Goal: Information Seeking & Learning: Learn about a topic

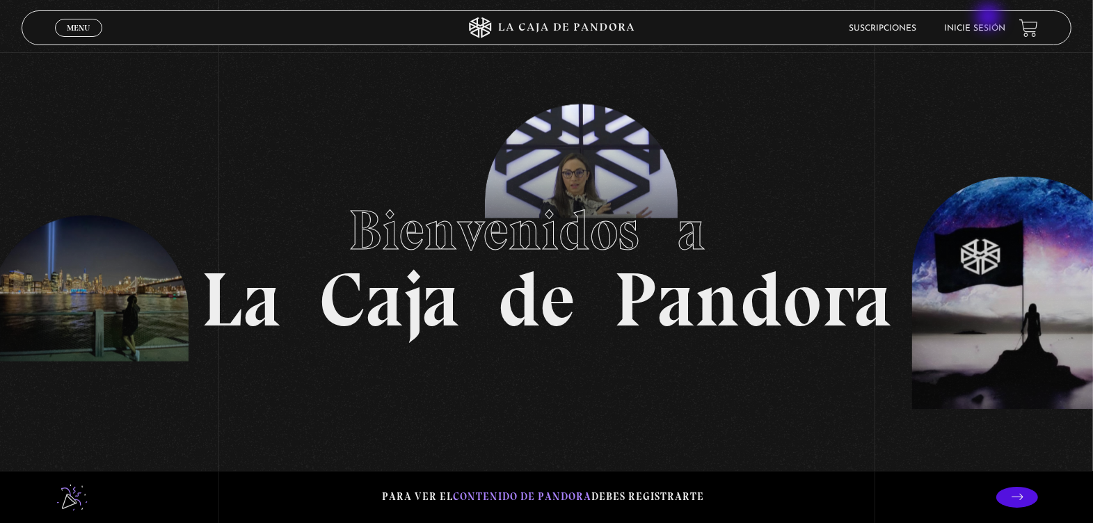
click at [990, 18] on li "Inicie sesión" at bounding box center [974, 28] width 61 height 22
click at [992, 25] on link "Inicie sesión" at bounding box center [974, 28] width 61 height 8
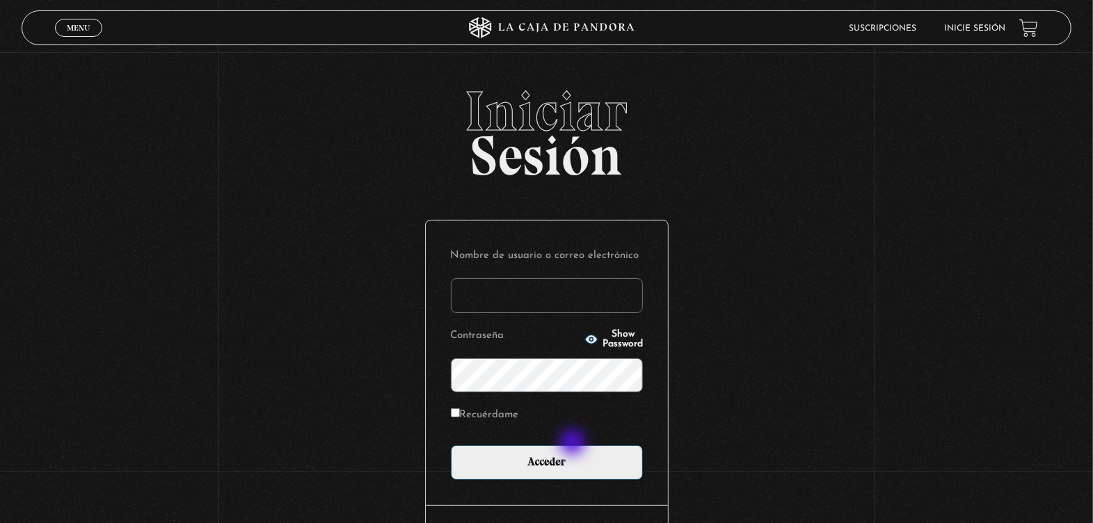
type input "marymonge189@gmail.com"
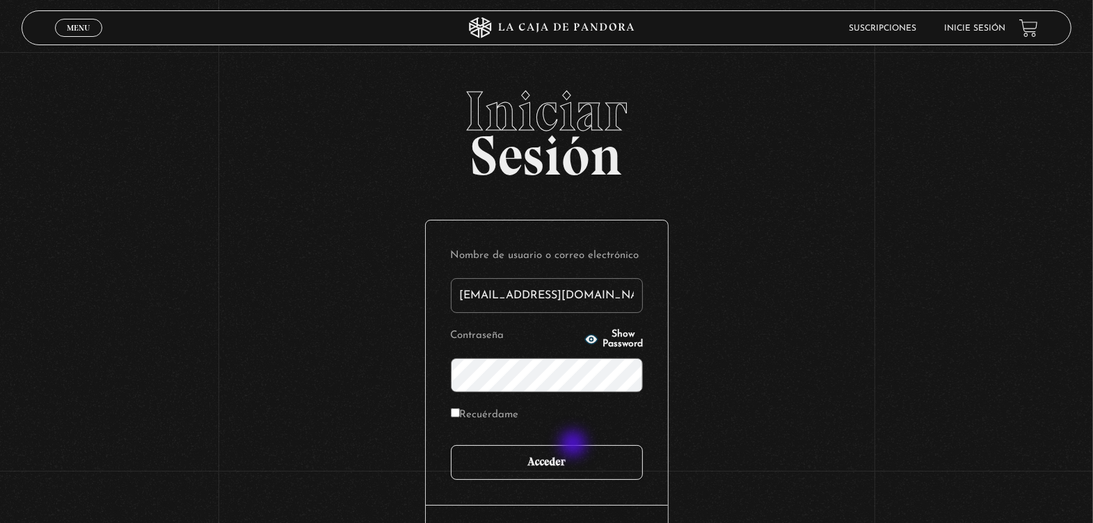
drag, startPoint x: 574, startPoint y: 444, endPoint x: 579, endPoint y: 458, distance: 15.0
click at [579, 458] on form "Nombre de usuario o correo electrónico marymonge189@gmail.com Contraseña Show P…" at bounding box center [547, 363] width 192 height 234
click at [579, 458] on input "Acceder" at bounding box center [547, 462] width 192 height 35
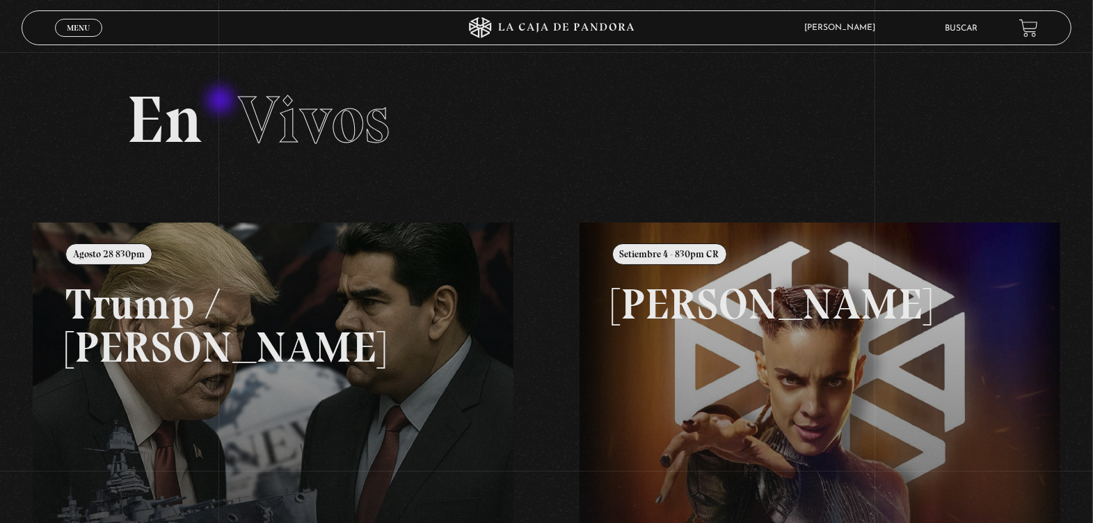
click at [80, 32] on span "Menu" at bounding box center [78, 28] width 23 height 8
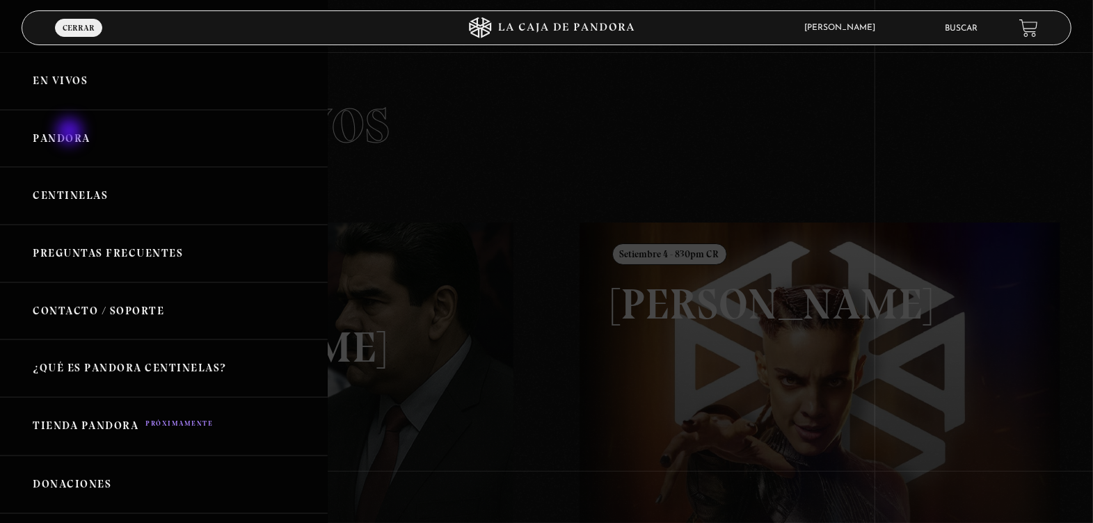
click at [71, 133] on link "Pandora" at bounding box center [164, 139] width 328 height 58
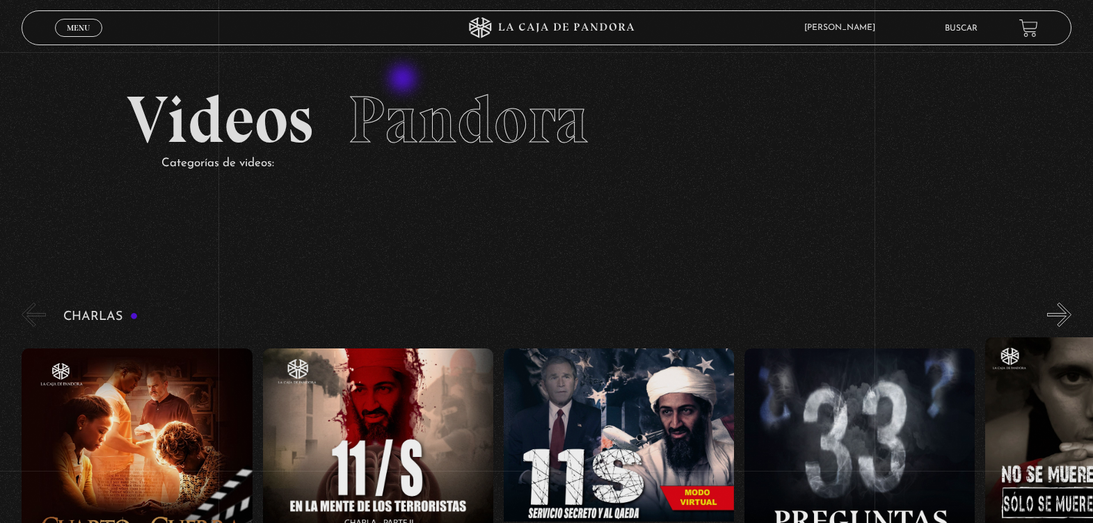
click at [404, 80] on span "Pandora" at bounding box center [468, 119] width 241 height 79
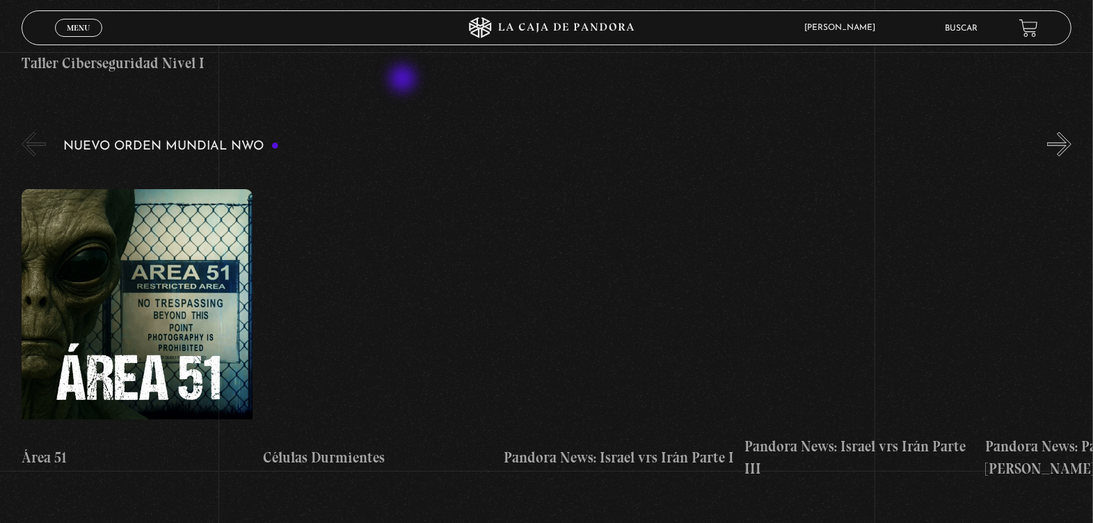
scroll to position [939, 0]
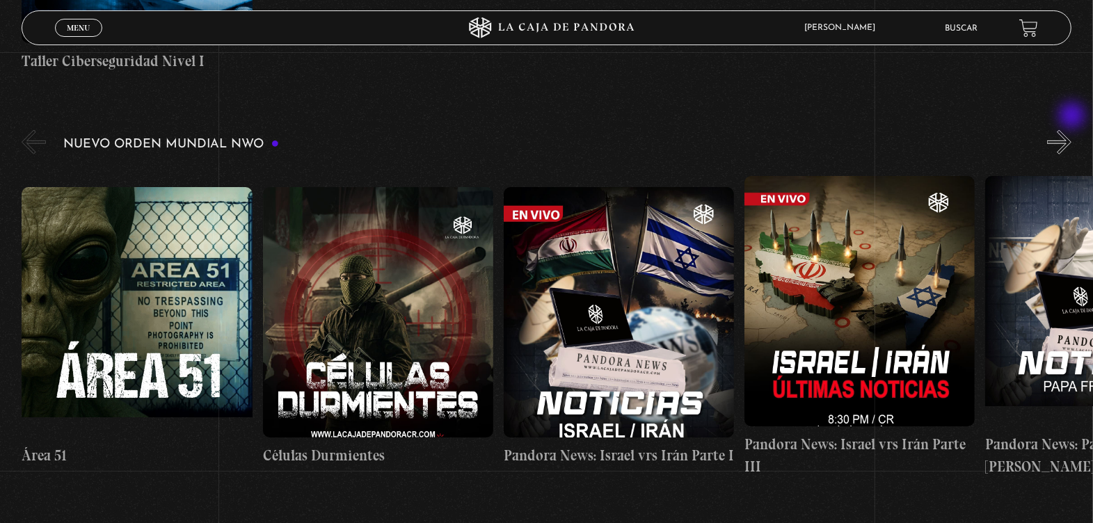
click at [1071, 130] on button "»" at bounding box center [1059, 142] width 24 height 24
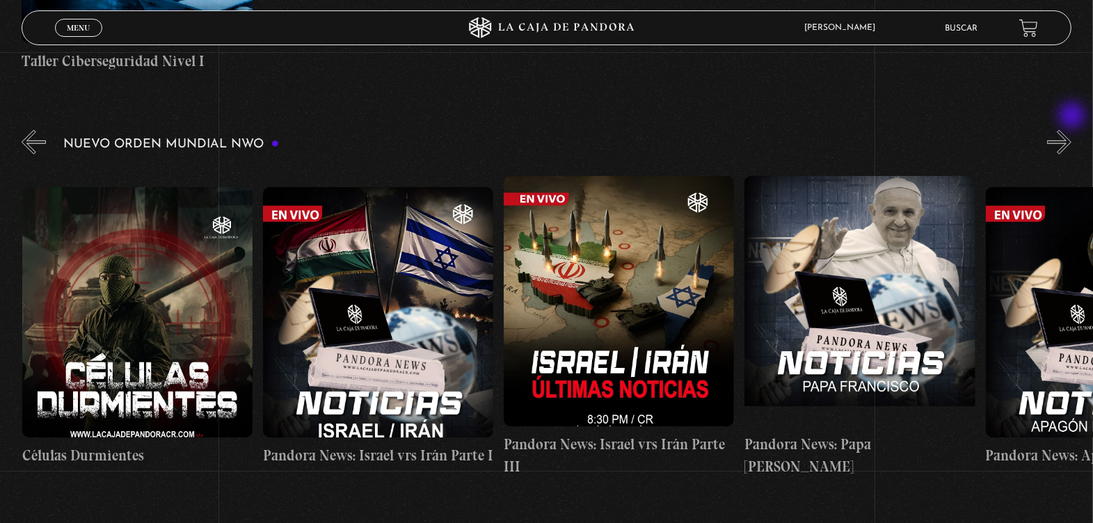
click at [1071, 130] on button "»" at bounding box center [1059, 142] width 24 height 24
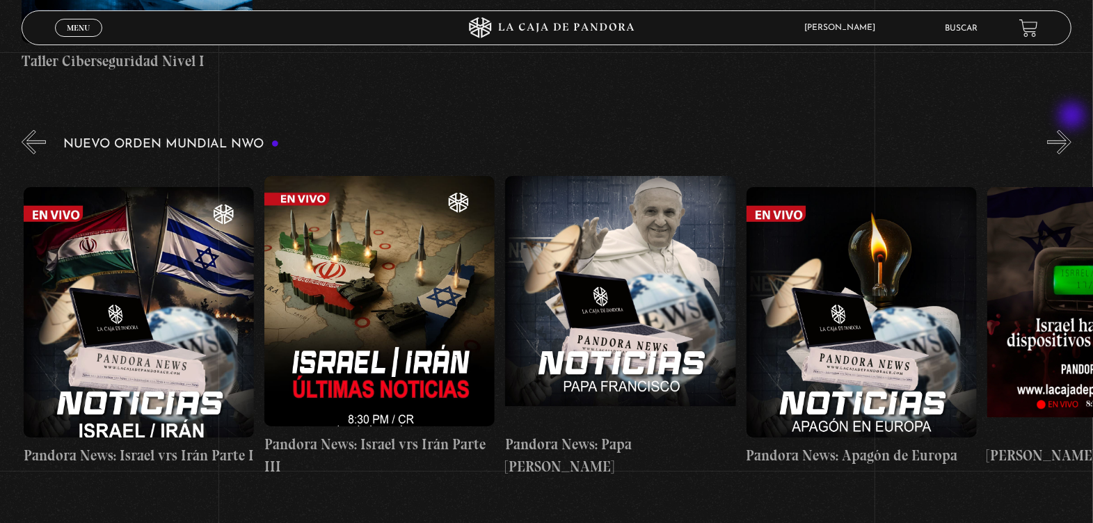
click at [1071, 130] on button "»" at bounding box center [1059, 142] width 24 height 24
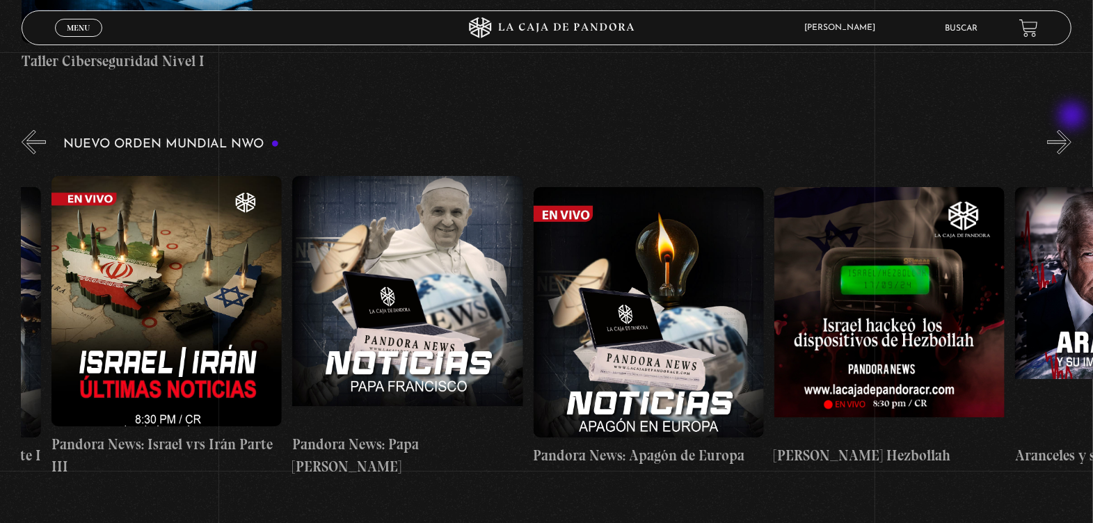
click at [1071, 130] on button "»" at bounding box center [1059, 142] width 24 height 24
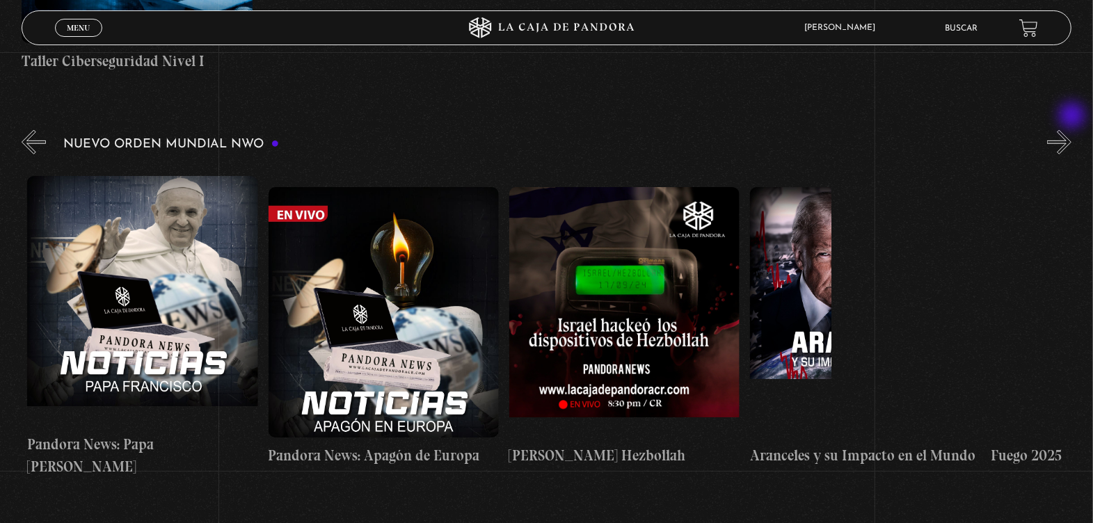
click at [1071, 130] on button "»" at bounding box center [1059, 142] width 24 height 24
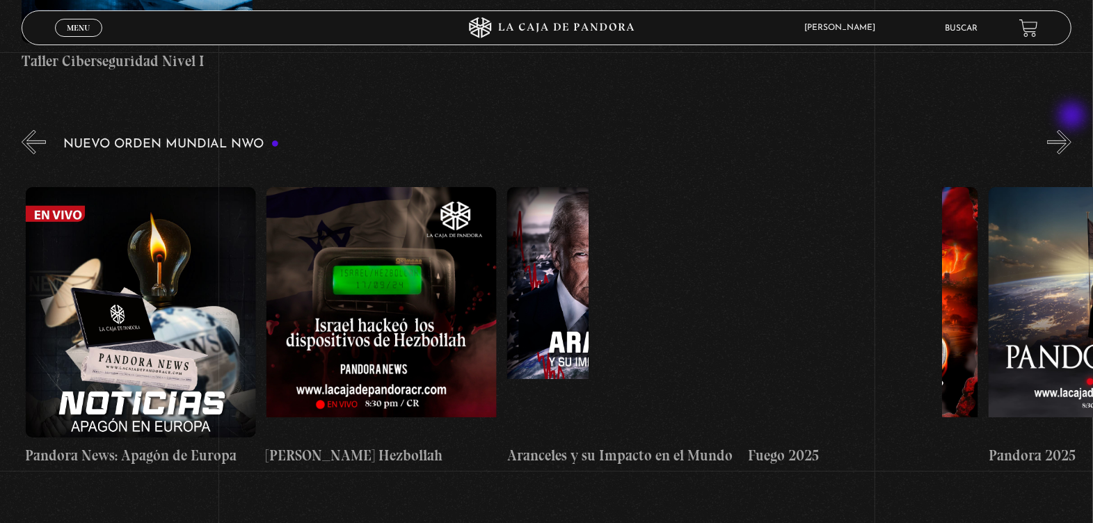
click at [1071, 130] on button "»" at bounding box center [1059, 142] width 24 height 24
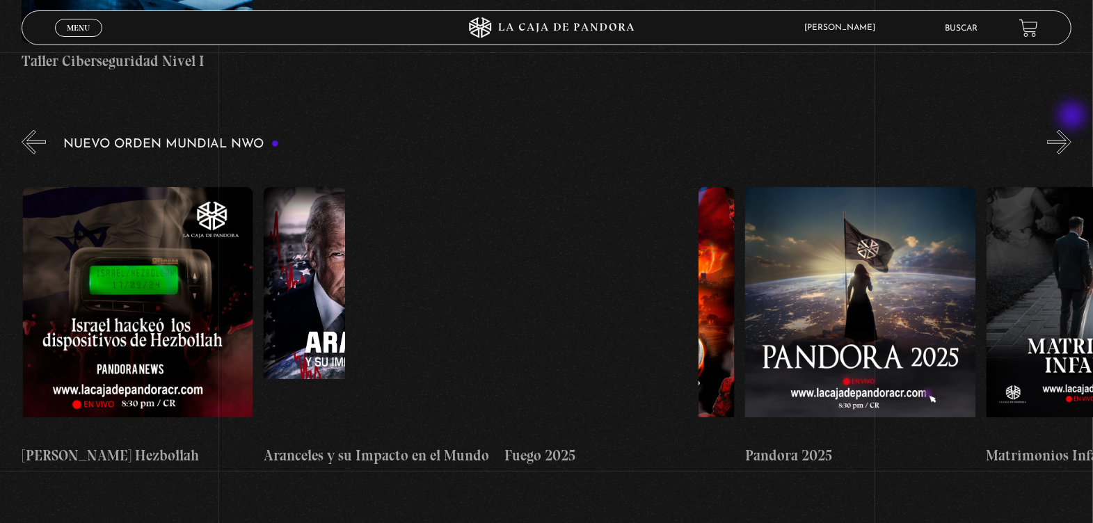
click at [1071, 130] on button "»" at bounding box center [1059, 142] width 24 height 24
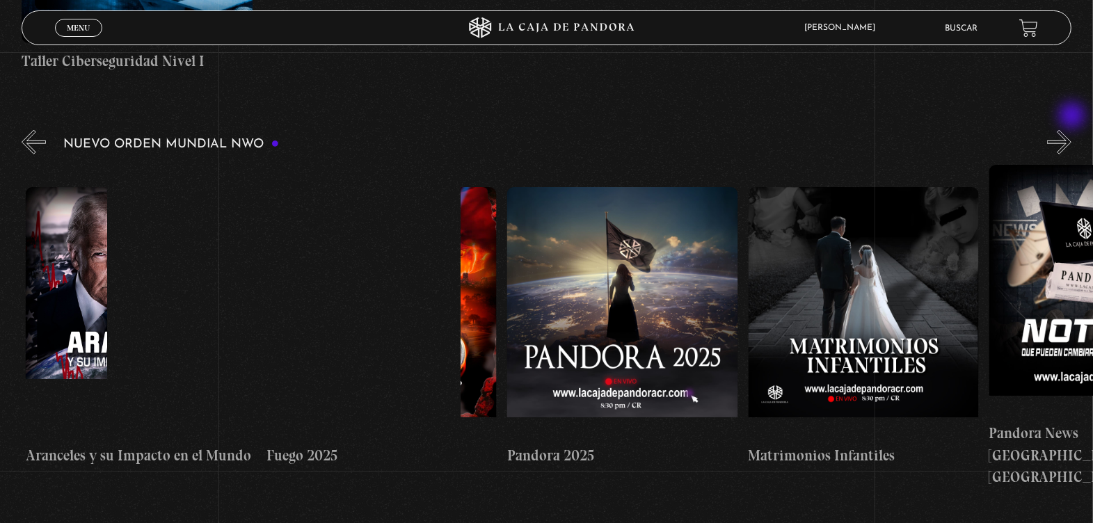
click at [1071, 130] on button "»" at bounding box center [1059, 142] width 24 height 24
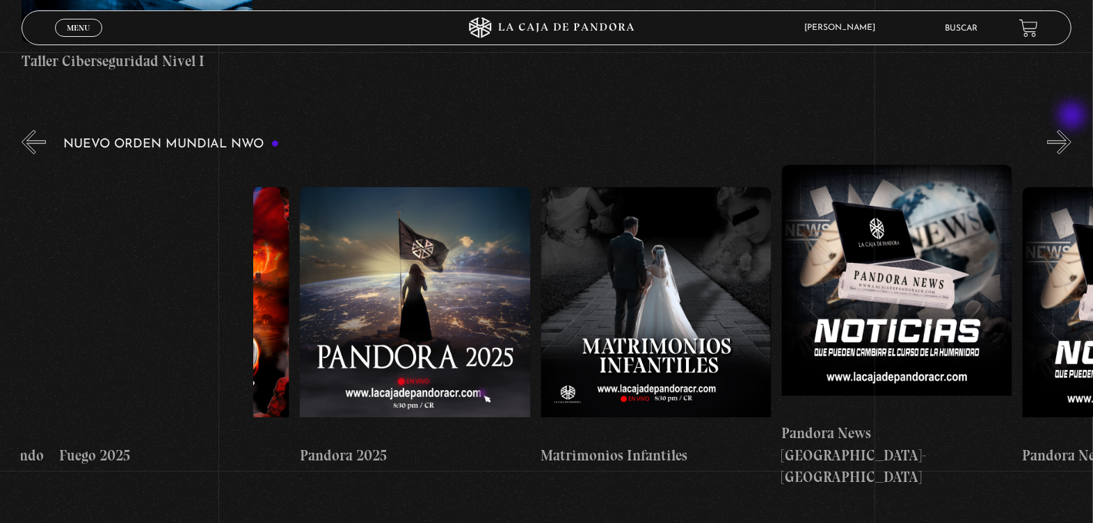
click at [1071, 130] on button "»" at bounding box center [1059, 142] width 24 height 24
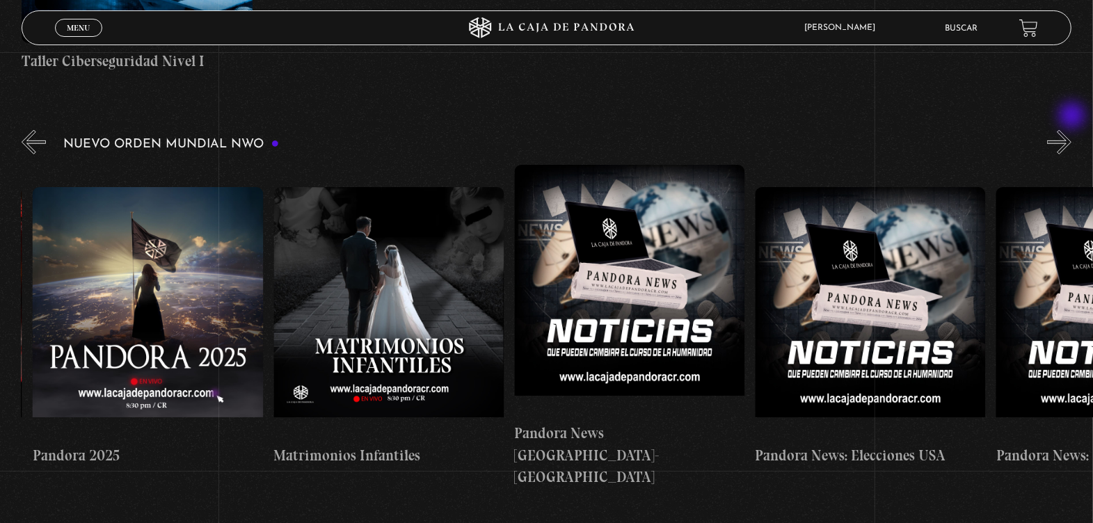
click at [1071, 130] on button "»" at bounding box center [1059, 142] width 24 height 24
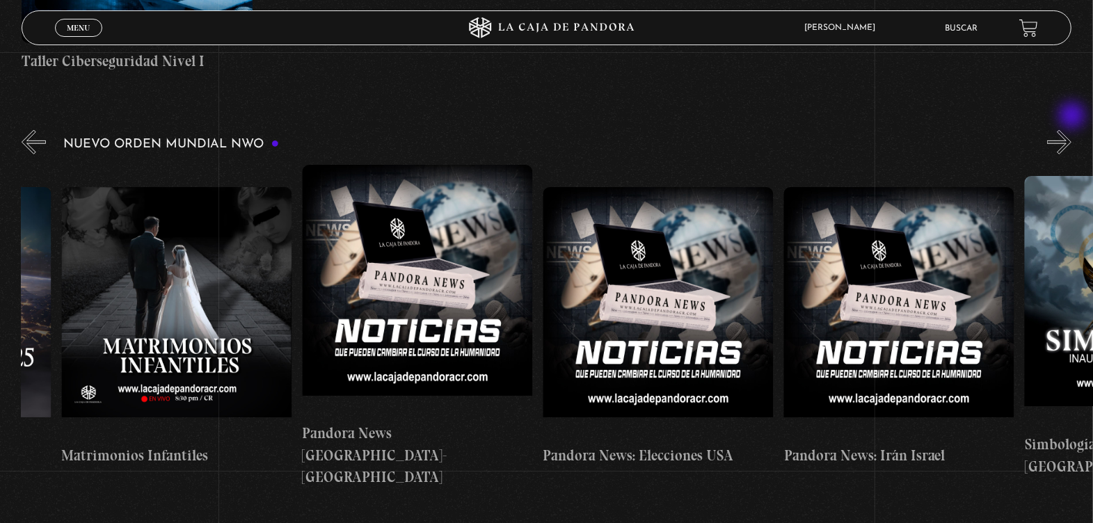
click at [1071, 130] on button "»" at bounding box center [1059, 142] width 24 height 24
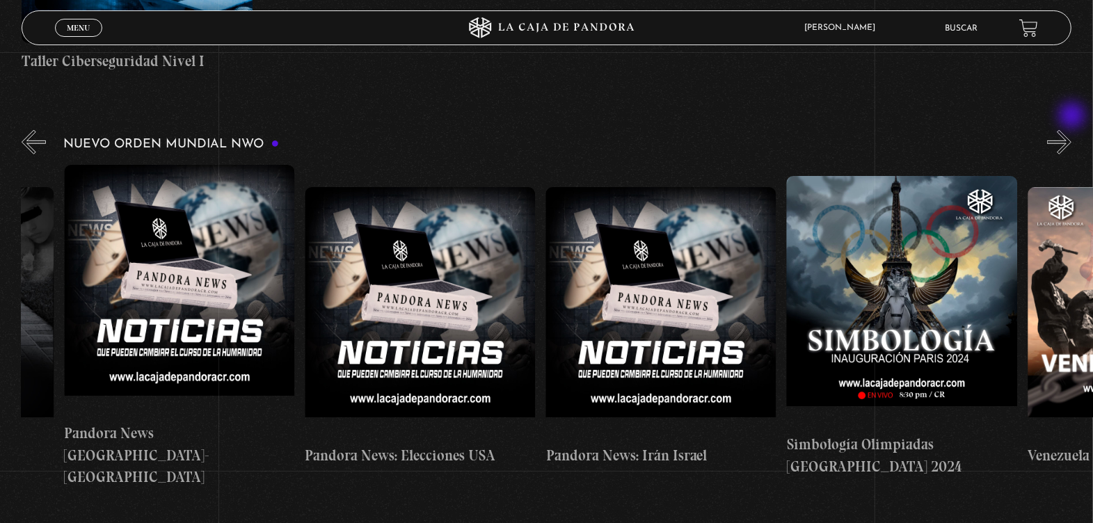
click at [1071, 130] on button "»" at bounding box center [1059, 142] width 24 height 24
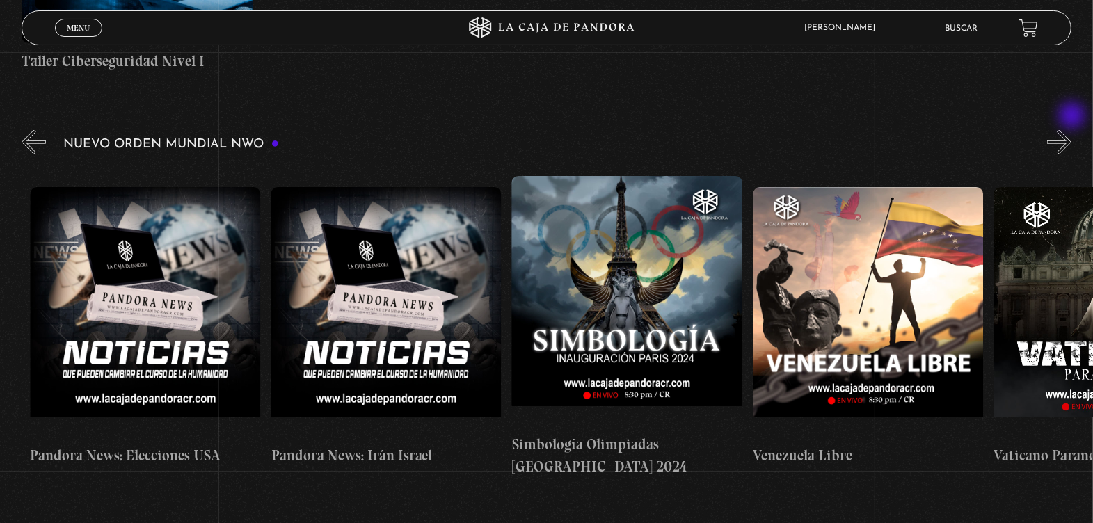
click at [1071, 130] on button "»" at bounding box center [1059, 142] width 24 height 24
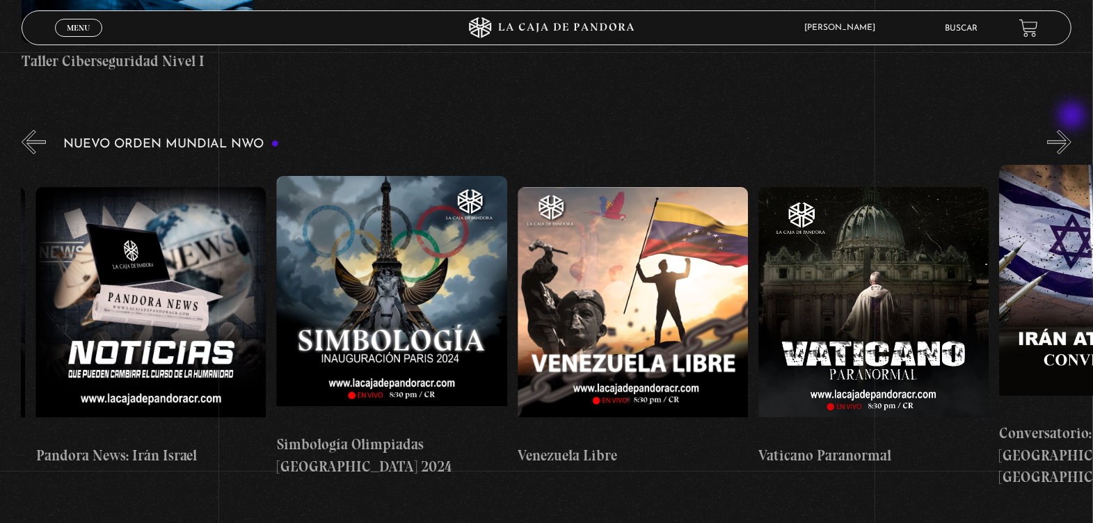
click at [1071, 130] on button "»" at bounding box center [1059, 142] width 24 height 24
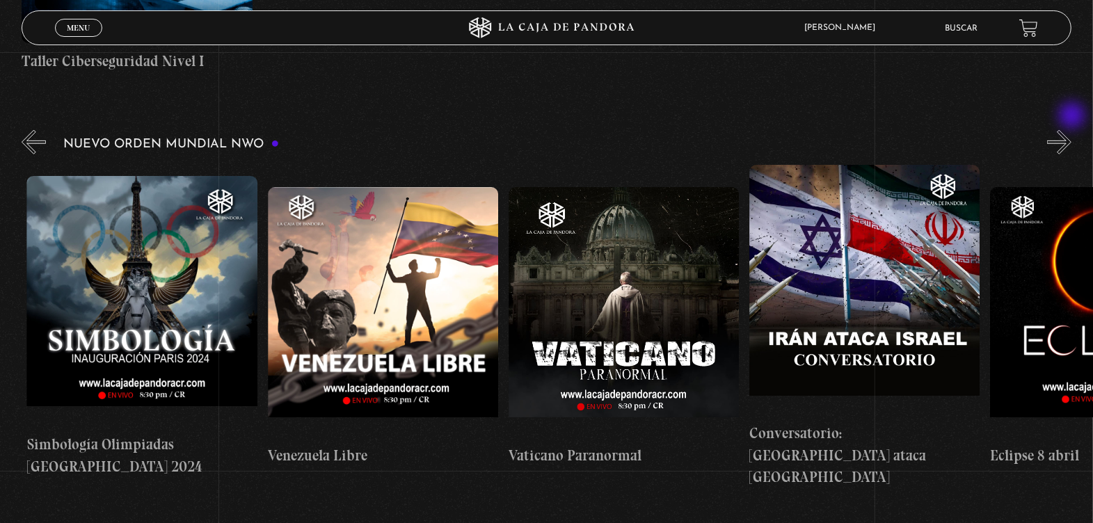
click at [1071, 130] on button "»" at bounding box center [1059, 142] width 24 height 24
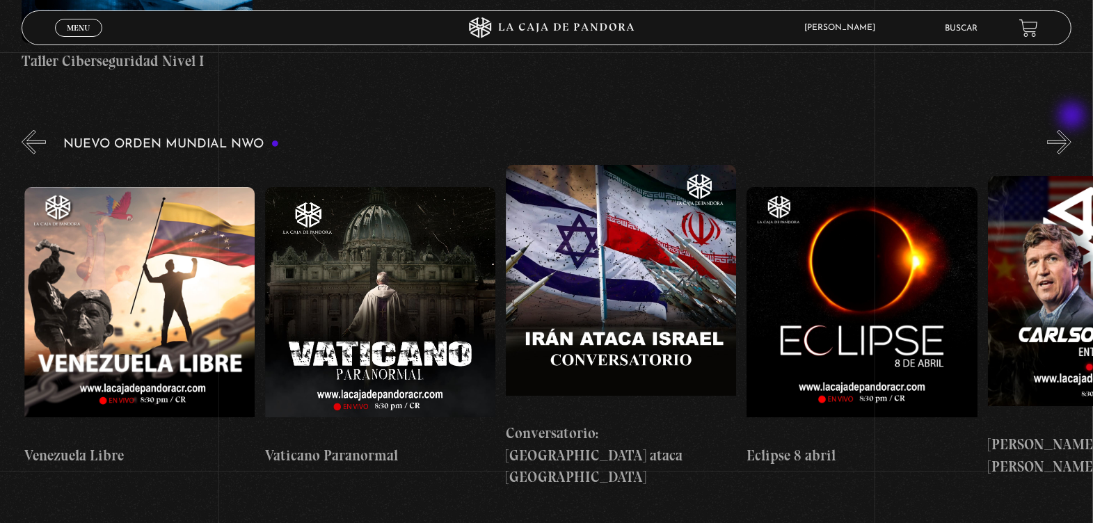
click at [1071, 130] on button "»" at bounding box center [1059, 142] width 24 height 24
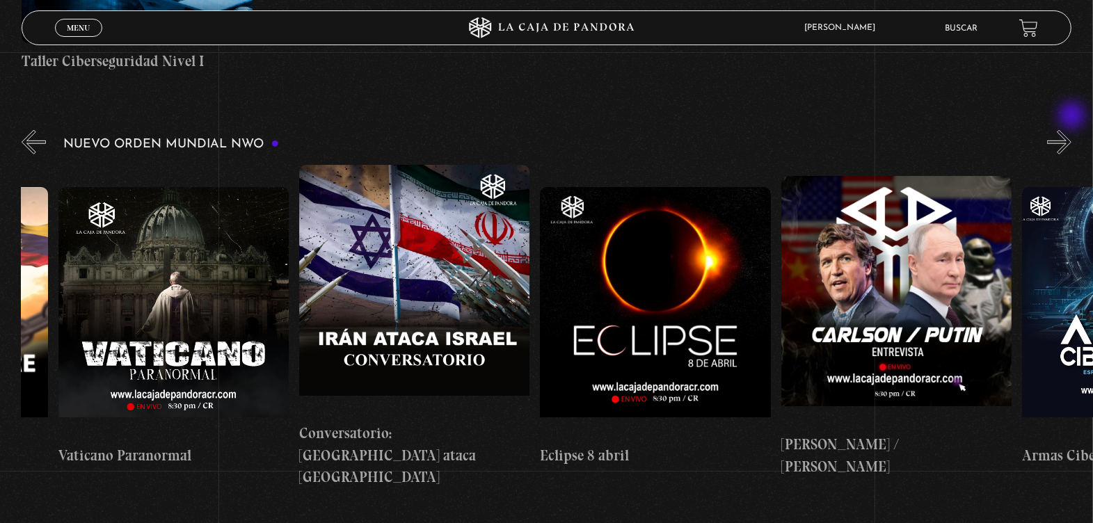
click at [1071, 130] on button "»" at bounding box center [1059, 142] width 24 height 24
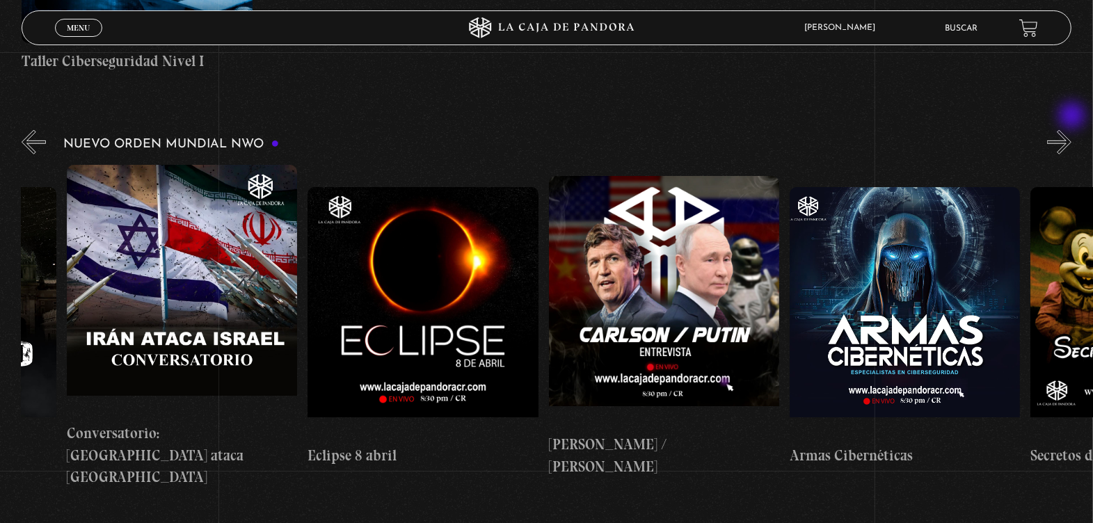
click at [1071, 130] on button "»" at bounding box center [1059, 142] width 24 height 24
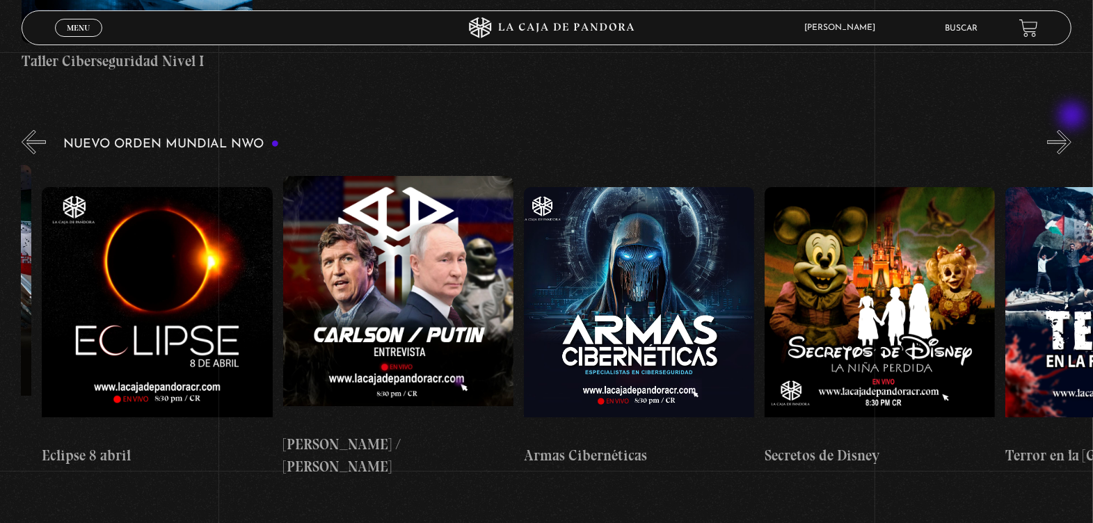
click at [1071, 130] on button "»" at bounding box center [1059, 142] width 24 height 24
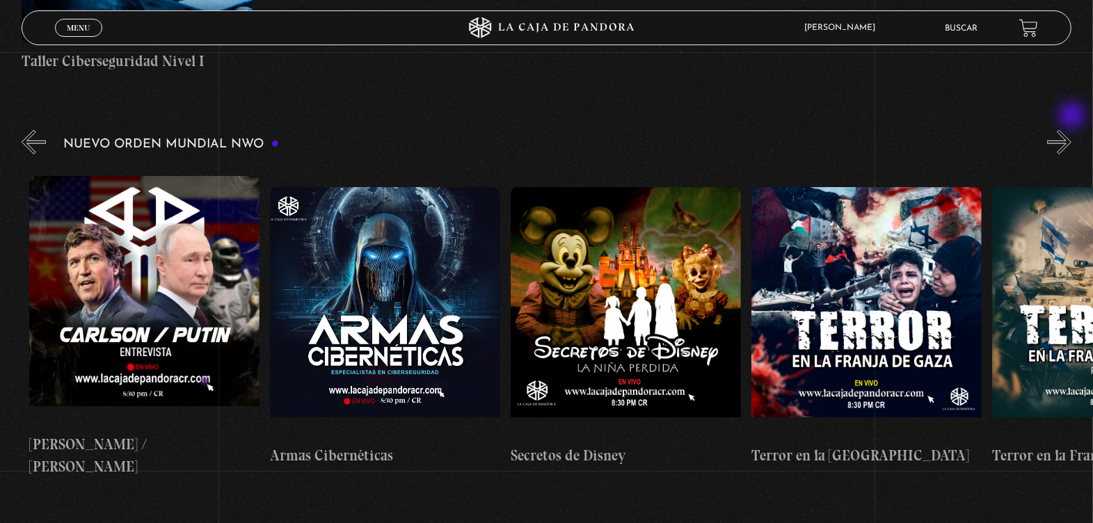
click at [1071, 130] on button "»" at bounding box center [1059, 142] width 24 height 24
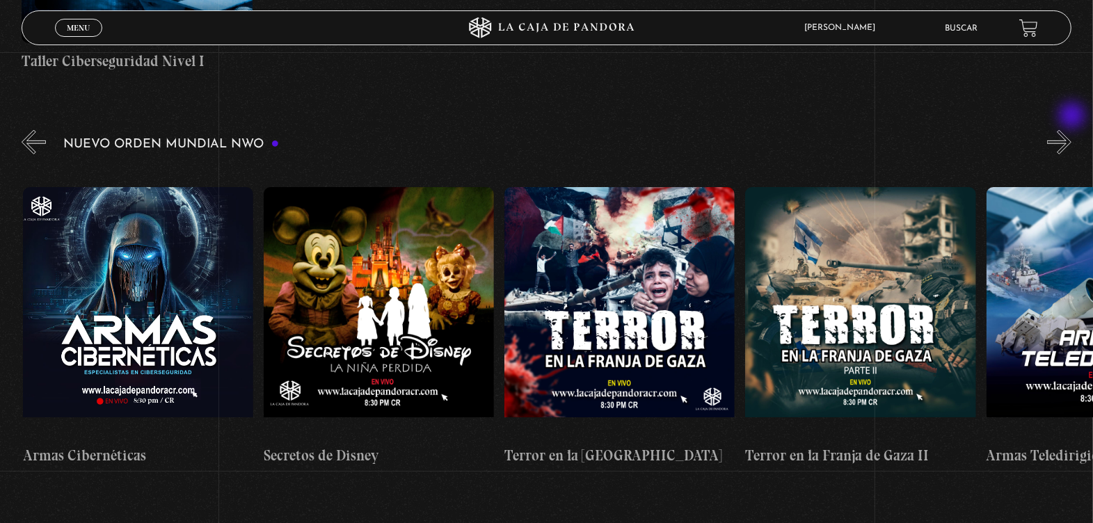
click at [1071, 130] on button "»" at bounding box center [1059, 142] width 24 height 24
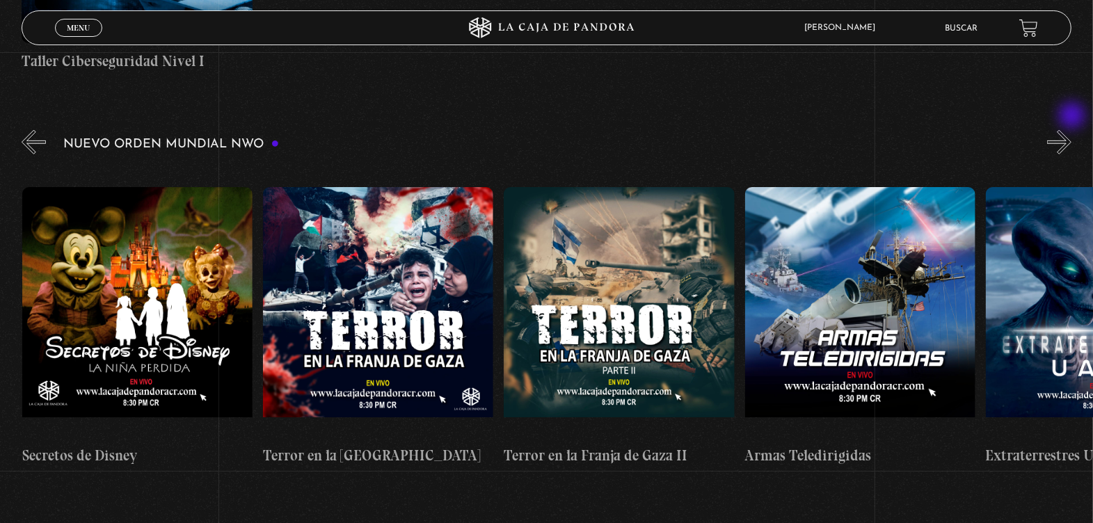
click at [1071, 130] on button "»" at bounding box center [1059, 142] width 24 height 24
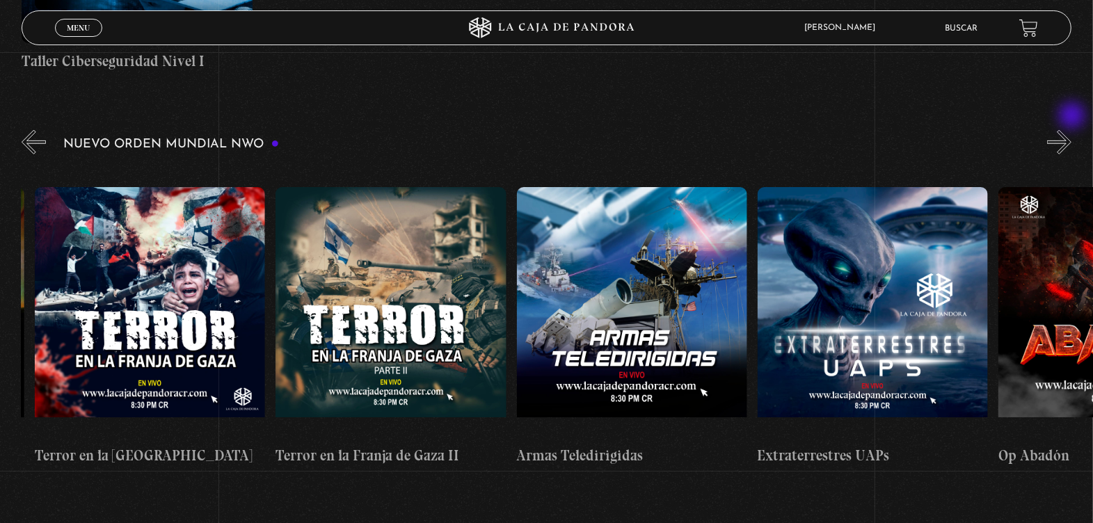
click at [1071, 130] on button "»" at bounding box center [1059, 142] width 24 height 24
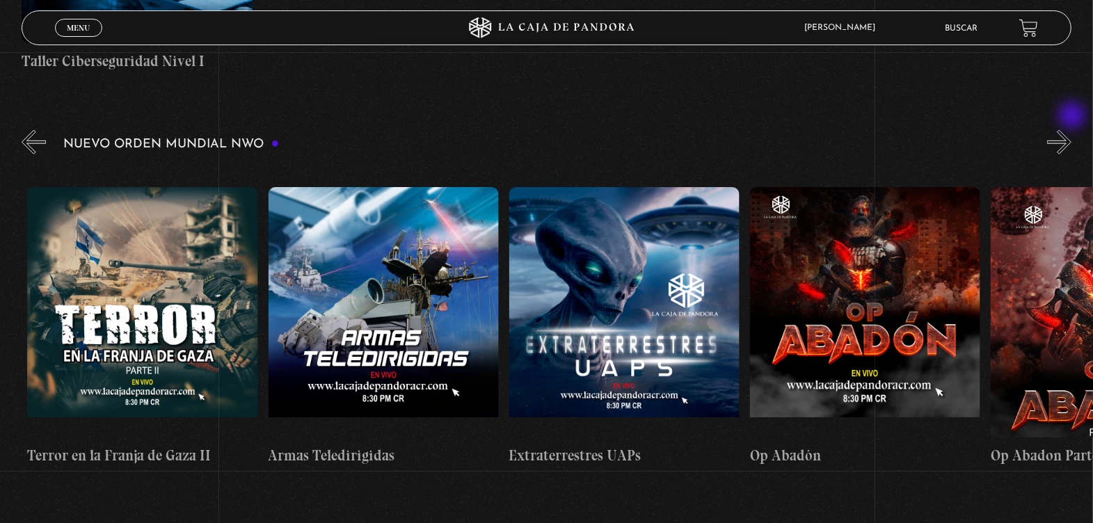
click at [1071, 130] on button "»" at bounding box center [1059, 142] width 24 height 24
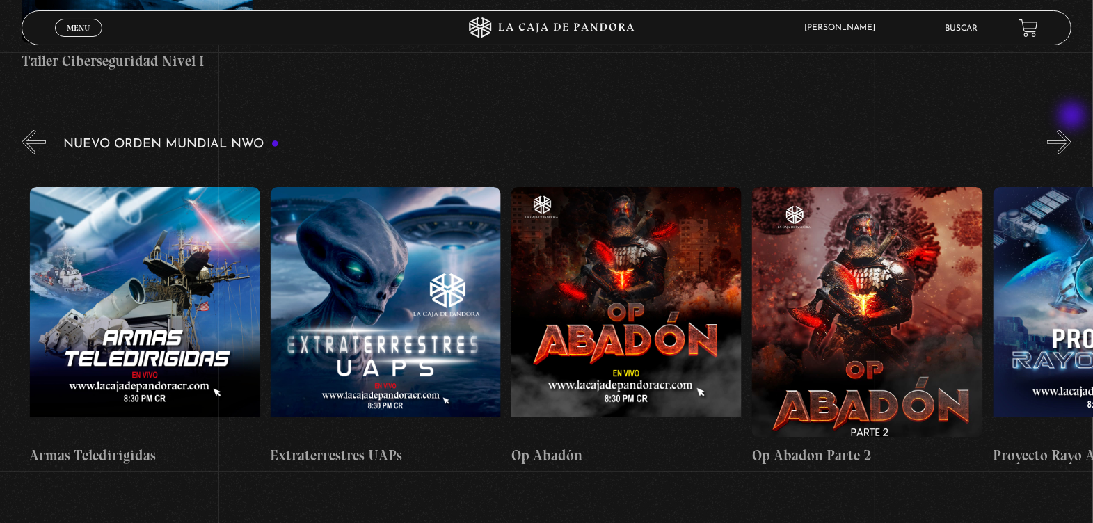
click at [1071, 130] on button "»" at bounding box center [1059, 142] width 24 height 24
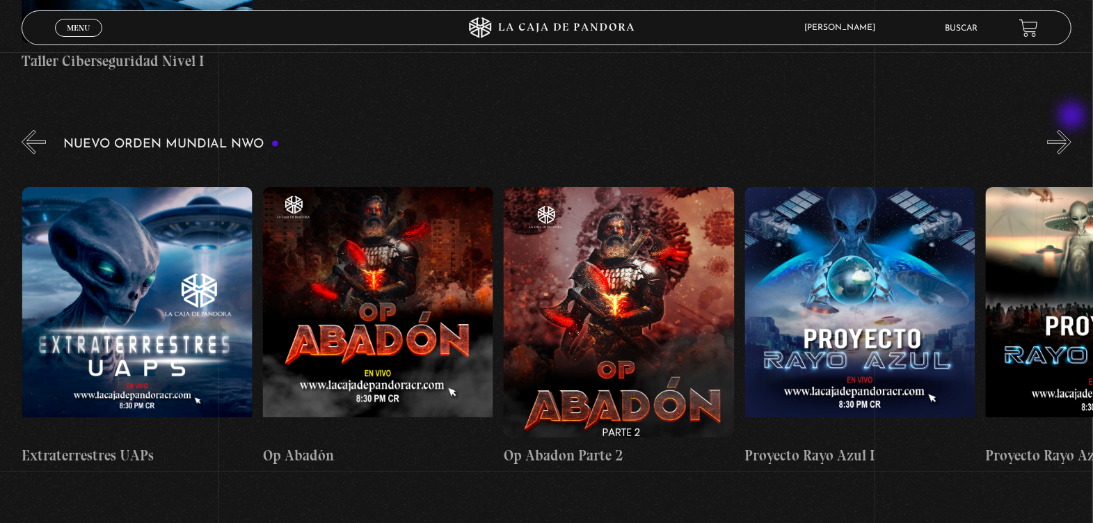
click at [1071, 130] on button "»" at bounding box center [1059, 142] width 24 height 24
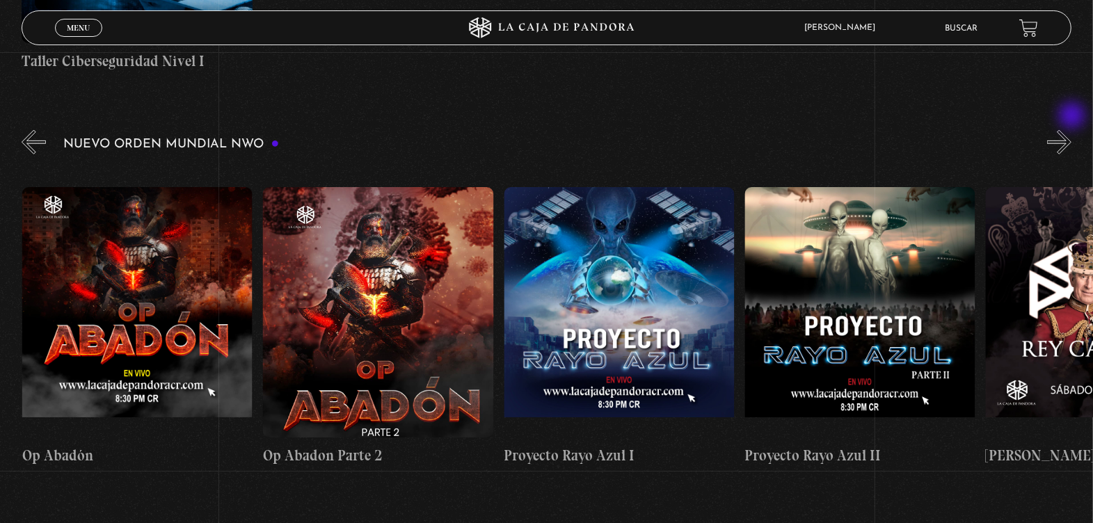
click at [1071, 130] on button "»" at bounding box center [1059, 142] width 24 height 24
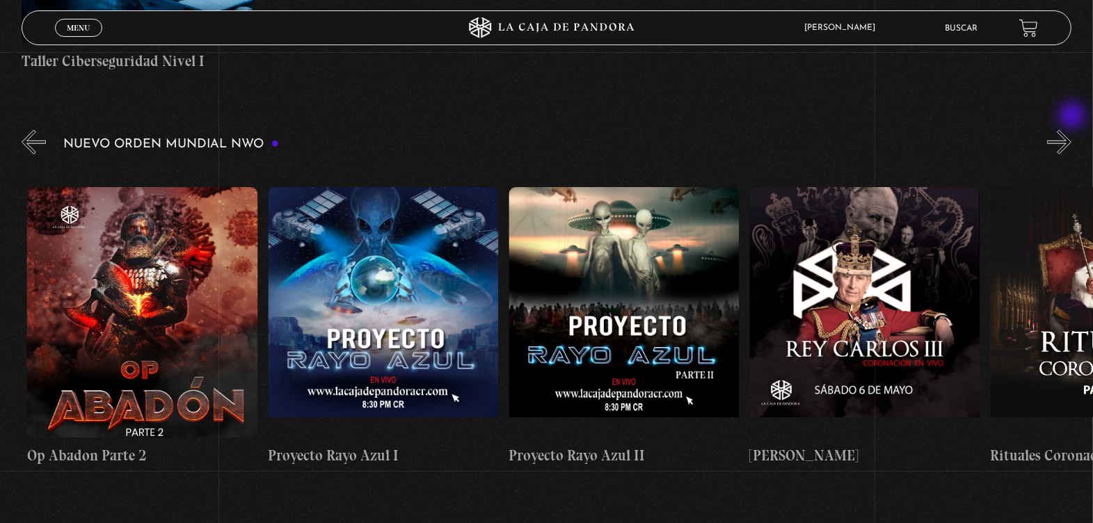
click at [1071, 130] on button "»" at bounding box center [1059, 142] width 24 height 24
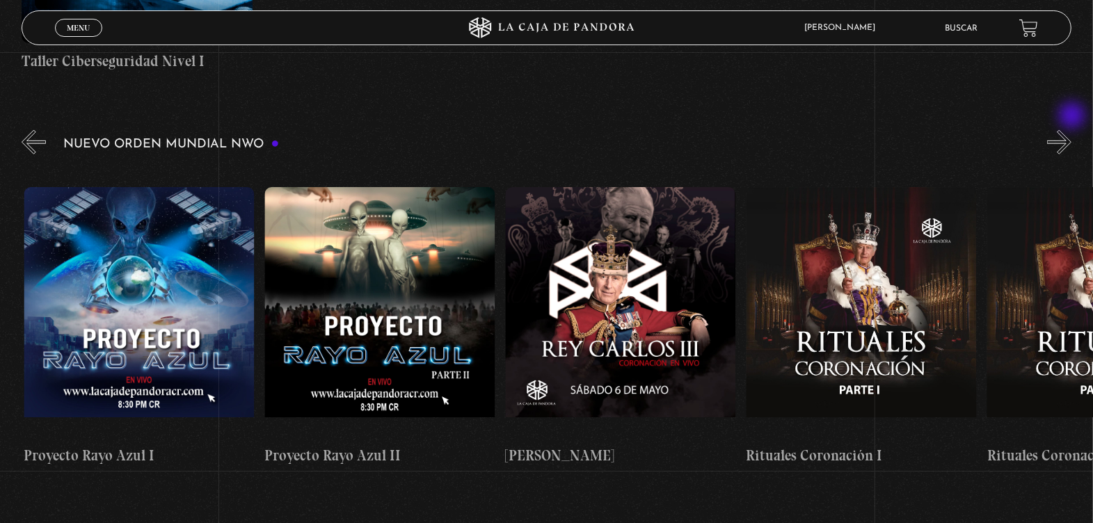
click at [1071, 130] on button "»" at bounding box center [1059, 142] width 24 height 24
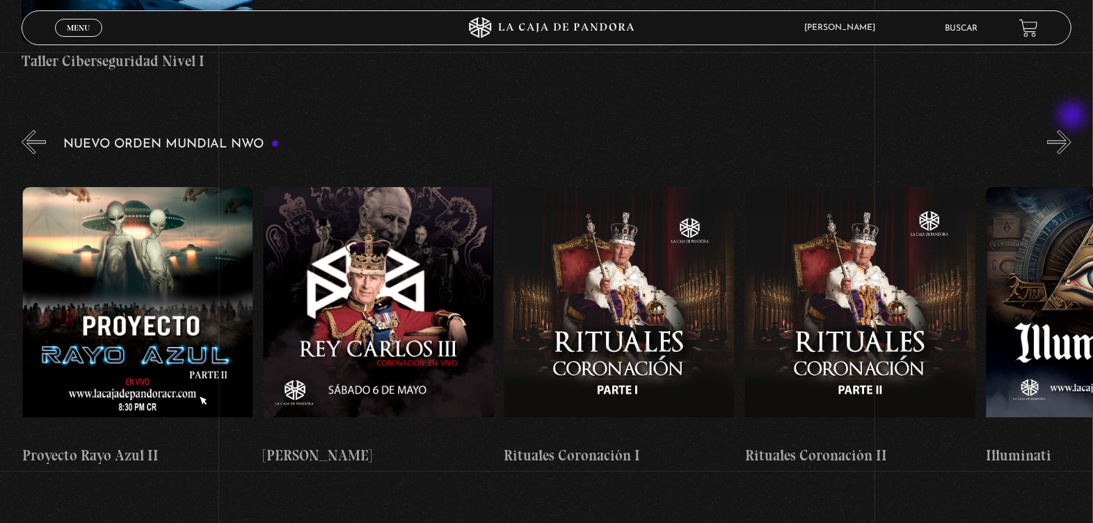
click at [1071, 130] on button "»" at bounding box center [1059, 142] width 24 height 24
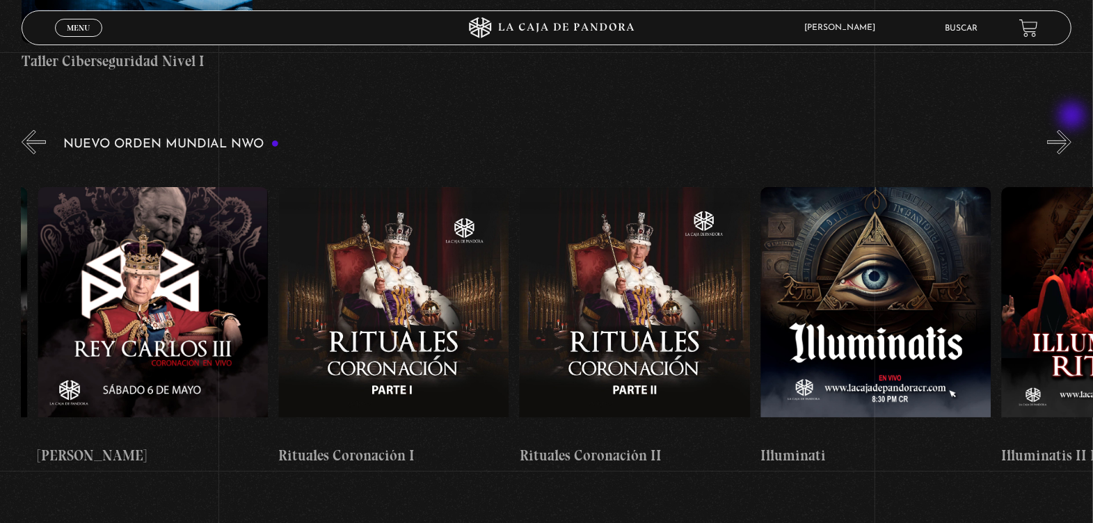
click at [1071, 130] on button "»" at bounding box center [1059, 142] width 24 height 24
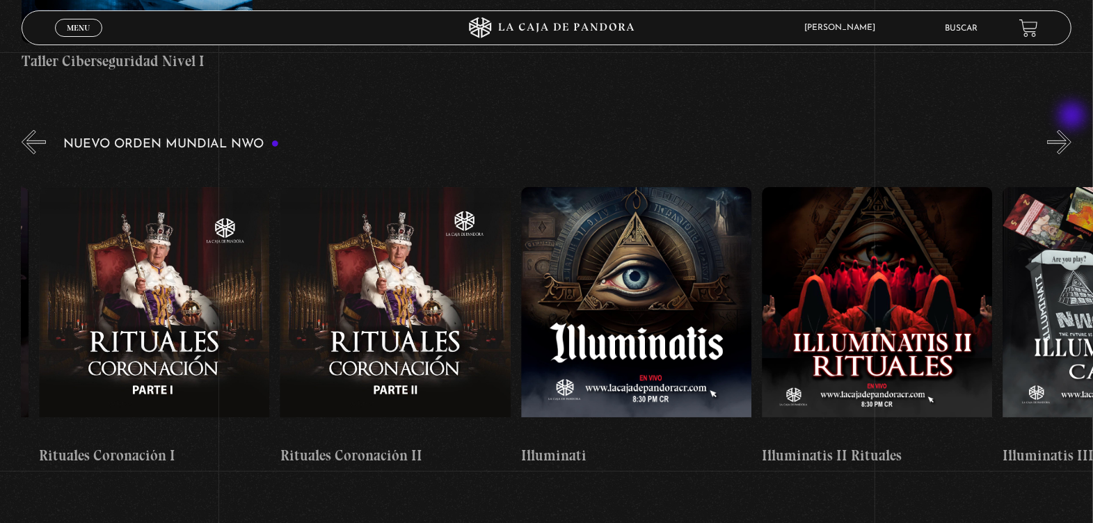
click at [1071, 130] on button "»" at bounding box center [1059, 142] width 24 height 24
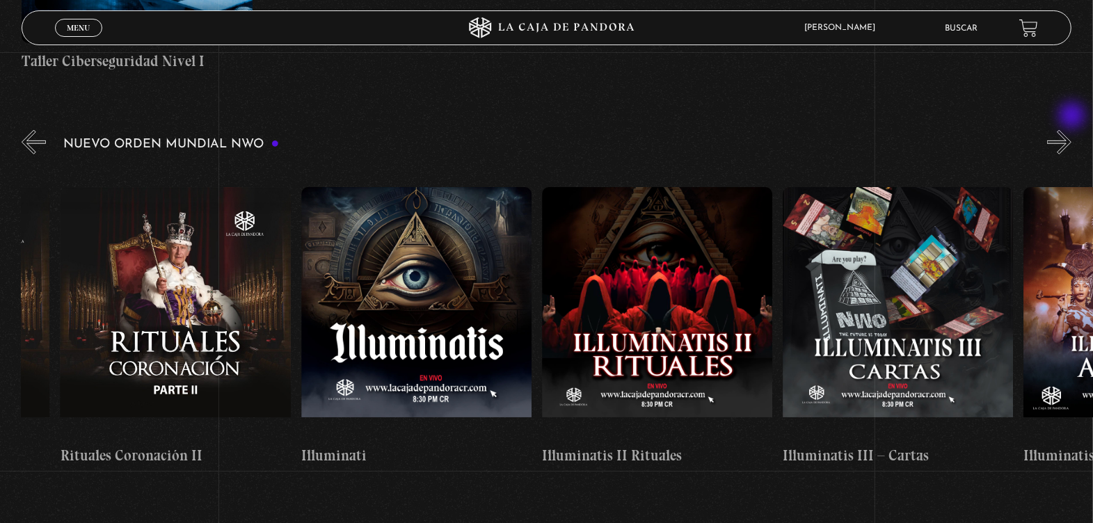
click at [1071, 130] on button "»" at bounding box center [1059, 142] width 24 height 24
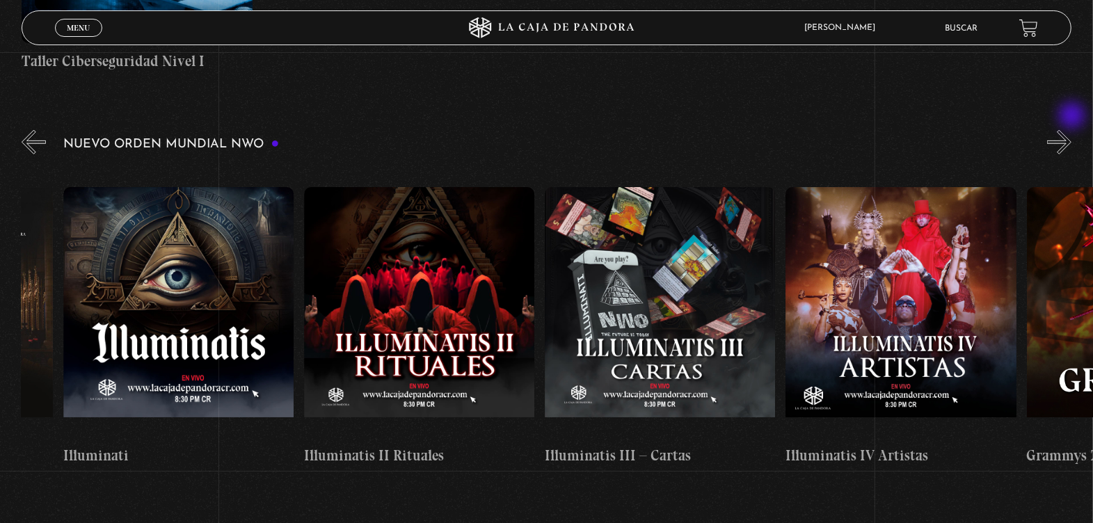
click at [1071, 130] on button "»" at bounding box center [1059, 142] width 24 height 24
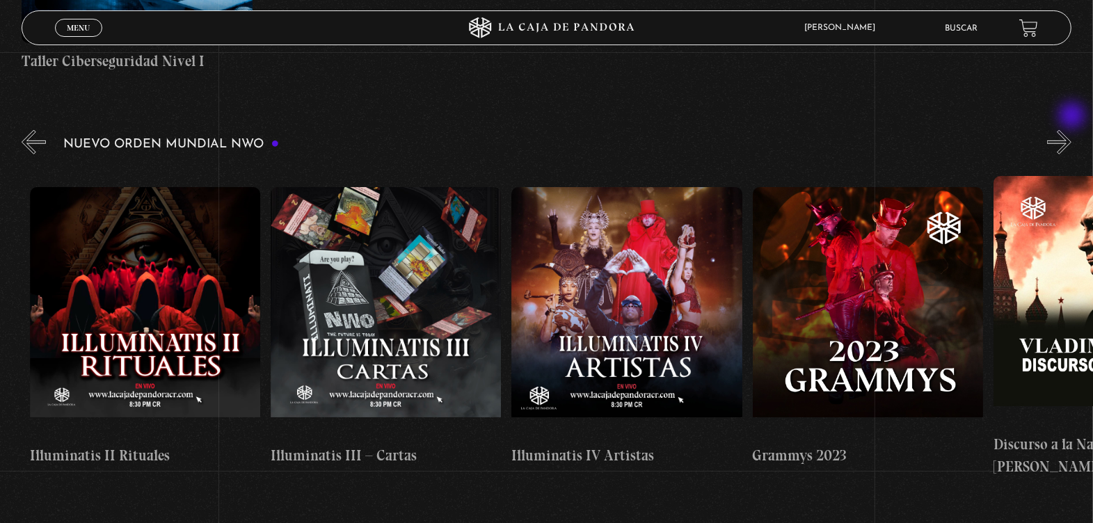
click at [1071, 130] on button "»" at bounding box center [1059, 142] width 24 height 24
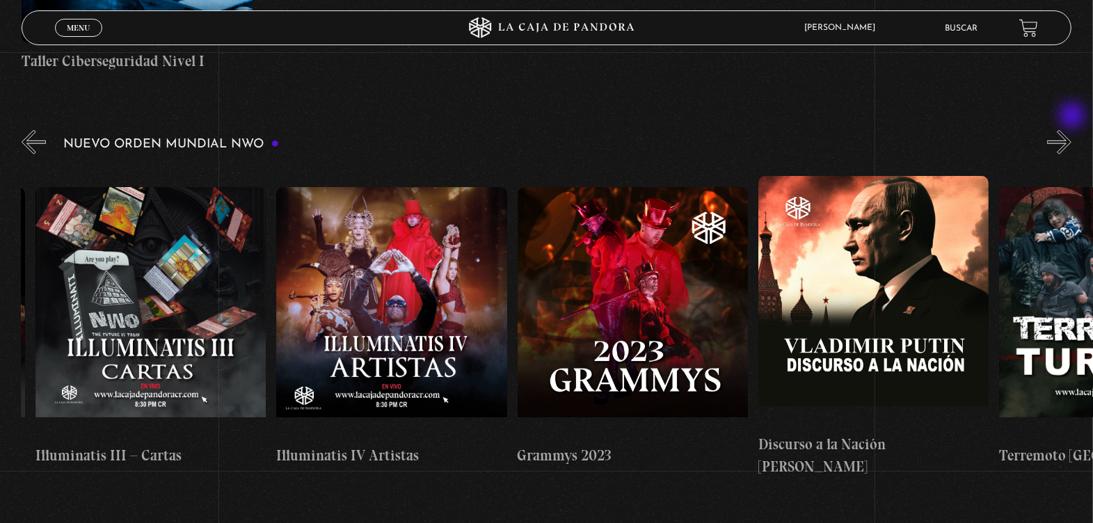
click at [1071, 130] on button "»" at bounding box center [1059, 142] width 24 height 24
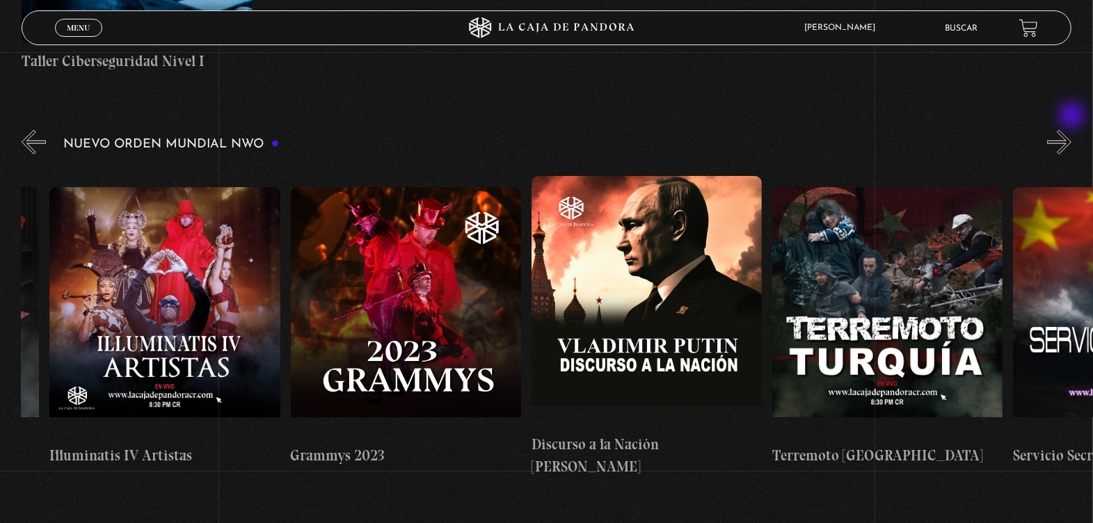
click at [1071, 130] on button "»" at bounding box center [1059, 142] width 24 height 24
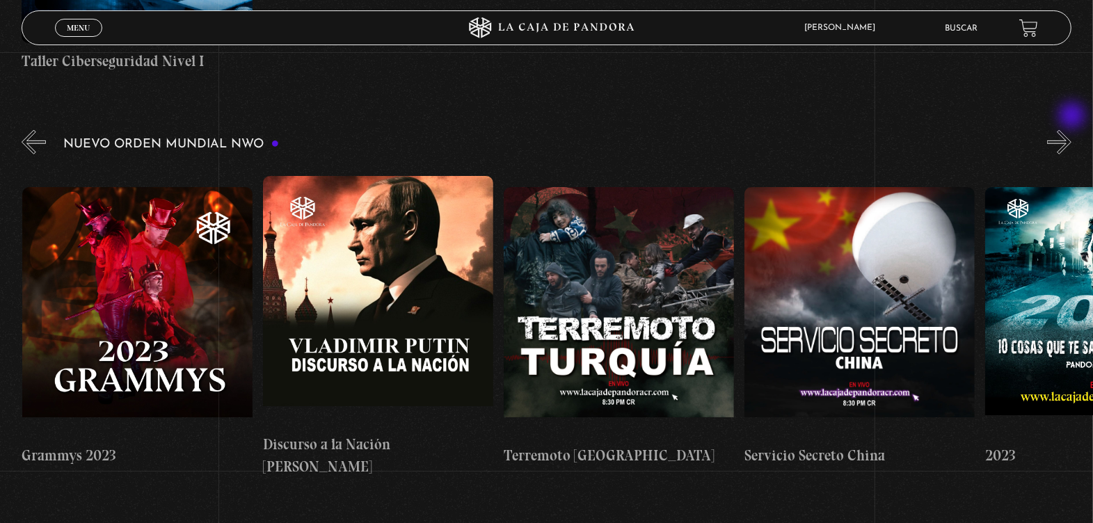
click at [1071, 130] on button "»" at bounding box center [1059, 142] width 24 height 24
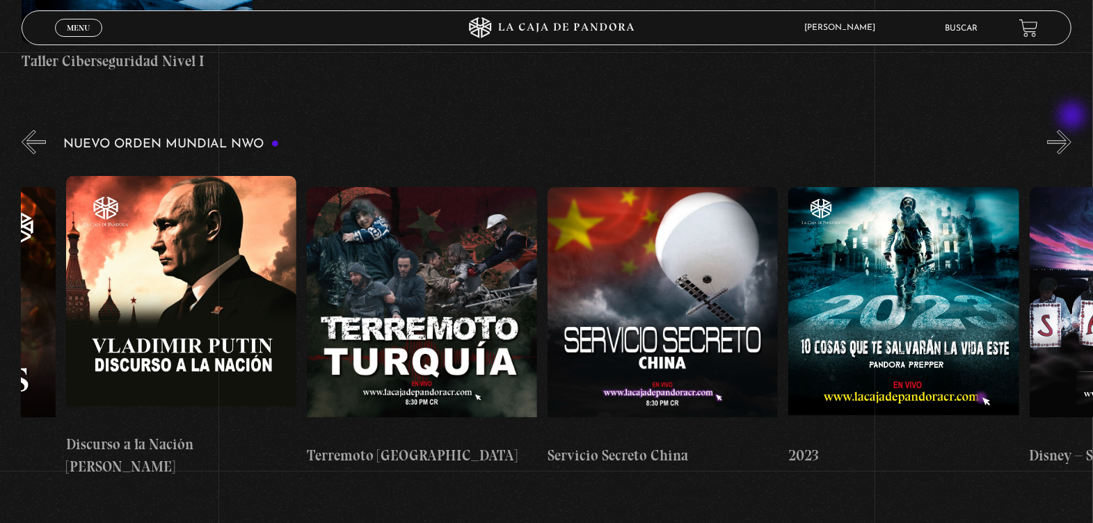
click at [1071, 130] on button "»" at bounding box center [1059, 142] width 24 height 24
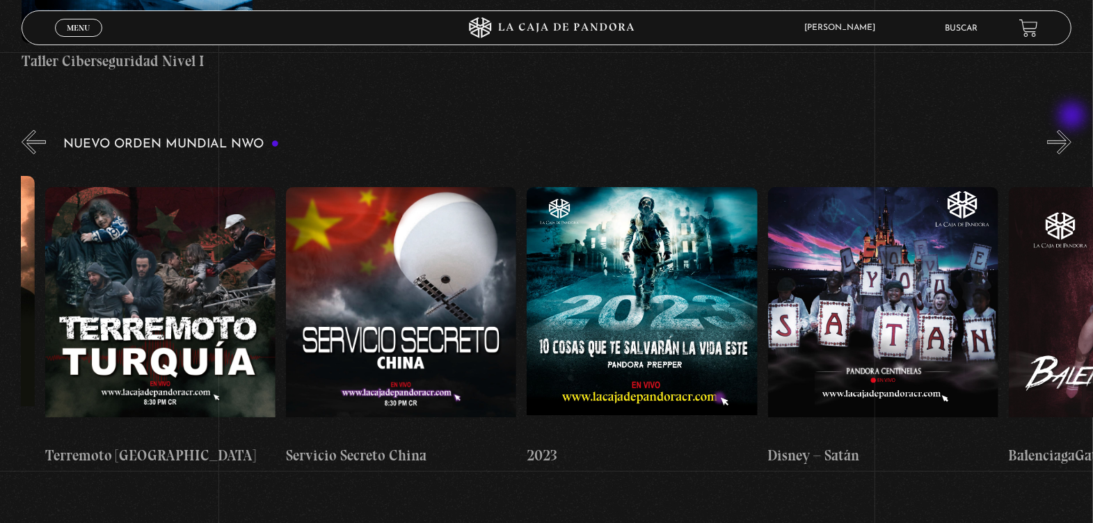
click at [1071, 130] on button "»" at bounding box center [1059, 142] width 24 height 24
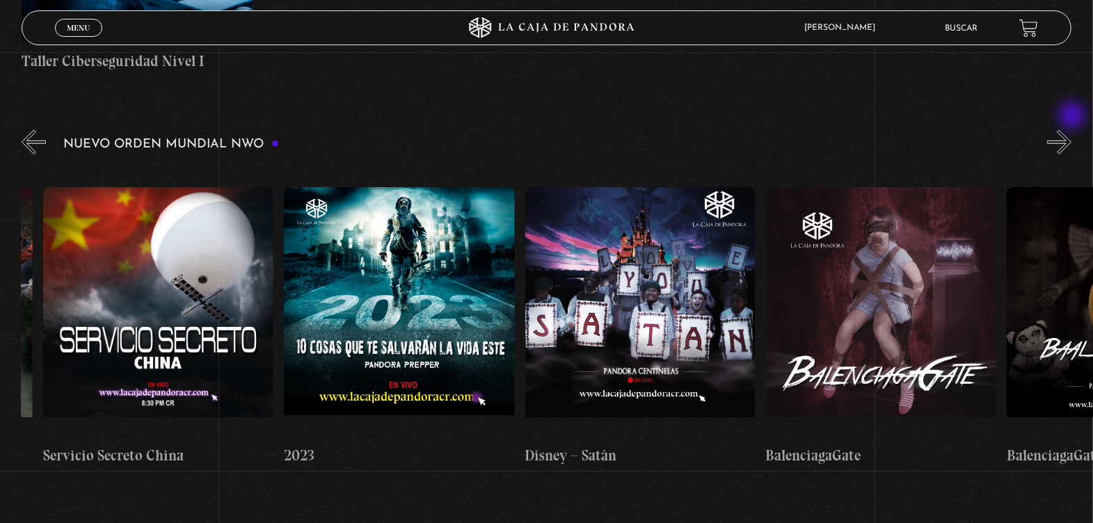
click at [1071, 130] on button "»" at bounding box center [1059, 142] width 24 height 24
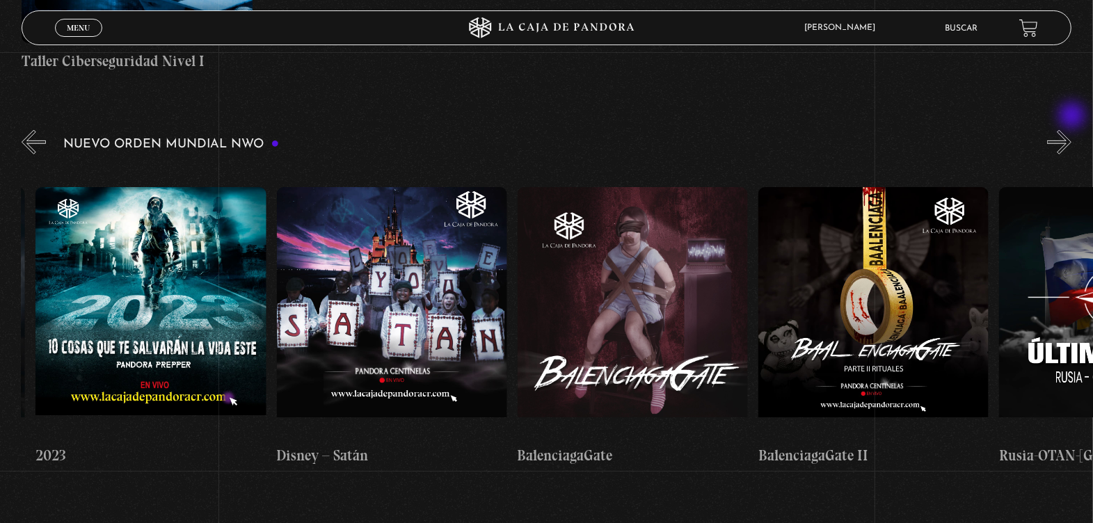
click at [1071, 130] on button "»" at bounding box center [1059, 142] width 24 height 24
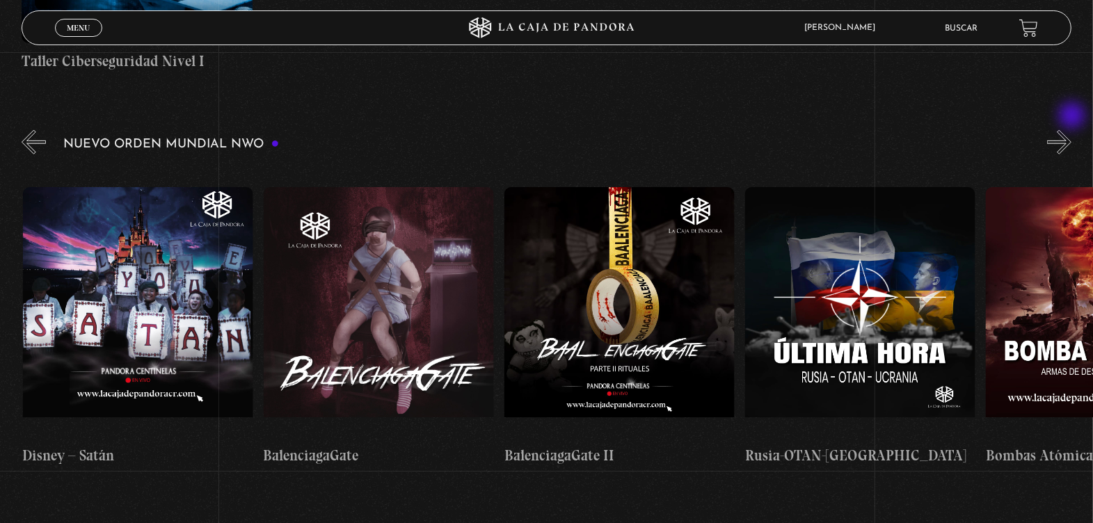
click at [1071, 130] on button "»" at bounding box center [1059, 142] width 24 height 24
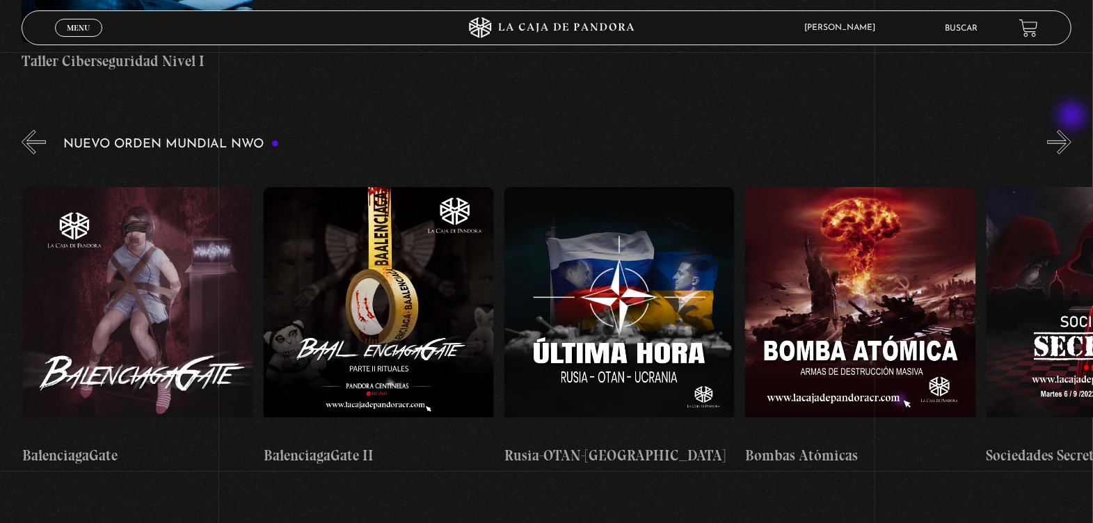
click at [1071, 130] on button "»" at bounding box center [1059, 142] width 24 height 24
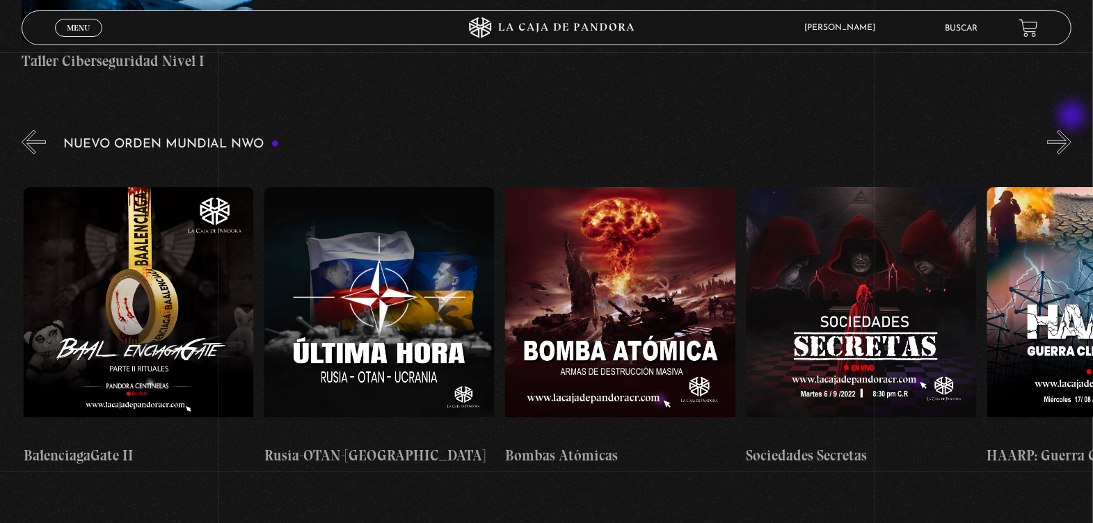
click at [1071, 130] on button "»" at bounding box center [1059, 142] width 24 height 24
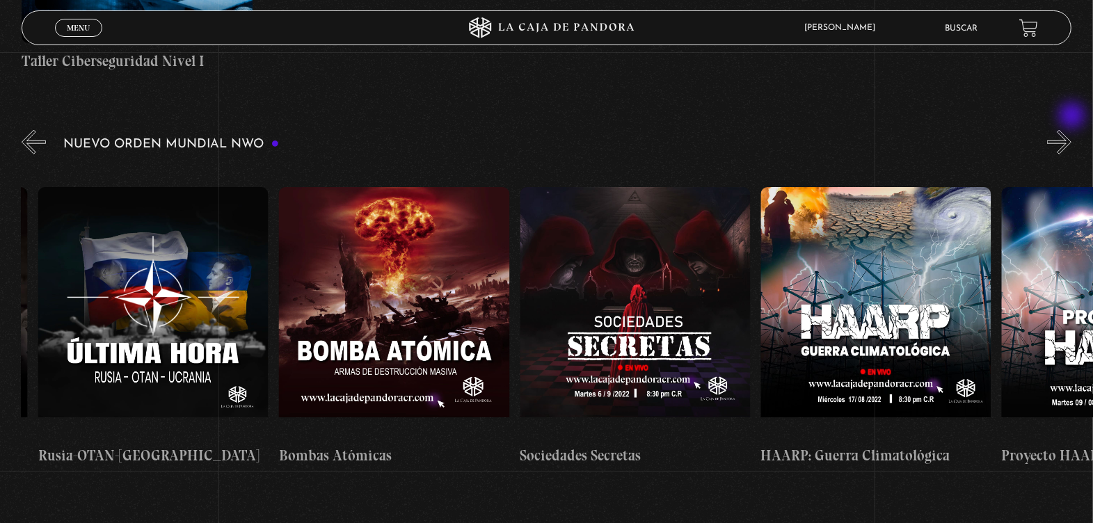
click at [1071, 130] on button "»" at bounding box center [1059, 142] width 24 height 24
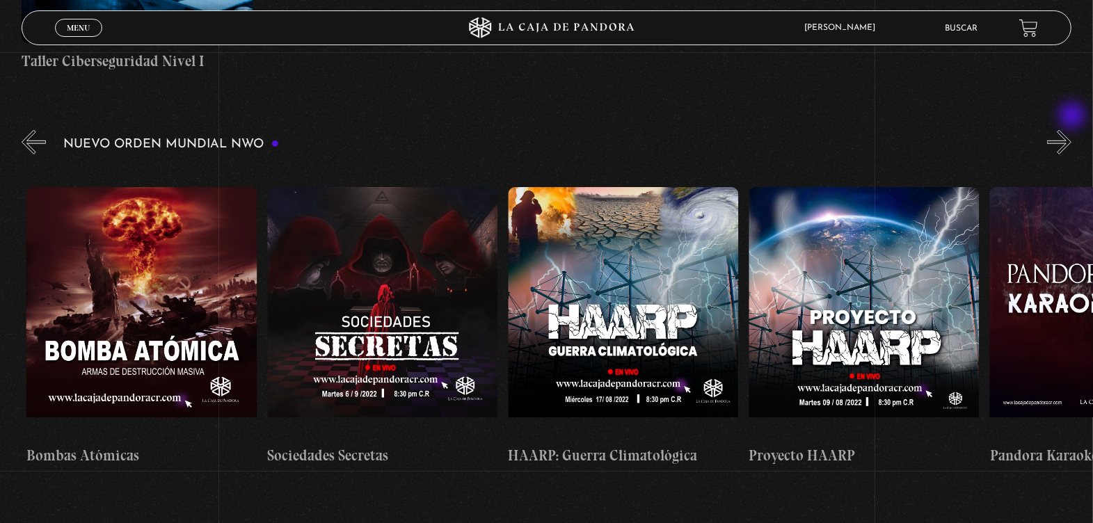
click at [1071, 130] on button "»" at bounding box center [1059, 142] width 24 height 24
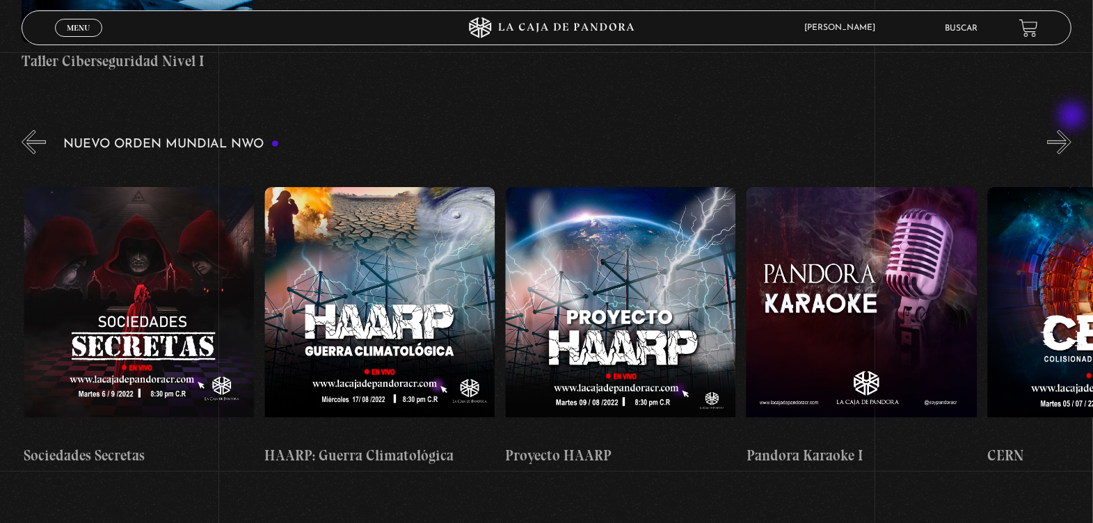
click at [1071, 130] on button "»" at bounding box center [1059, 142] width 24 height 24
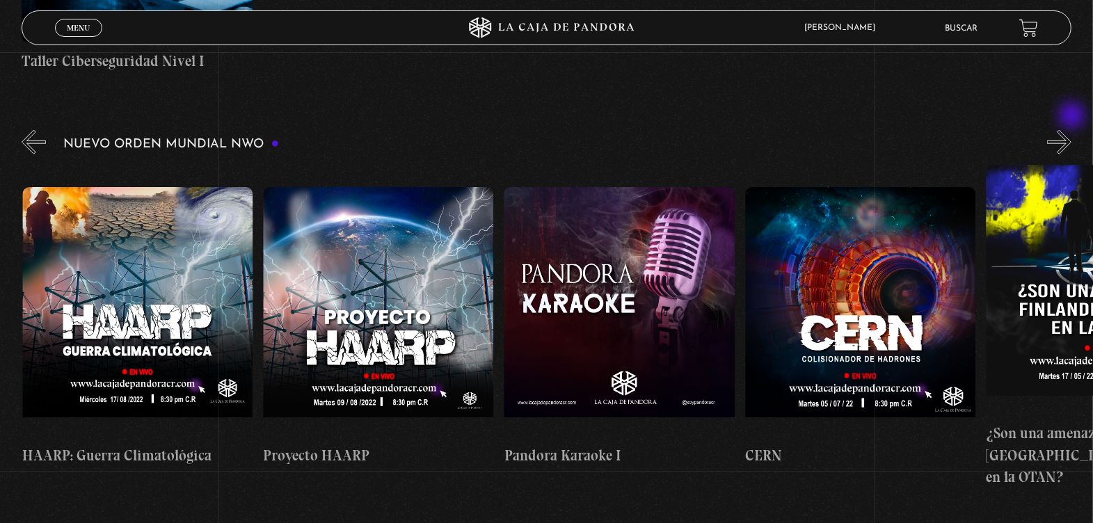
click at [1071, 130] on button "»" at bounding box center [1059, 142] width 24 height 24
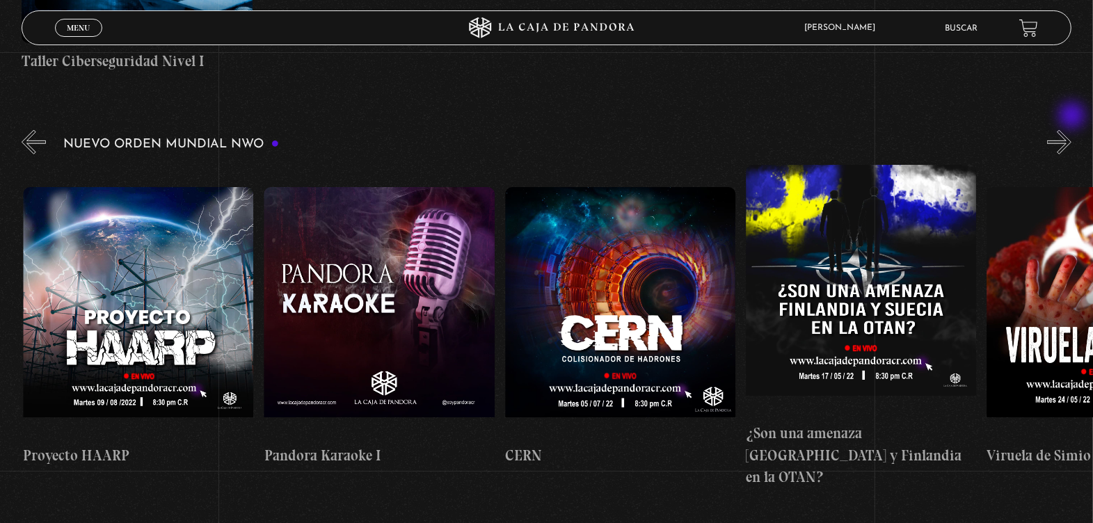
click at [1071, 130] on button "»" at bounding box center [1059, 142] width 24 height 24
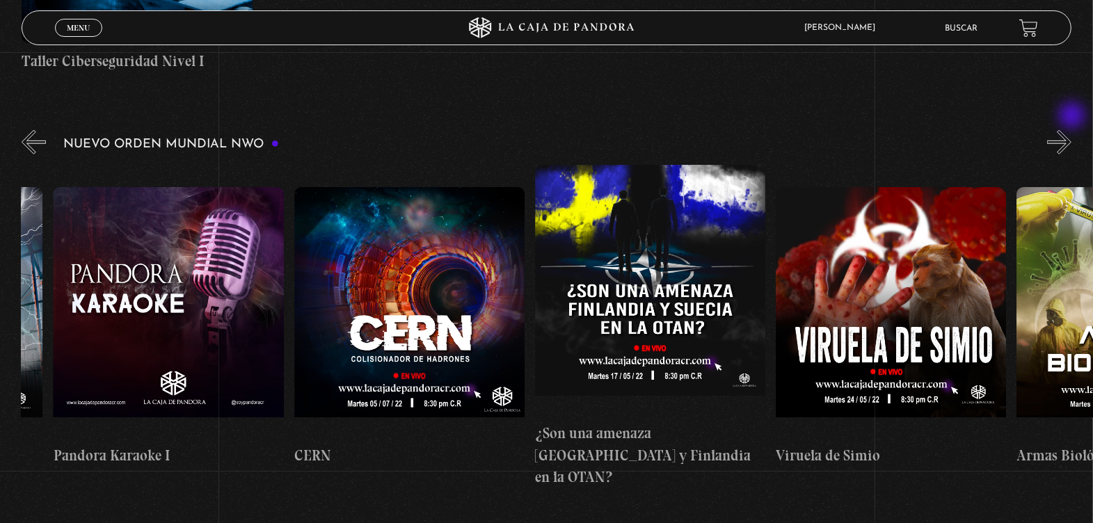
click at [1071, 130] on button "»" at bounding box center [1059, 142] width 24 height 24
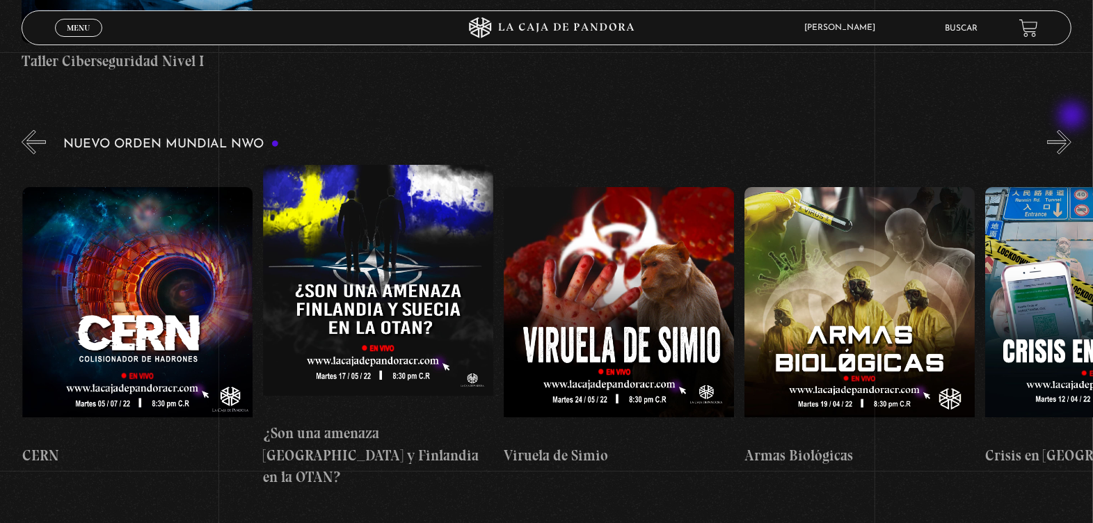
click at [1071, 130] on button "»" at bounding box center [1059, 142] width 24 height 24
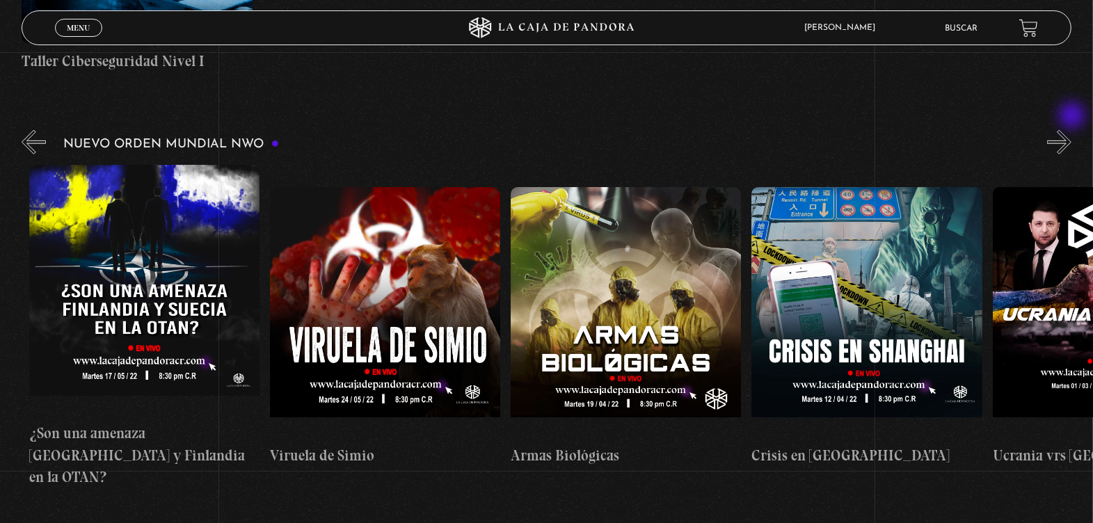
click at [1071, 130] on button "»" at bounding box center [1059, 142] width 24 height 24
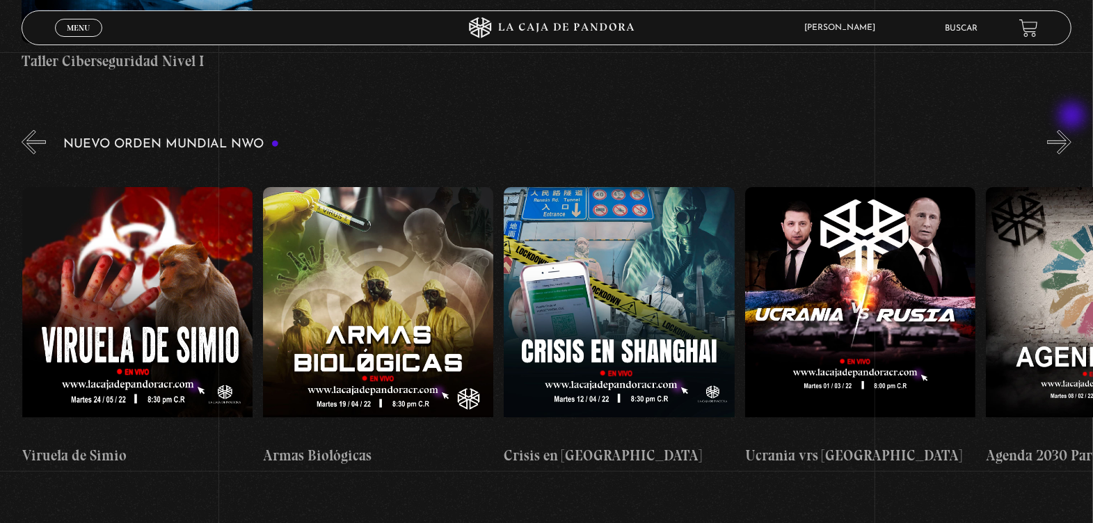
click at [1071, 130] on button "»" at bounding box center [1059, 142] width 24 height 24
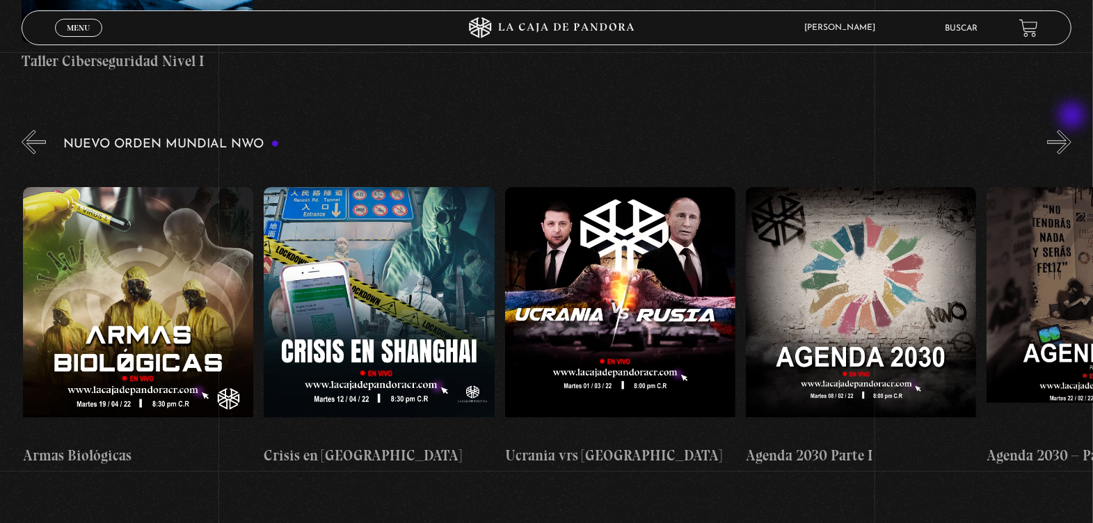
click at [1071, 130] on button "»" at bounding box center [1059, 142] width 24 height 24
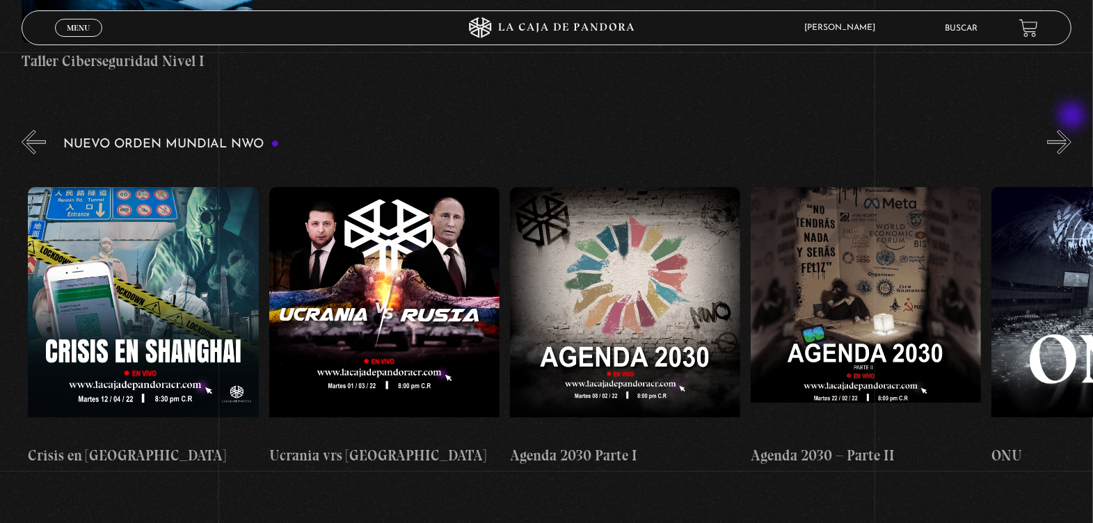
click at [1071, 130] on button "»" at bounding box center [1059, 142] width 24 height 24
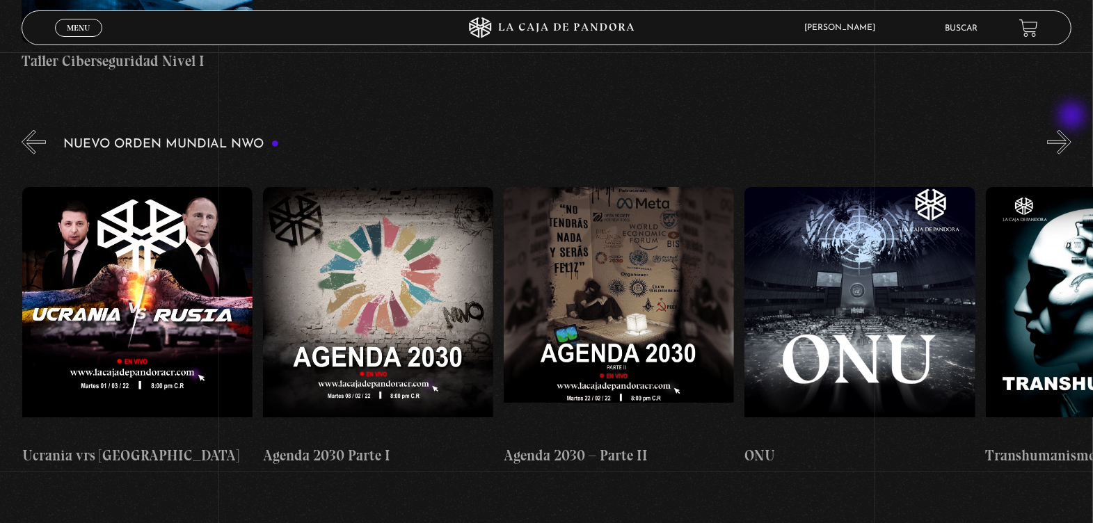
click at [1071, 130] on button "»" at bounding box center [1059, 142] width 24 height 24
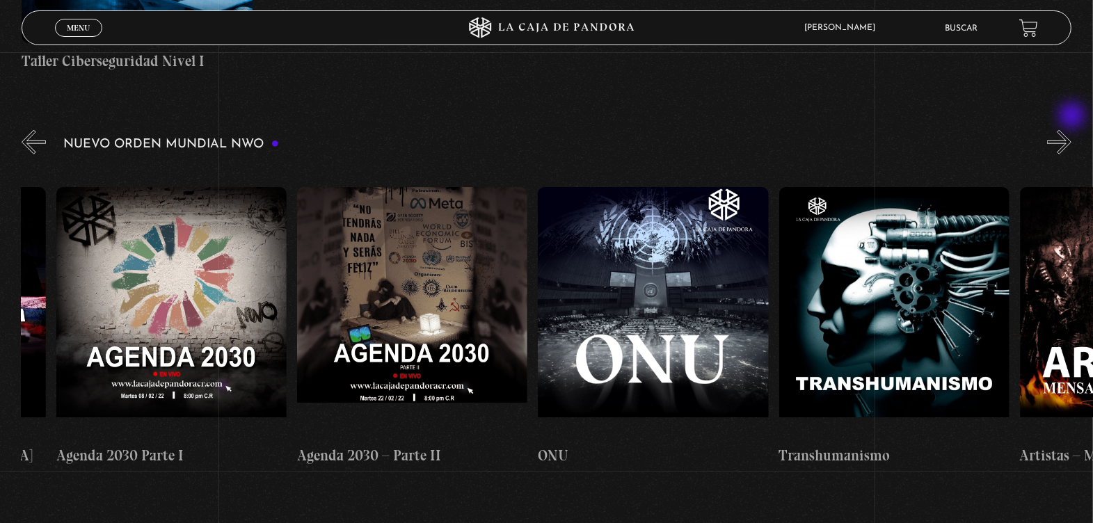
click at [1071, 130] on button "»" at bounding box center [1059, 142] width 24 height 24
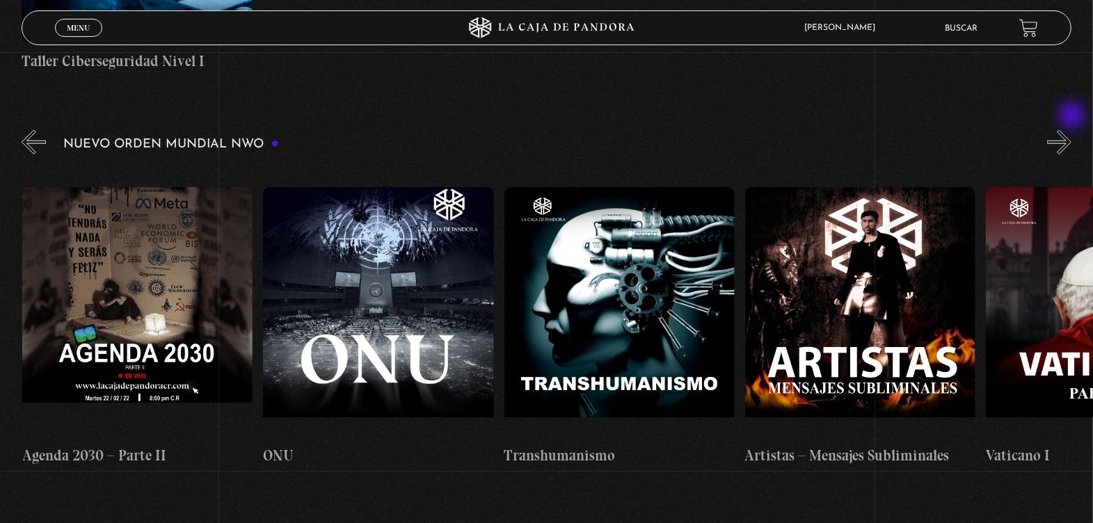
click at [1071, 130] on button "»" at bounding box center [1059, 142] width 24 height 24
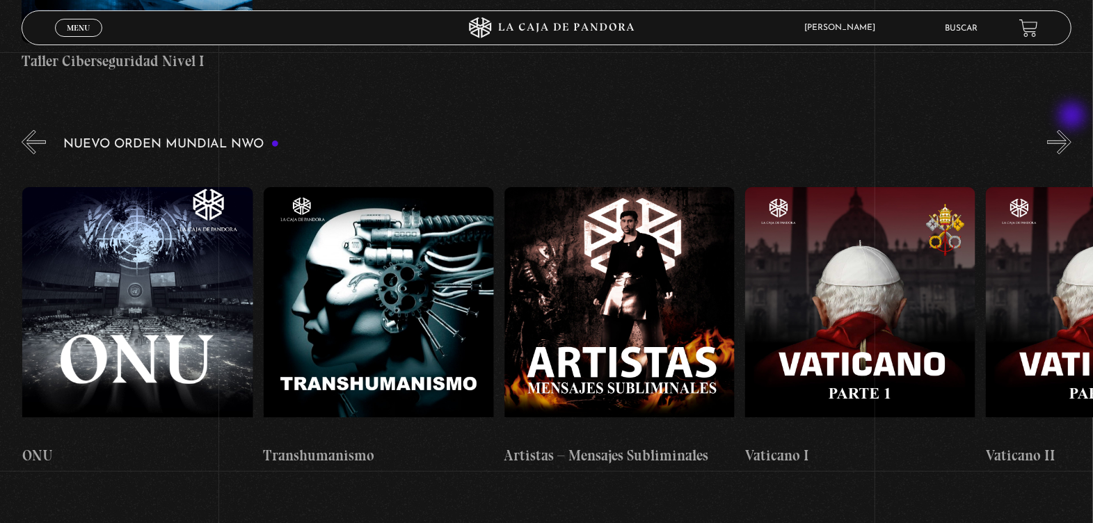
click at [1071, 130] on button "»" at bounding box center [1059, 142] width 24 height 24
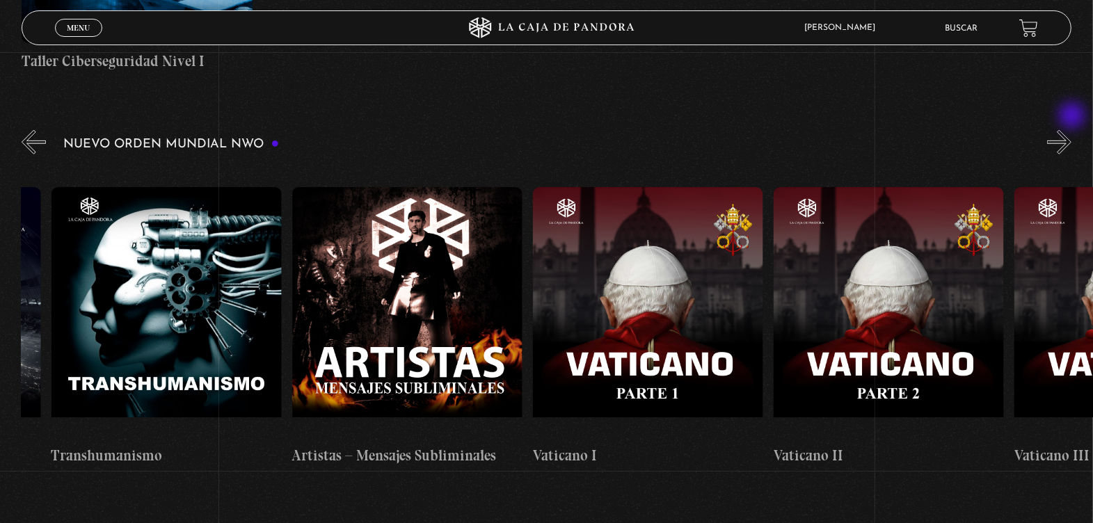
click at [1071, 130] on button "»" at bounding box center [1059, 142] width 24 height 24
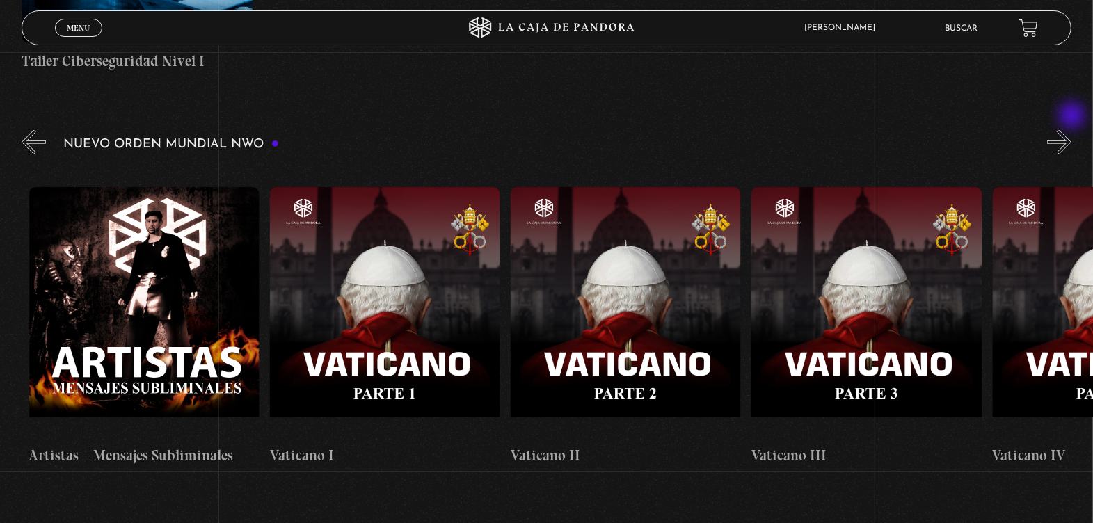
click at [1071, 130] on button "»" at bounding box center [1059, 142] width 24 height 24
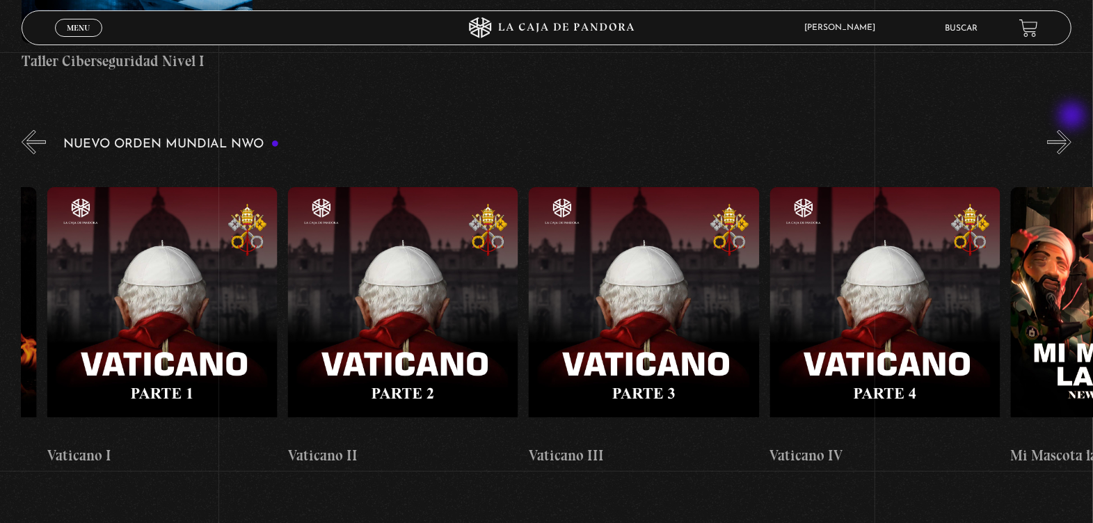
scroll to position [0, 14930]
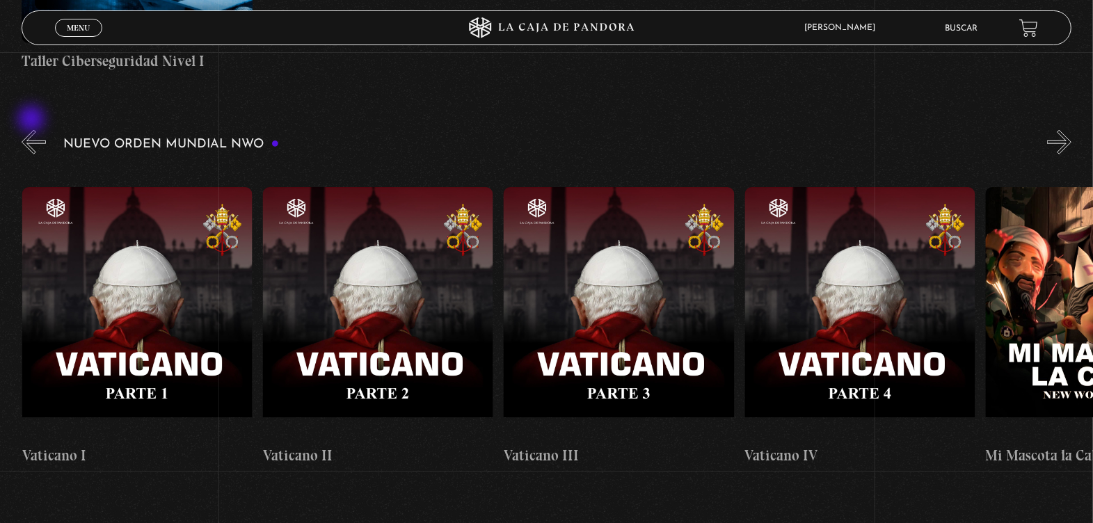
click at [33, 130] on button "«" at bounding box center [34, 142] width 24 height 24
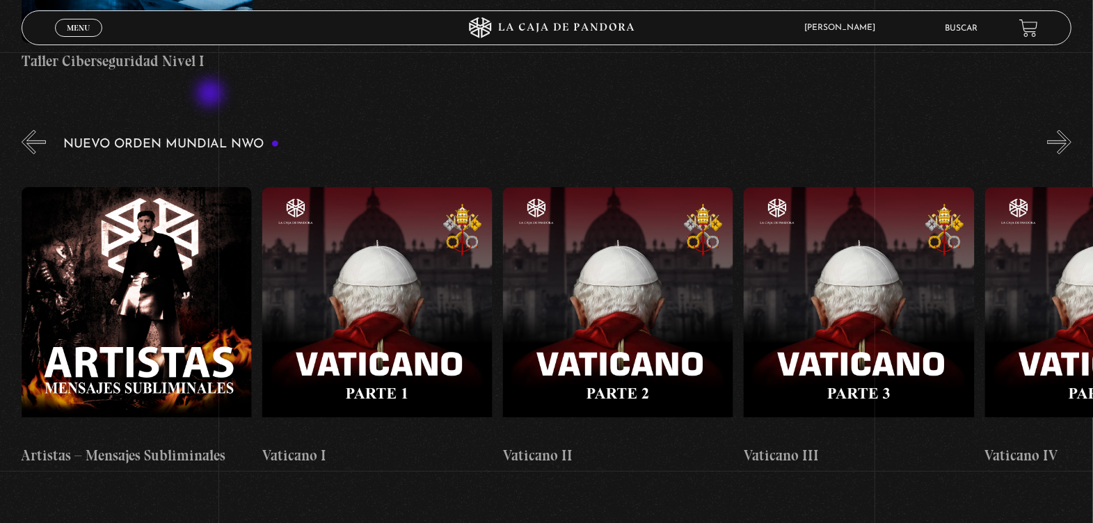
scroll to position [0, 14690]
click at [1071, 130] on button "»" at bounding box center [1059, 142] width 24 height 24
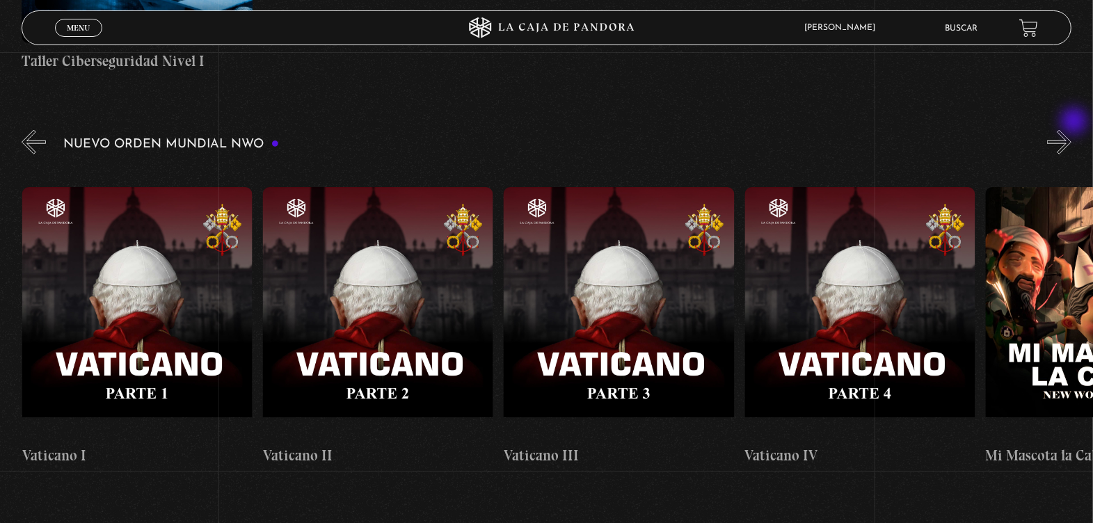
click at [1071, 130] on button "»" at bounding box center [1059, 142] width 24 height 24
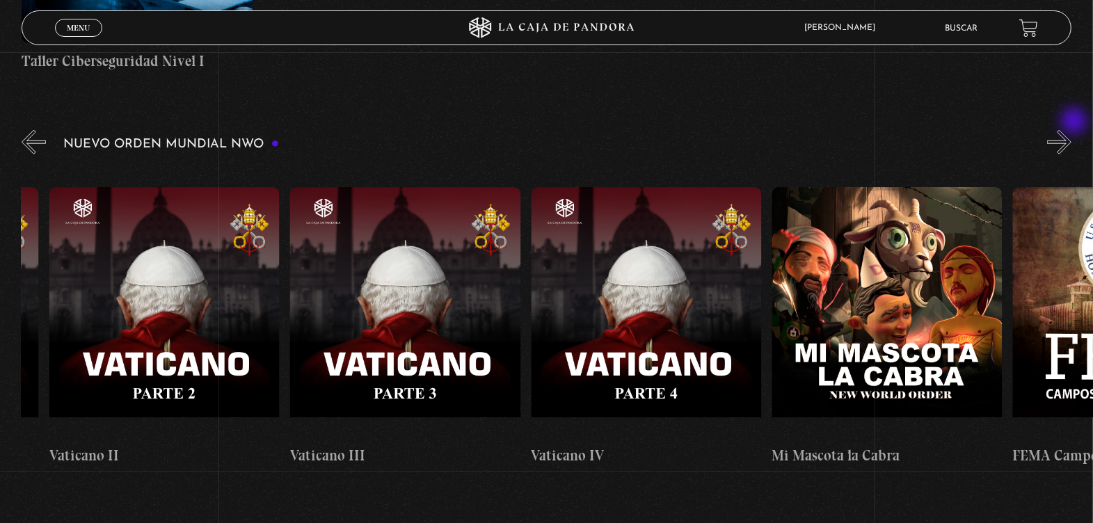
click at [1071, 130] on button "»" at bounding box center [1059, 142] width 24 height 24
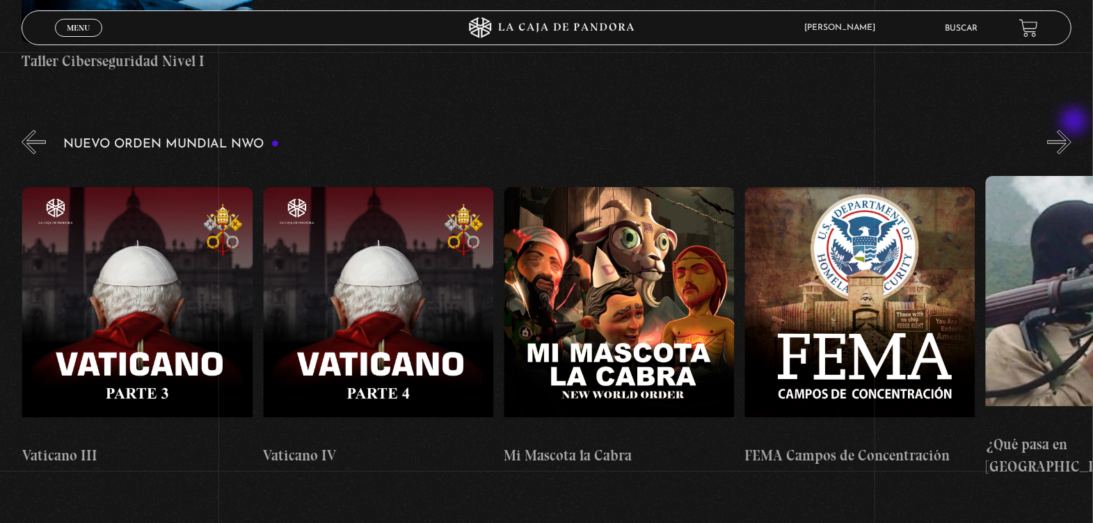
click at [1071, 130] on button "»" at bounding box center [1059, 142] width 24 height 24
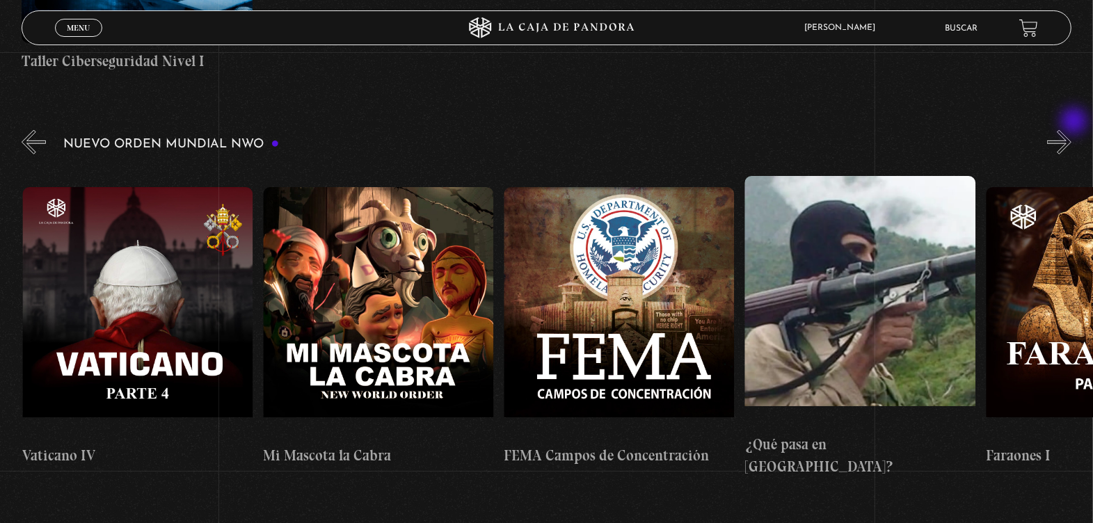
click at [1071, 130] on button "»" at bounding box center [1059, 142] width 24 height 24
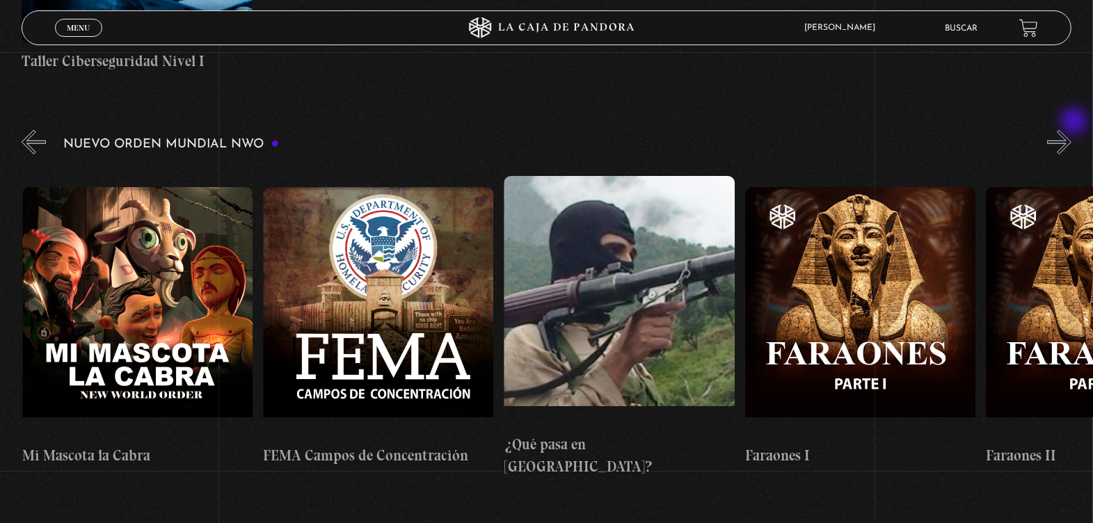
click at [1071, 130] on button "»" at bounding box center [1059, 142] width 24 height 24
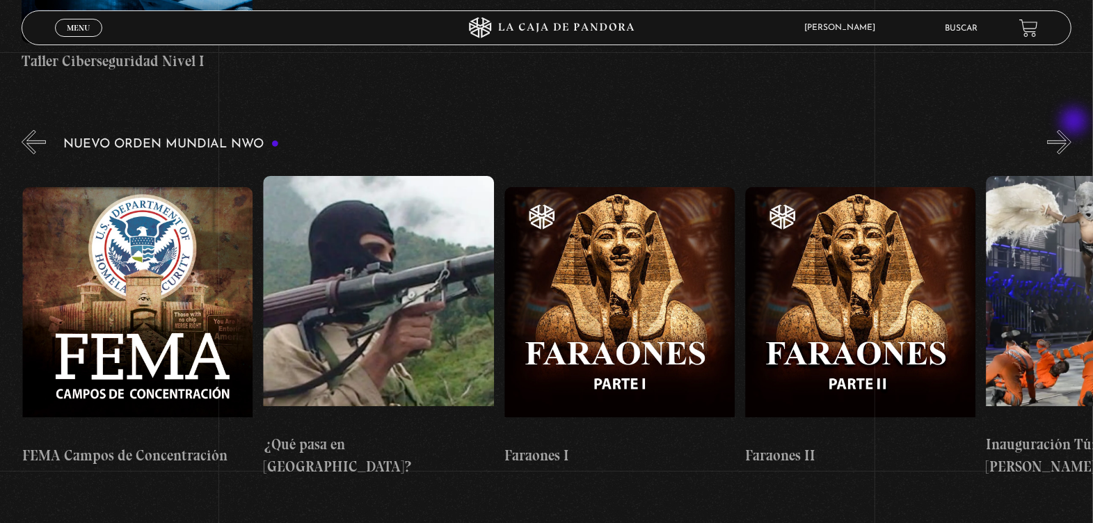
click at [1071, 130] on button "»" at bounding box center [1059, 142] width 24 height 24
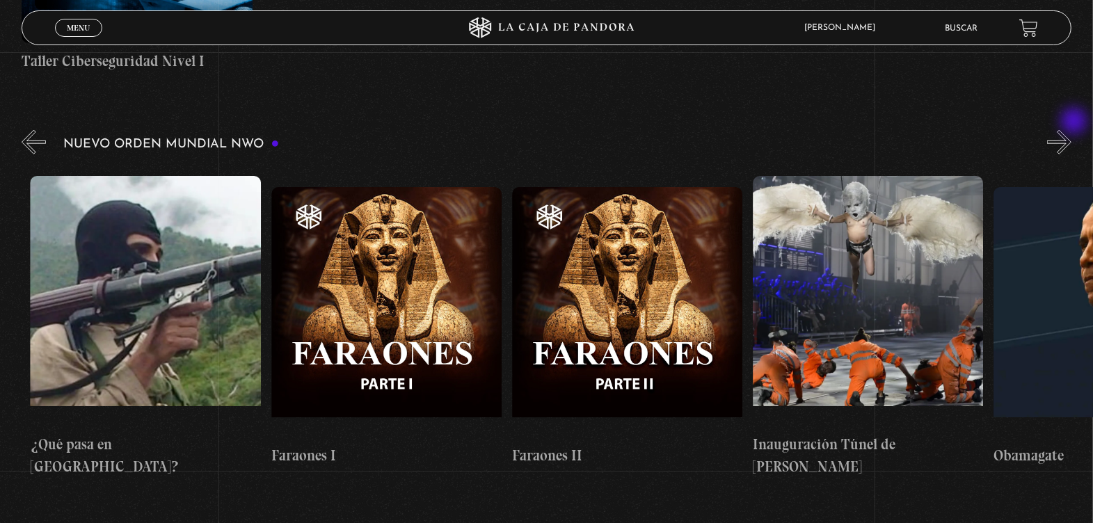
click at [1071, 130] on button "»" at bounding box center [1059, 142] width 24 height 24
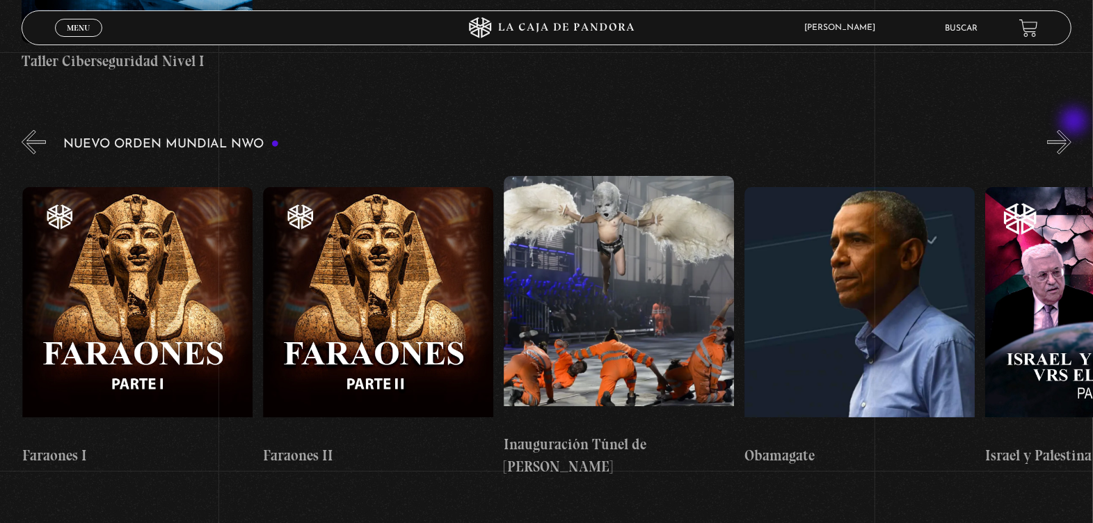
click at [1071, 130] on button "»" at bounding box center [1059, 142] width 24 height 24
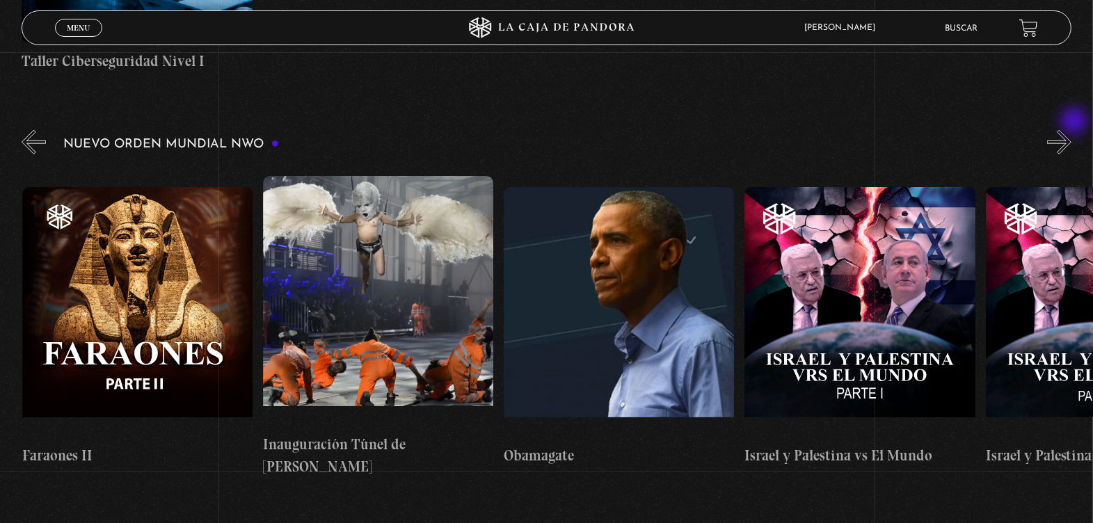
click at [1071, 130] on button "»" at bounding box center [1059, 142] width 24 height 24
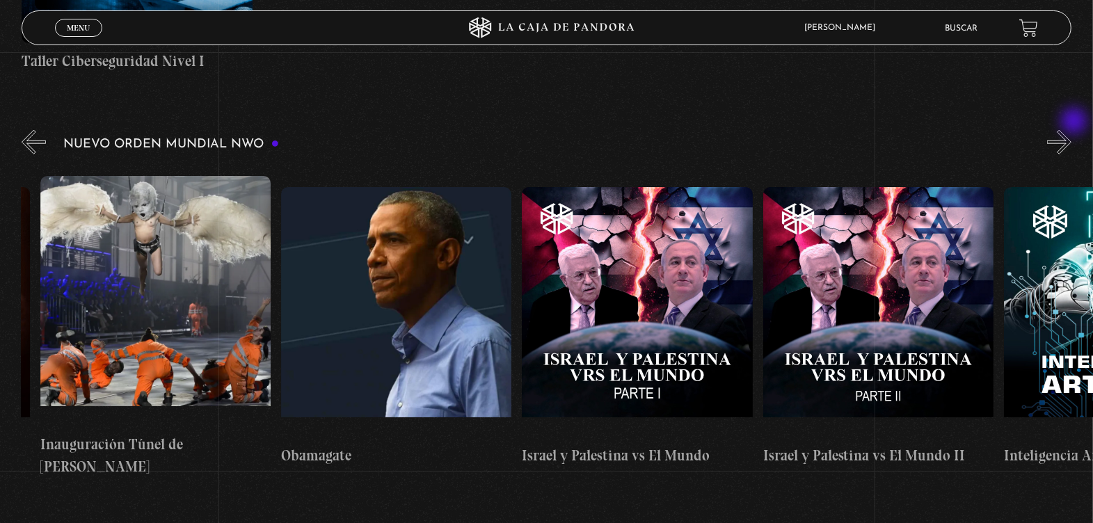
click at [1071, 130] on button "»" at bounding box center [1059, 142] width 24 height 24
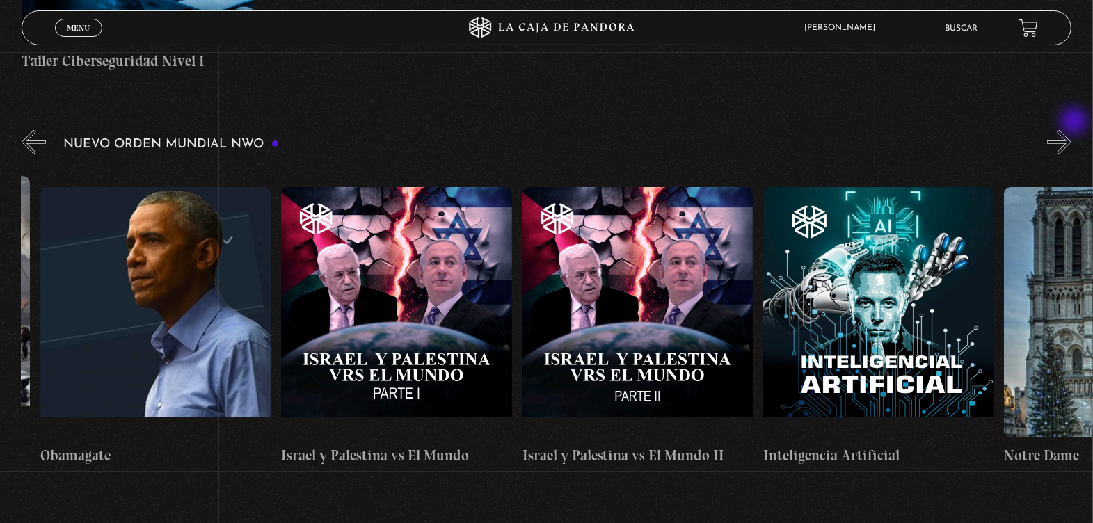
click at [1071, 130] on button "»" at bounding box center [1059, 142] width 24 height 24
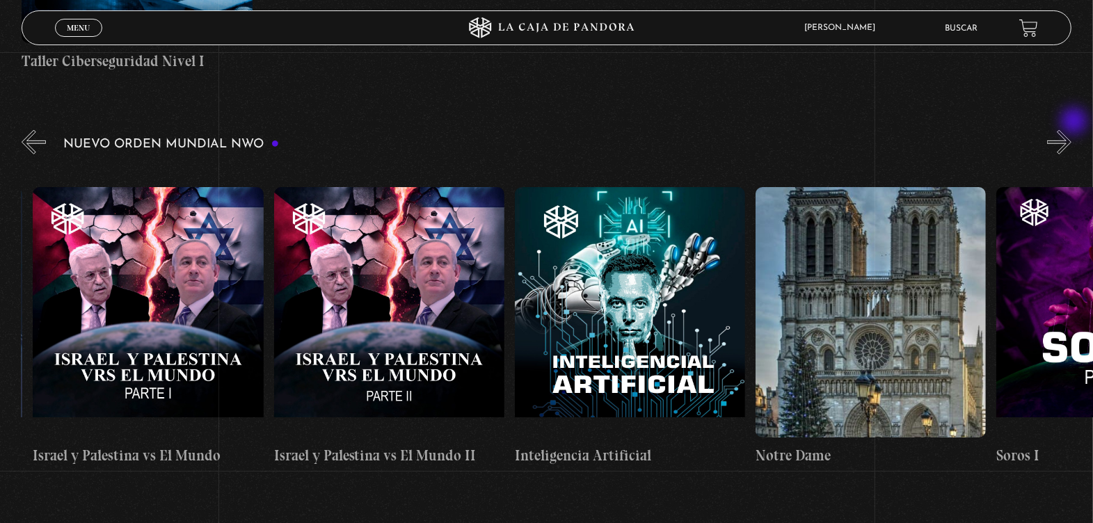
click at [1071, 130] on button "»" at bounding box center [1059, 142] width 24 height 24
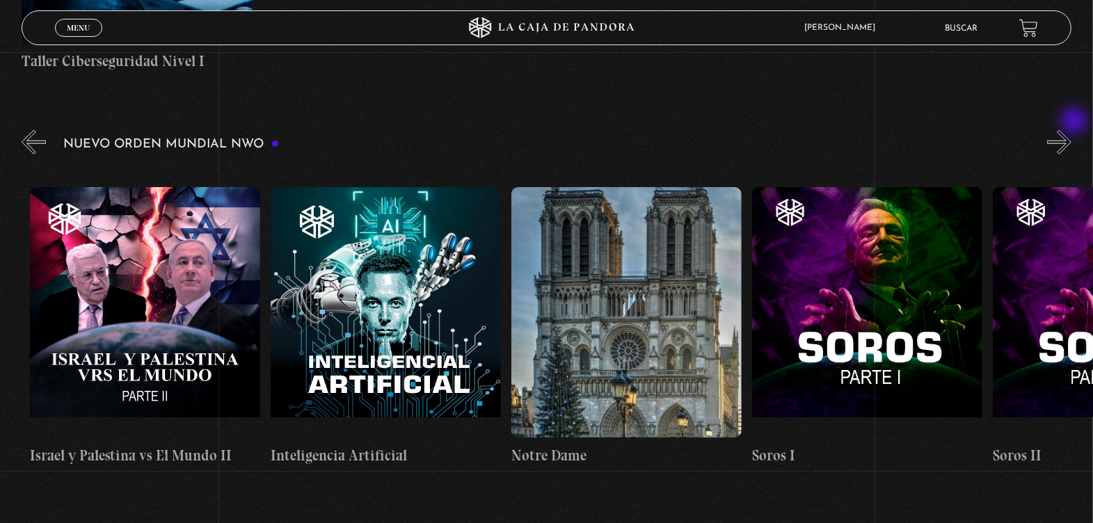
click at [1071, 130] on button "»" at bounding box center [1059, 142] width 24 height 24
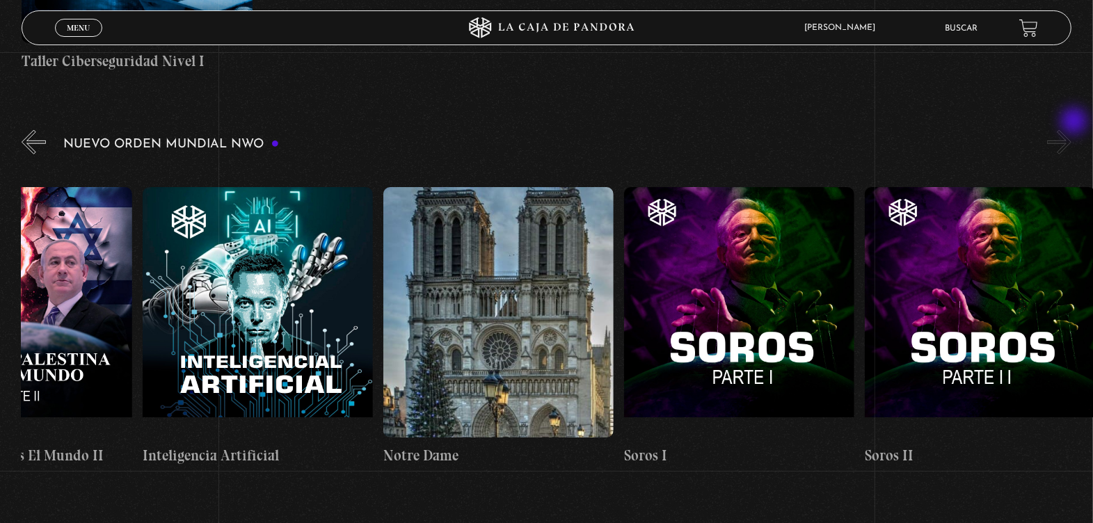
scroll to position [0, 17941]
click at [1071, 130] on button "»" at bounding box center [1059, 142] width 24 height 24
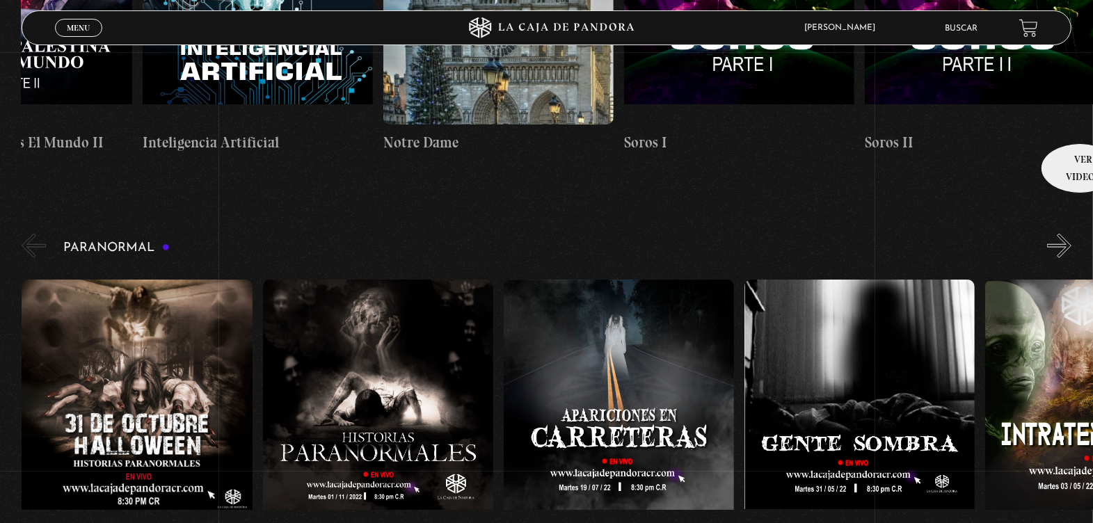
scroll to position [1287, 0]
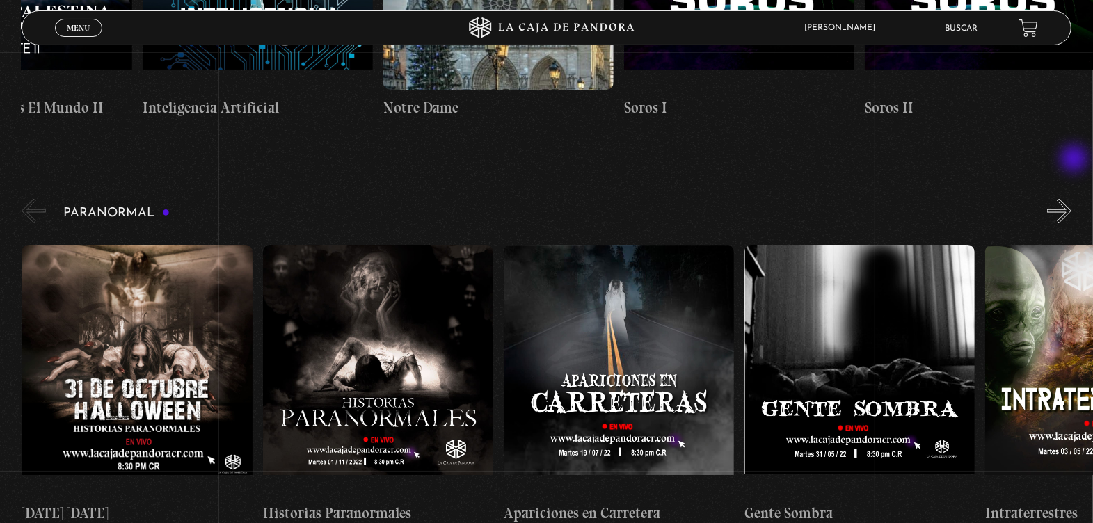
click at [1071, 199] on button "»" at bounding box center [1059, 211] width 24 height 24
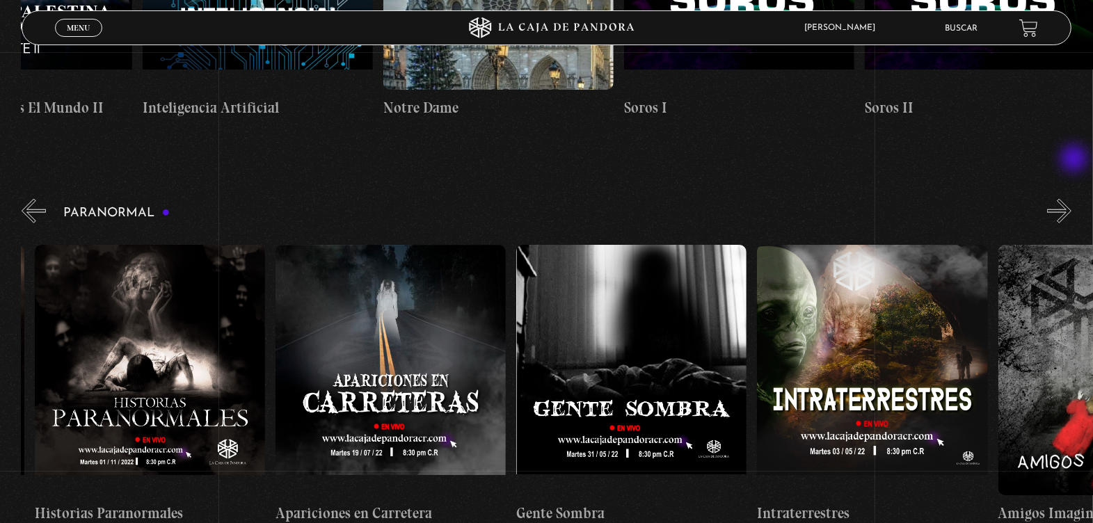
click at [1071, 199] on button "»" at bounding box center [1059, 211] width 24 height 24
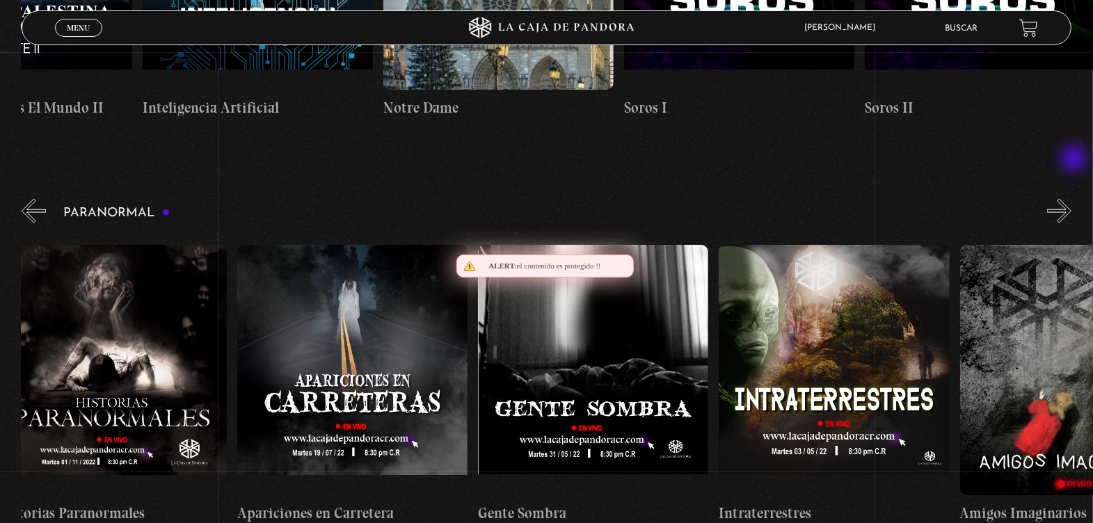
click at [1071, 199] on button "»" at bounding box center [1059, 211] width 24 height 24
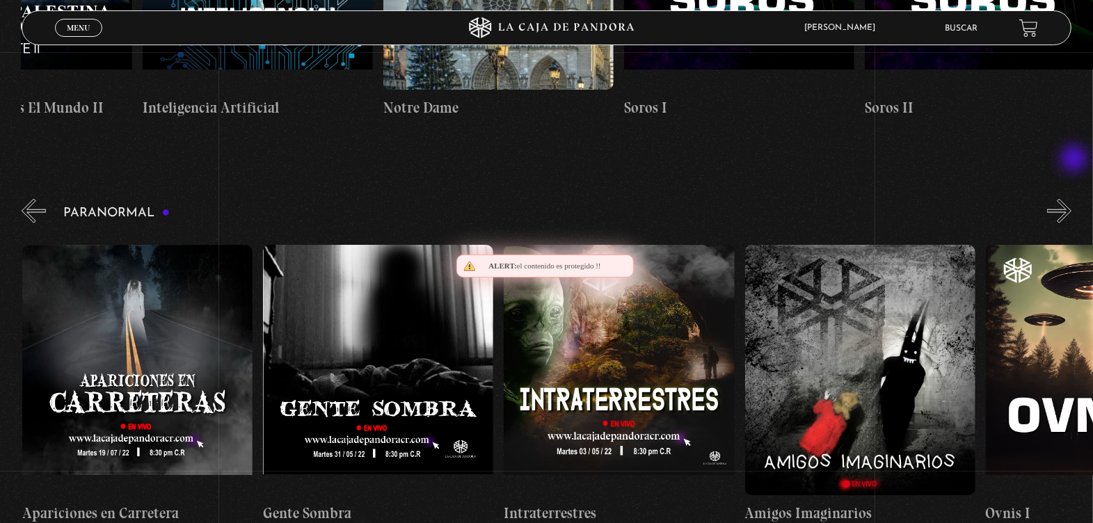
click at [1071, 199] on button "»" at bounding box center [1059, 211] width 24 height 24
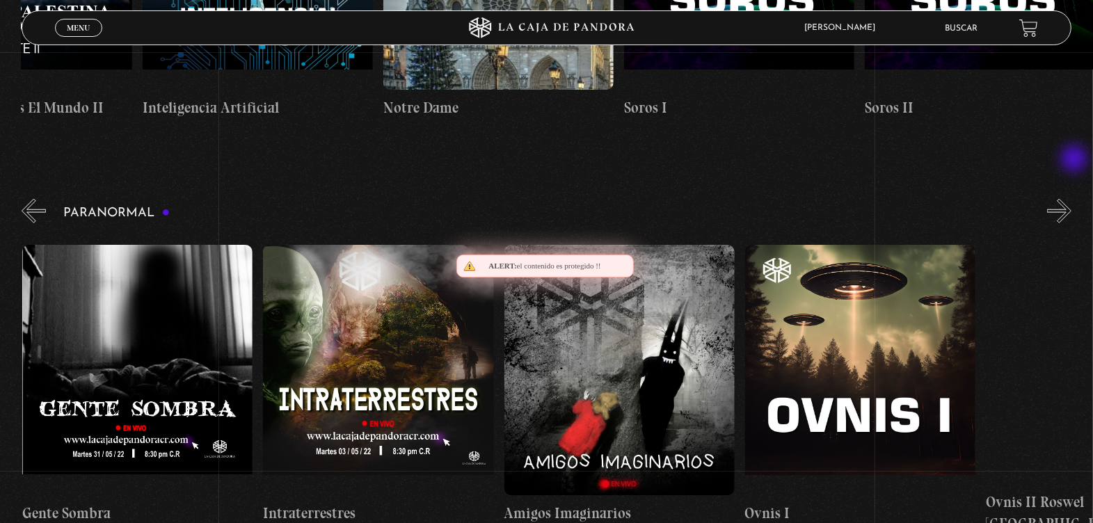
click at [1071, 199] on button "»" at bounding box center [1059, 211] width 24 height 24
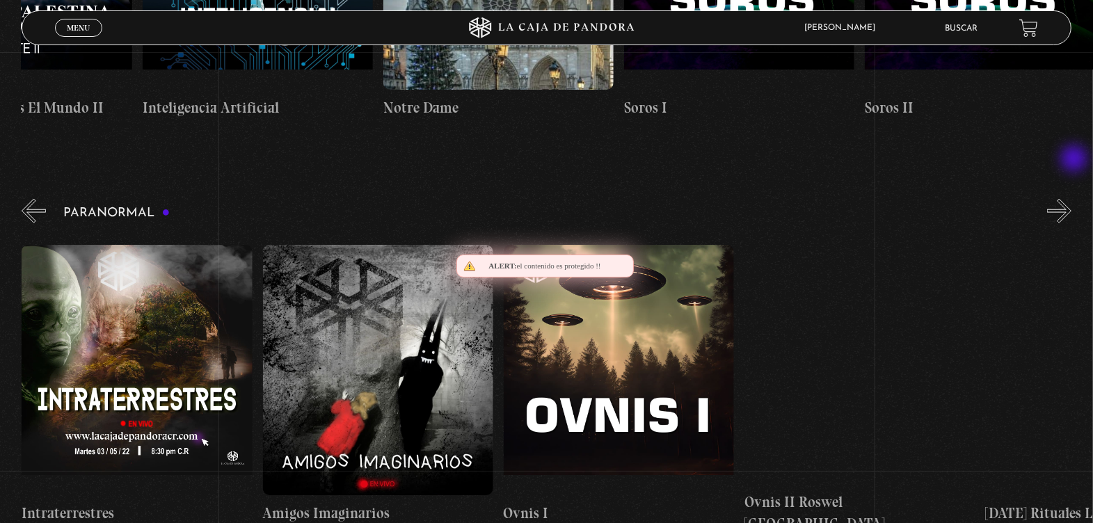
click at [1071, 199] on button "»" at bounding box center [1059, 211] width 24 height 24
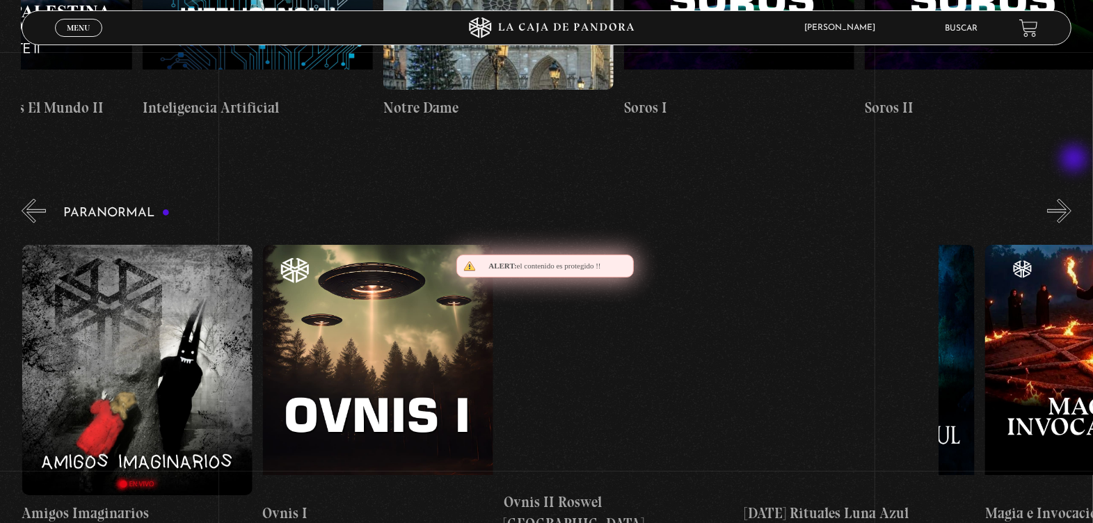
click at [1071, 199] on button "»" at bounding box center [1059, 211] width 24 height 24
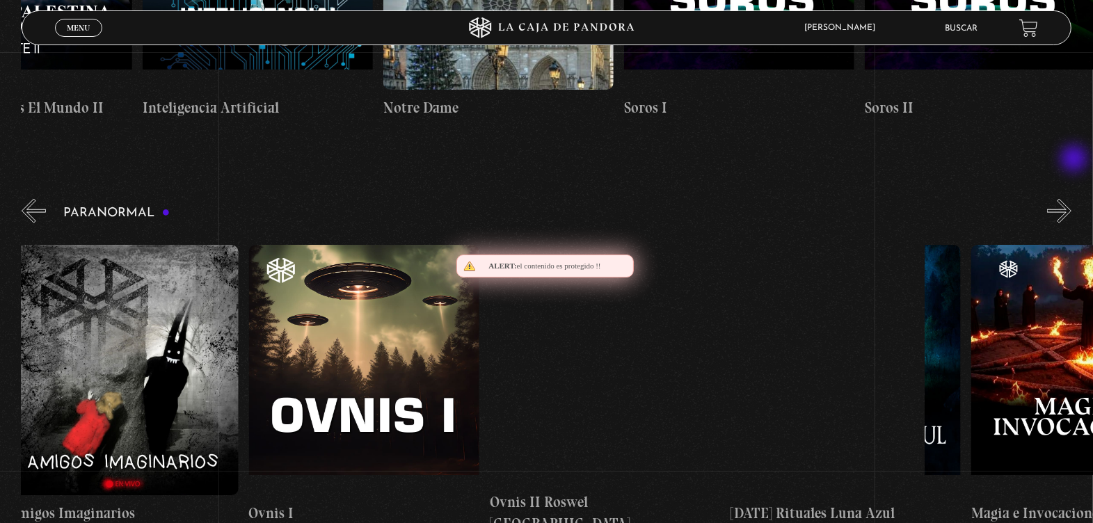
click at [1071, 199] on button "»" at bounding box center [1059, 211] width 24 height 24
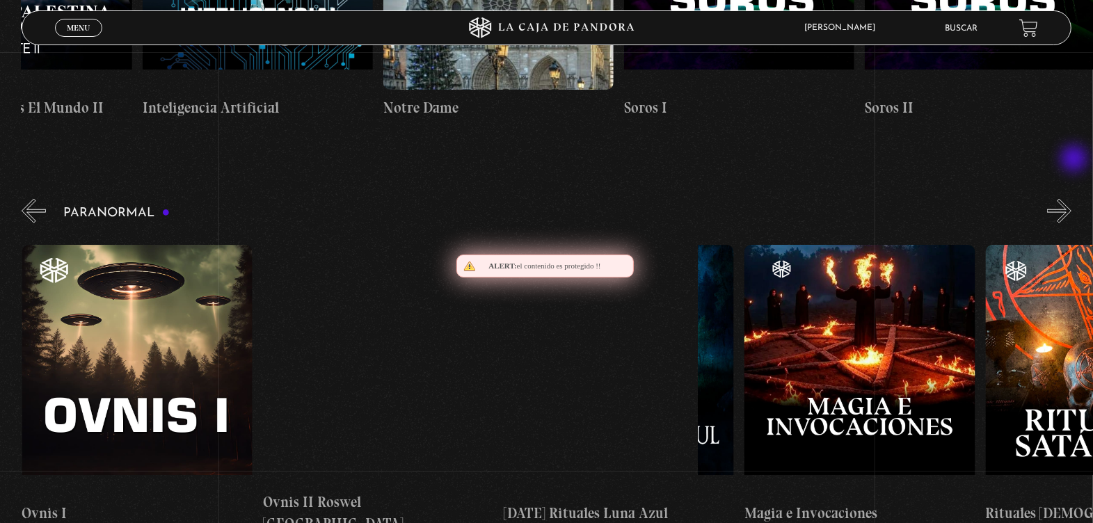
click at [1071, 199] on button "»" at bounding box center [1059, 211] width 24 height 24
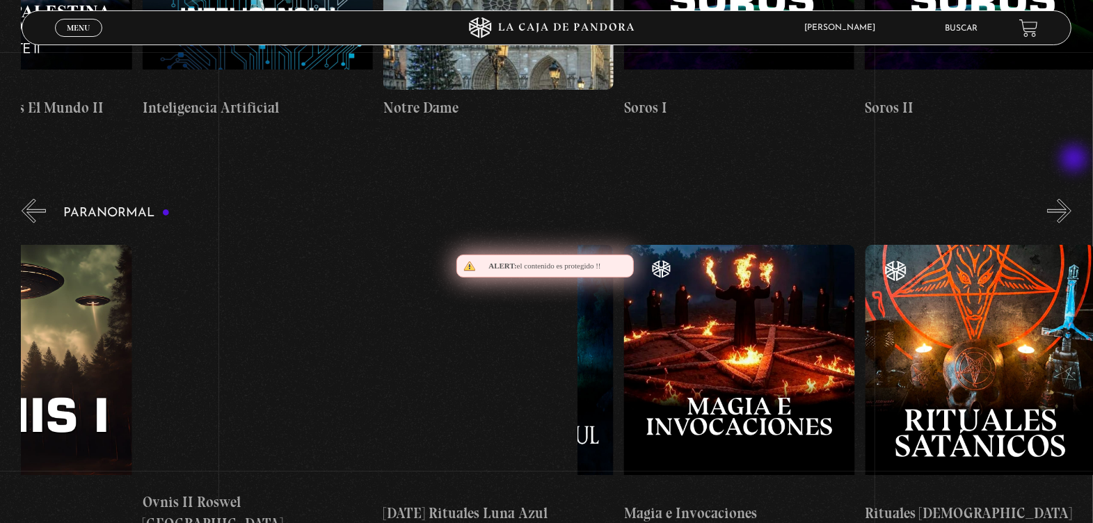
click at [1071, 199] on button "»" at bounding box center [1059, 211] width 24 height 24
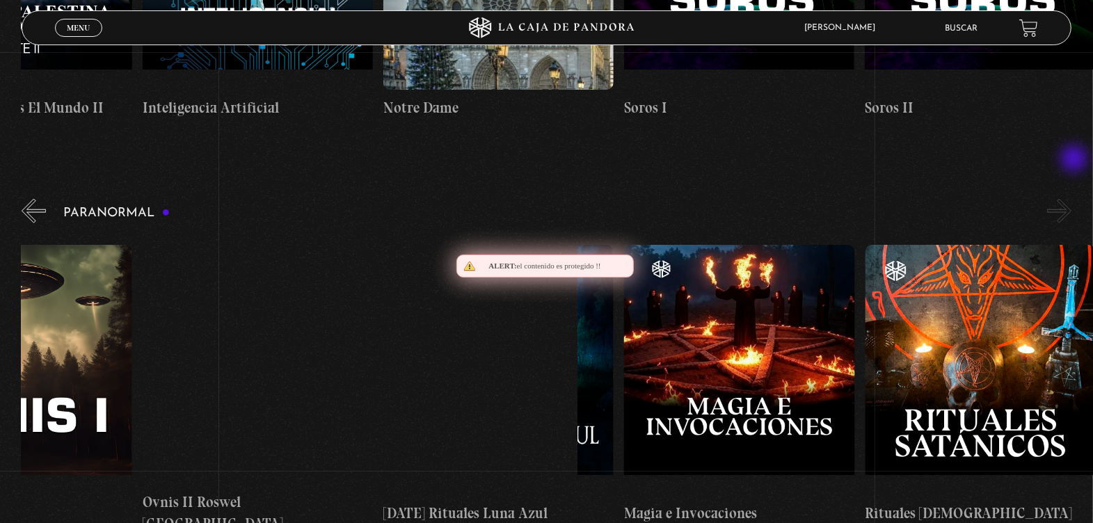
click at [1071, 199] on button "»" at bounding box center [1059, 211] width 24 height 24
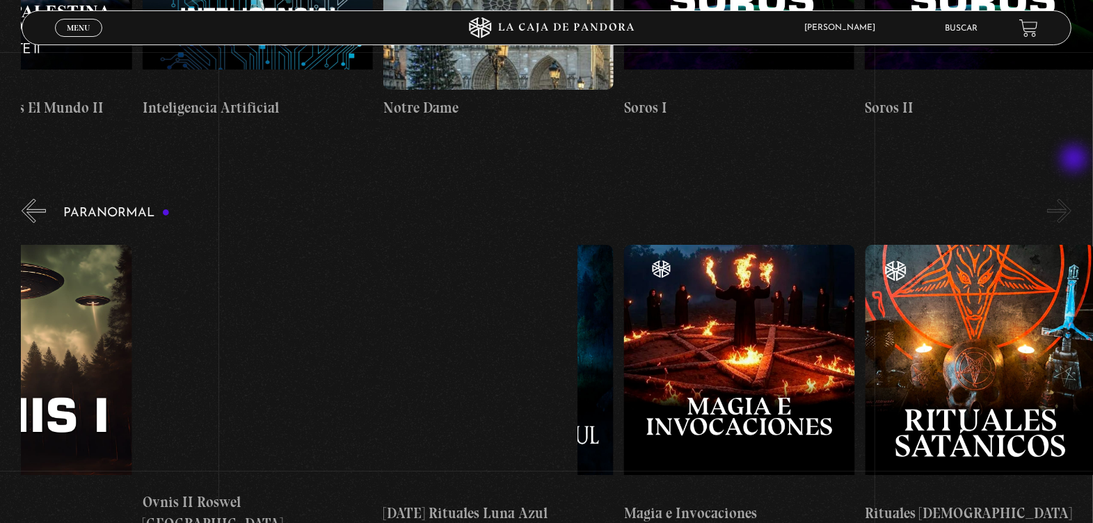
click at [1071, 199] on button "»" at bounding box center [1059, 211] width 24 height 24
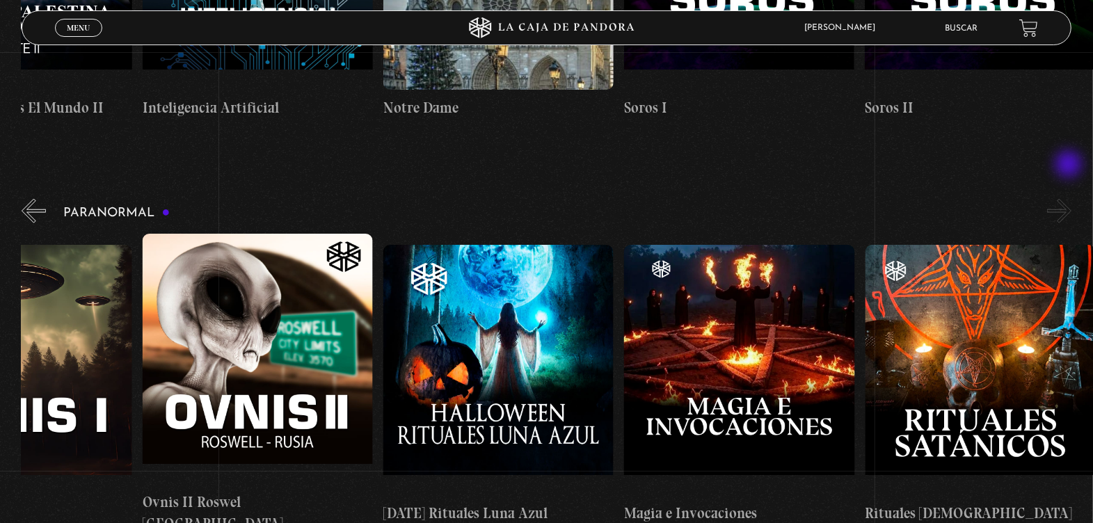
click at [1070, 199] on button "»" at bounding box center [1059, 211] width 24 height 24
click at [34, 199] on button "«" at bounding box center [34, 211] width 24 height 24
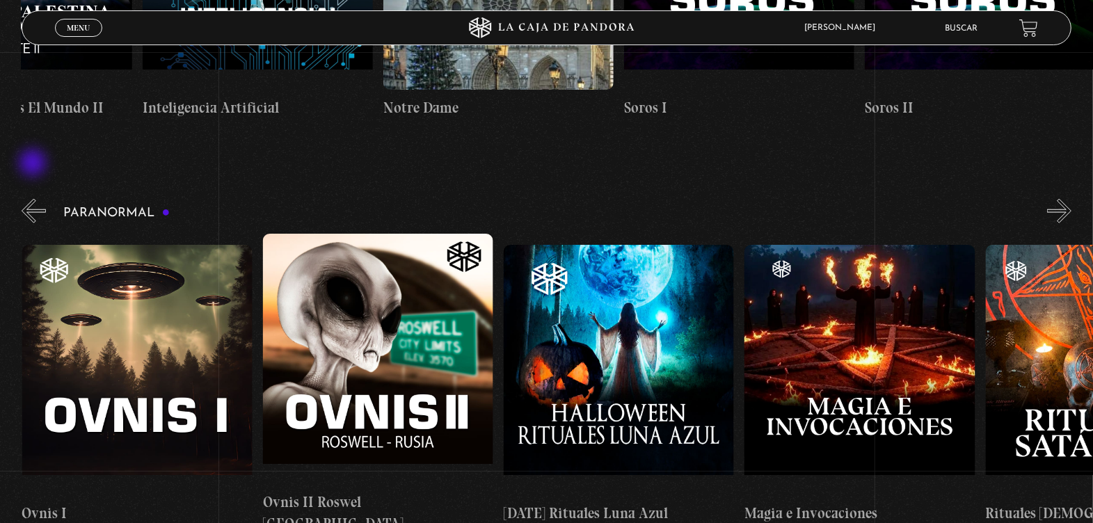
click at [34, 199] on button "«" at bounding box center [34, 211] width 24 height 24
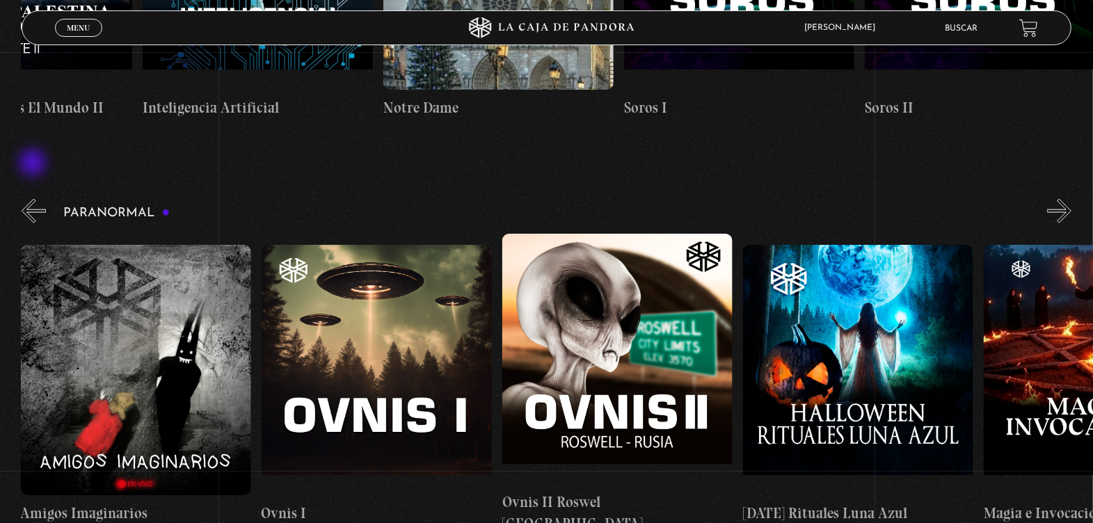
click at [34, 199] on button "«" at bounding box center [34, 211] width 24 height 24
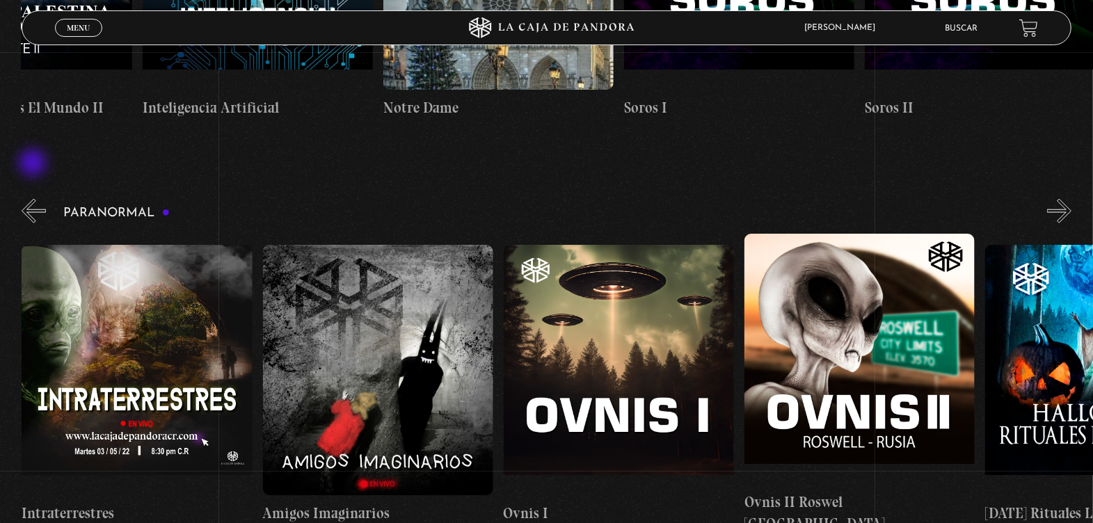
click at [34, 199] on button "«" at bounding box center [34, 211] width 24 height 24
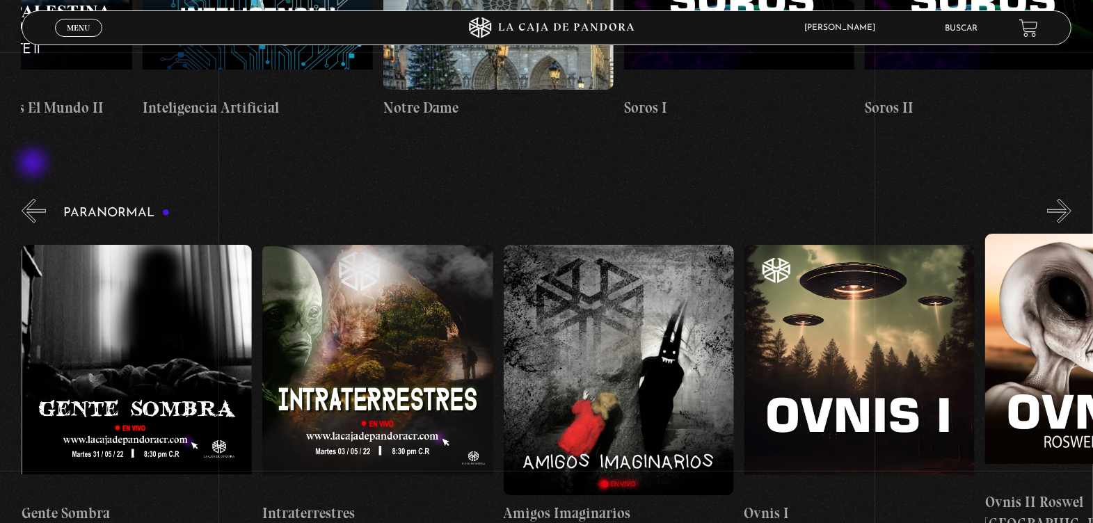
click at [34, 199] on button "«" at bounding box center [34, 211] width 24 height 24
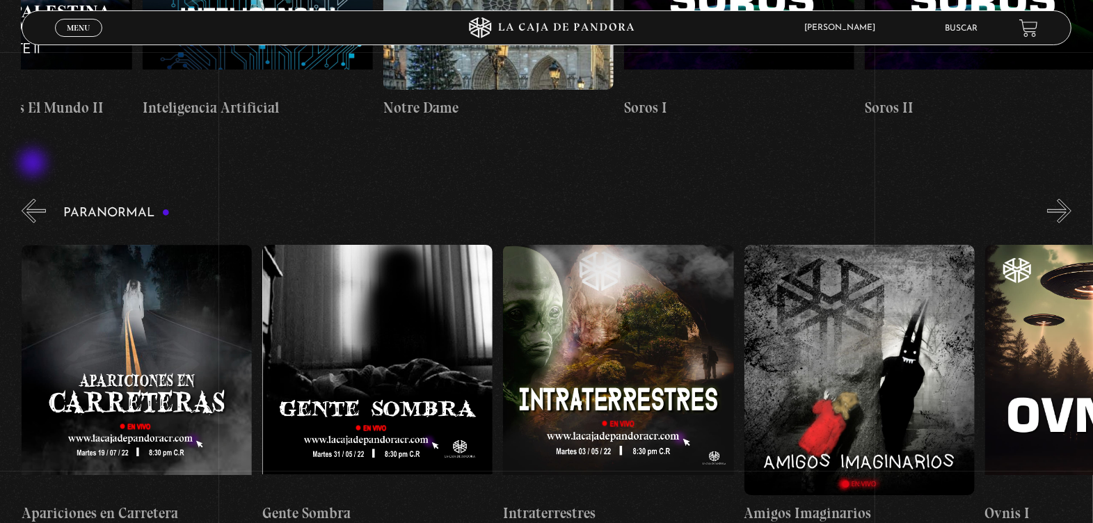
click at [34, 199] on button "«" at bounding box center [34, 211] width 24 height 24
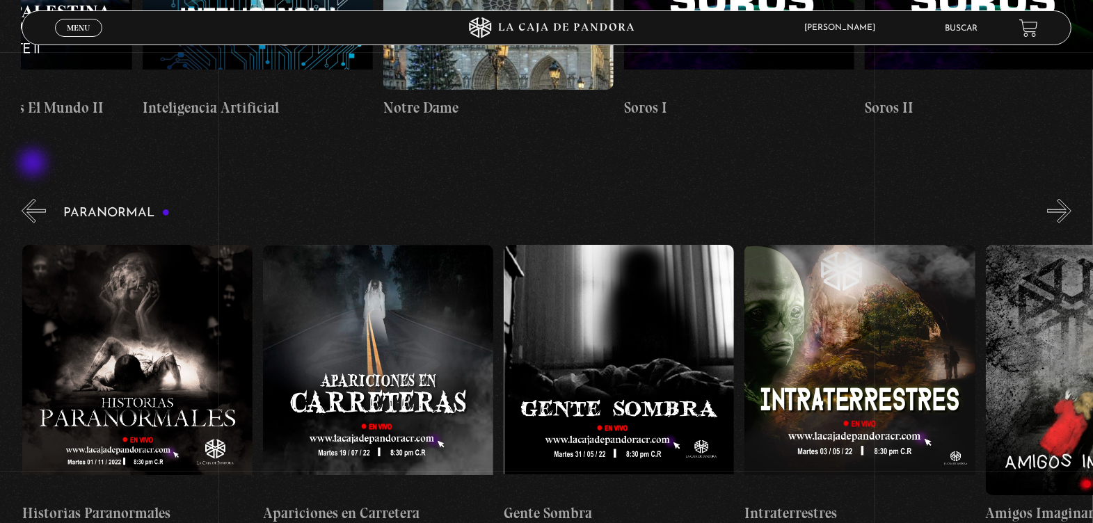
click at [34, 199] on button "«" at bounding box center [34, 211] width 24 height 24
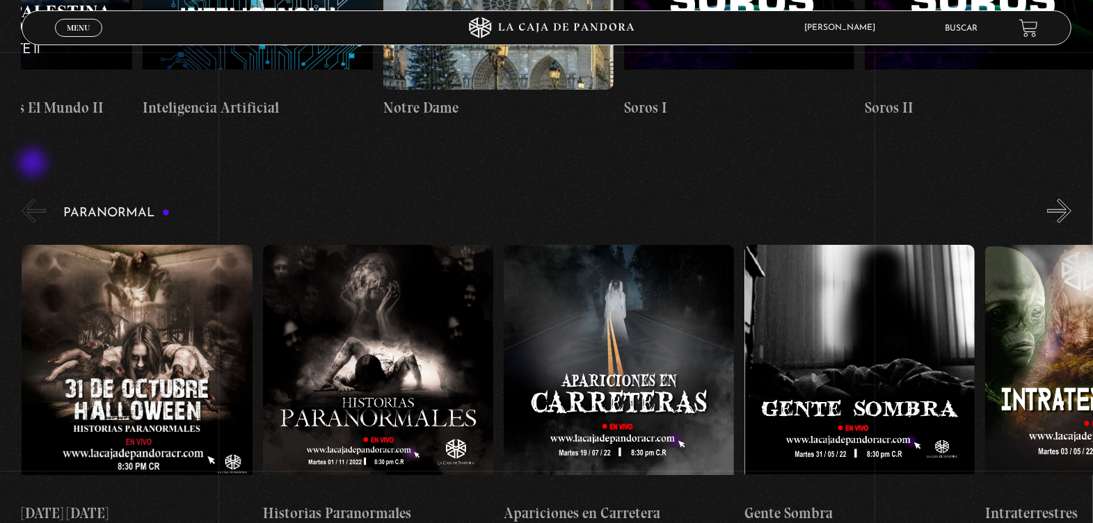
scroll to position [0, 0]
click at [34, 199] on button "«" at bounding box center [34, 211] width 24 height 24
click at [33, 199] on button "«" at bounding box center [34, 211] width 24 height 24
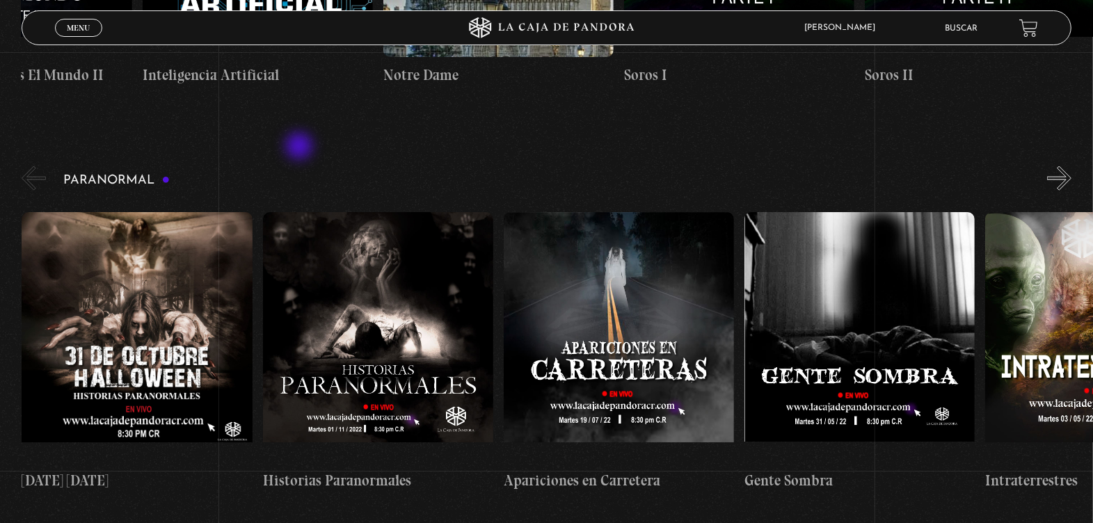
scroll to position [1322, 0]
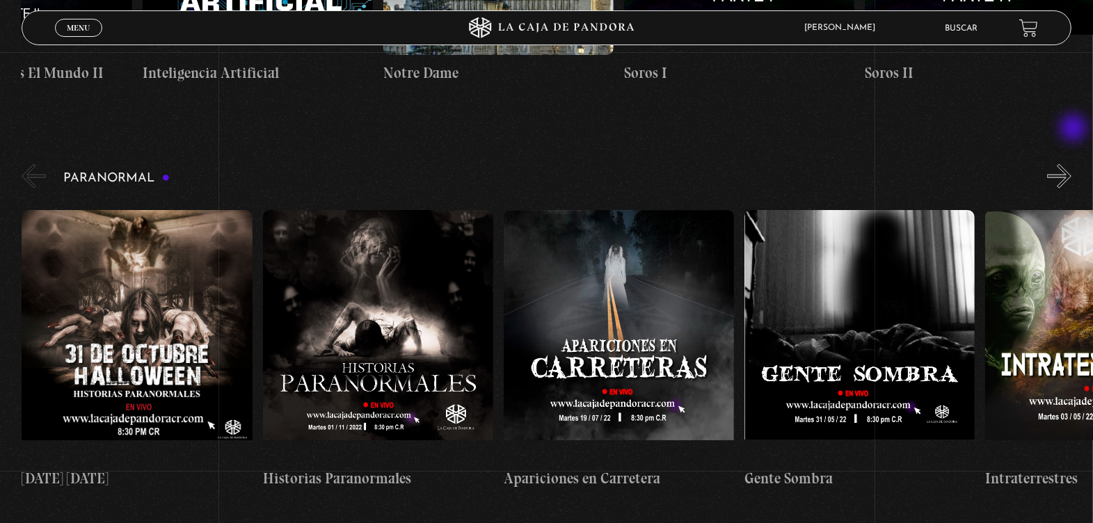
click at [1071, 164] on button "»" at bounding box center [1059, 176] width 24 height 24
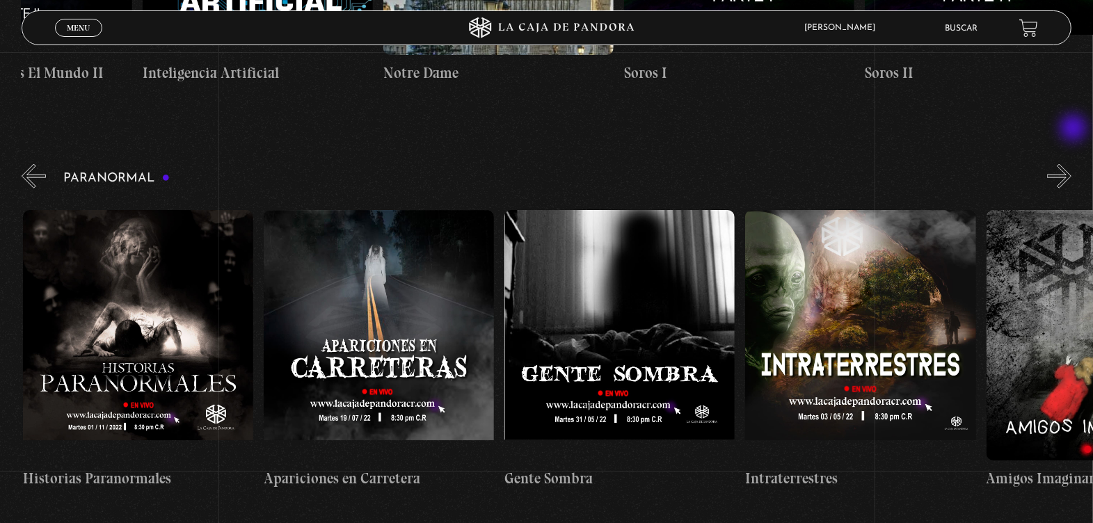
click at [1071, 164] on button "»" at bounding box center [1059, 176] width 24 height 24
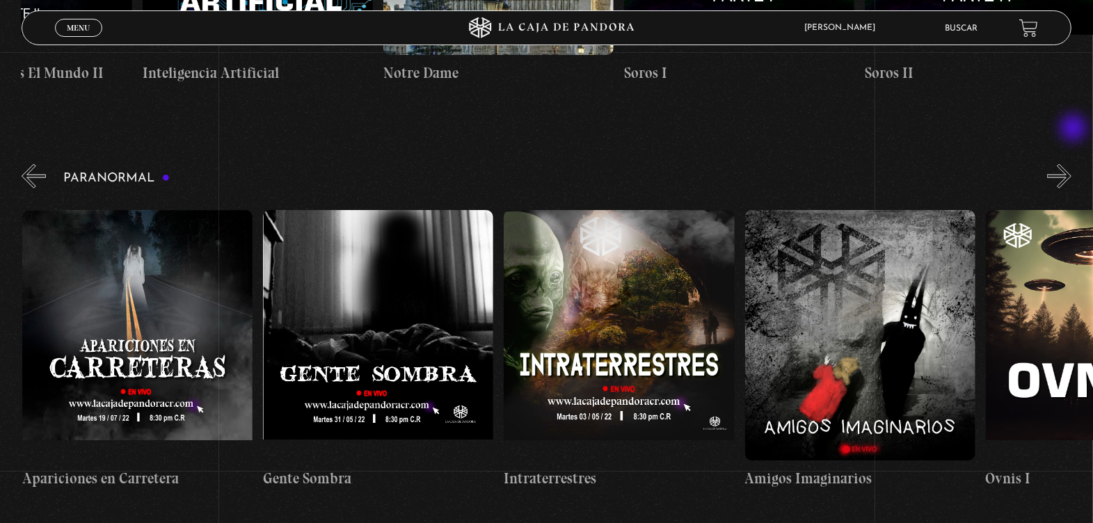
click at [1071, 164] on button "»" at bounding box center [1059, 176] width 24 height 24
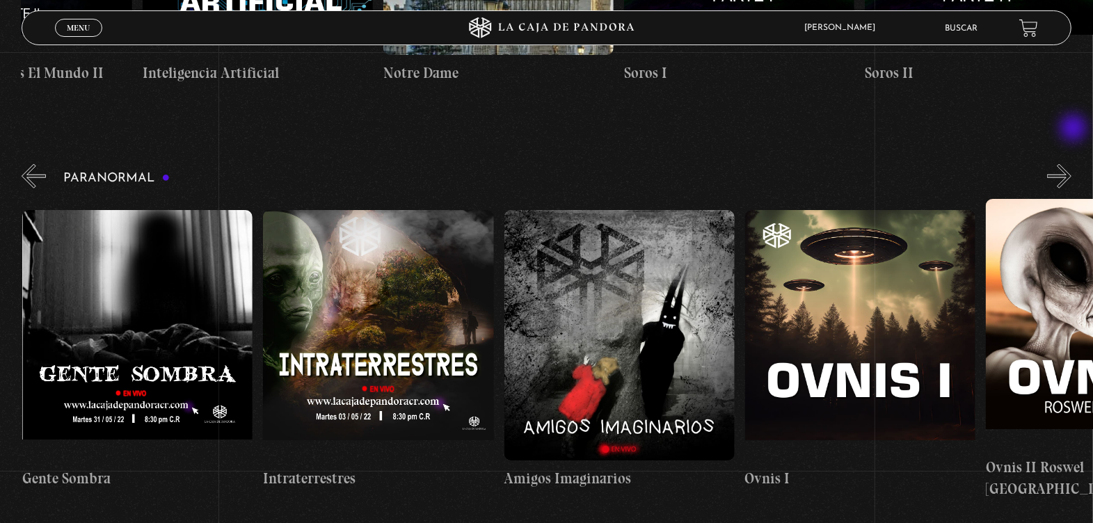
click at [1071, 164] on button "»" at bounding box center [1059, 176] width 24 height 24
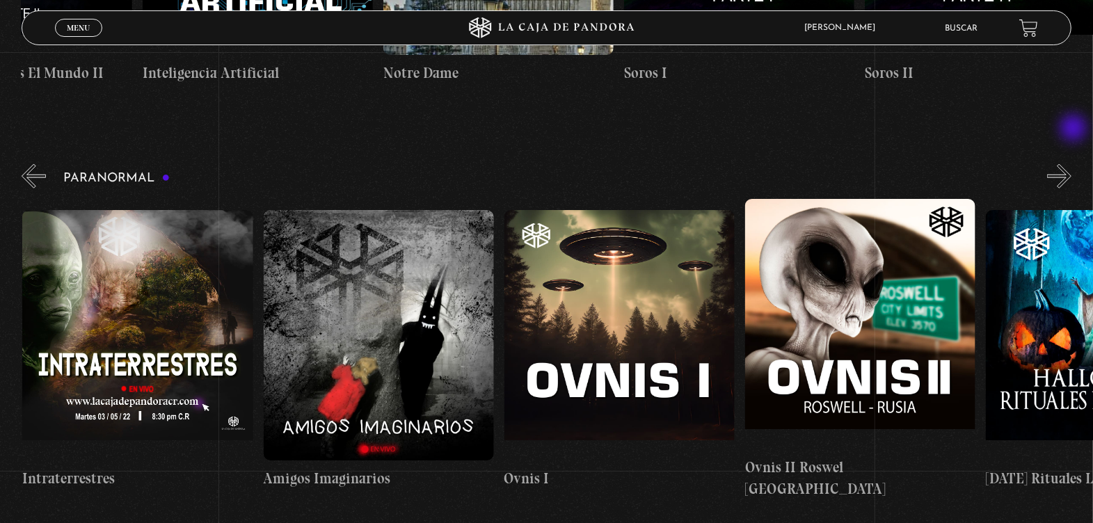
click at [1071, 164] on button "»" at bounding box center [1059, 176] width 24 height 24
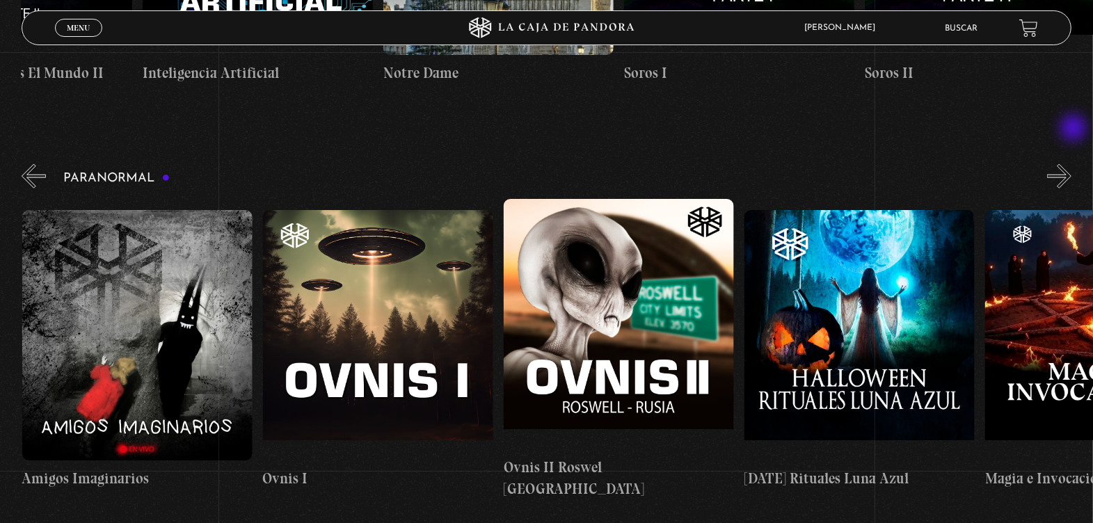
click at [1071, 164] on button "»" at bounding box center [1059, 176] width 24 height 24
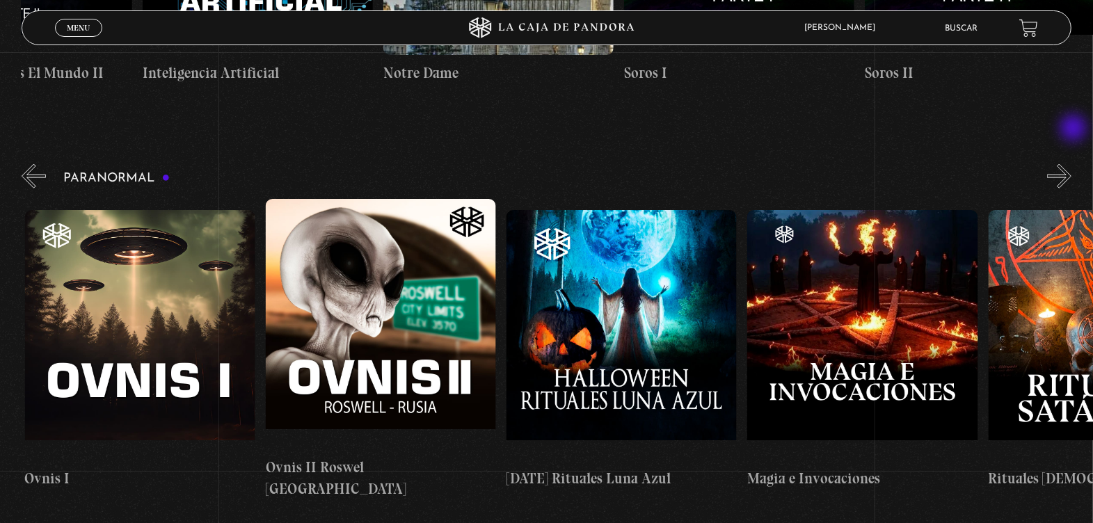
click at [1071, 164] on button "»" at bounding box center [1059, 176] width 24 height 24
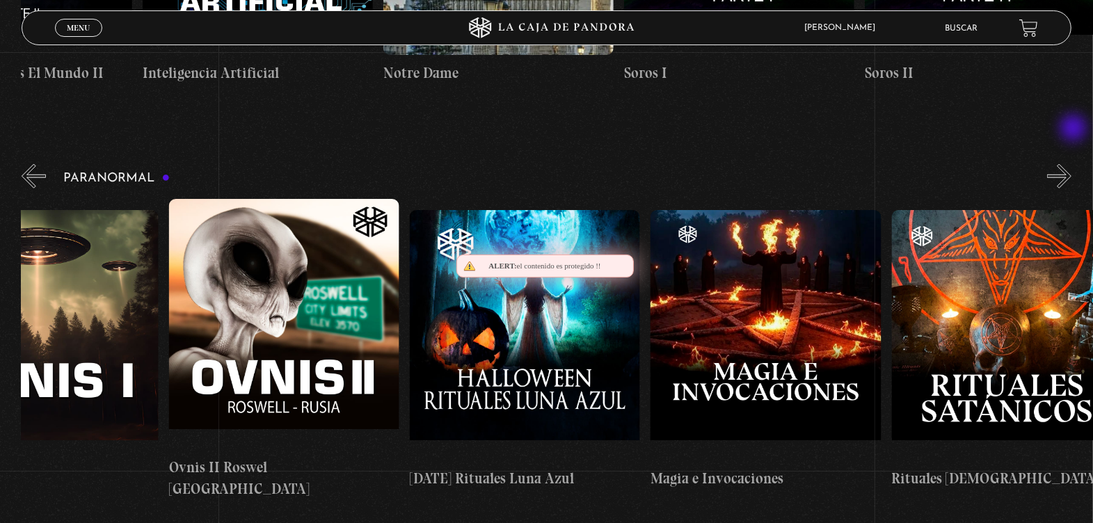
click at [1071, 164] on button "»" at bounding box center [1059, 176] width 24 height 24
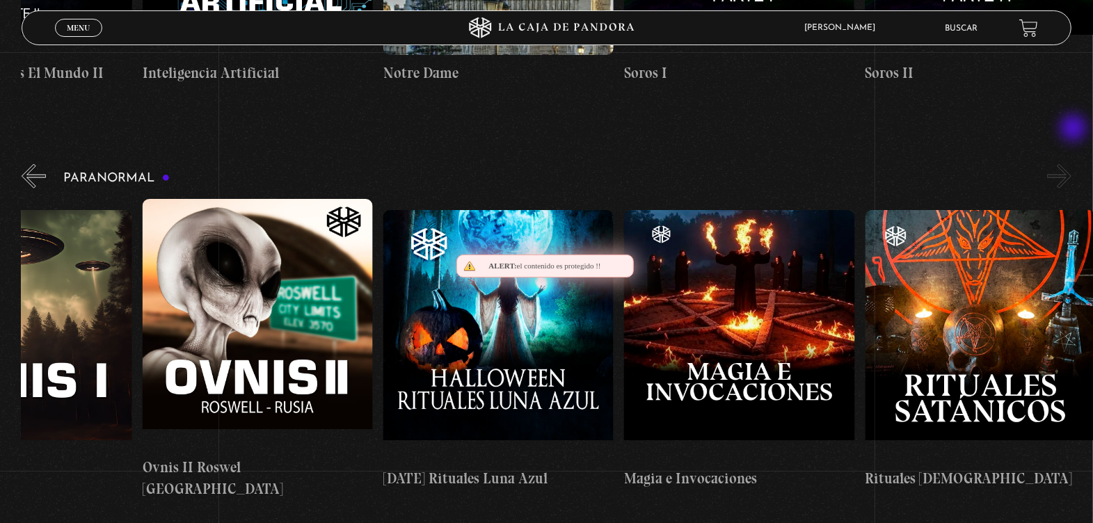
scroll to position [0, 1565]
click at [1071, 164] on button "»" at bounding box center [1059, 176] width 24 height 24
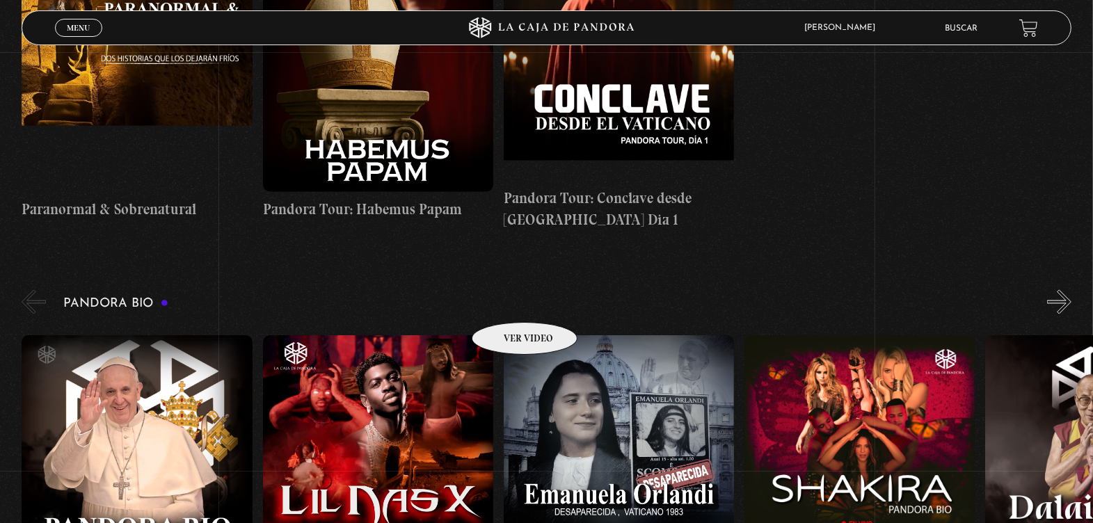
scroll to position [2121, 0]
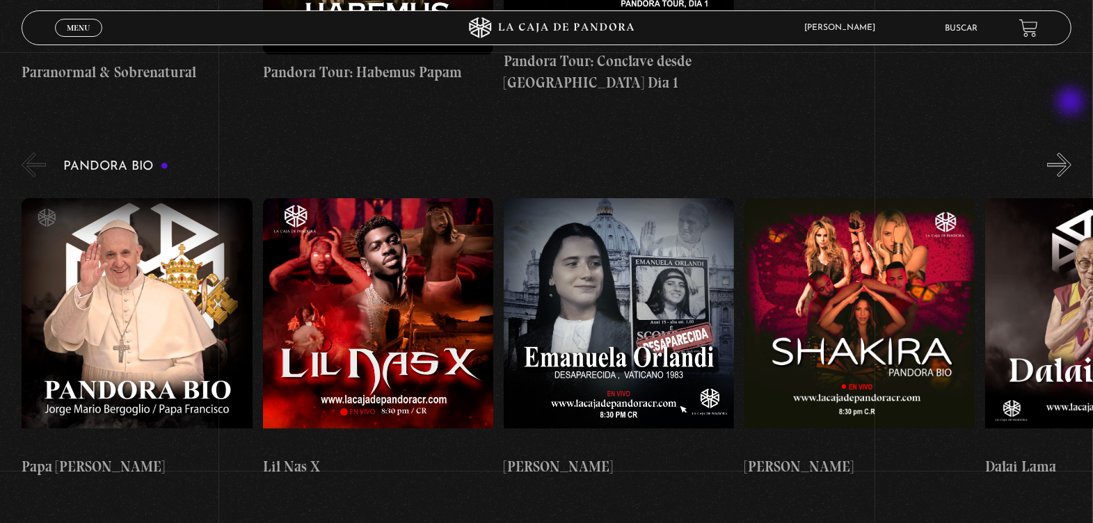
click at [1071, 153] on button "»" at bounding box center [1059, 165] width 24 height 24
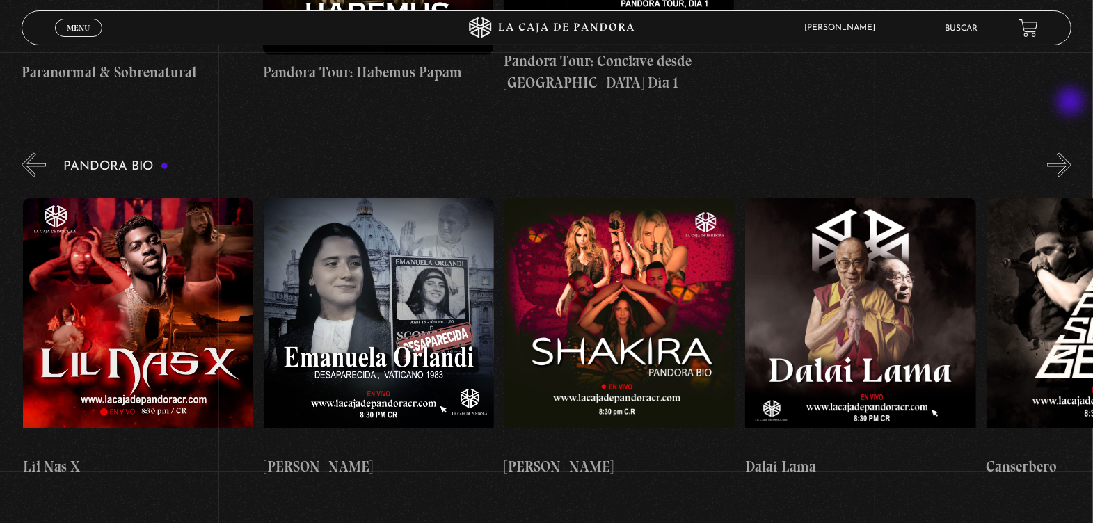
click at [1071, 153] on button "»" at bounding box center [1059, 165] width 24 height 24
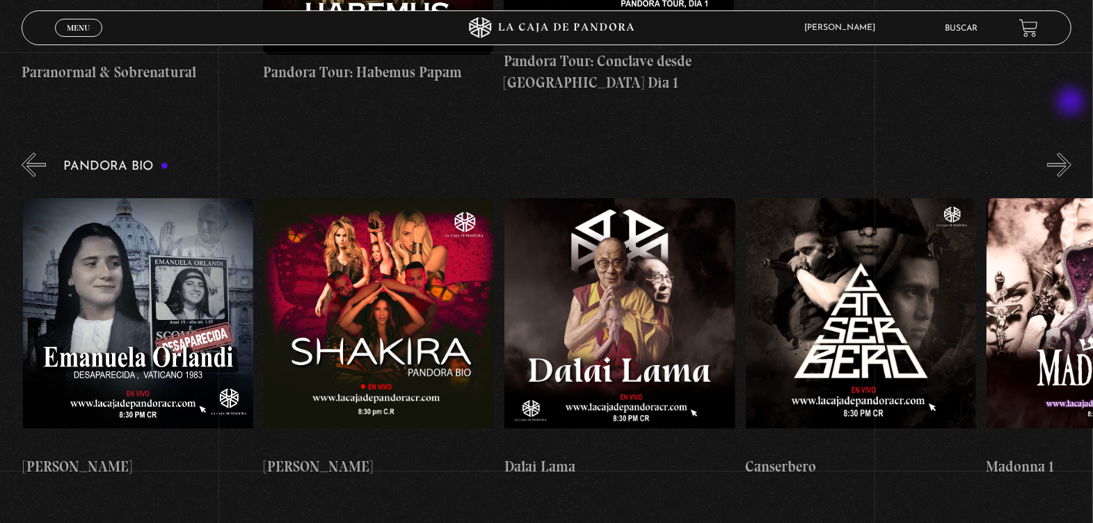
click at [1071, 153] on button "»" at bounding box center [1059, 165] width 24 height 24
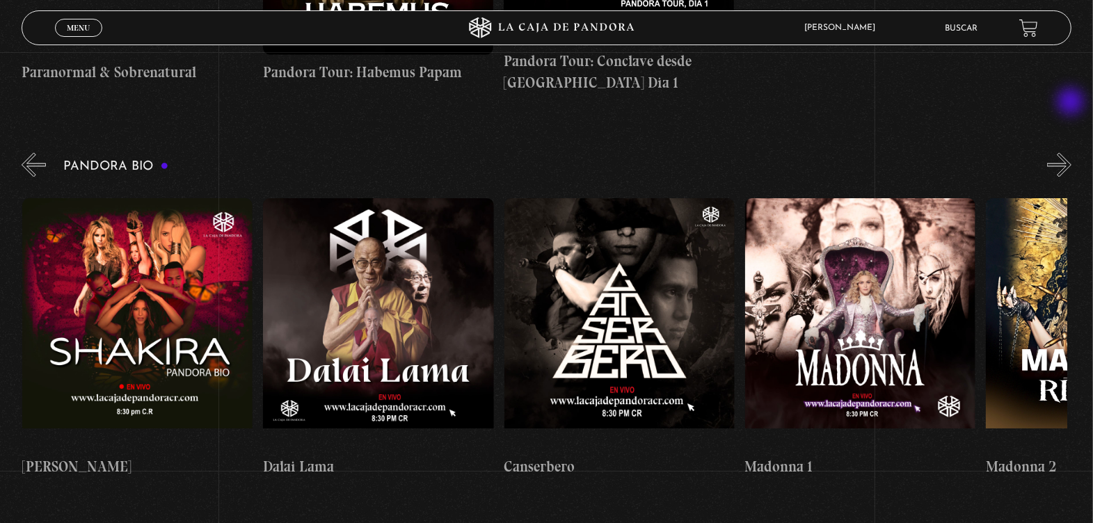
click at [1071, 153] on button "»" at bounding box center [1059, 165] width 24 height 24
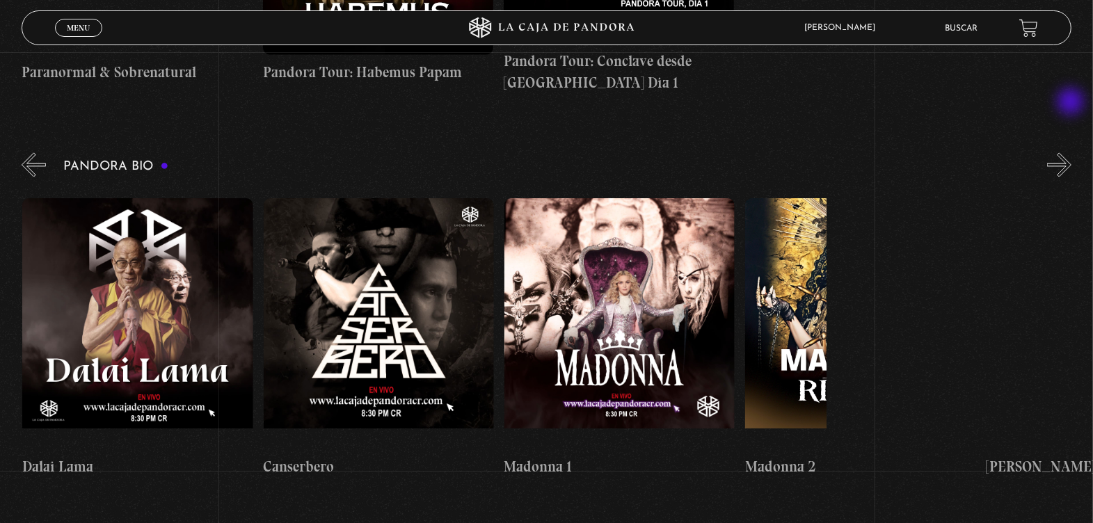
click at [1071, 153] on button "»" at bounding box center [1059, 165] width 24 height 24
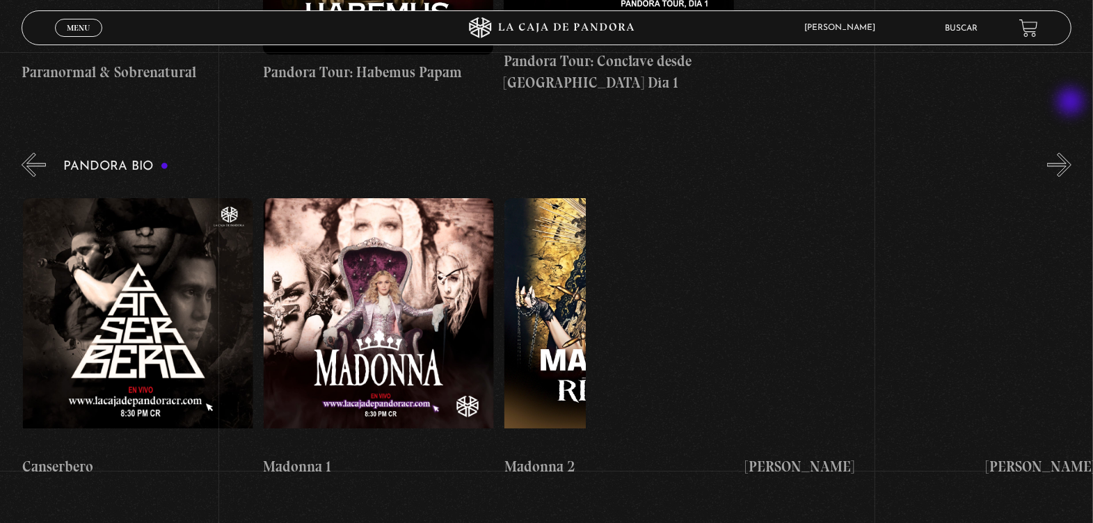
click at [1071, 153] on button "»" at bounding box center [1059, 165] width 24 height 24
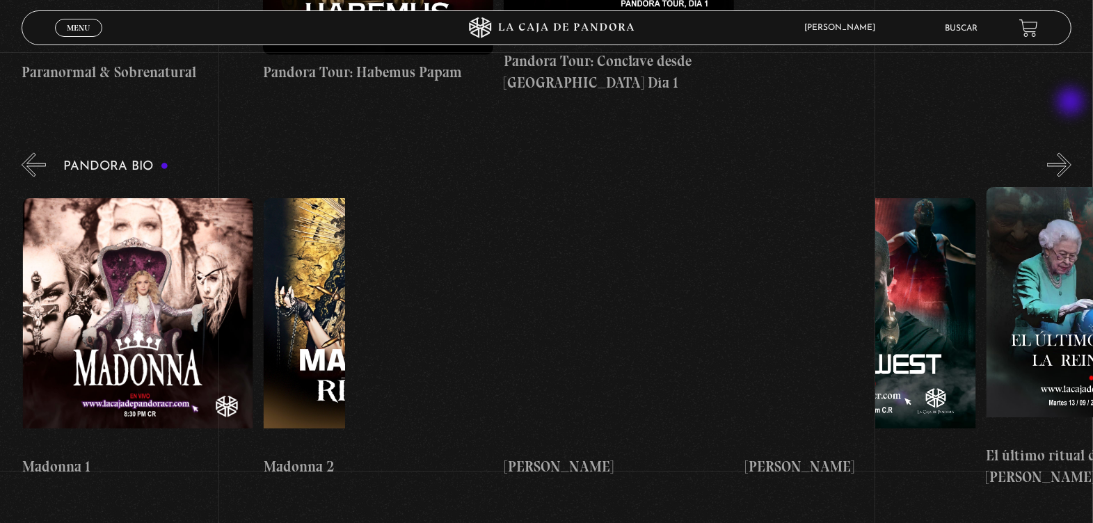
click at [1071, 153] on button "»" at bounding box center [1059, 165] width 24 height 24
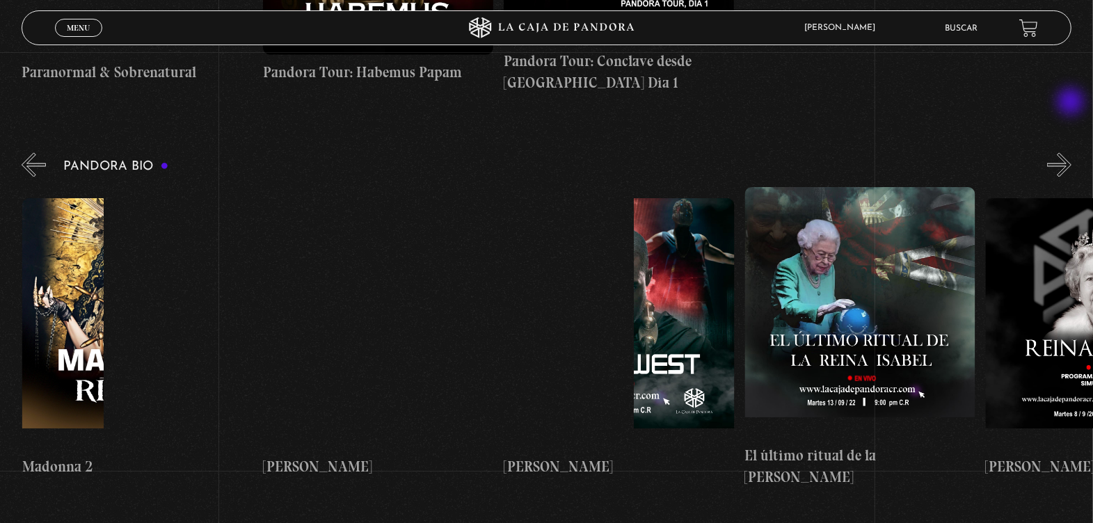
click at [1071, 153] on button "»" at bounding box center [1059, 165] width 24 height 24
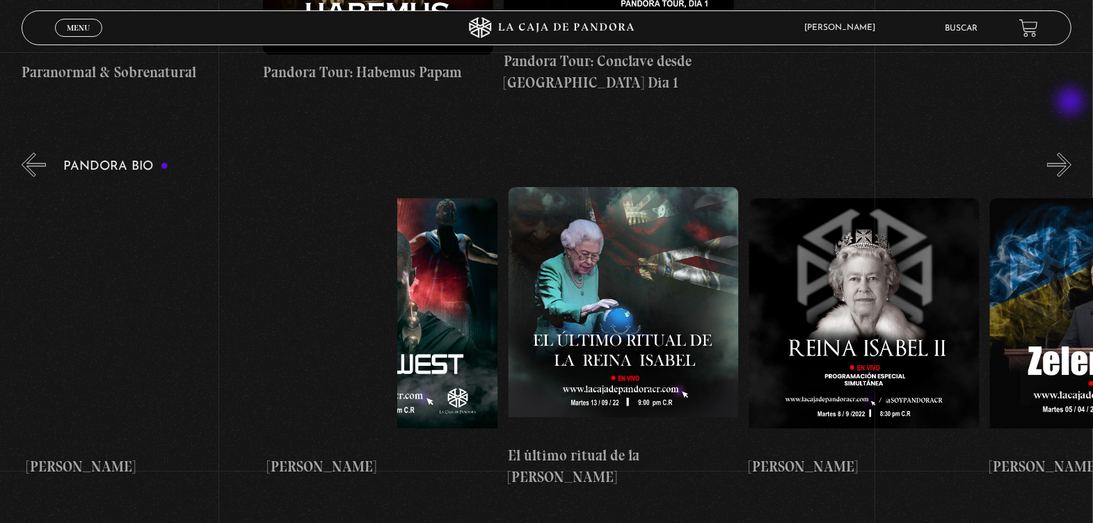
click at [1071, 153] on button "»" at bounding box center [1059, 165] width 24 height 24
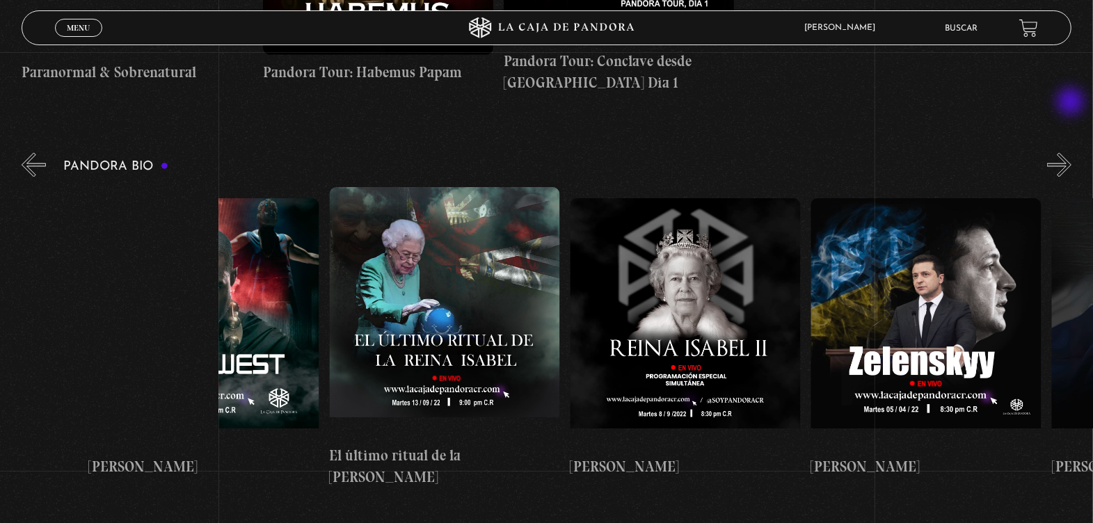
click at [1071, 153] on button "»" at bounding box center [1059, 165] width 24 height 24
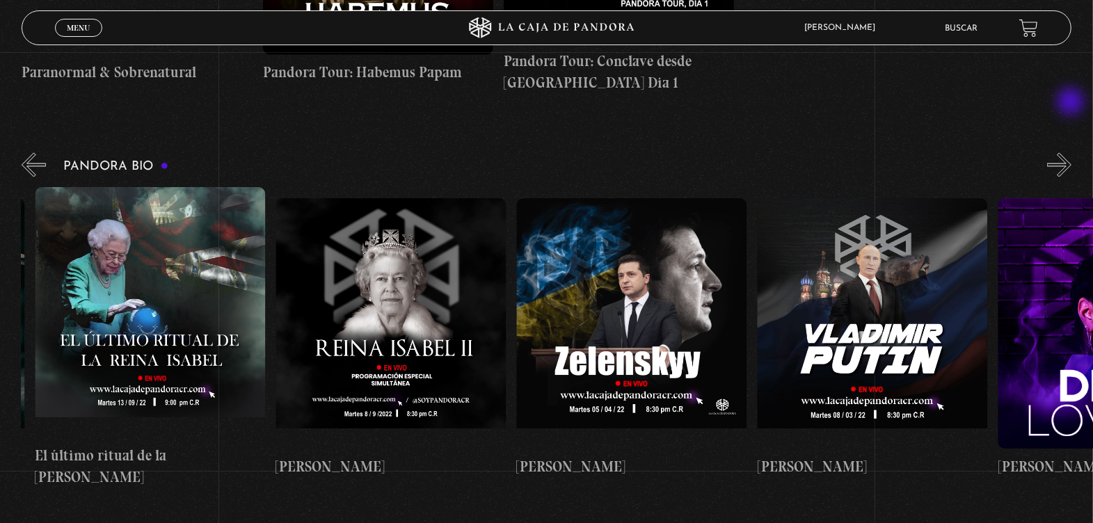
click at [1071, 153] on button "»" at bounding box center [1059, 165] width 24 height 24
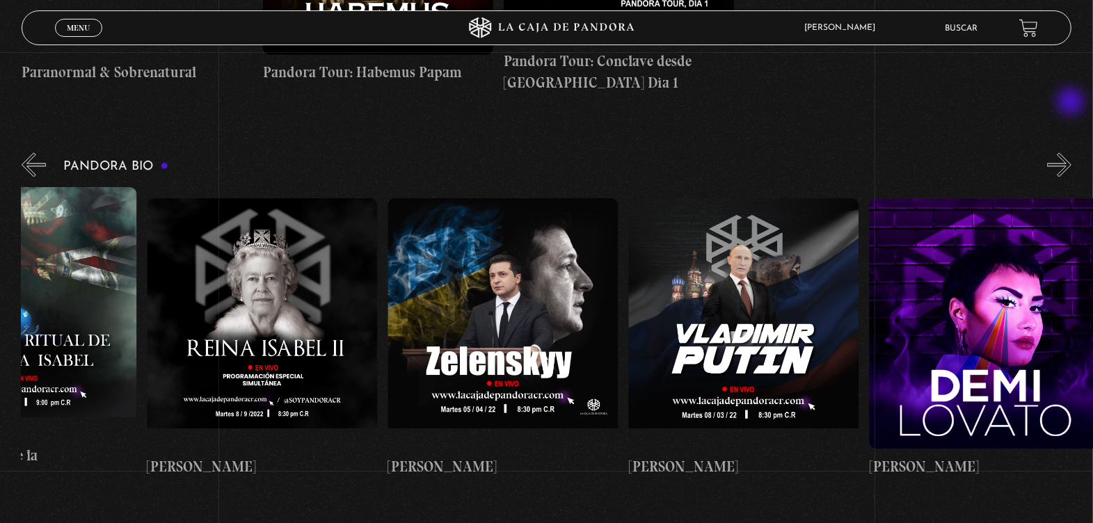
click at [1071, 153] on button "»" at bounding box center [1059, 165] width 24 height 24
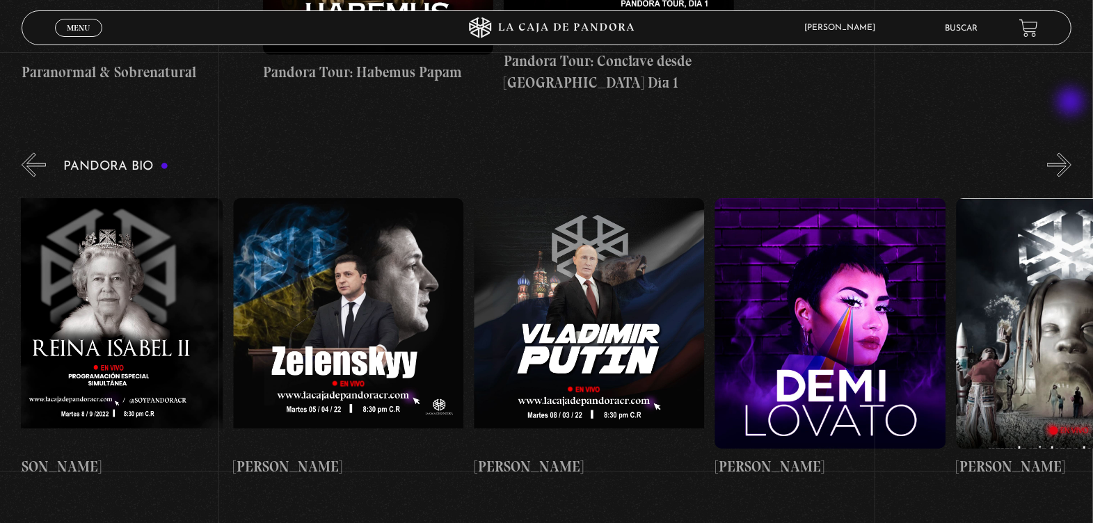
click at [1071, 153] on button "»" at bounding box center [1059, 165] width 24 height 24
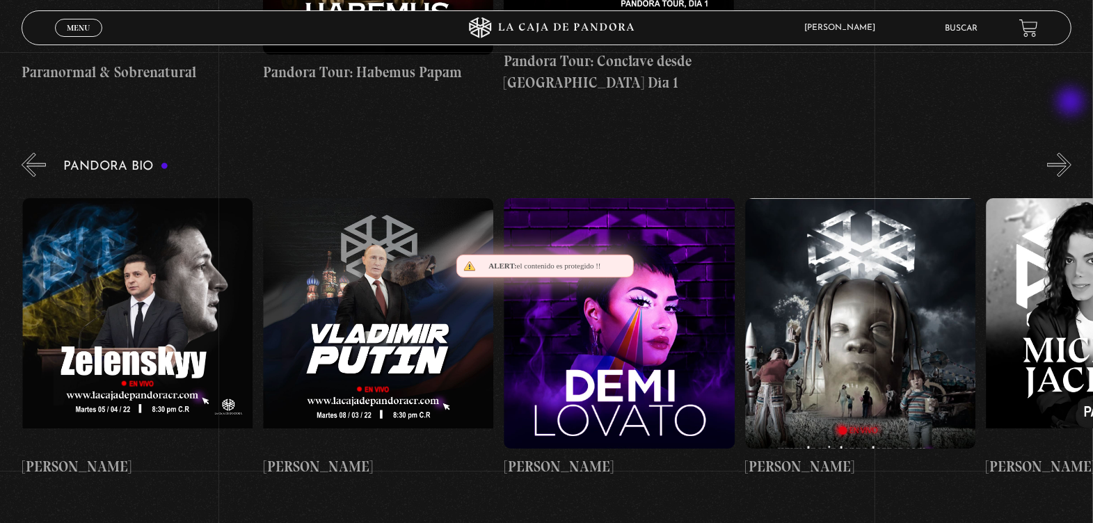
click at [1071, 153] on button "»" at bounding box center [1059, 165] width 24 height 24
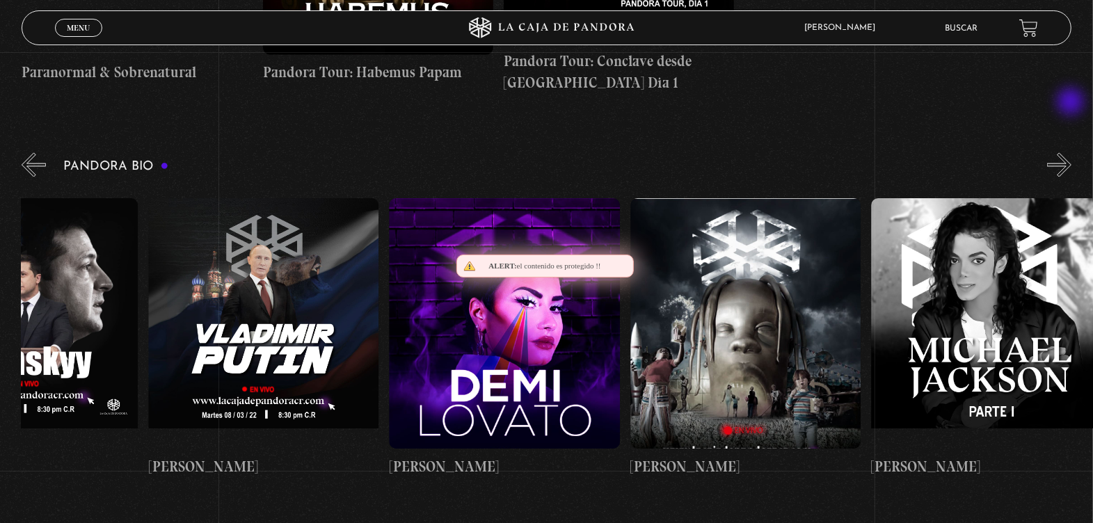
click at [1071, 153] on button "»" at bounding box center [1059, 165] width 24 height 24
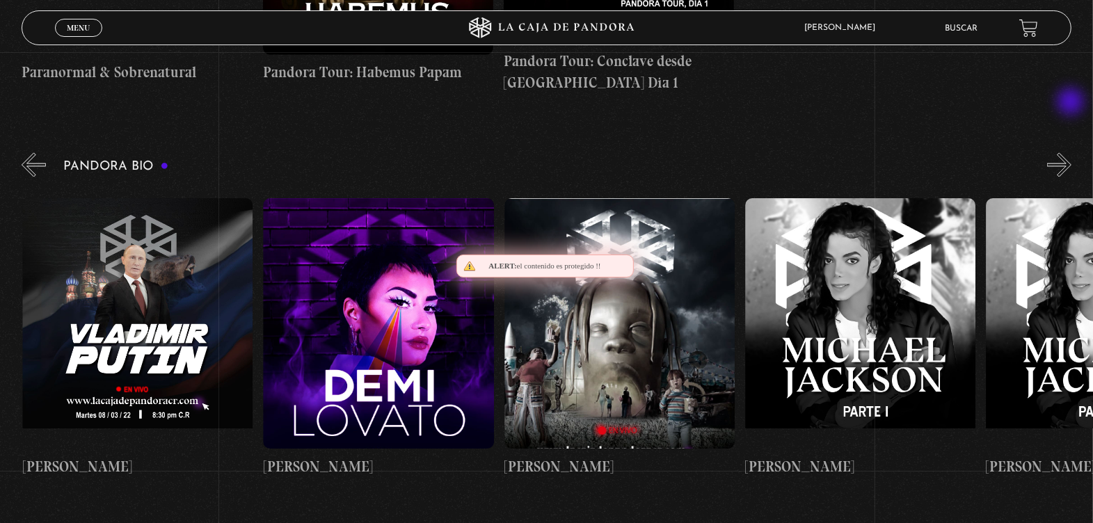
click at [1071, 153] on button "»" at bounding box center [1059, 165] width 24 height 24
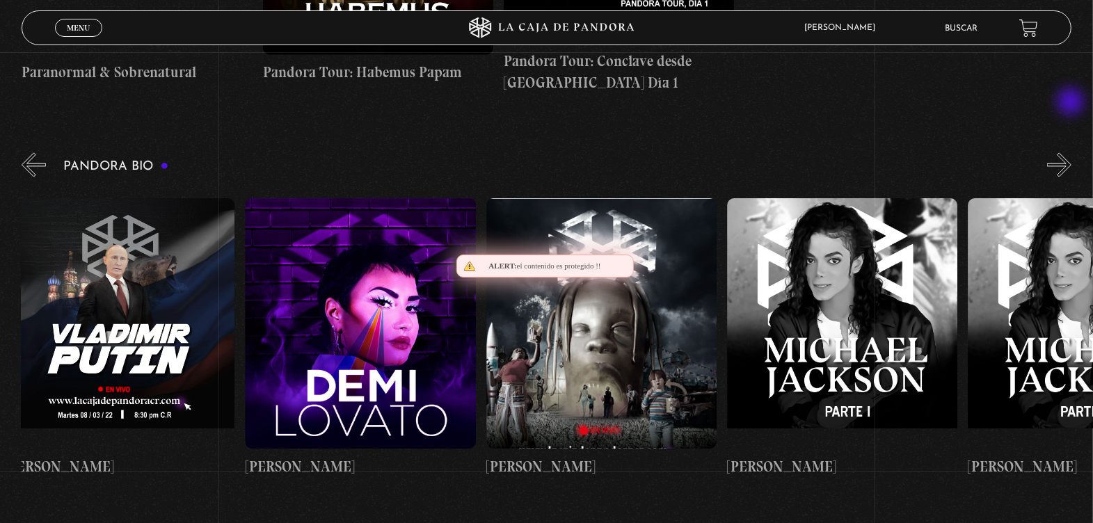
click at [1071, 153] on button "»" at bounding box center [1059, 165] width 24 height 24
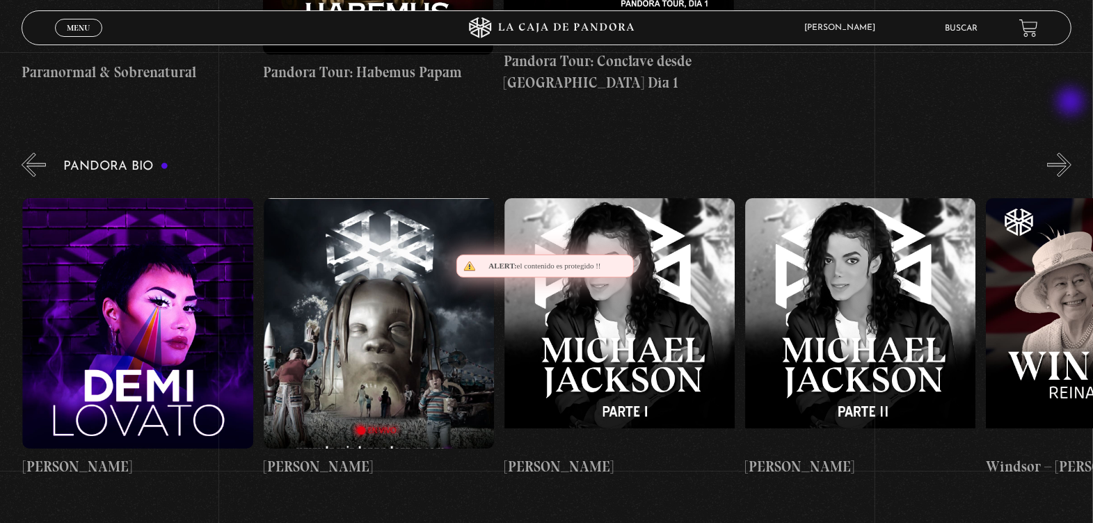
click at [1071, 153] on button "»" at bounding box center [1059, 165] width 24 height 24
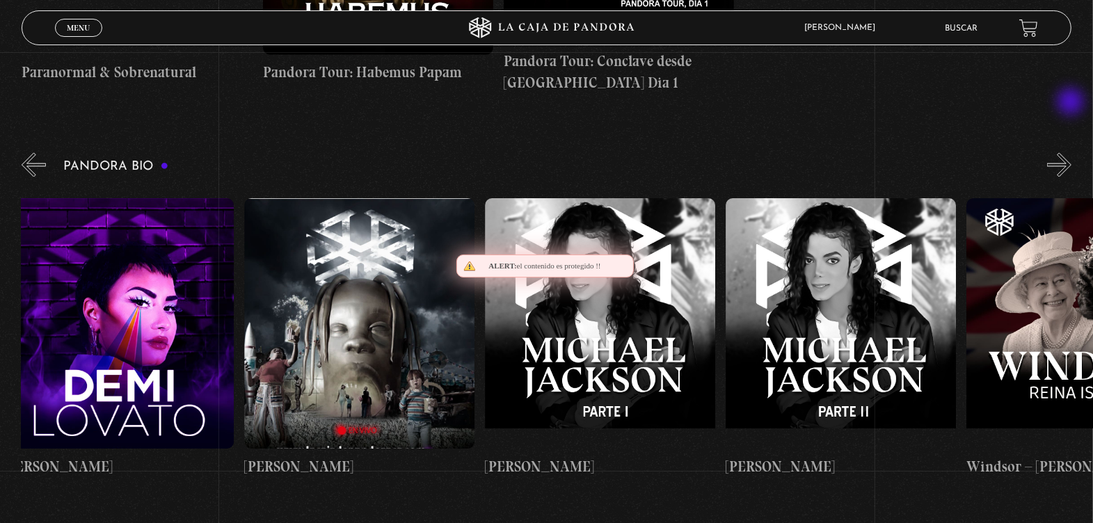
click at [1071, 153] on button "»" at bounding box center [1059, 165] width 24 height 24
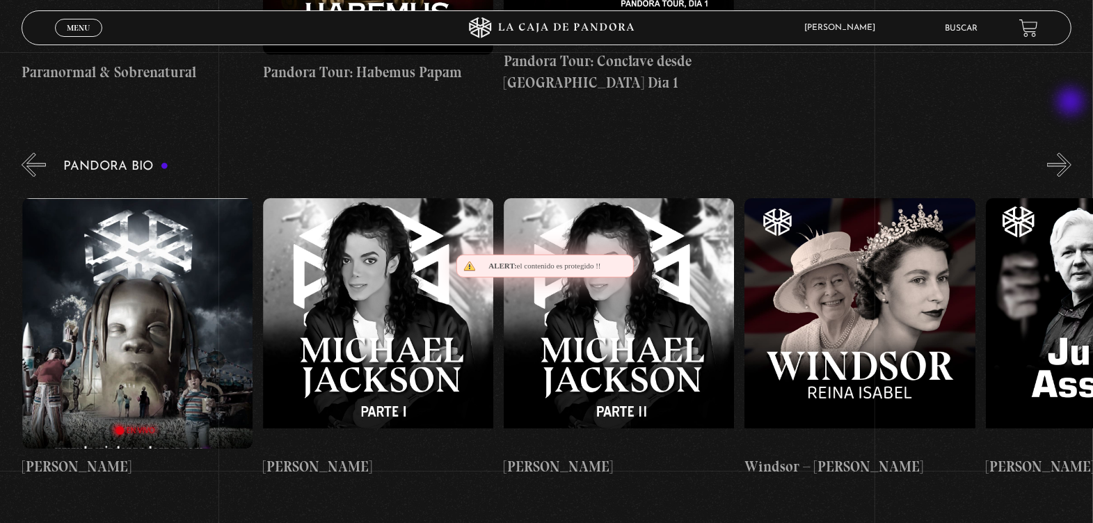
click at [1071, 153] on button "»" at bounding box center [1059, 165] width 24 height 24
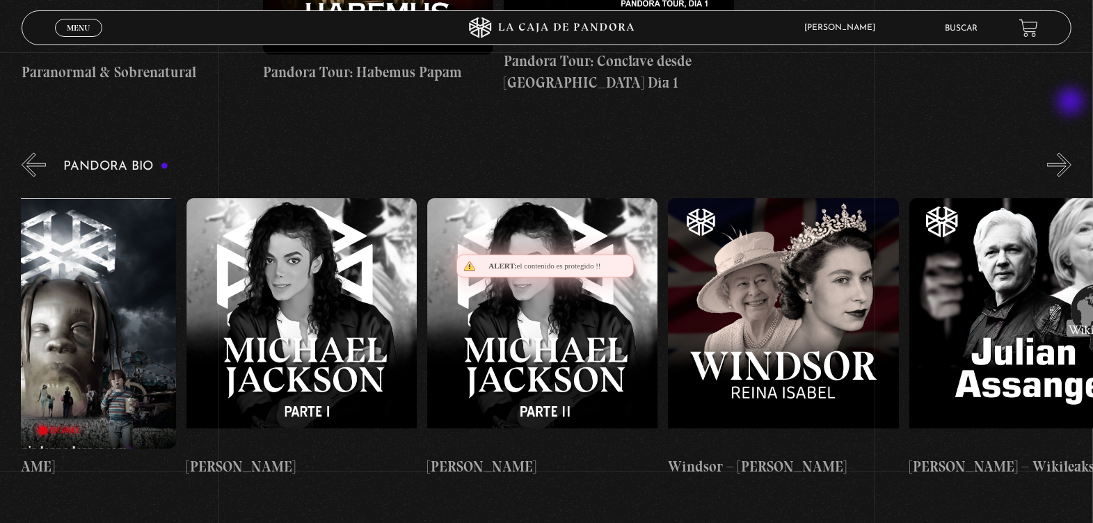
click at [1071, 153] on button "»" at bounding box center [1059, 165] width 24 height 24
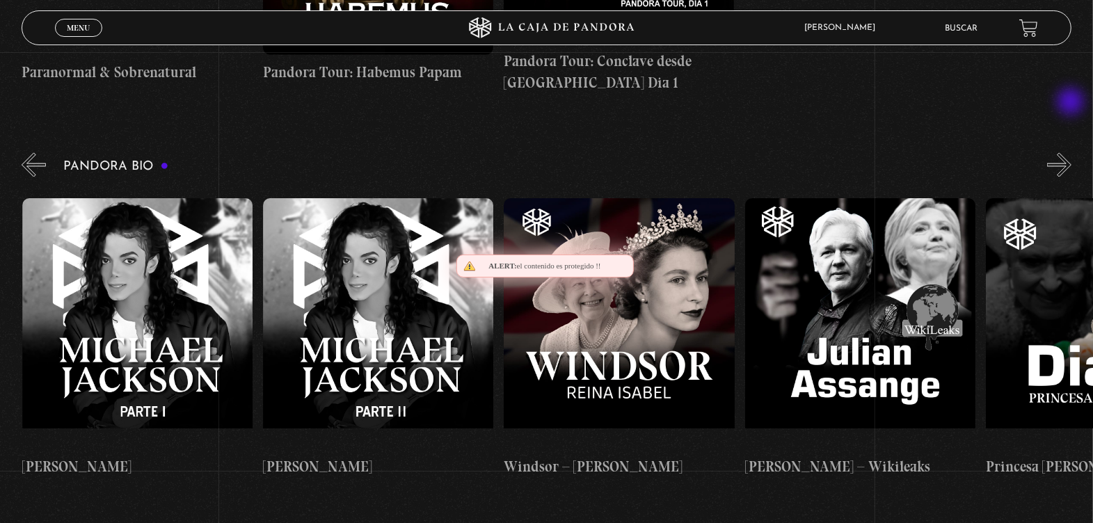
click at [1071, 153] on button "»" at bounding box center [1059, 165] width 24 height 24
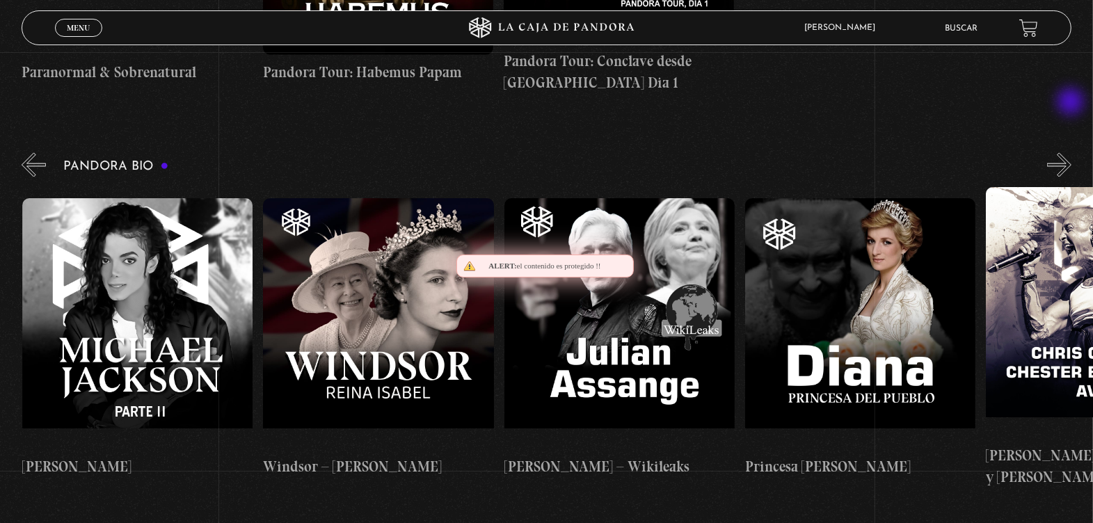
click at [1071, 153] on button "»" at bounding box center [1059, 165] width 24 height 24
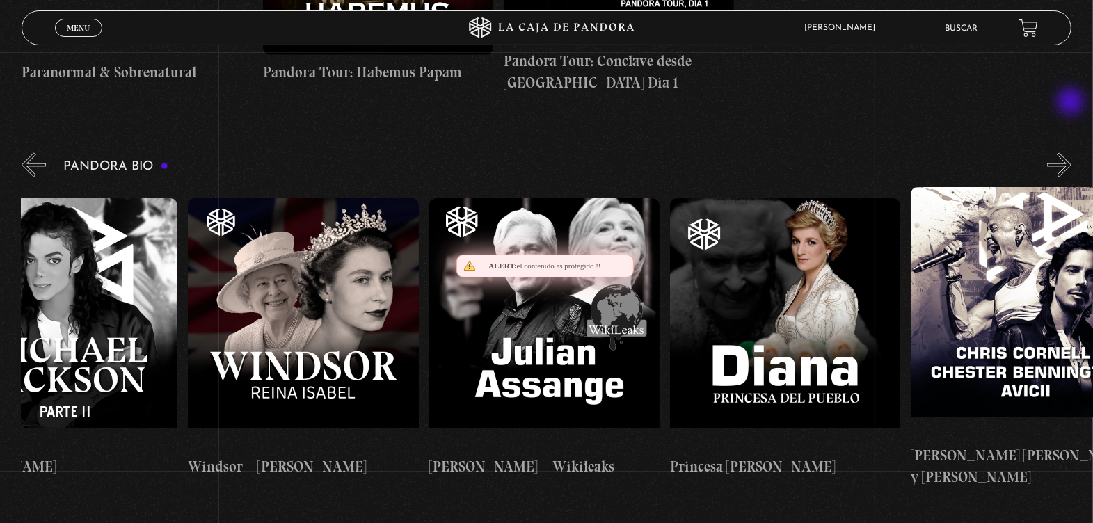
click at [1071, 153] on button "»" at bounding box center [1059, 165] width 24 height 24
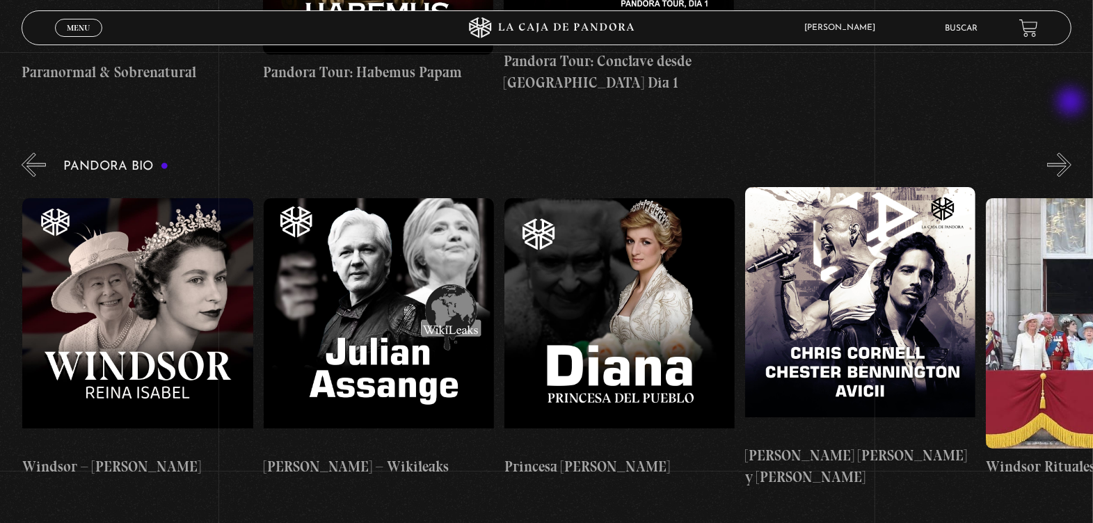
click at [1071, 153] on button "»" at bounding box center [1059, 165] width 24 height 24
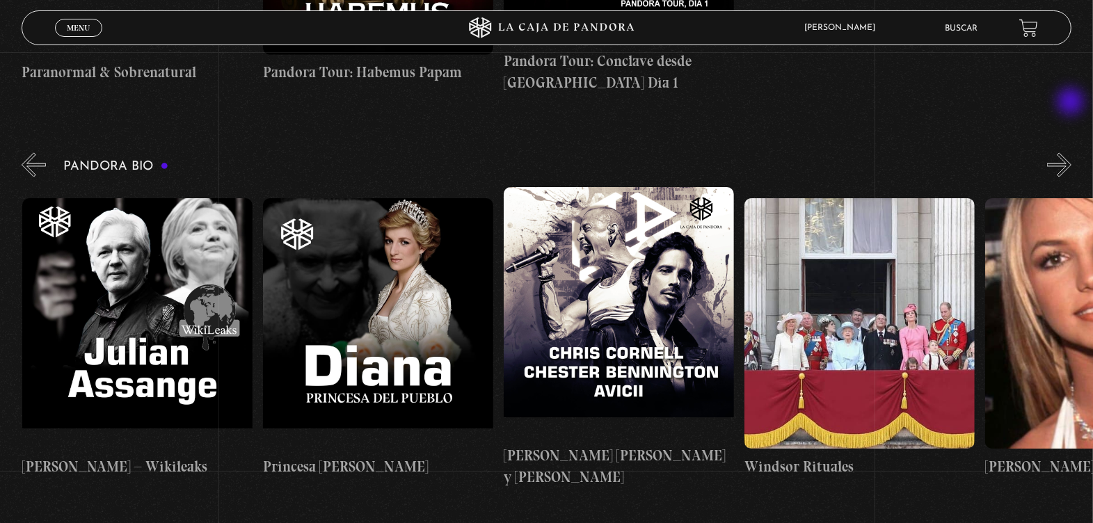
click at [1071, 153] on button "»" at bounding box center [1059, 165] width 24 height 24
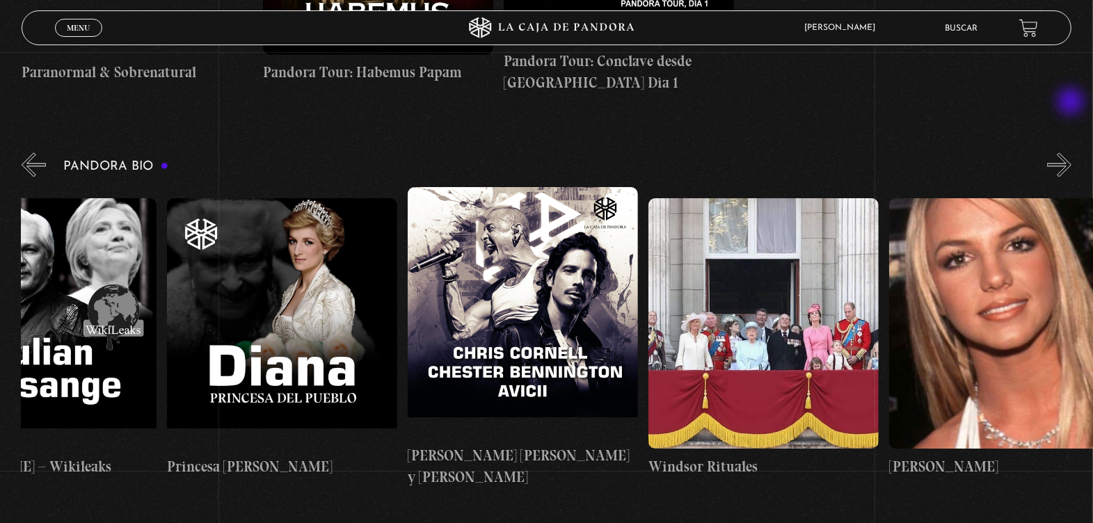
scroll to position [0, 4696]
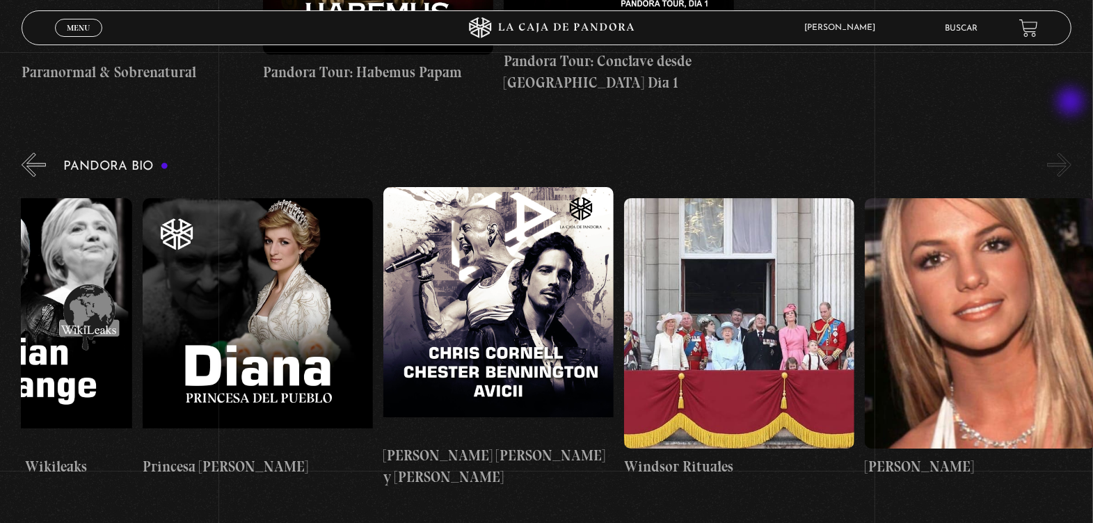
click at [1071, 153] on button "»" at bounding box center [1059, 165] width 24 height 24
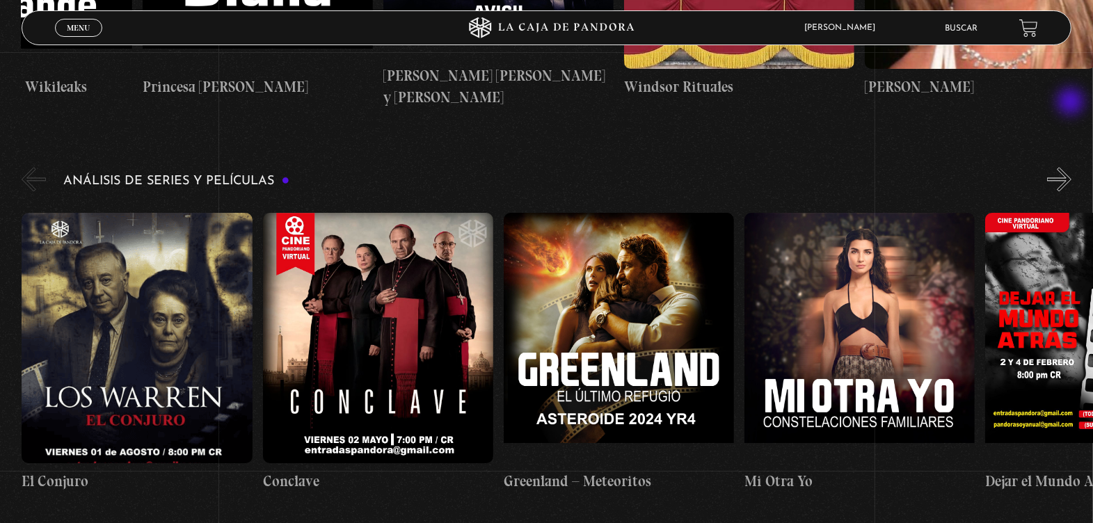
scroll to position [2504, 0]
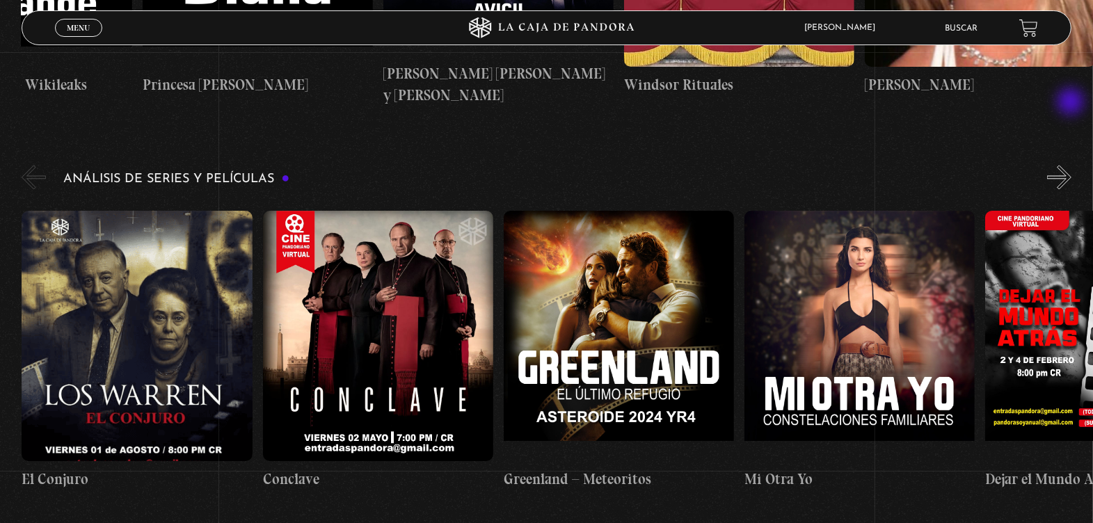
click at [1071, 165] on button "»" at bounding box center [1059, 177] width 24 height 24
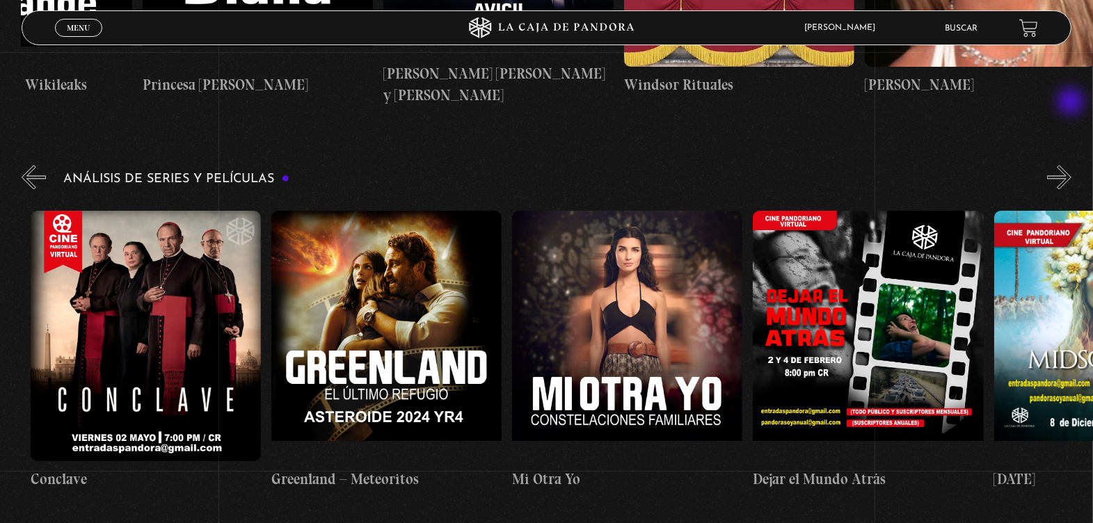
click at [1071, 165] on button "»" at bounding box center [1059, 177] width 24 height 24
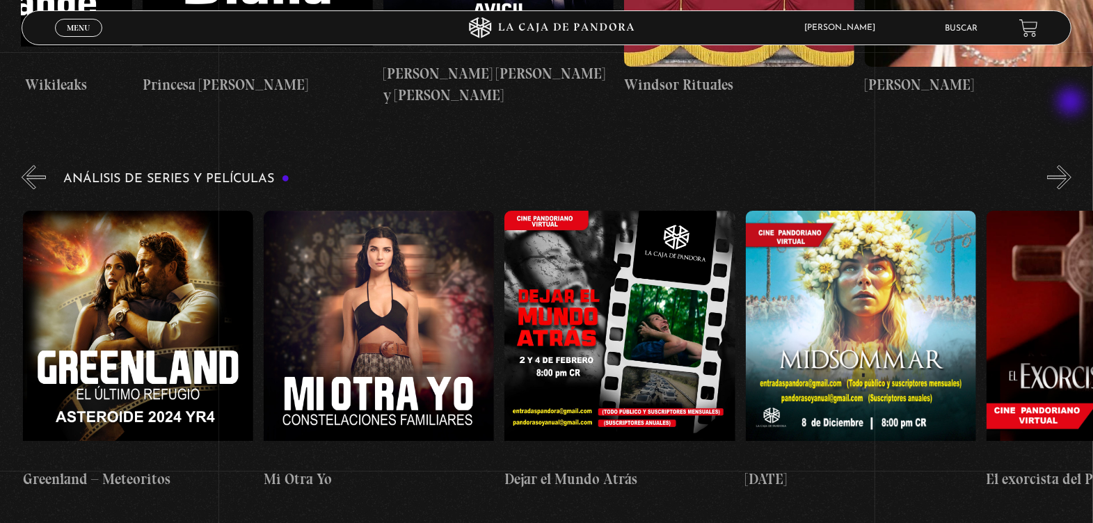
click at [1071, 165] on button "»" at bounding box center [1059, 177] width 24 height 24
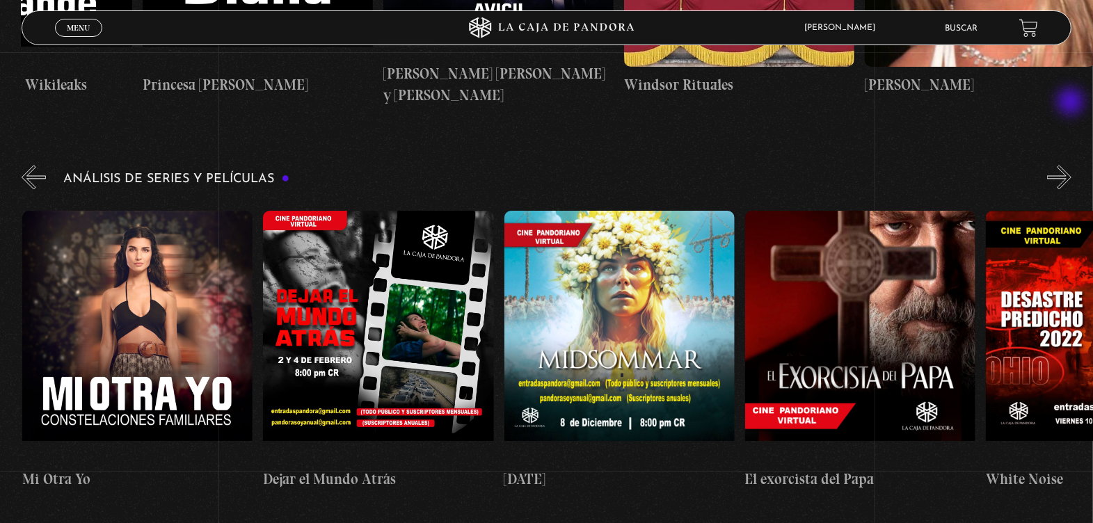
click at [1071, 165] on button "»" at bounding box center [1059, 177] width 24 height 24
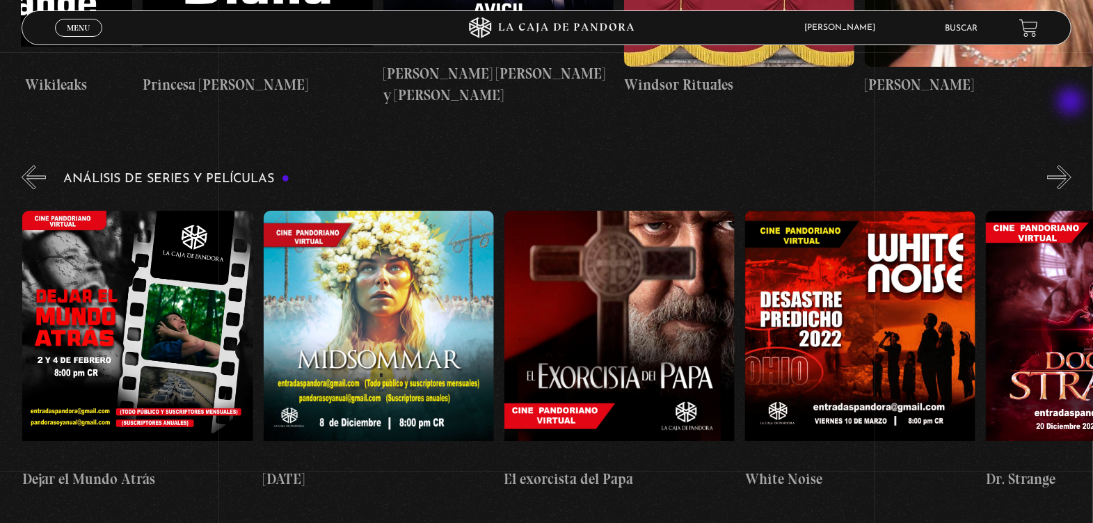
click at [1071, 165] on button "»" at bounding box center [1059, 177] width 24 height 24
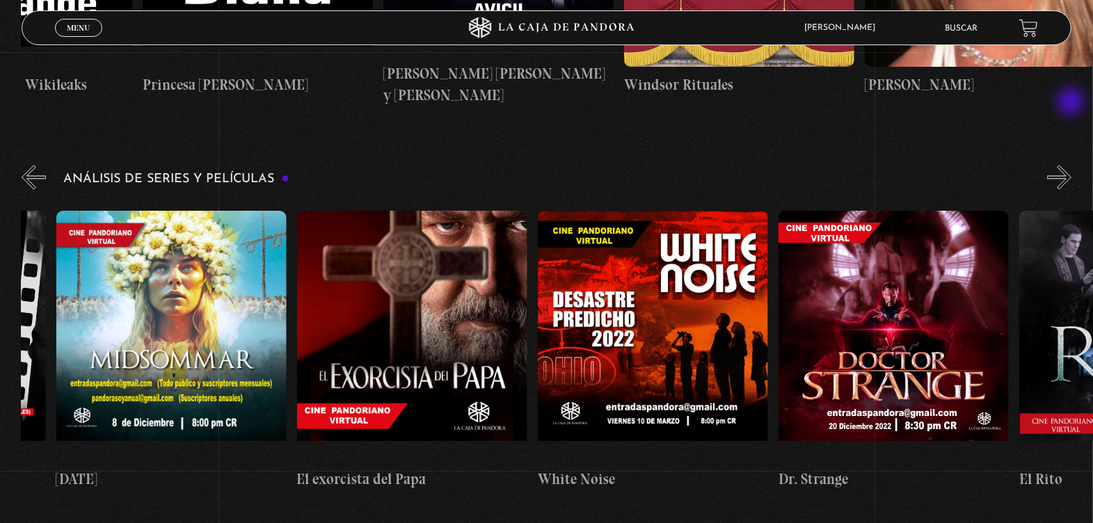
click at [1071, 165] on button "»" at bounding box center [1059, 177] width 24 height 24
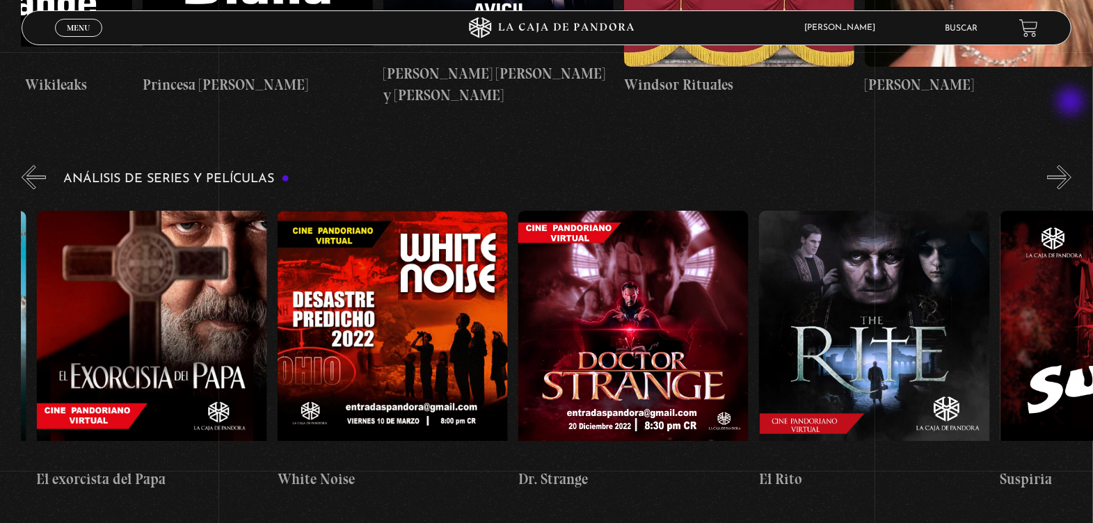
click at [1071, 165] on button "»" at bounding box center [1059, 177] width 24 height 24
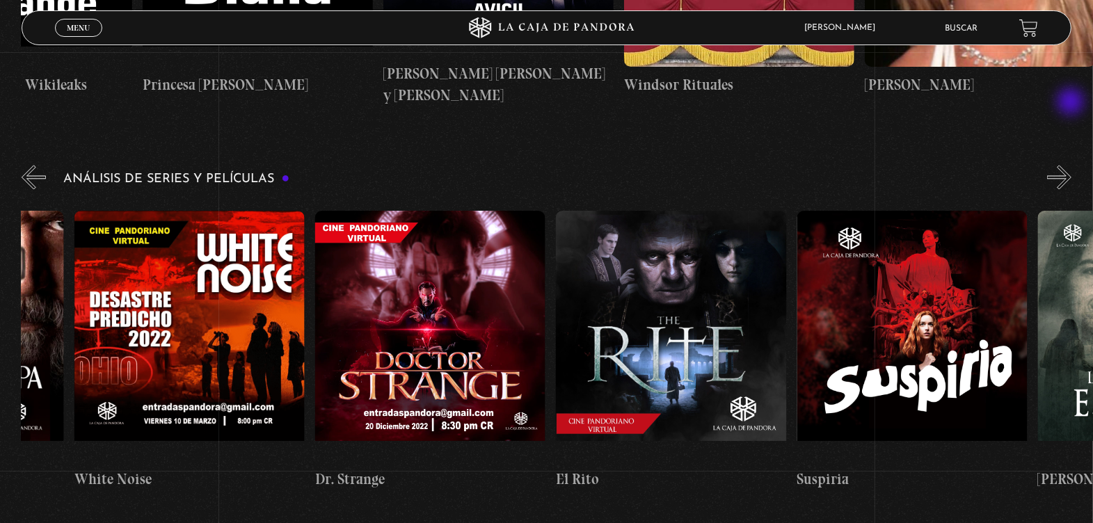
click at [1071, 165] on button "»" at bounding box center [1059, 177] width 24 height 24
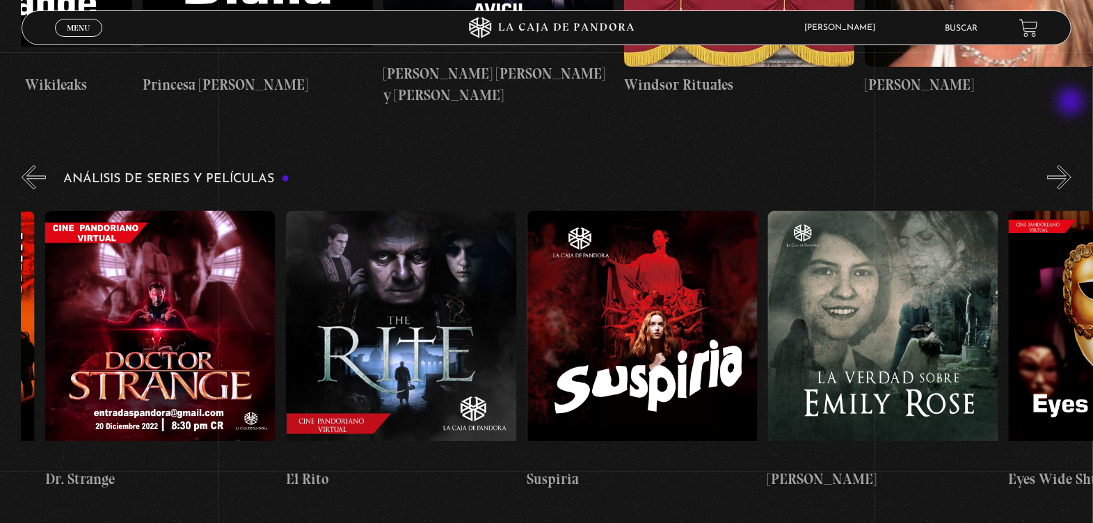
click at [1071, 165] on button "»" at bounding box center [1059, 177] width 24 height 24
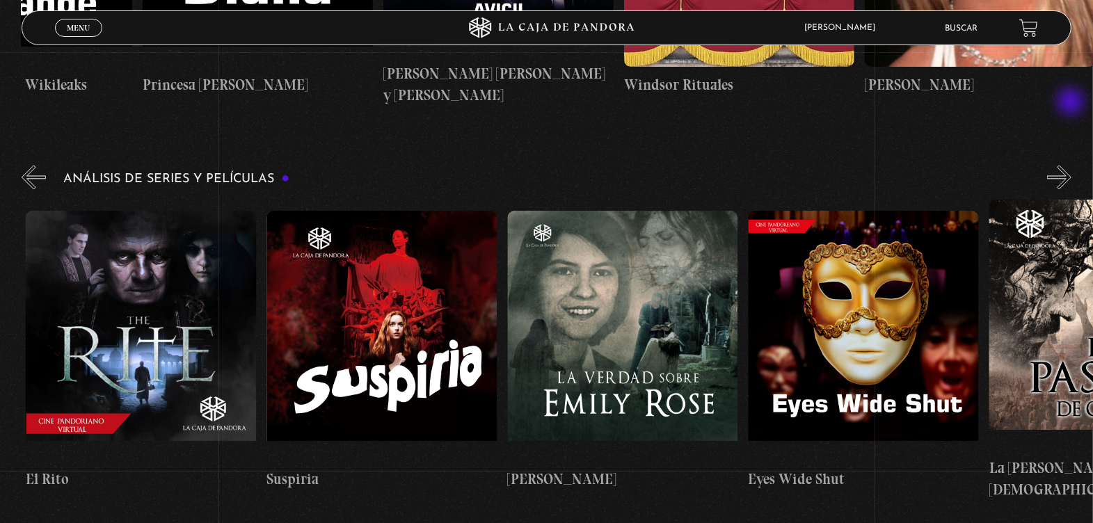
click at [1071, 165] on button "»" at bounding box center [1059, 177] width 24 height 24
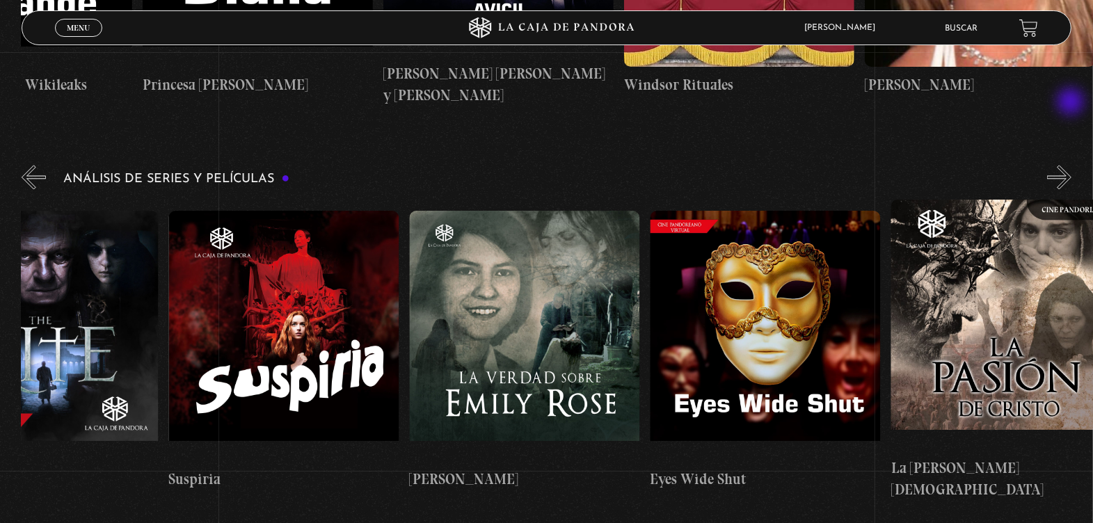
click at [1071, 165] on button "»" at bounding box center [1059, 177] width 24 height 24
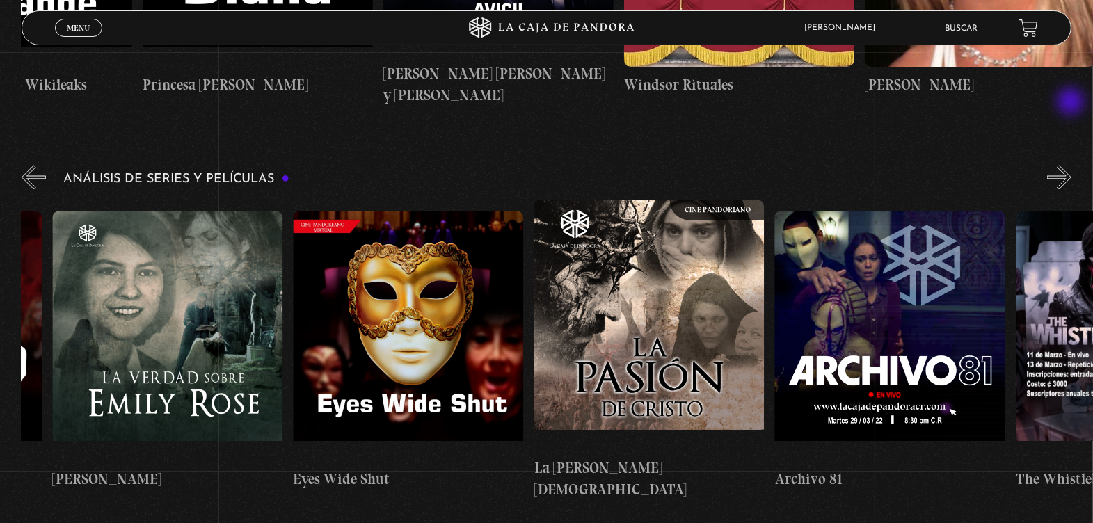
click at [1071, 165] on button "»" at bounding box center [1059, 177] width 24 height 24
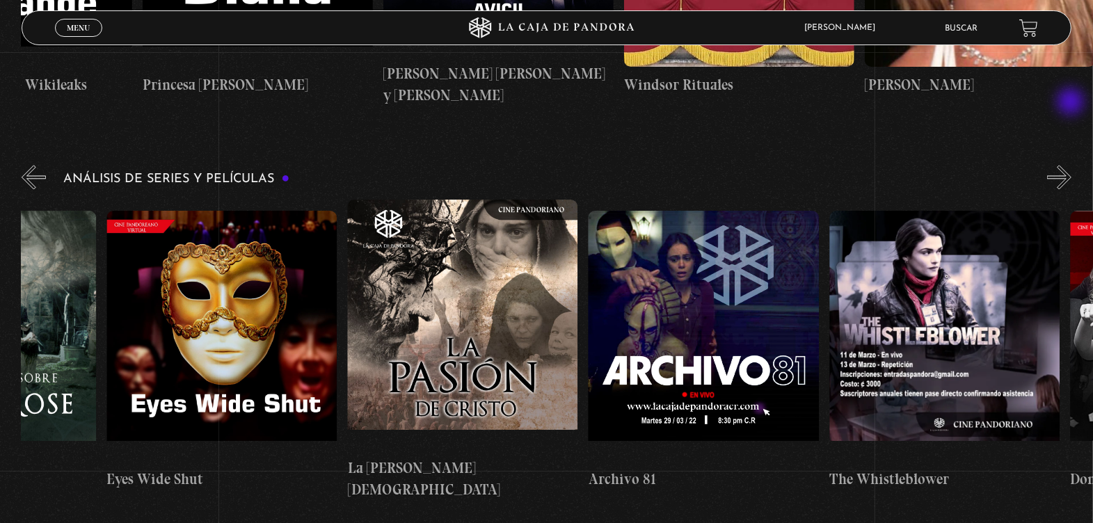
click at [1071, 165] on button "»" at bounding box center [1059, 177] width 24 height 24
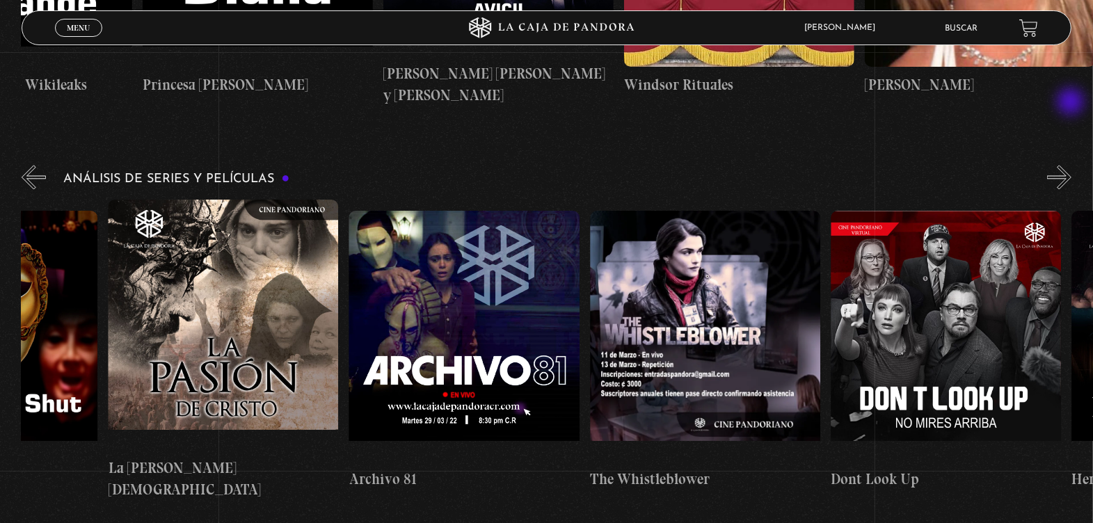
click at [1071, 165] on button "»" at bounding box center [1059, 177] width 24 height 24
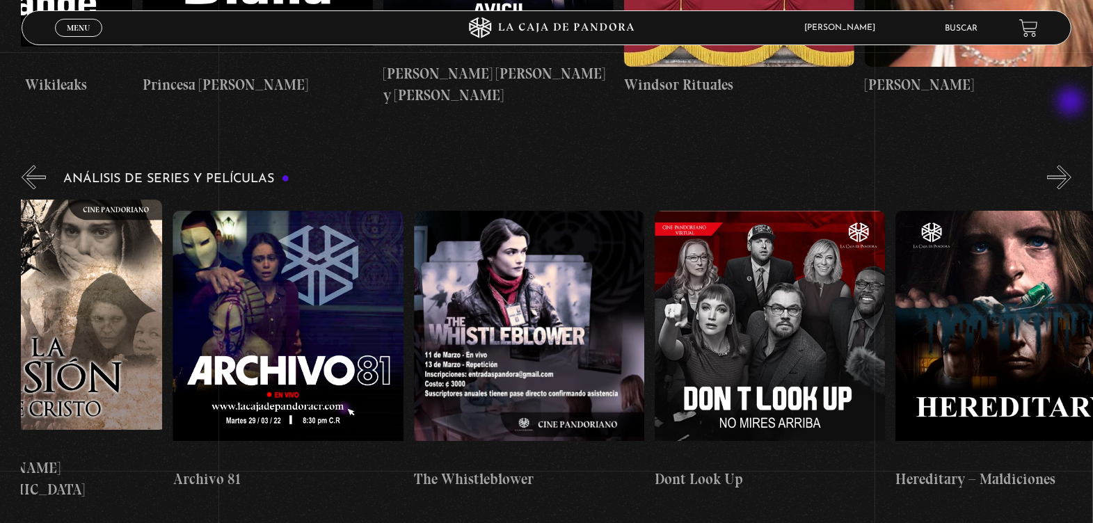
click at [1071, 165] on button "»" at bounding box center [1059, 177] width 24 height 24
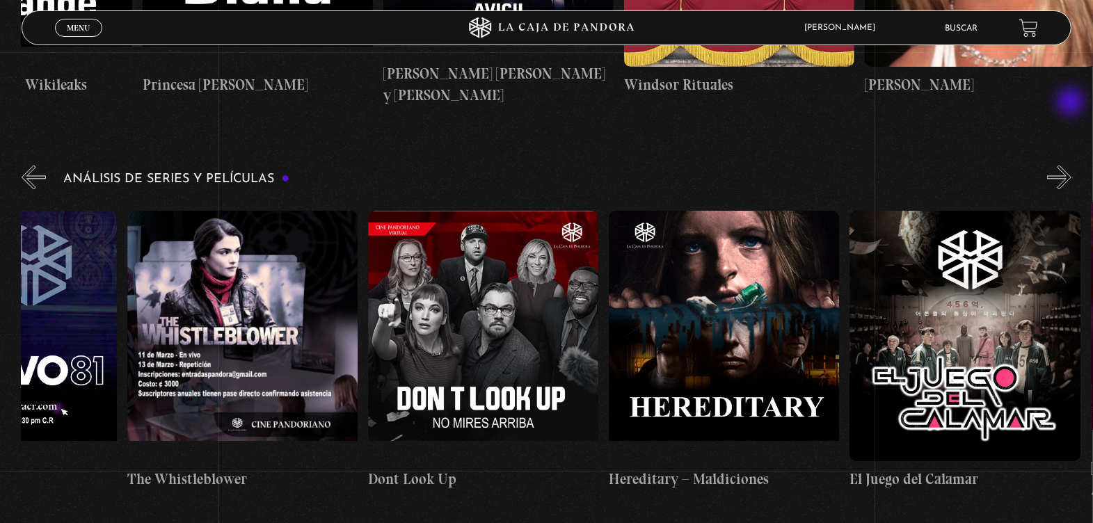
click at [1071, 165] on button "»" at bounding box center [1059, 177] width 24 height 24
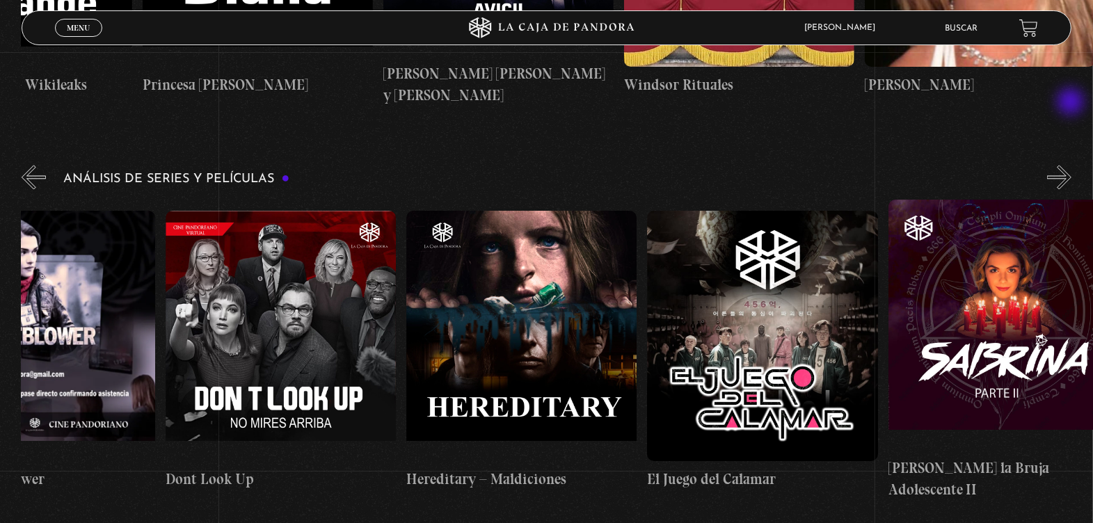
click at [1071, 165] on button "»" at bounding box center [1059, 177] width 24 height 24
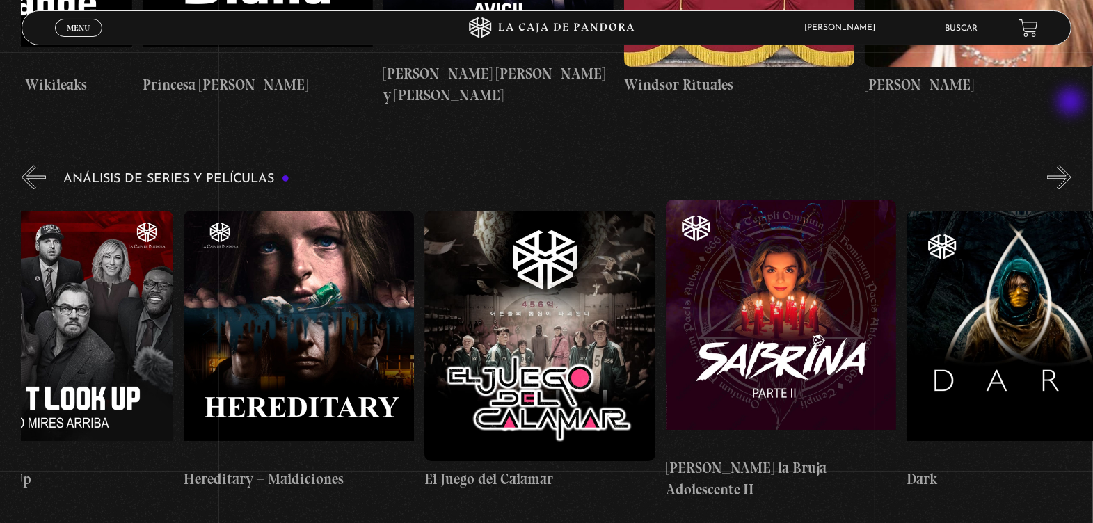
click at [1071, 165] on button "»" at bounding box center [1059, 177] width 24 height 24
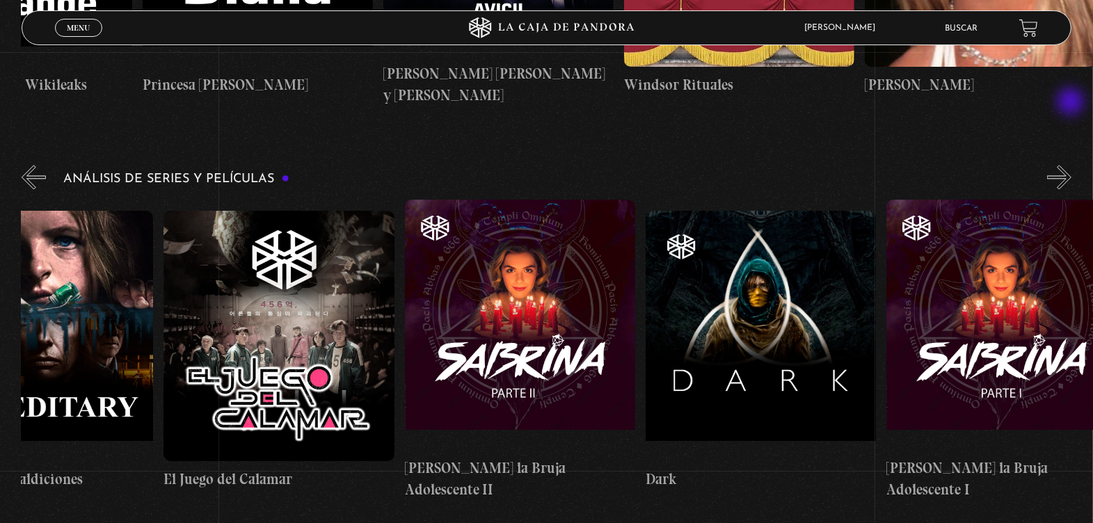
click at [1071, 165] on button "»" at bounding box center [1059, 177] width 24 height 24
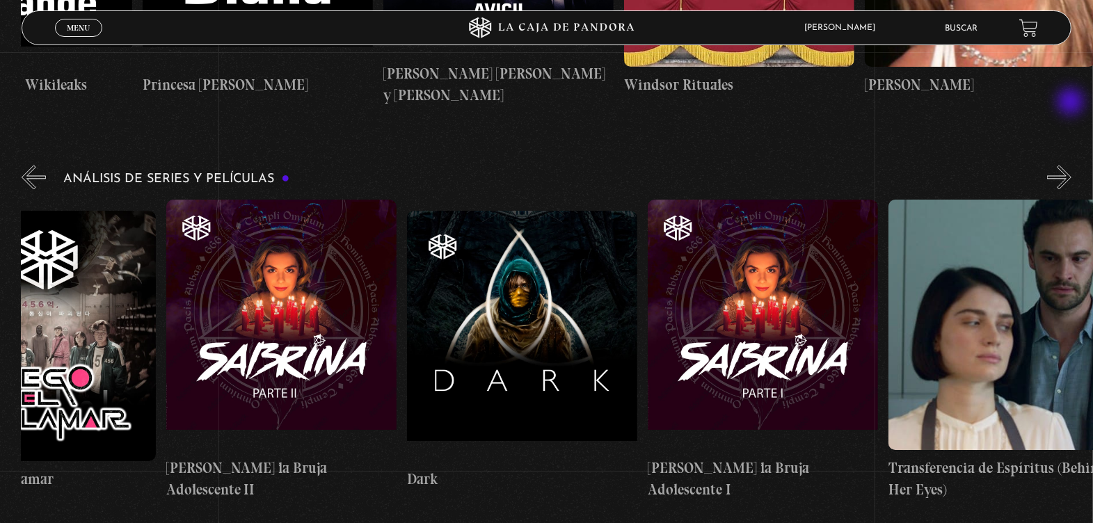
click at [1071, 165] on button "»" at bounding box center [1059, 177] width 24 height 24
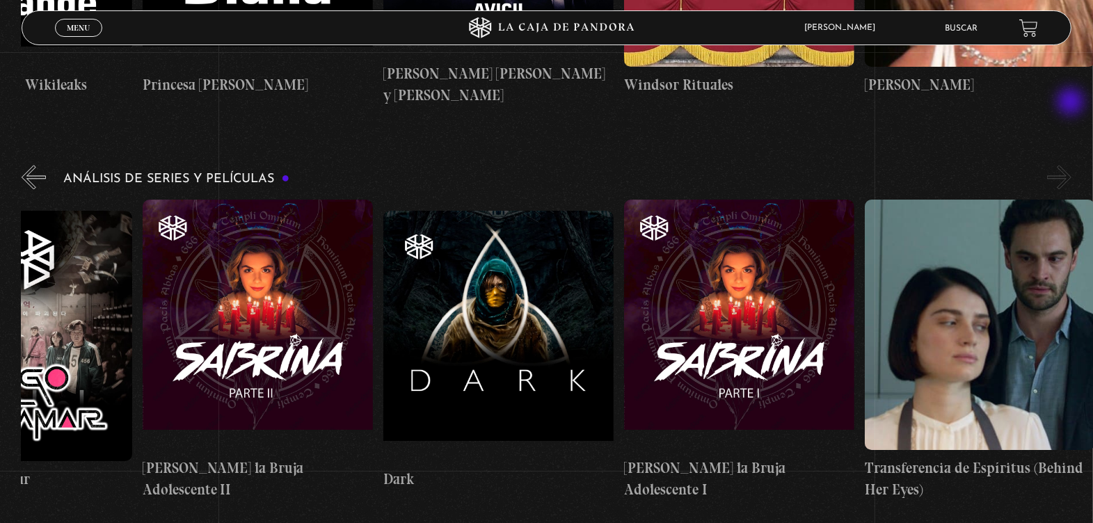
click at [1071, 165] on button "»" at bounding box center [1059, 177] width 24 height 24
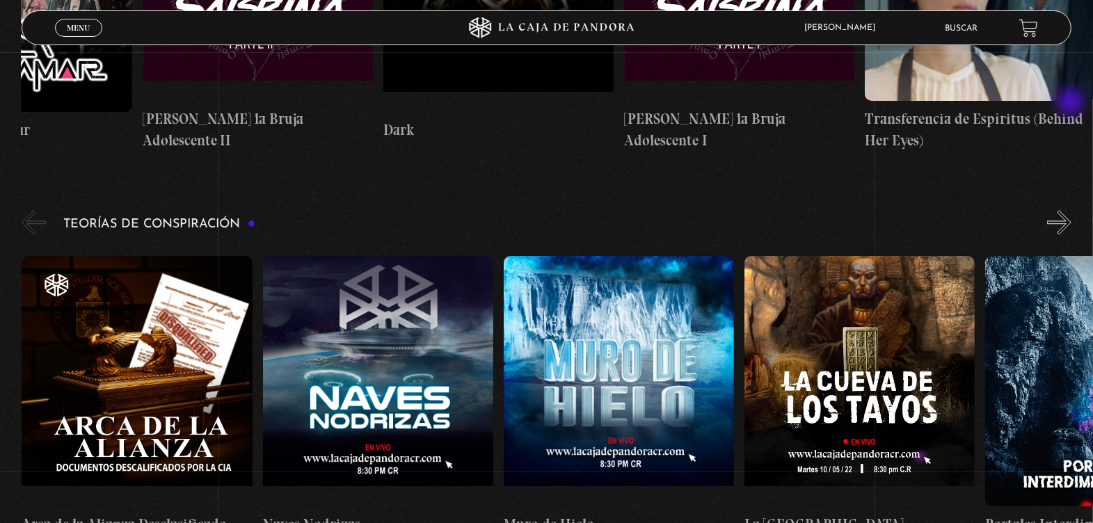
scroll to position [2852, 0]
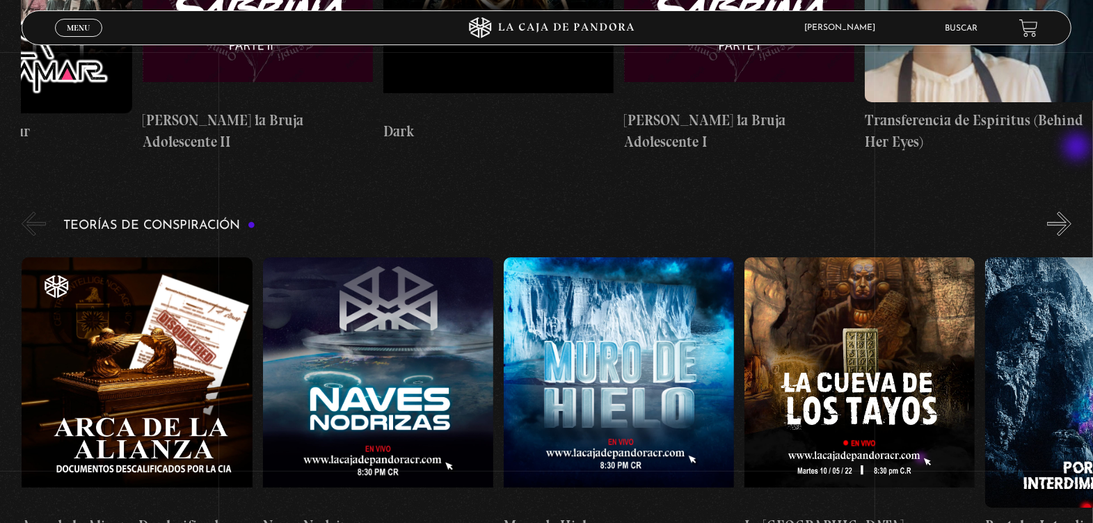
click at [1071, 211] on button "»" at bounding box center [1059, 223] width 24 height 24
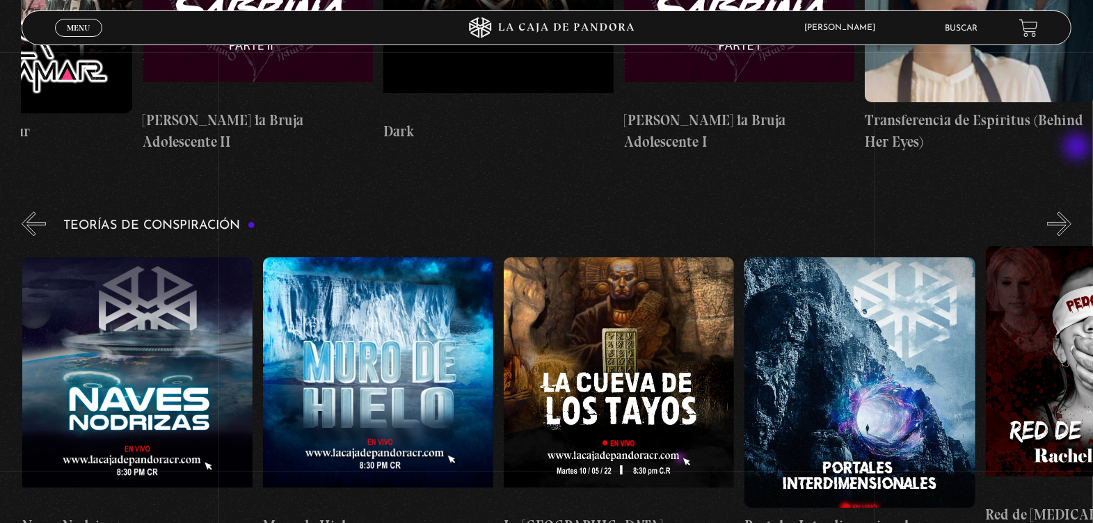
click at [1071, 211] on button "»" at bounding box center [1059, 223] width 24 height 24
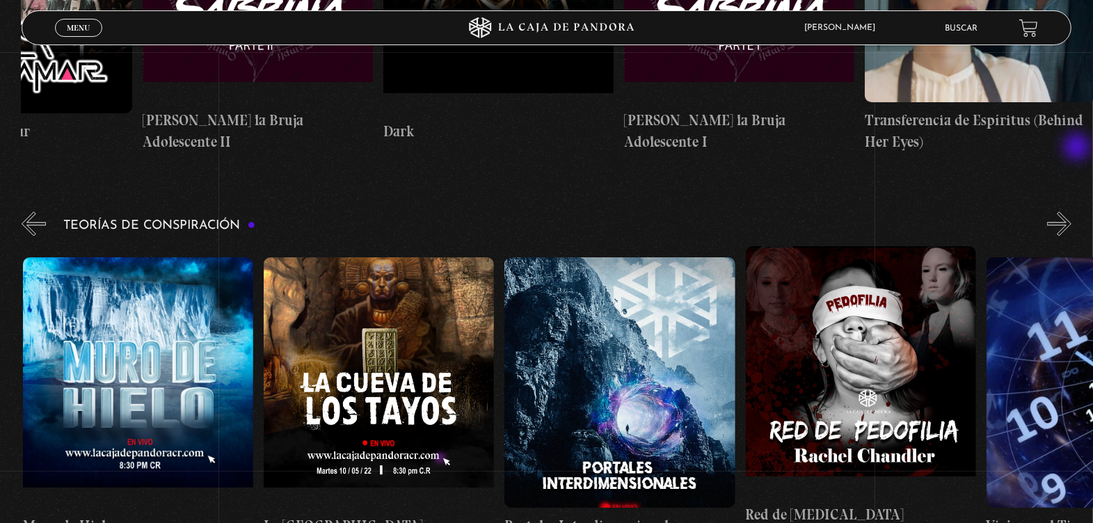
click at [1071, 211] on button "»" at bounding box center [1059, 223] width 24 height 24
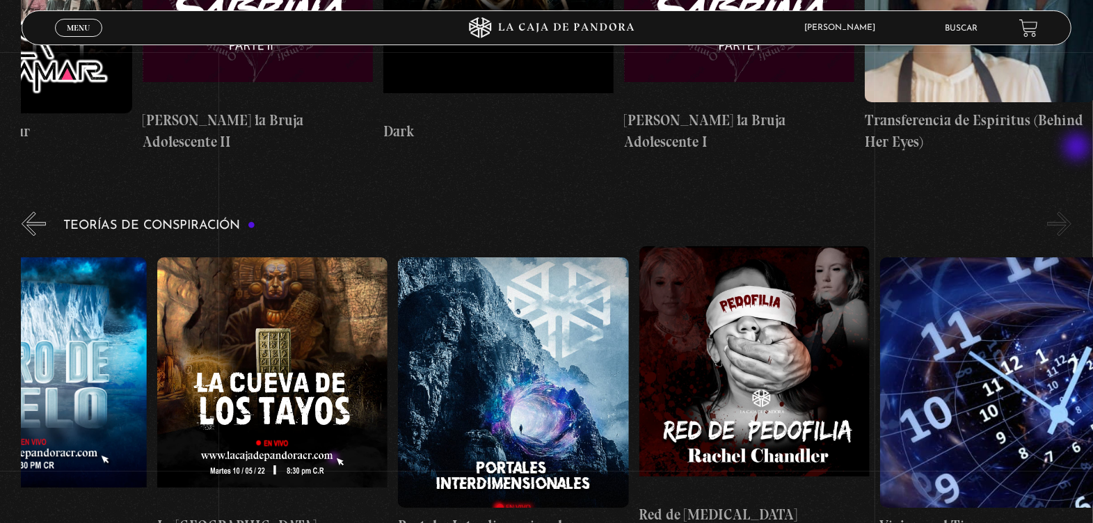
scroll to position [0, 602]
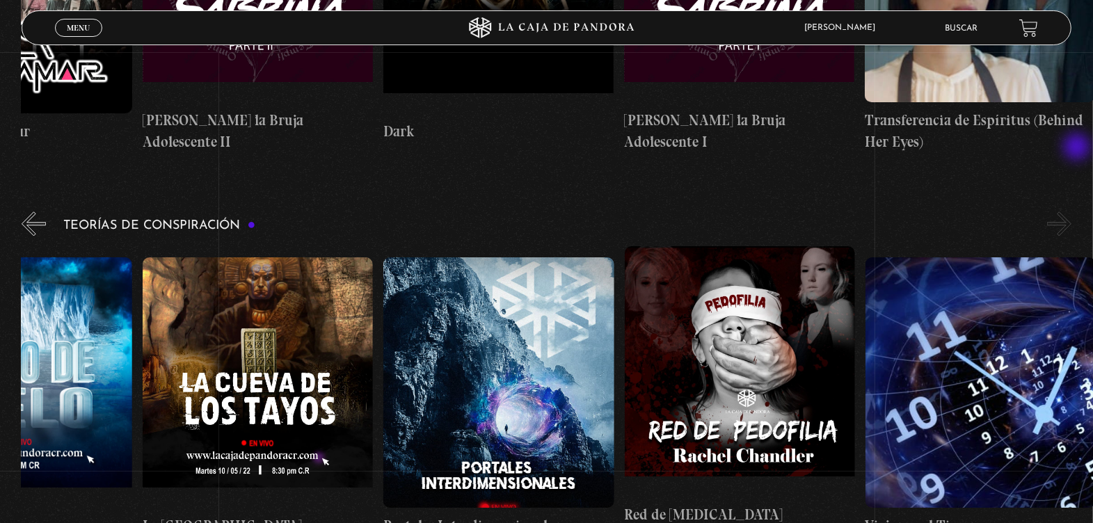
click at [1071, 211] on button "»" at bounding box center [1059, 223] width 24 height 24
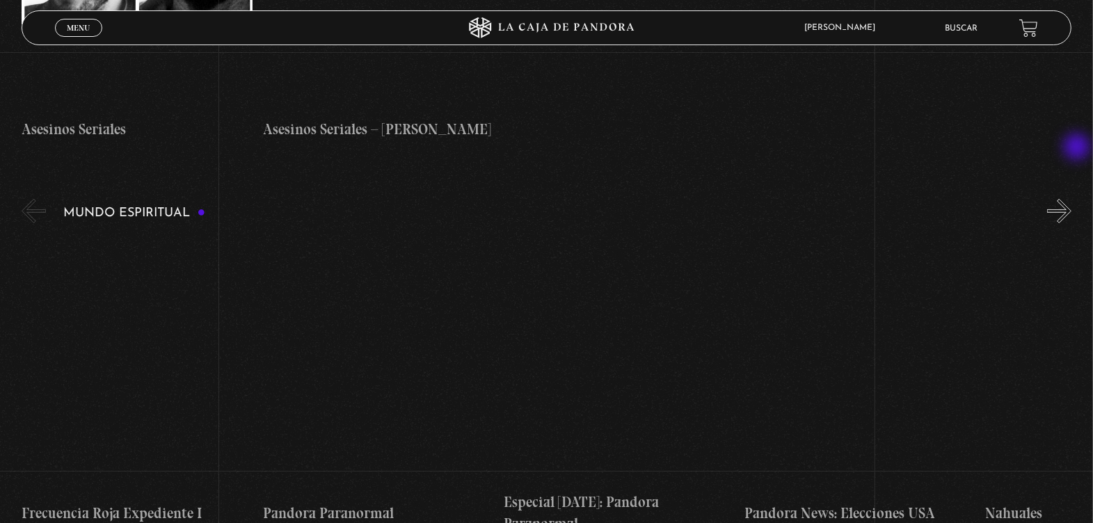
scroll to position [4799, 0]
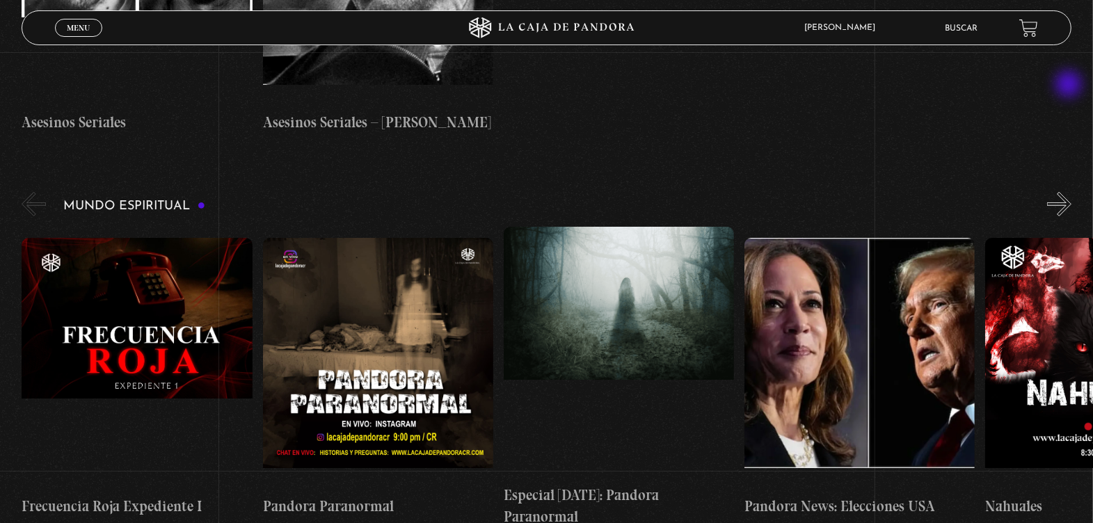
click at [1070, 192] on button "»" at bounding box center [1059, 204] width 24 height 24
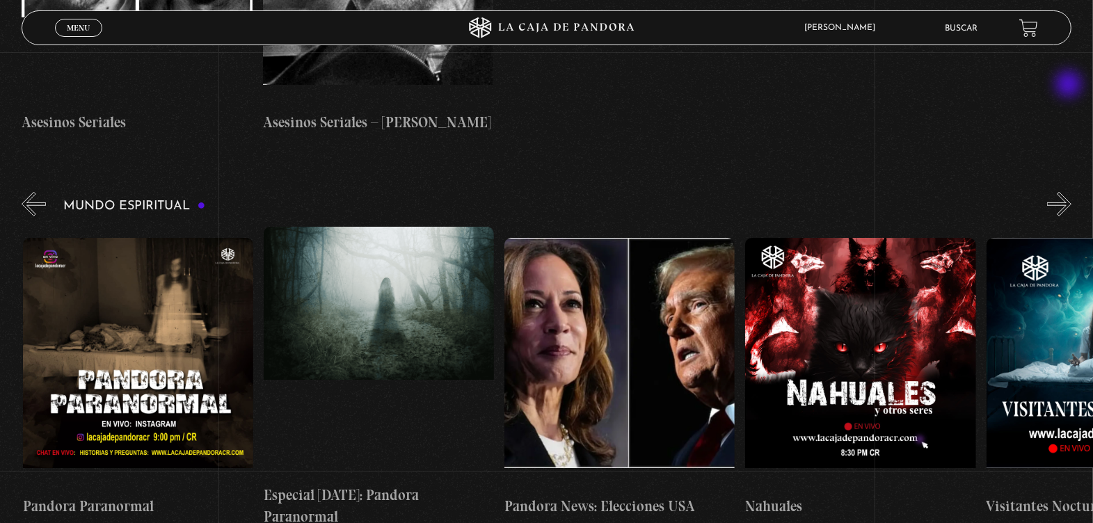
scroll to position [0, 241]
click at [1070, 192] on button "»" at bounding box center [1059, 204] width 24 height 24
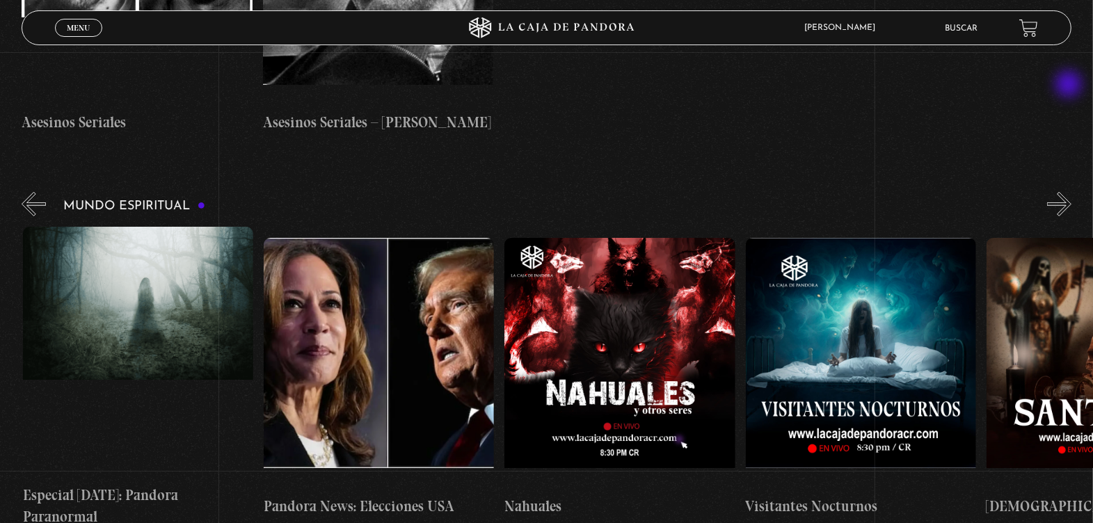
click at [1070, 192] on button "»" at bounding box center [1059, 204] width 24 height 24
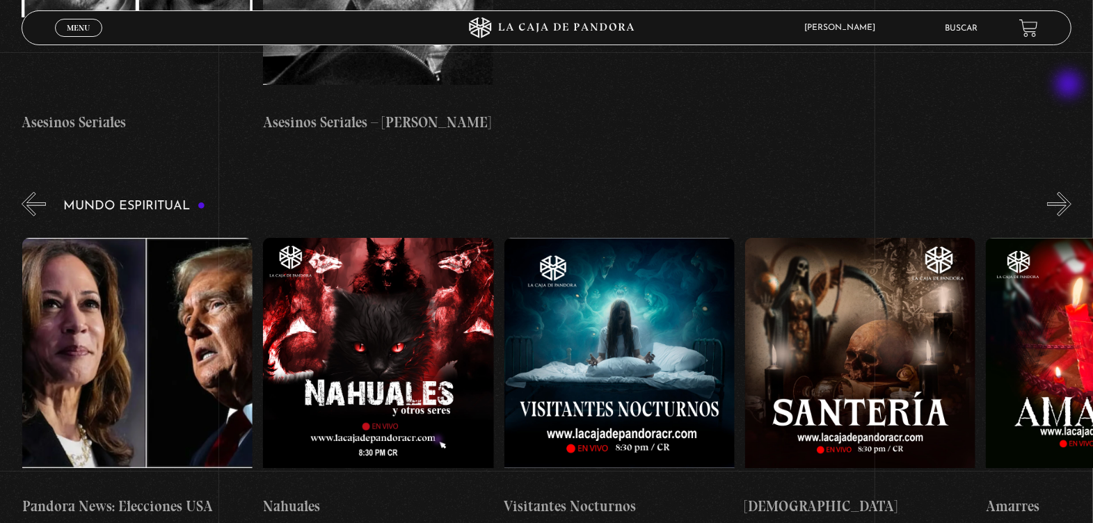
scroll to position [0, 722]
click at [1071, 192] on button "»" at bounding box center [1059, 204] width 24 height 24
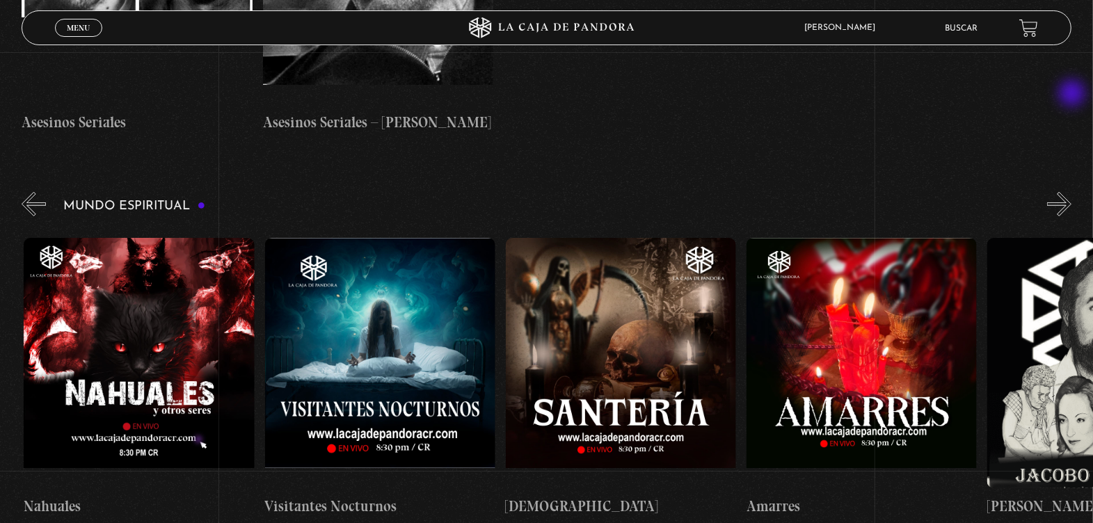
click at [1071, 192] on button "»" at bounding box center [1059, 204] width 24 height 24
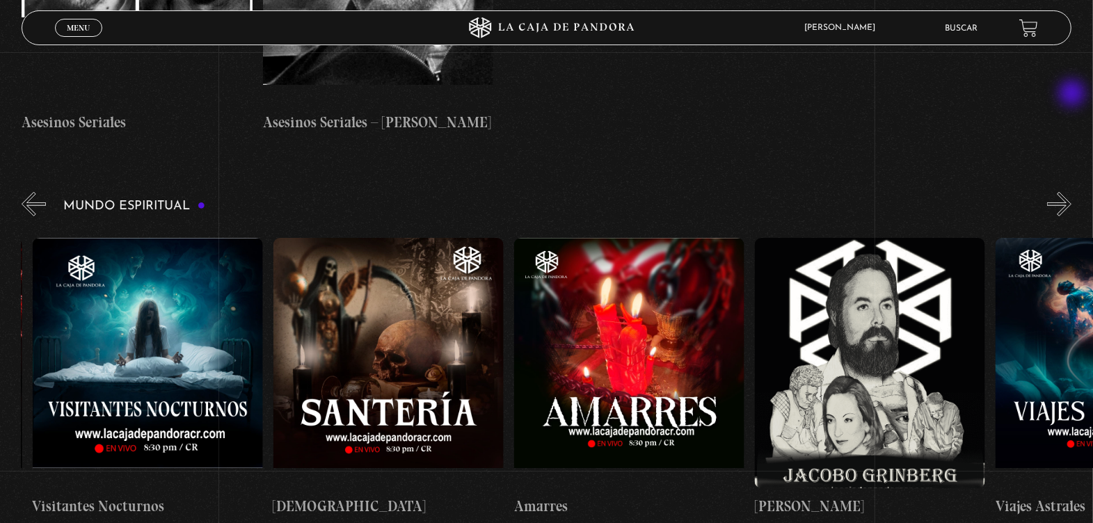
click at [1071, 192] on button "»" at bounding box center [1059, 204] width 24 height 24
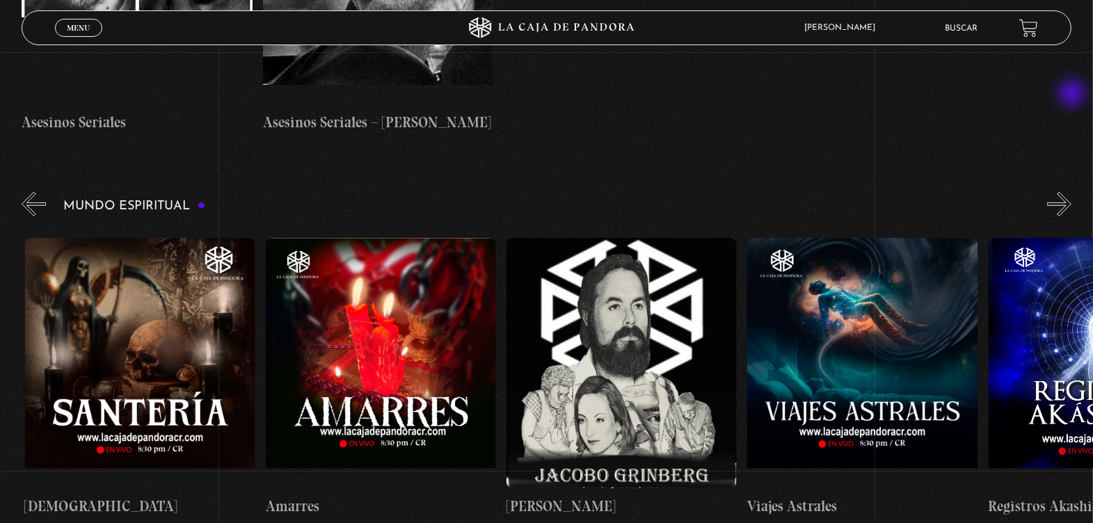
click at [1071, 192] on button "»" at bounding box center [1059, 204] width 24 height 24
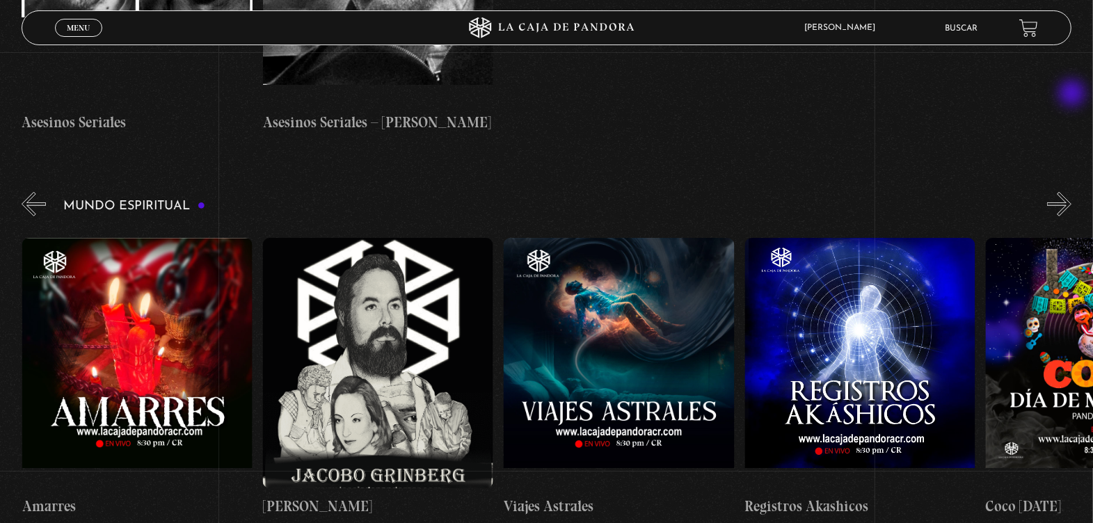
click at [1071, 192] on button "»" at bounding box center [1059, 204] width 24 height 24
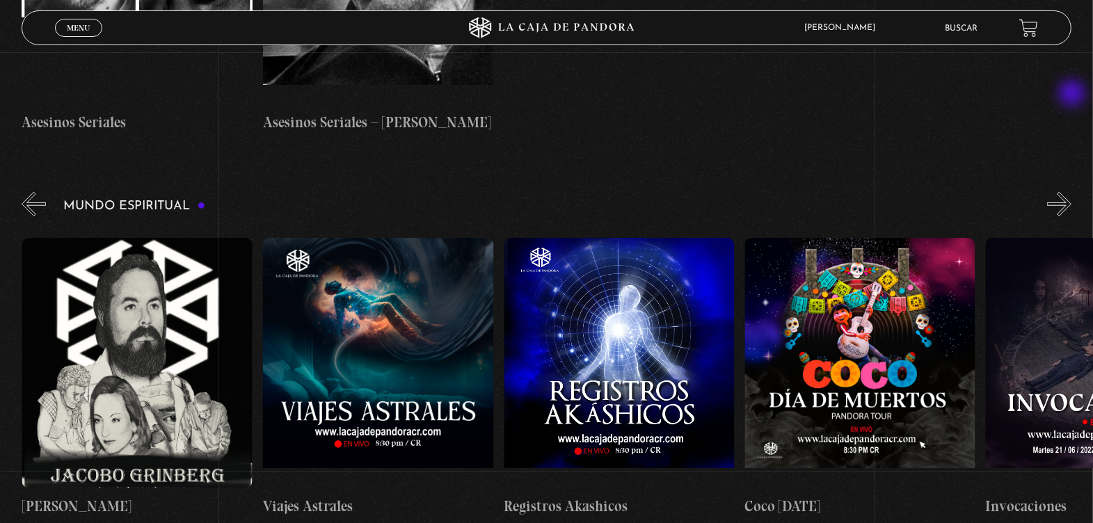
click at [1071, 192] on button "»" at bounding box center [1059, 204] width 24 height 24
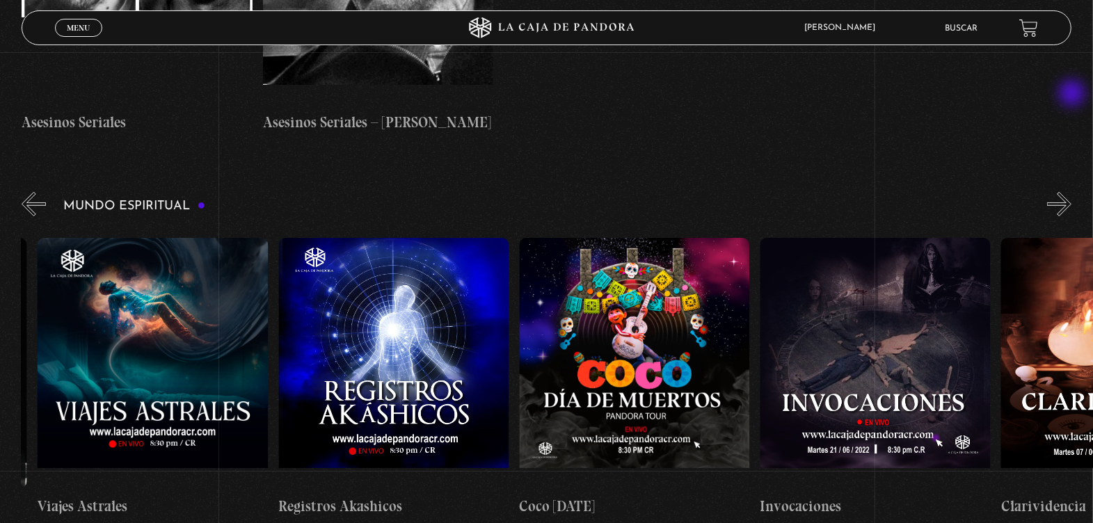
click at [1071, 192] on button "»" at bounding box center [1059, 204] width 24 height 24
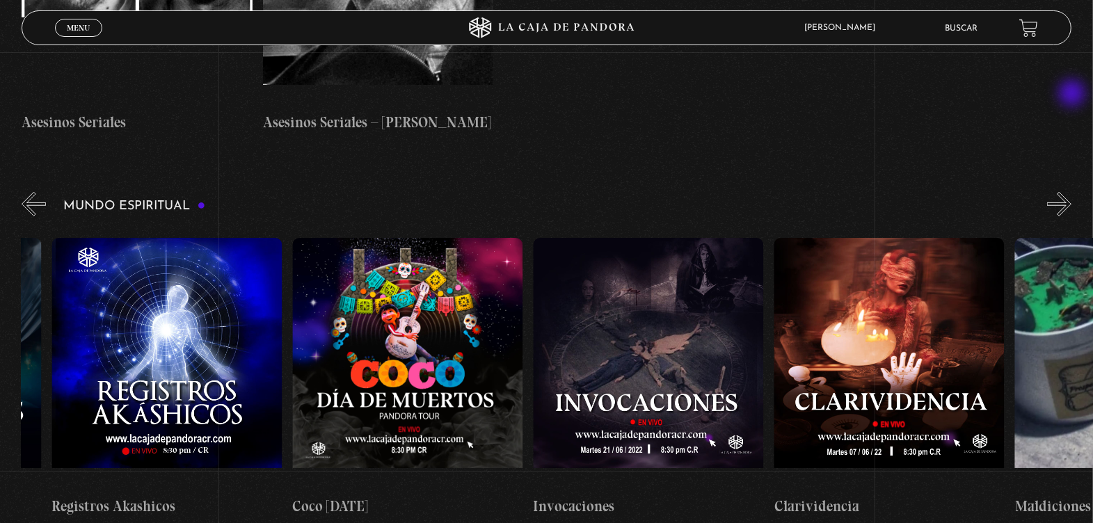
click at [1071, 192] on button "»" at bounding box center [1059, 204] width 24 height 24
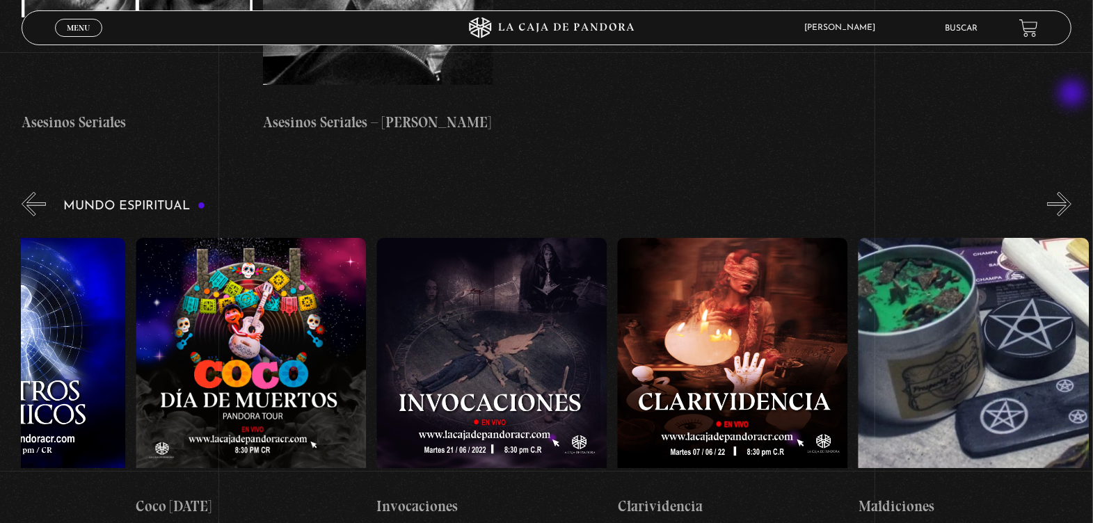
click at [1071, 192] on button "»" at bounding box center [1059, 204] width 24 height 24
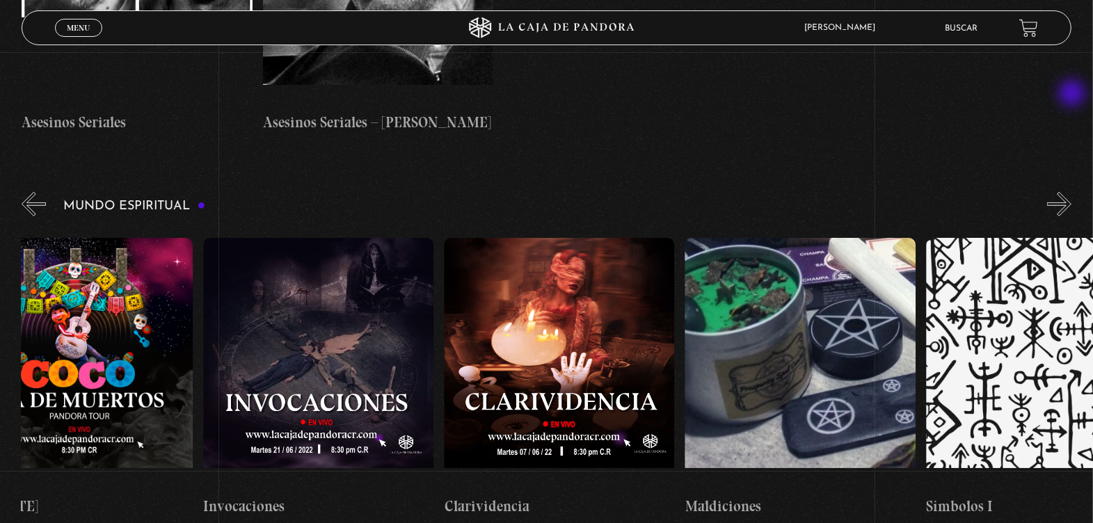
click at [1071, 192] on button "»" at bounding box center [1059, 204] width 24 height 24
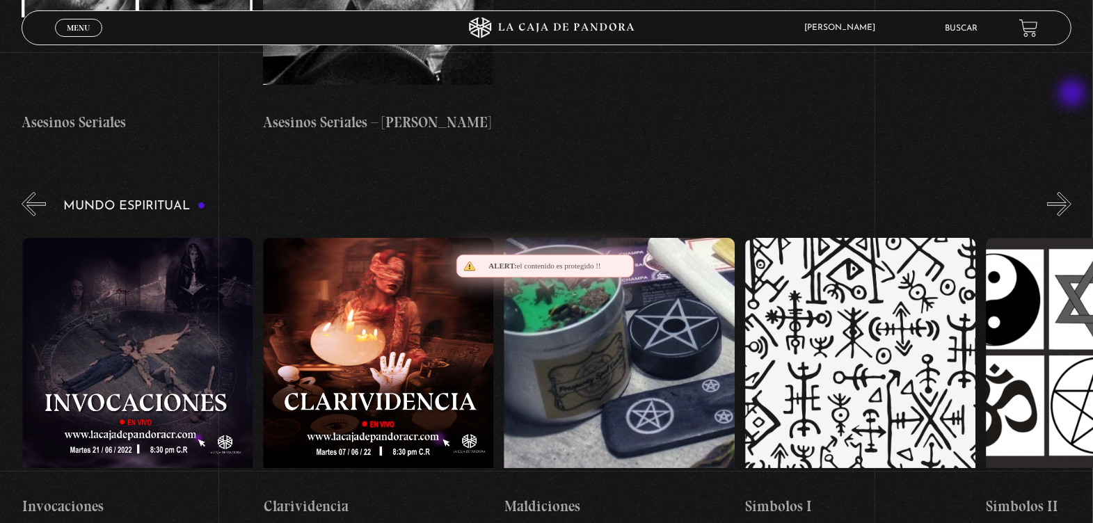
click at [1071, 192] on button "»" at bounding box center [1059, 204] width 24 height 24
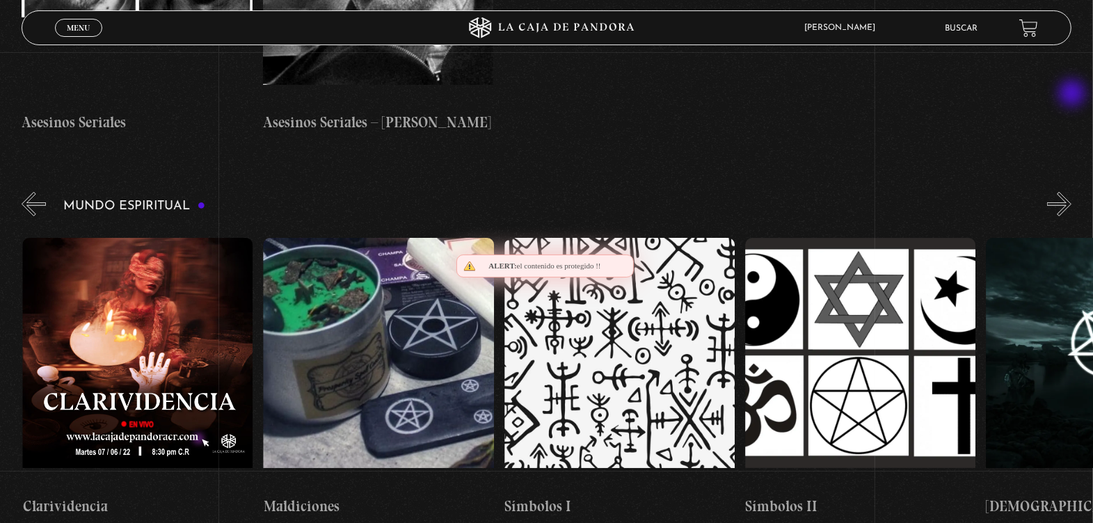
click at [1071, 192] on button "»" at bounding box center [1059, 204] width 24 height 24
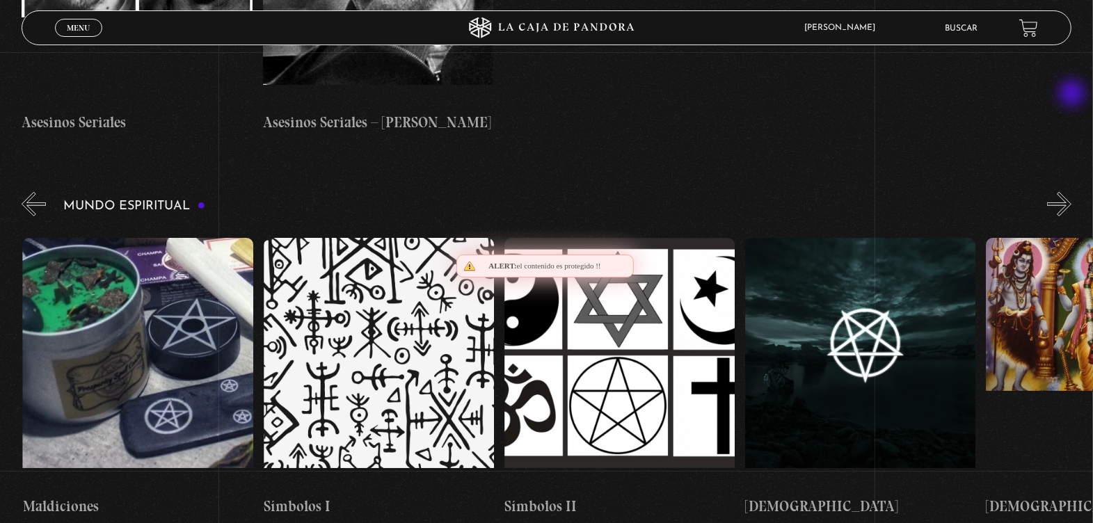
click at [1071, 192] on button "»" at bounding box center [1059, 204] width 24 height 24
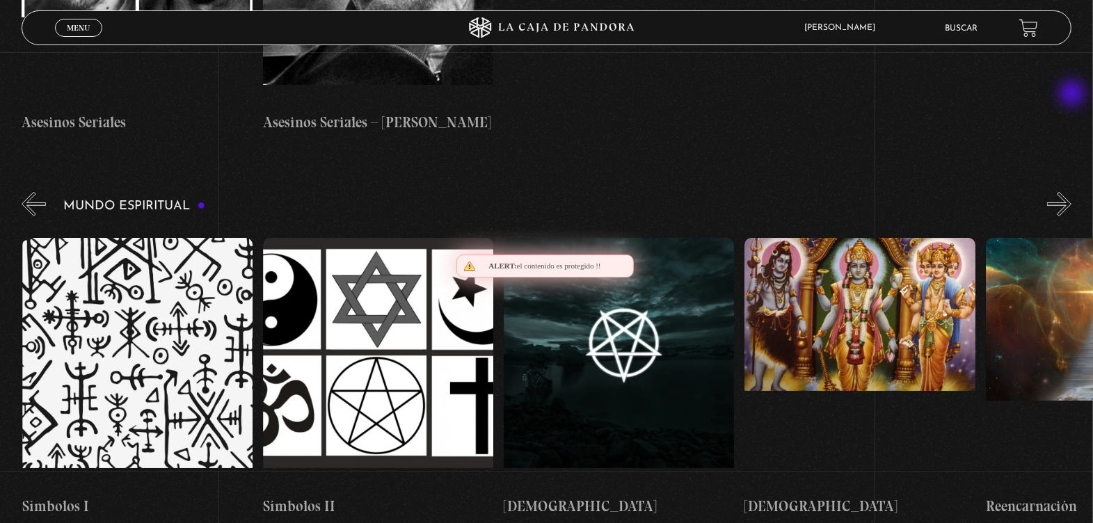
click at [1071, 192] on button "»" at bounding box center [1059, 204] width 24 height 24
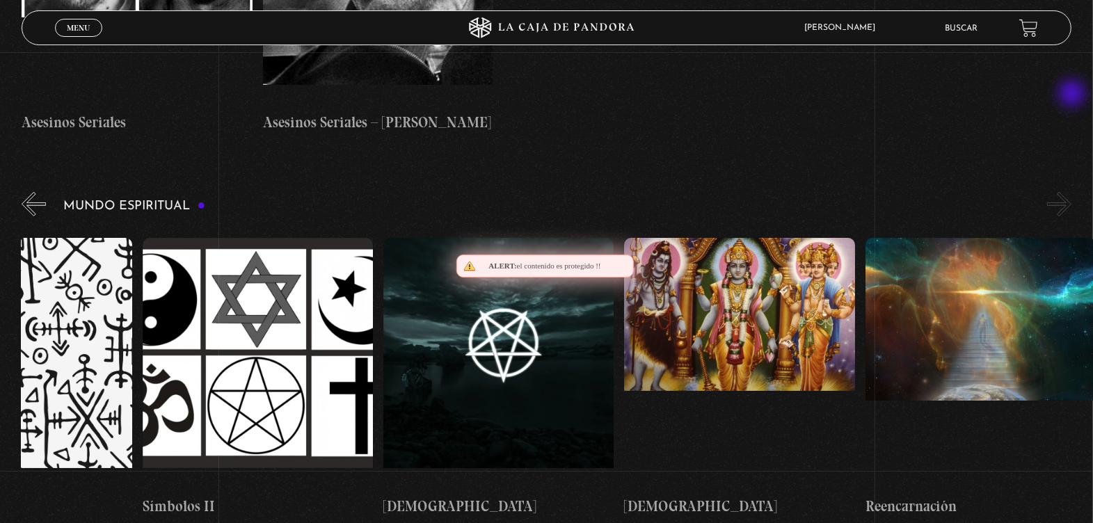
click at [1071, 192] on button "»" at bounding box center [1059, 204] width 24 height 24
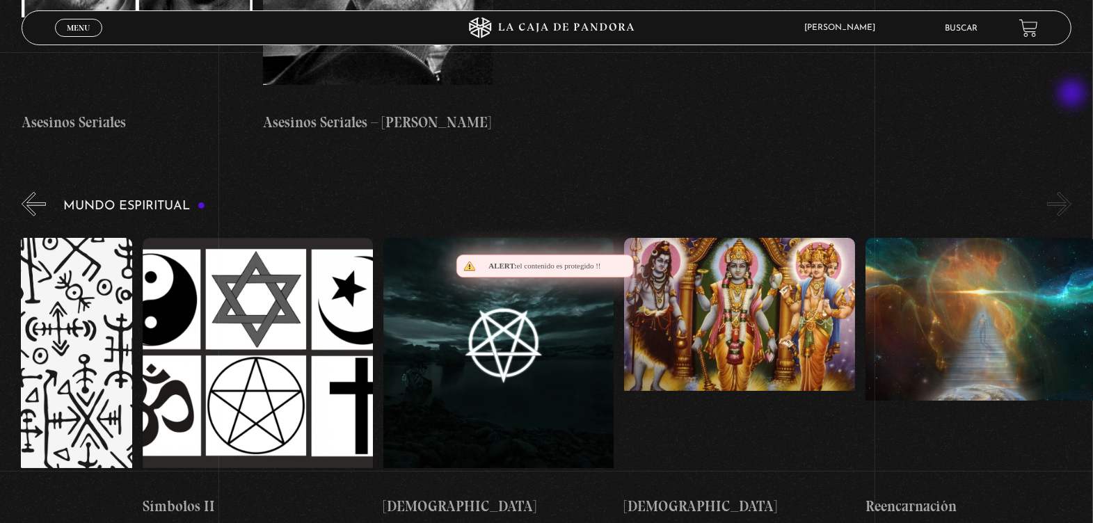
click at [1071, 192] on button "»" at bounding box center [1059, 204] width 24 height 24
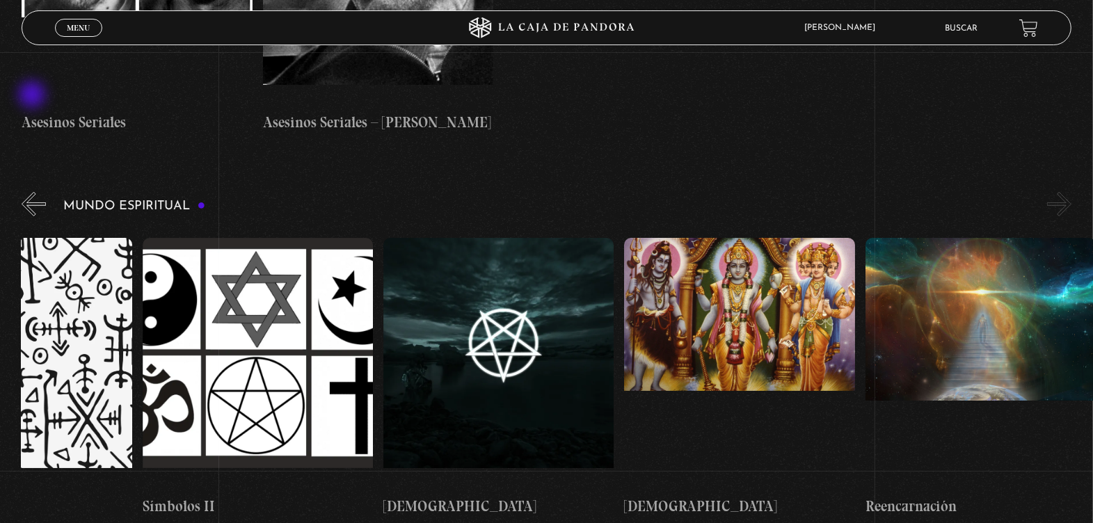
click at [33, 192] on button "«" at bounding box center [34, 204] width 24 height 24
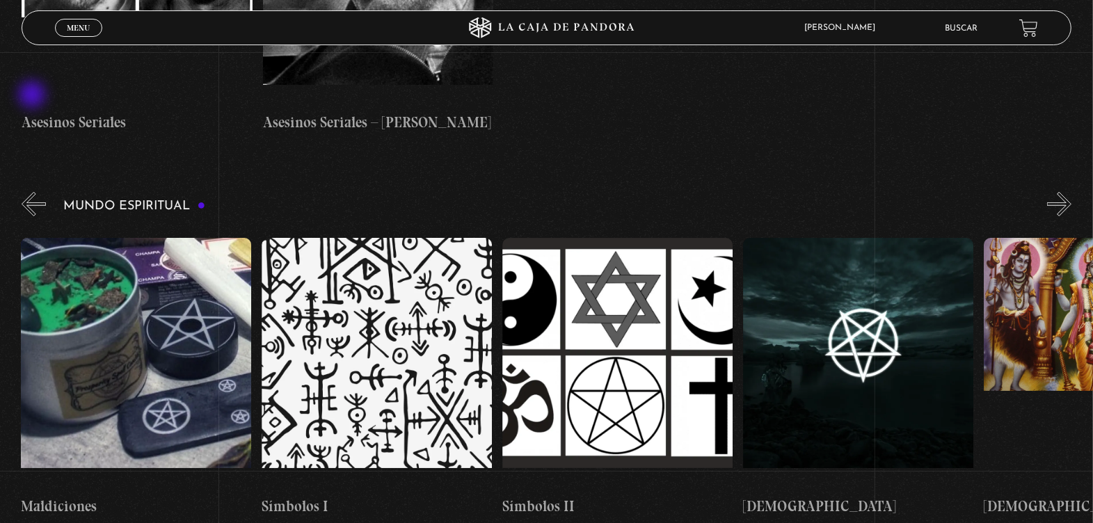
click at [33, 192] on button "«" at bounding box center [34, 204] width 24 height 24
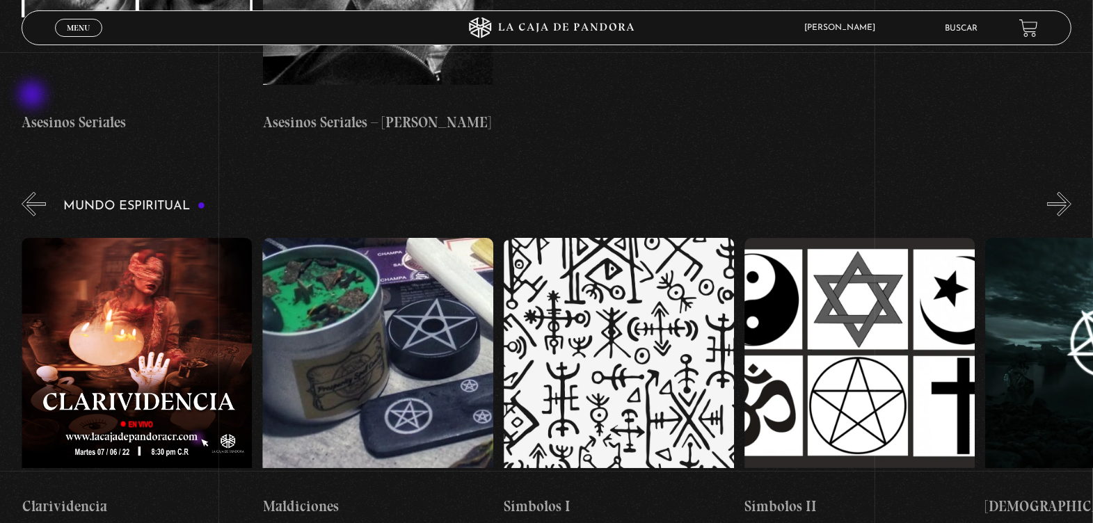
scroll to position [0, 3130]
click at [33, 192] on button "«" at bounding box center [34, 204] width 24 height 24
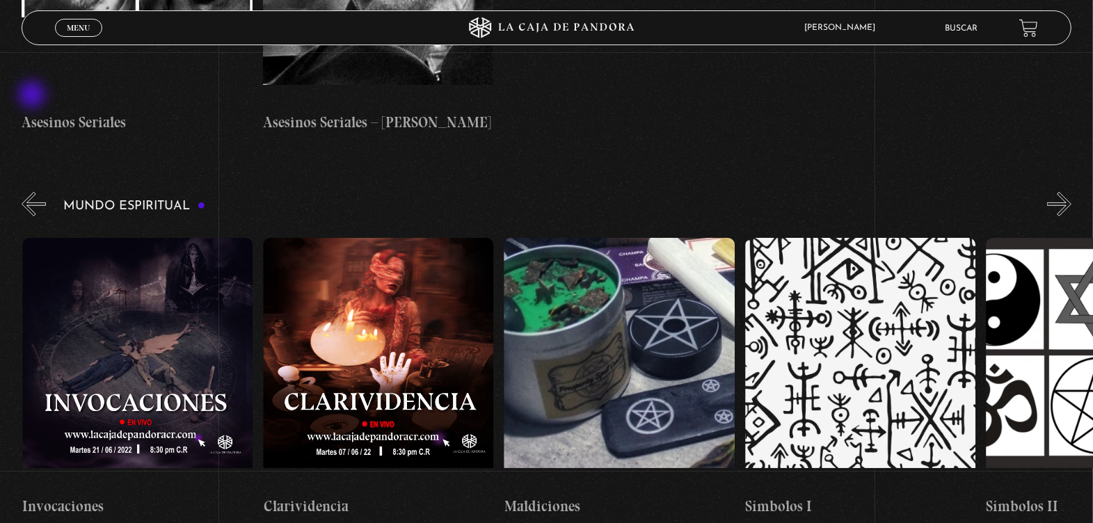
click at [33, 192] on button "«" at bounding box center [34, 204] width 24 height 24
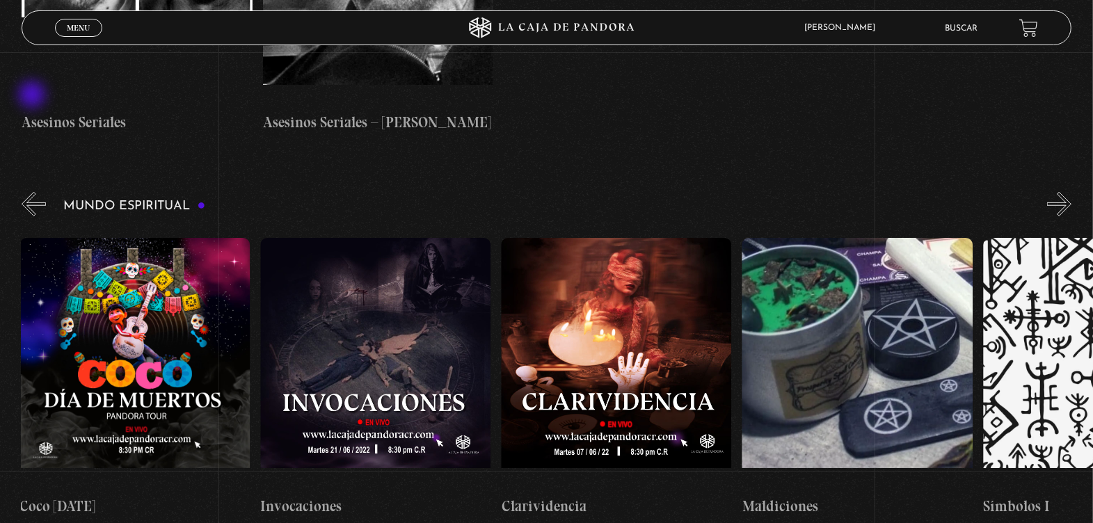
scroll to position [0, 2649]
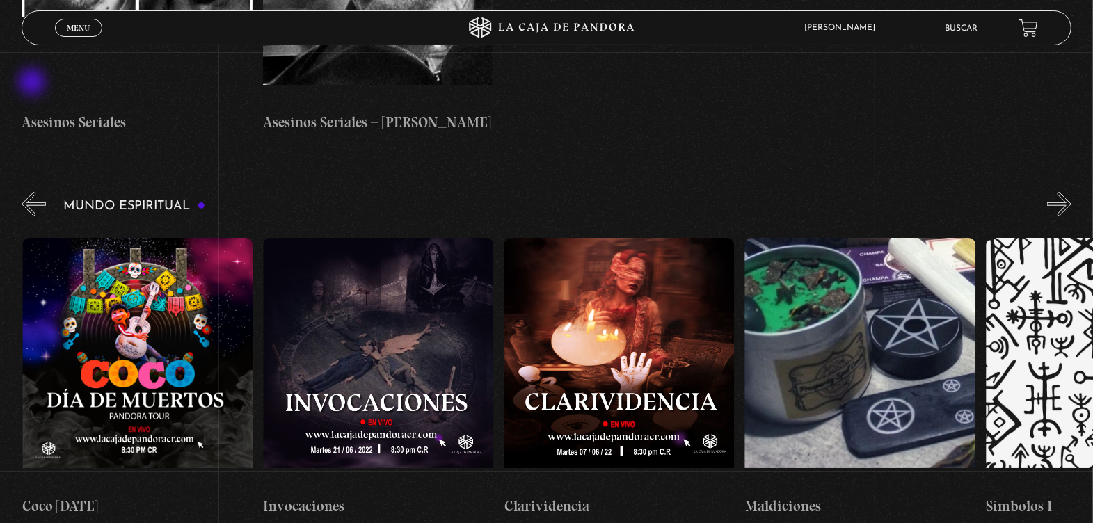
click at [33, 192] on button "«" at bounding box center [34, 204] width 24 height 24
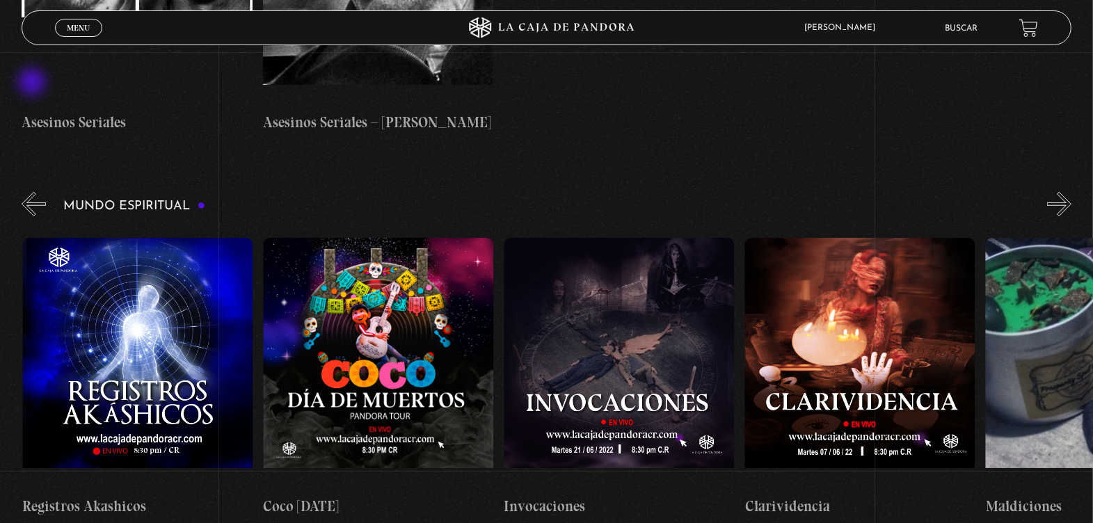
click at [33, 192] on button "«" at bounding box center [34, 204] width 24 height 24
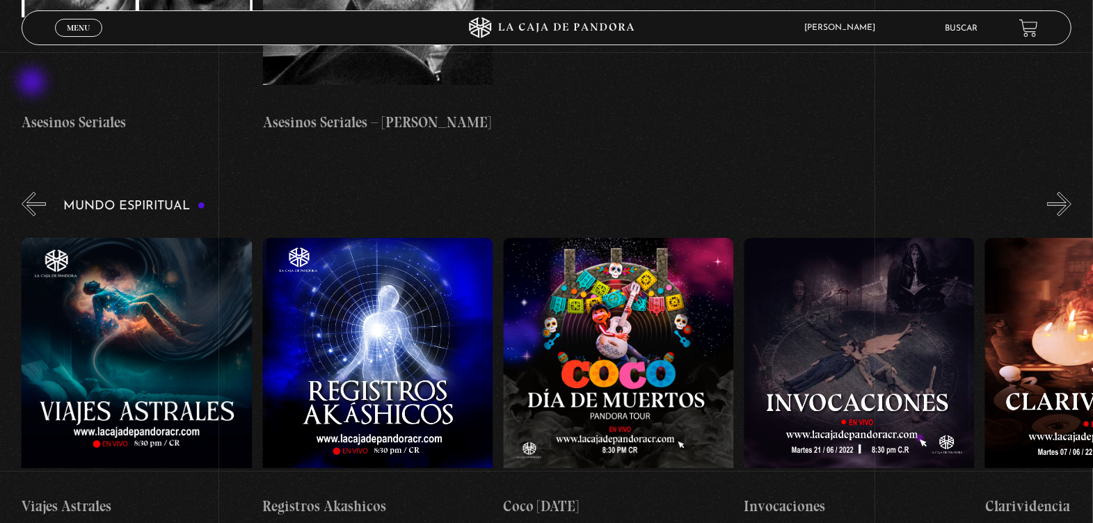
click at [33, 192] on button "«" at bounding box center [34, 204] width 24 height 24
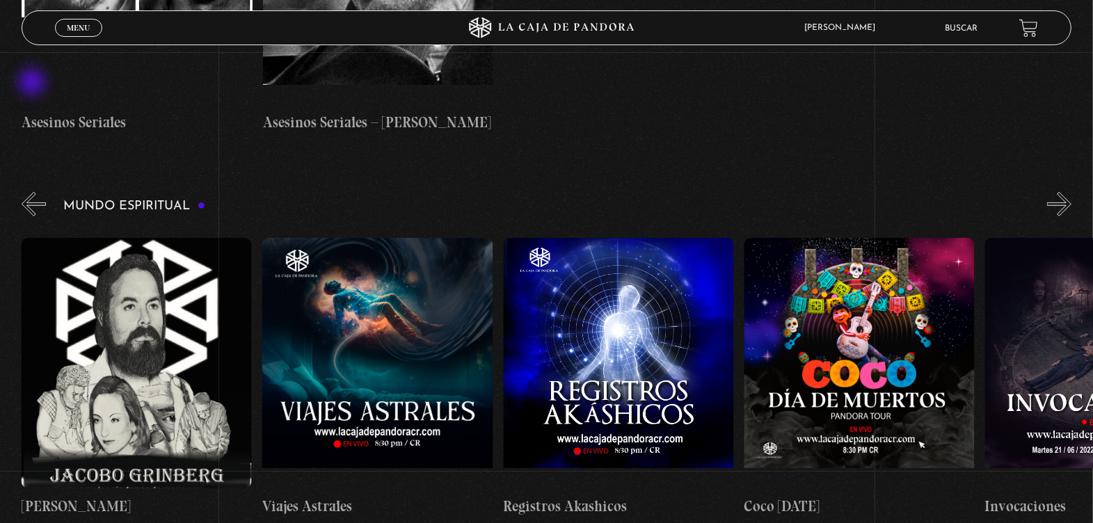
click at [33, 192] on button "«" at bounding box center [34, 204] width 24 height 24
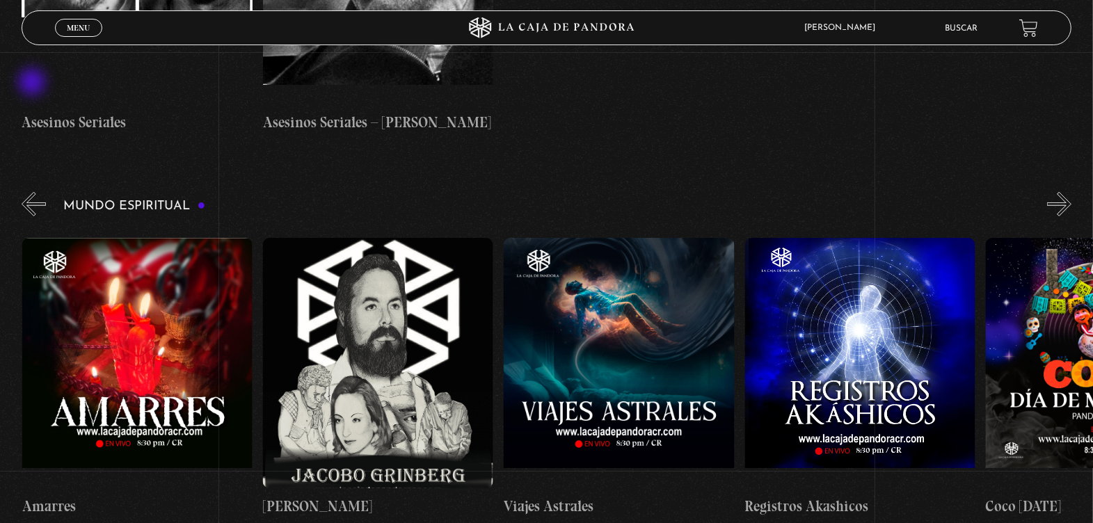
click at [33, 192] on button "«" at bounding box center [34, 204] width 24 height 24
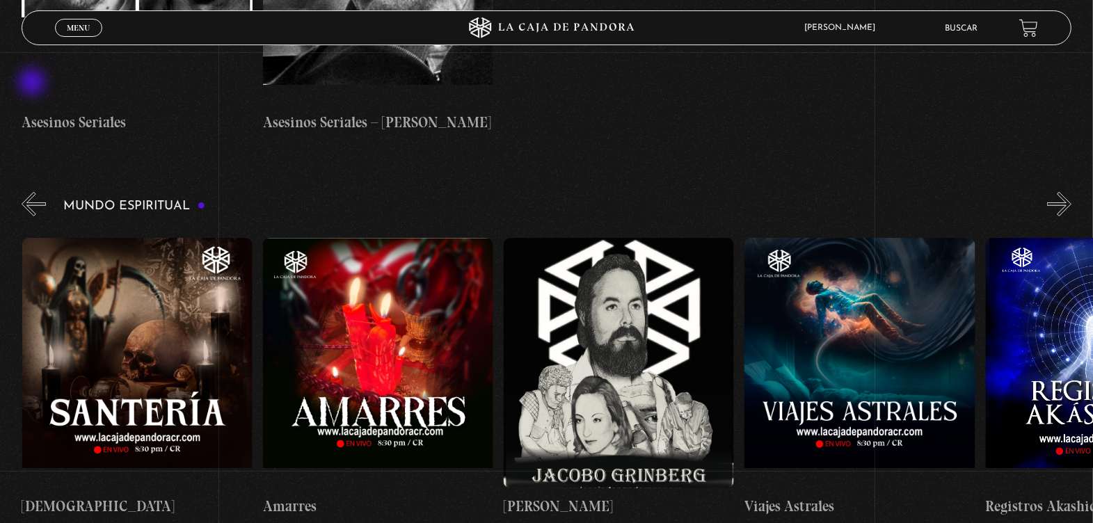
click at [33, 192] on button "«" at bounding box center [34, 204] width 24 height 24
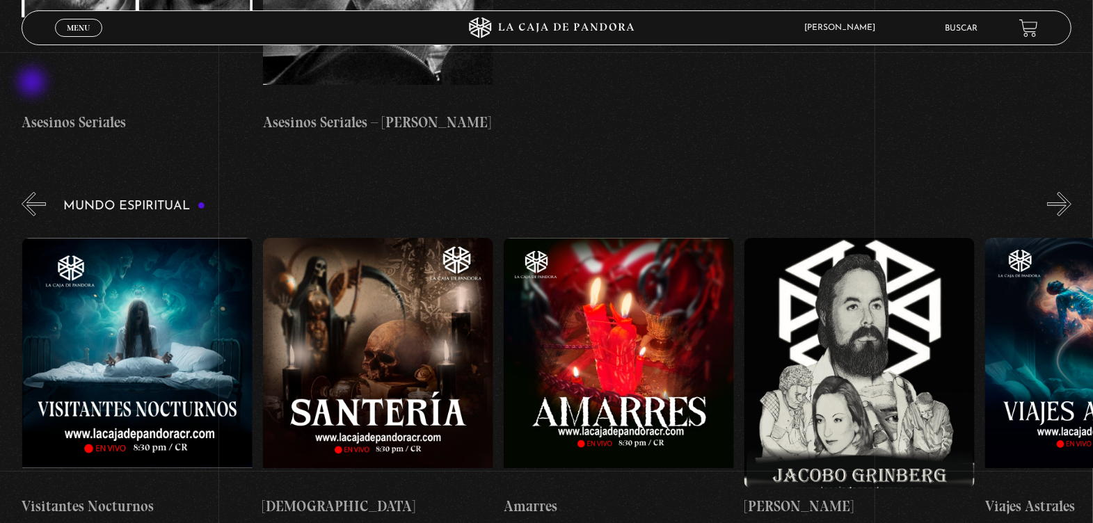
click at [33, 192] on button "«" at bounding box center [34, 204] width 24 height 24
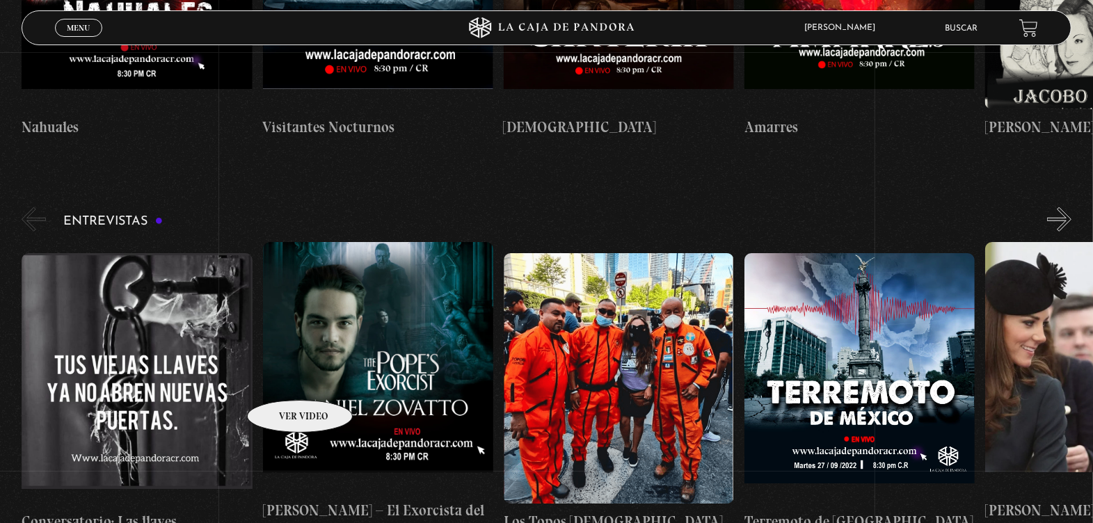
scroll to position [5182, 0]
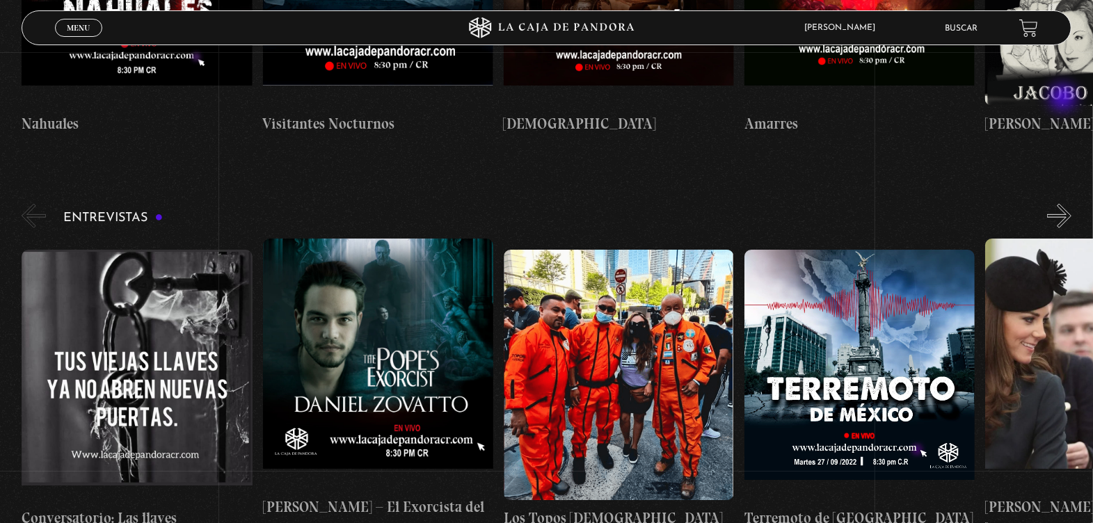
click at [1064, 204] on button "»" at bounding box center [1059, 216] width 24 height 24
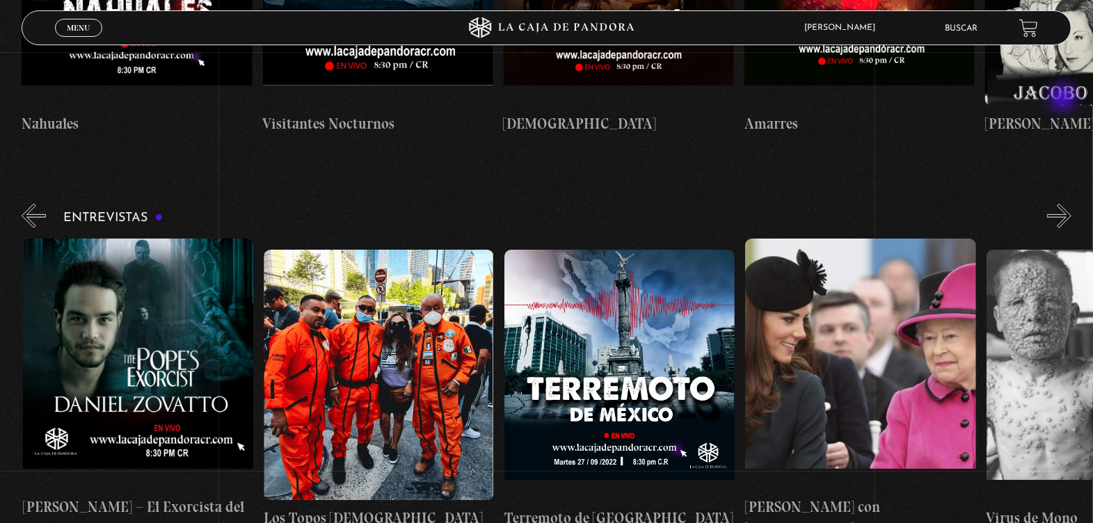
click at [1064, 204] on button "»" at bounding box center [1059, 216] width 24 height 24
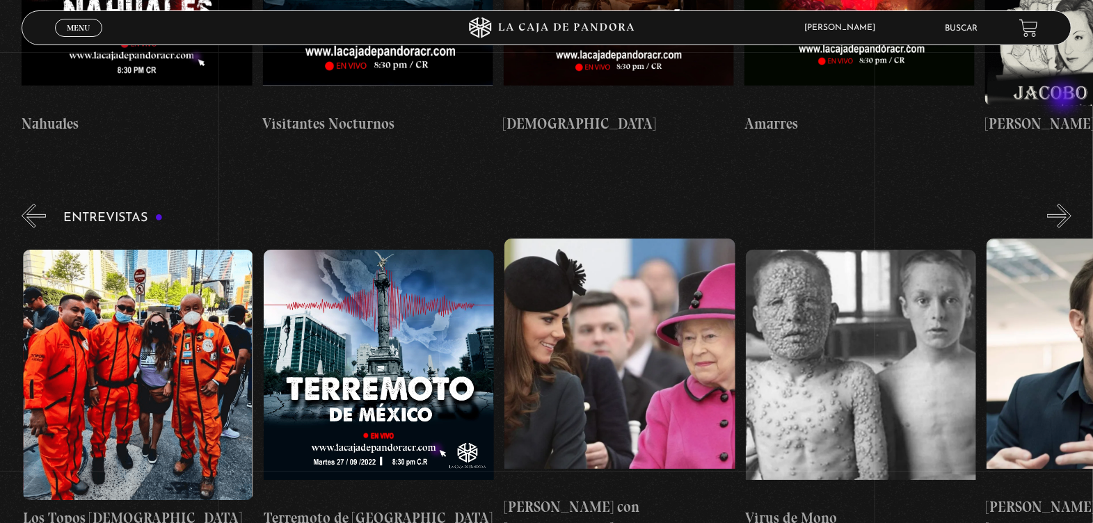
click at [1064, 204] on button "»" at bounding box center [1059, 216] width 24 height 24
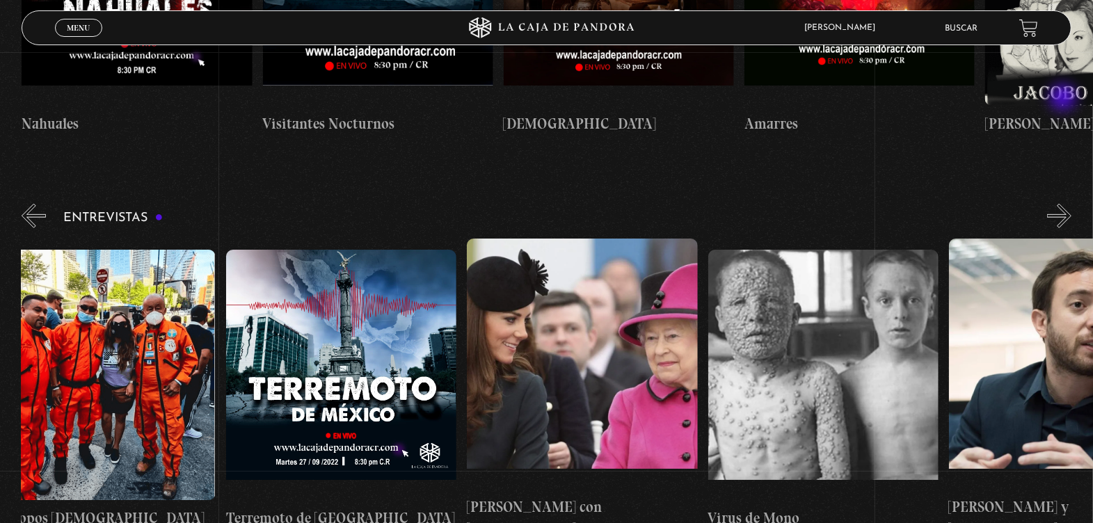
scroll to position [0, 602]
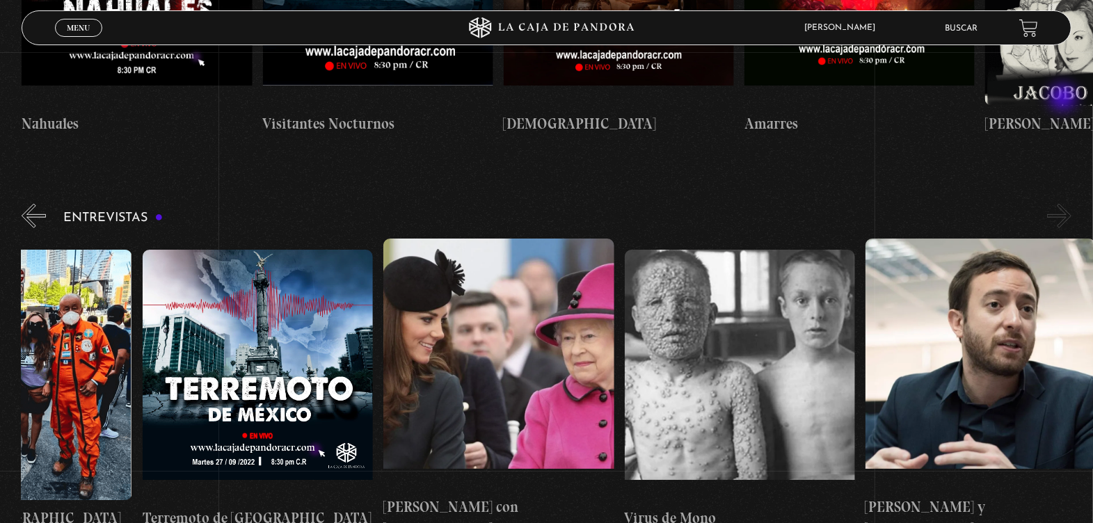
click at [1064, 204] on button "»" at bounding box center [1059, 216] width 24 height 24
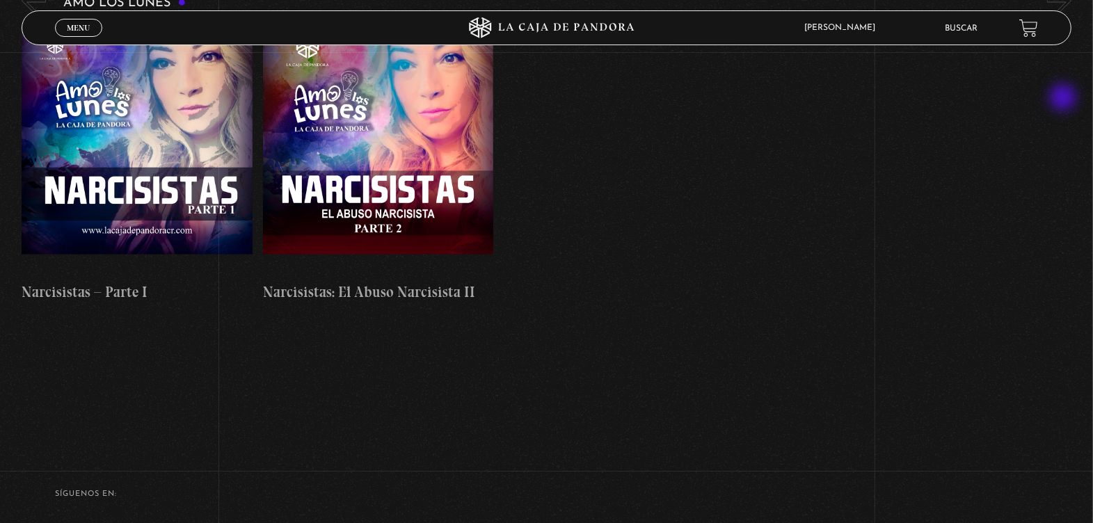
scroll to position [6129, 0]
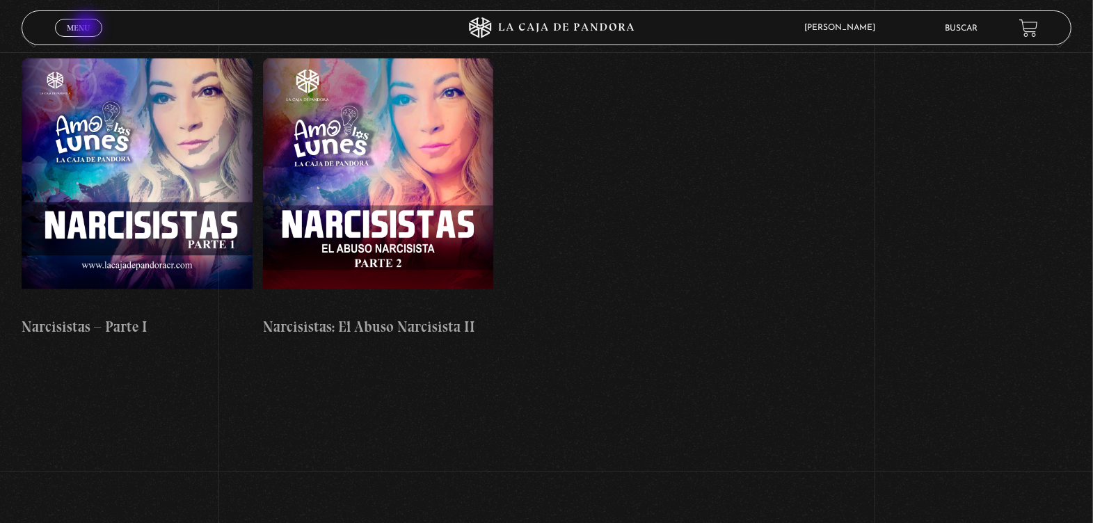
click at [88, 27] on span "Menu" at bounding box center [78, 28] width 23 height 8
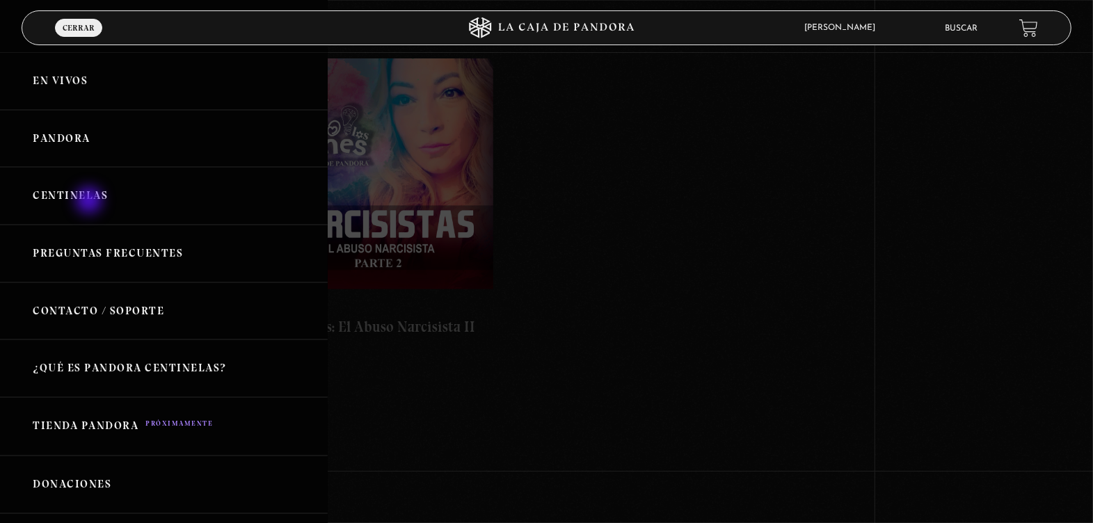
click at [90, 202] on link "Centinelas" at bounding box center [164, 196] width 328 height 58
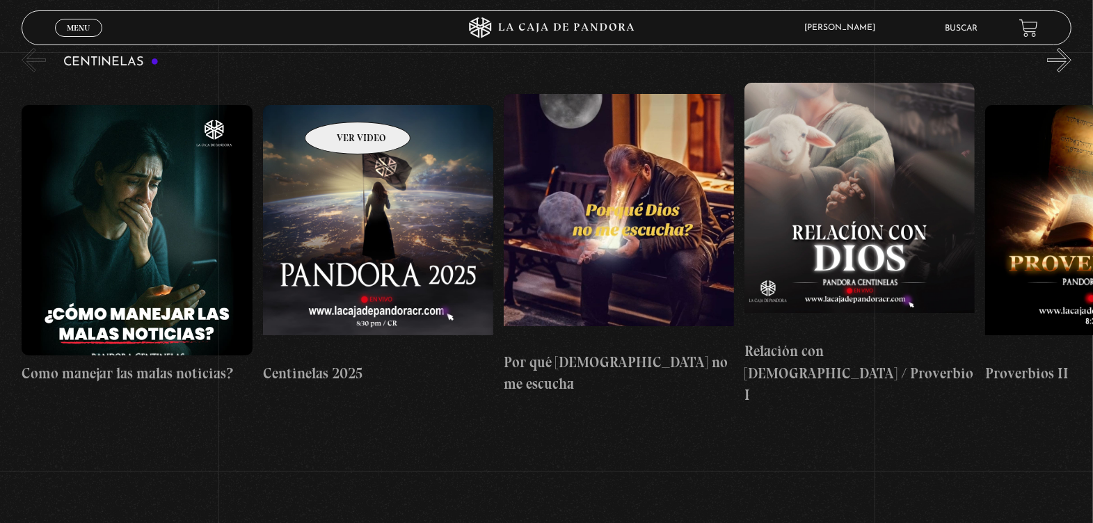
scroll to position [129, 0]
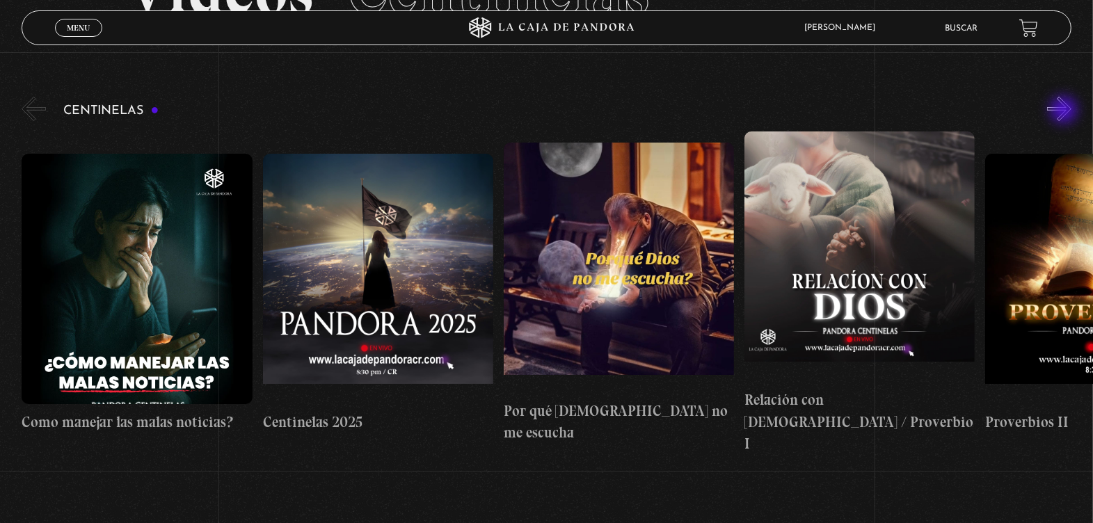
click at [1065, 111] on button "»" at bounding box center [1059, 109] width 24 height 24
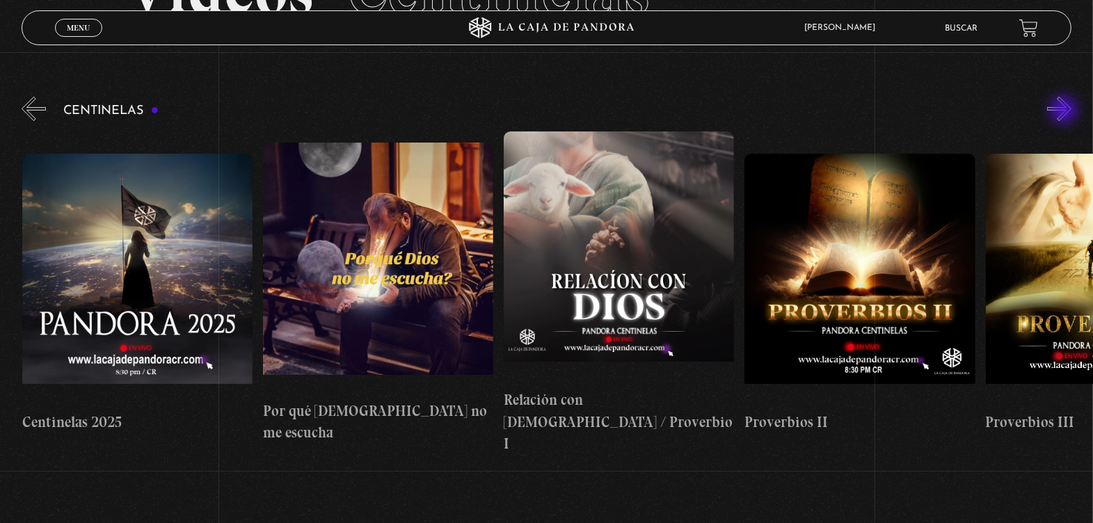
click at [1065, 111] on button "»" at bounding box center [1059, 109] width 24 height 24
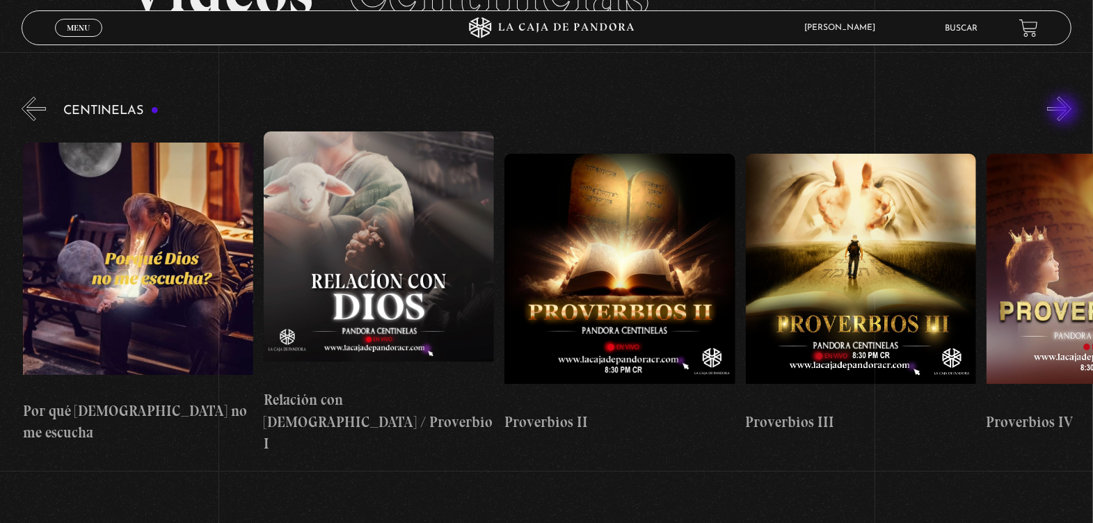
click at [1065, 111] on button "»" at bounding box center [1059, 109] width 24 height 24
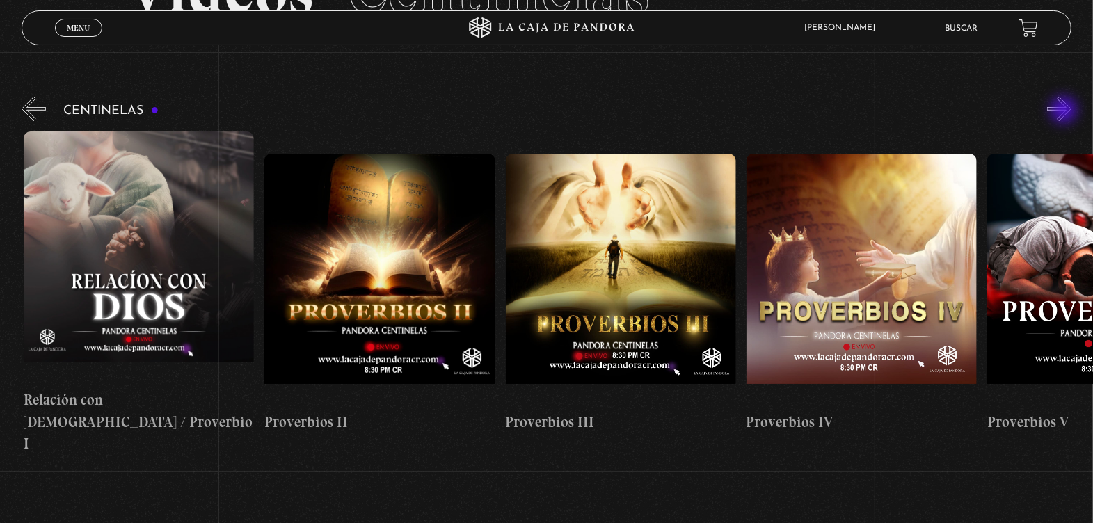
click at [1065, 111] on button "»" at bounding box center [1059, 109] width 24 height 24
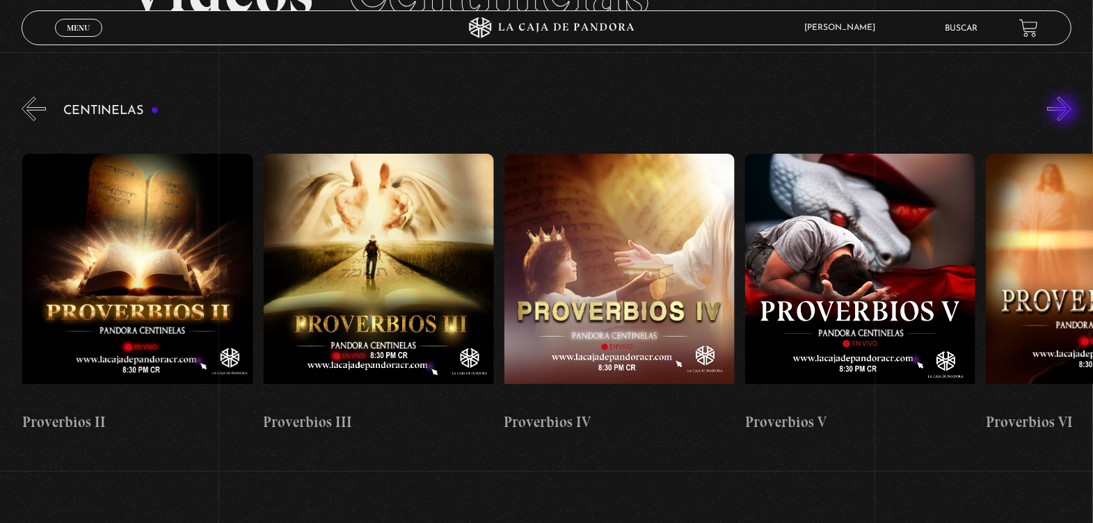
click at [1065, 111] on button "»" at bounding box center [1059, 109] width 24 height 24
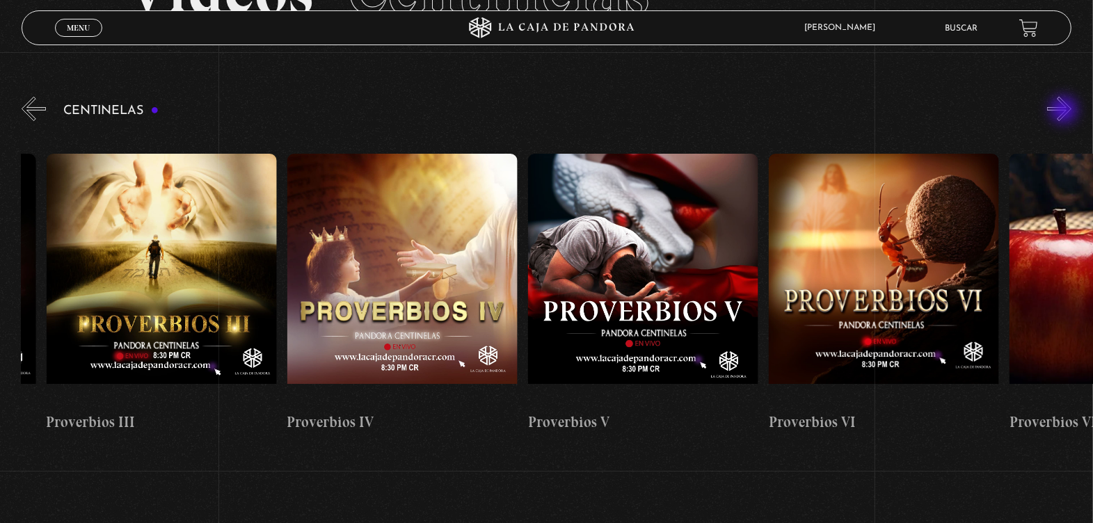
click at [1065, 111] on button "»" at bounding box center [1059, 109] width 24 height 24
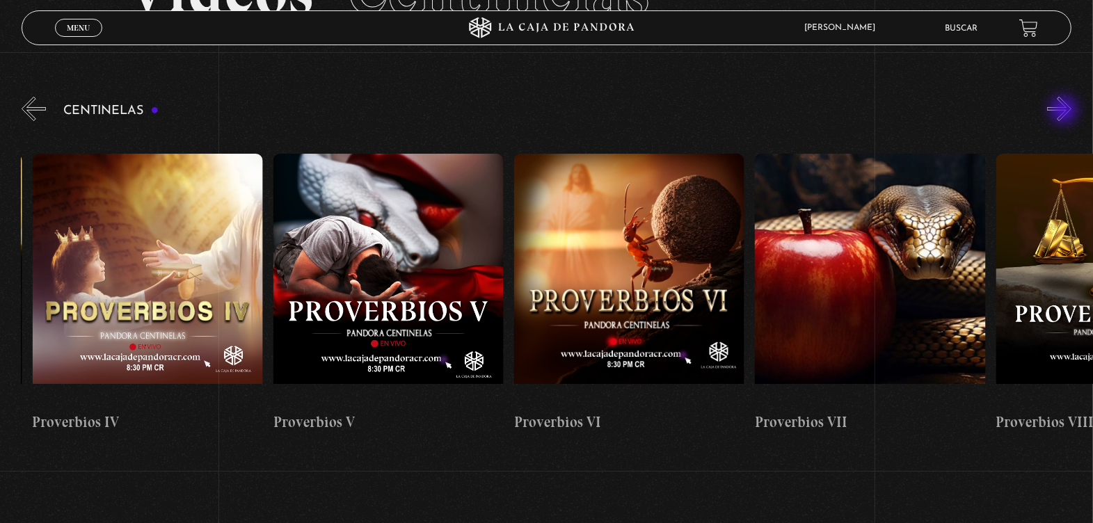
click at [1065, 111] on button "»" at bounding box center [1059, 109] width 24 height 24
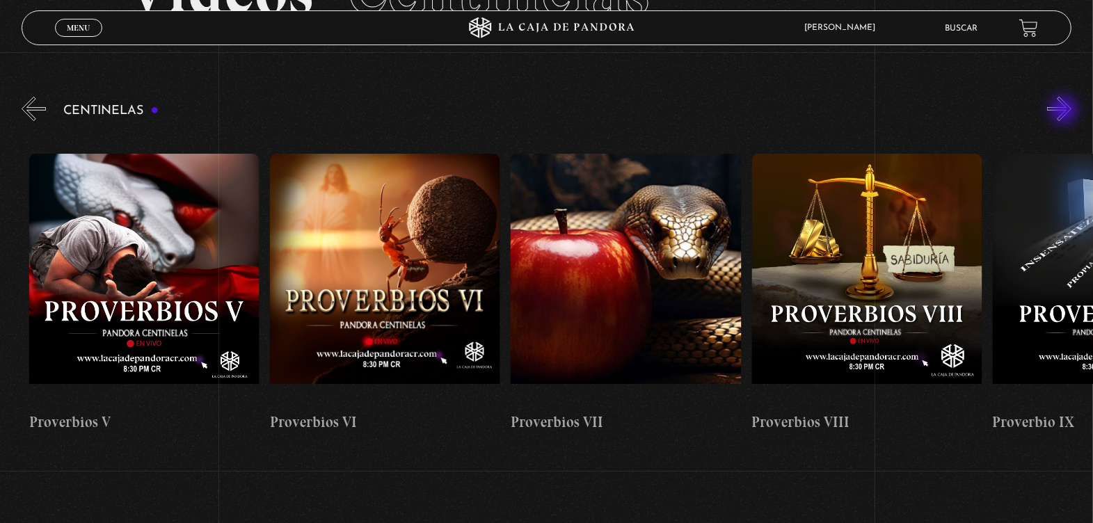
click at [1065, 111] on button "»" at bounding box center [1059, 109] width 24 height 24
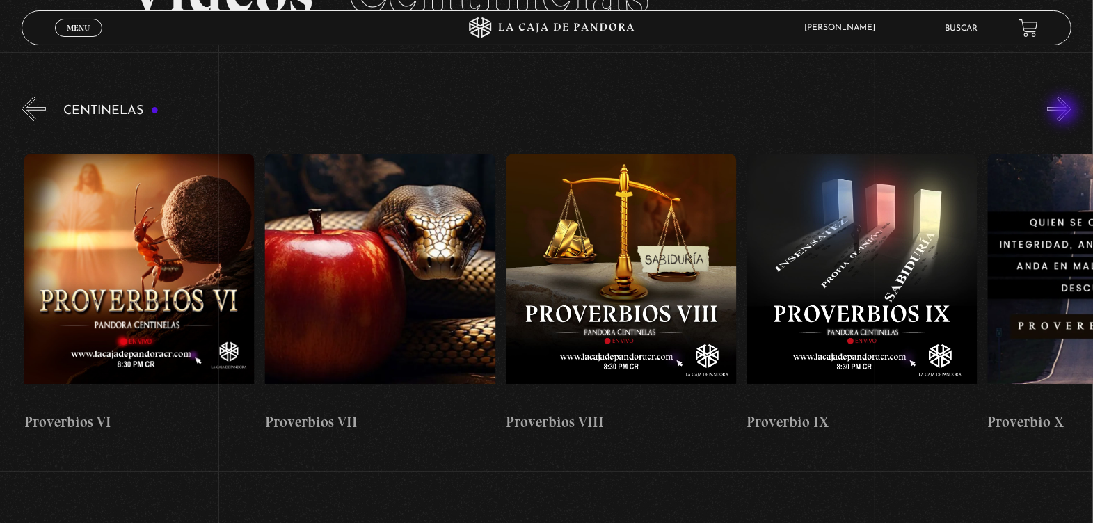
click at [1065, 111] on button "»" at bounding box center [1059, 109] width 24 height 24
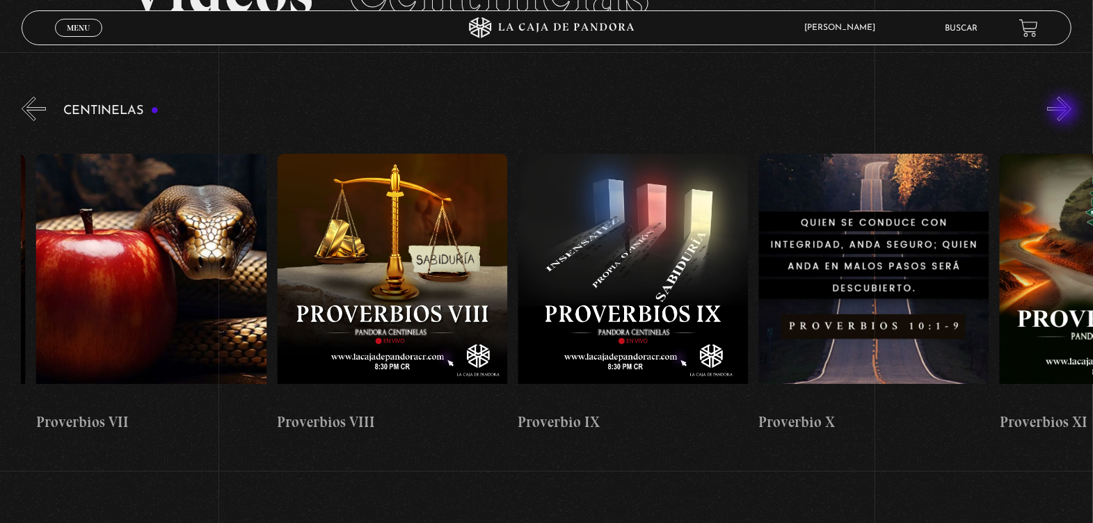
click at [1065, 111] on button "»" at bounding box center [1059, 109] width 24 height 24
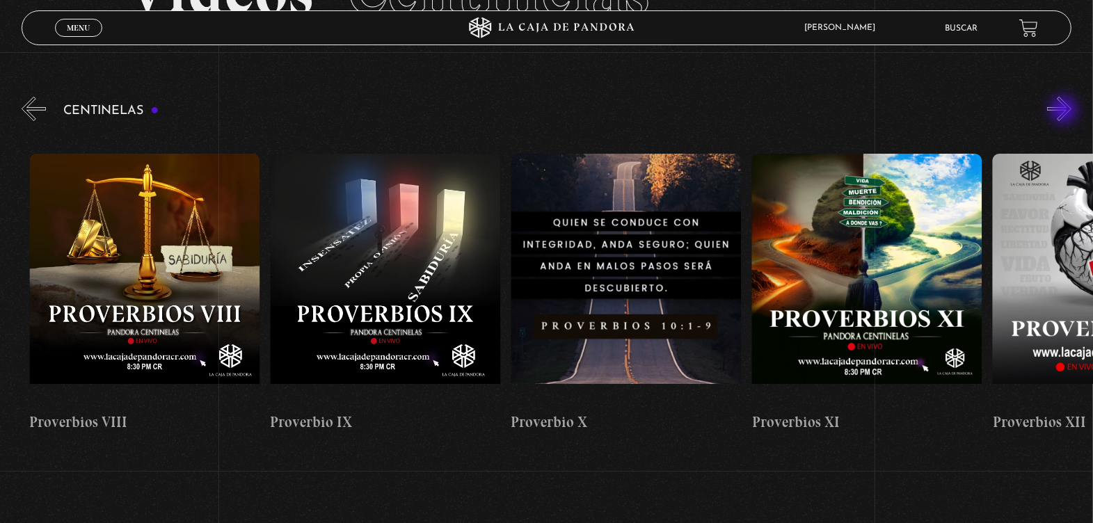
click at [1065, 111] on button "»" at bounding box center [1059, 109] width 24 height 24
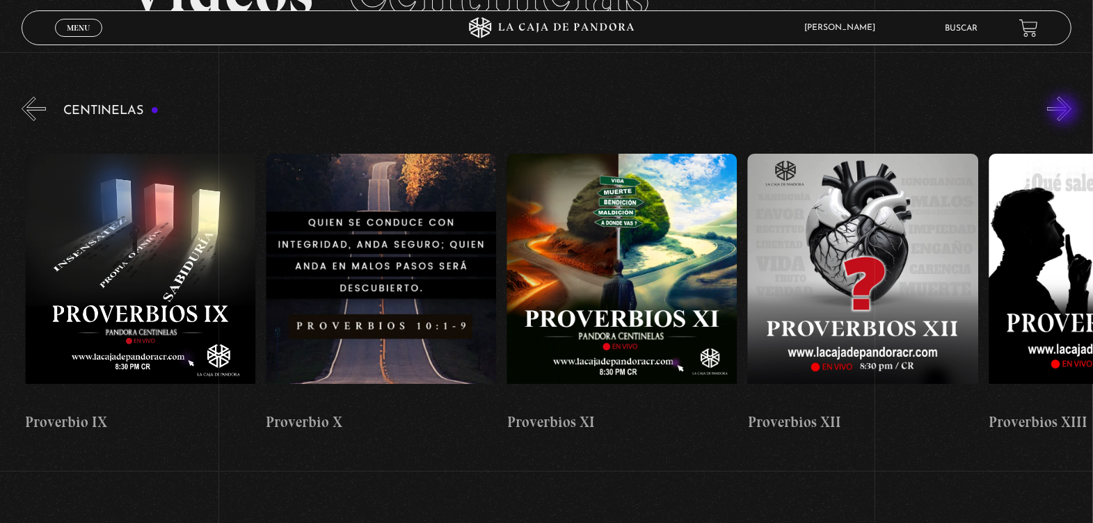
click at [1065, 111] on button "»" at bounding box center [1059, 109] width 24 height 24
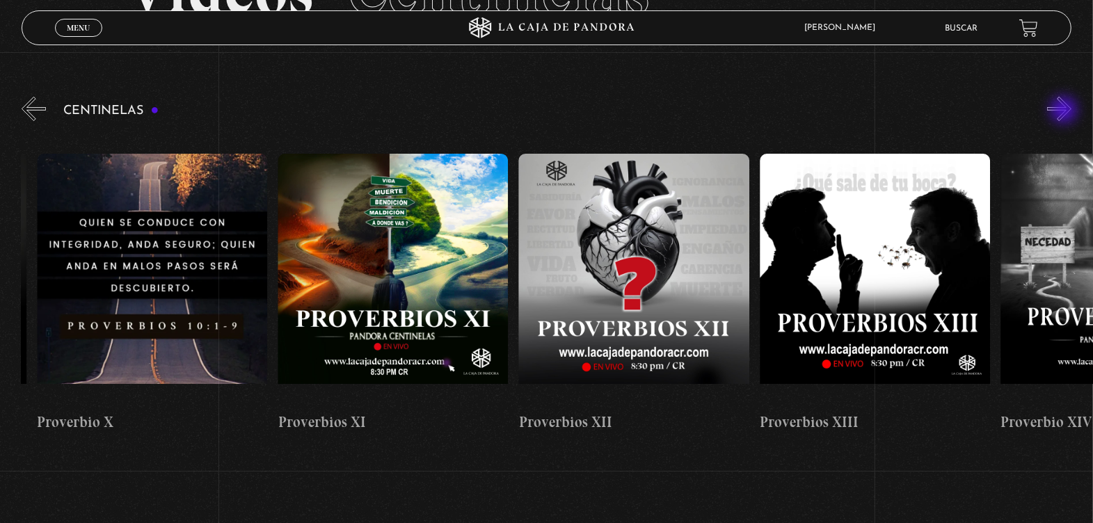
click at [1065, 111] on button "»" at bounding box center [1059, 109] width 24 height 24
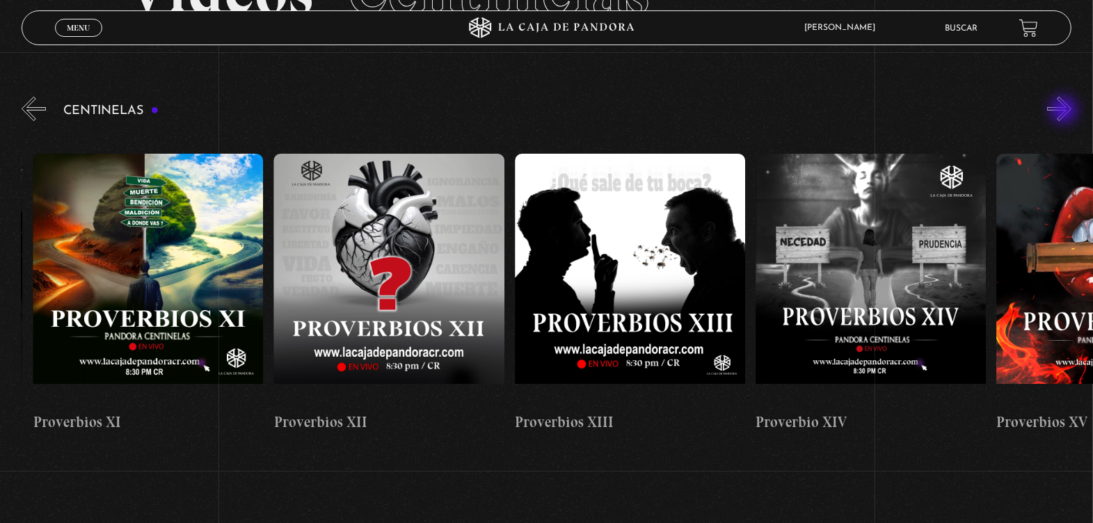
click at [1065, 111] on button "»" at bounding box center [1059, 109] width 24 height 24
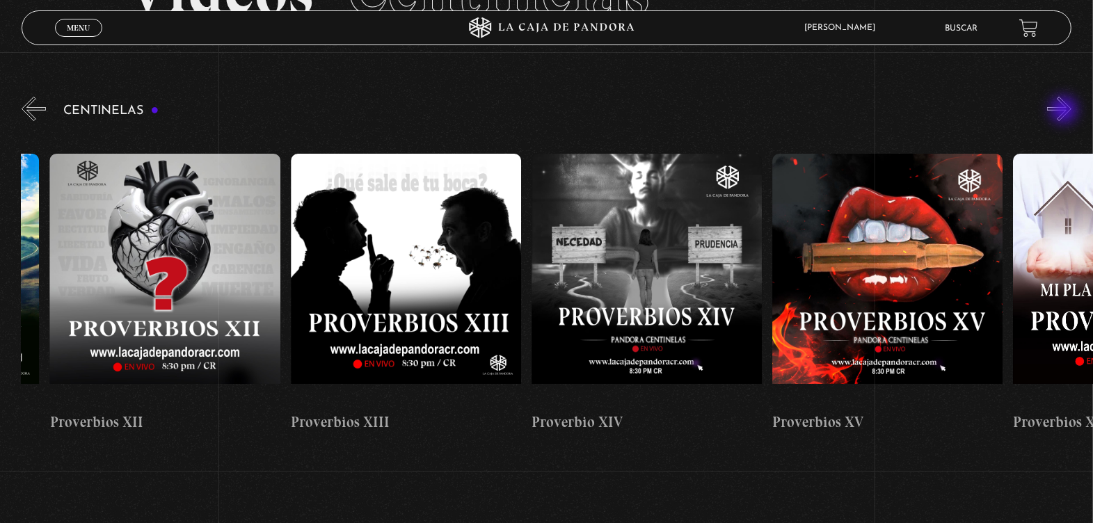
click at [1065, 111] on button "»" at bounding box center [1059, 109] width 24 height 24
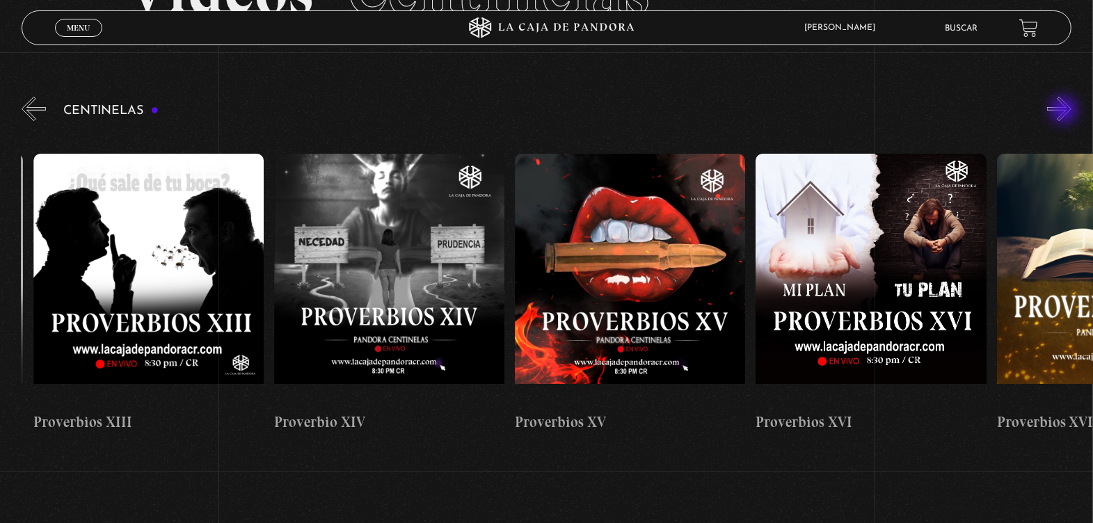
click at [1065, 111] on button "»" at bounding box center [1059, 109] width 24 height 24
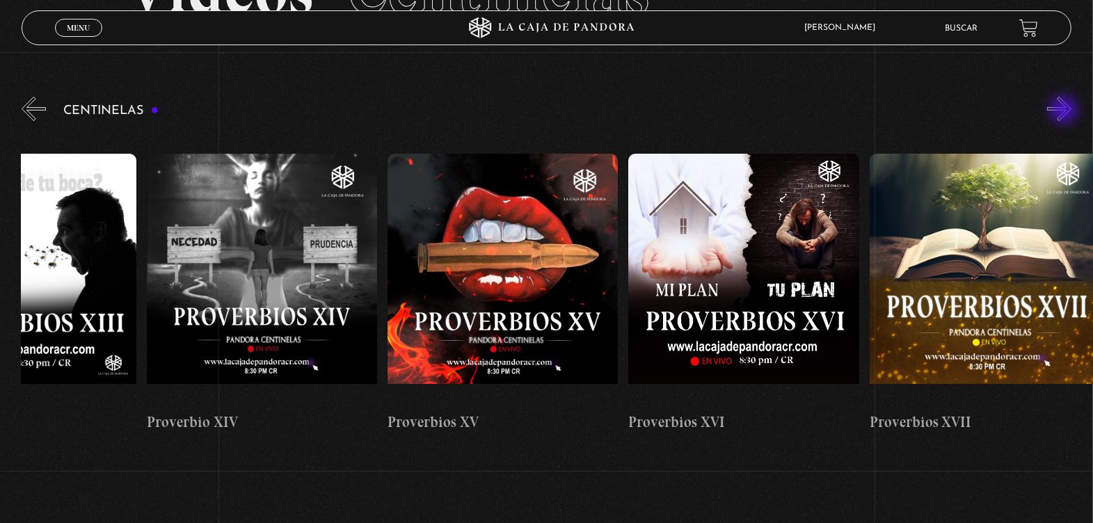
click at [1065, 111] on button "»" at bounding box center [1059, 109] width 24 height 24
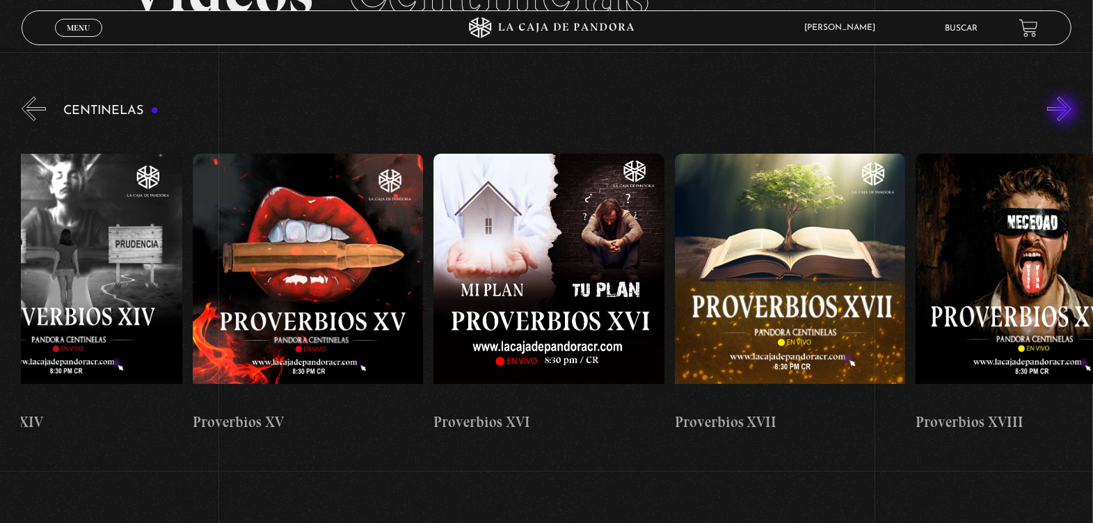
click at [1065, 111] on button "»" at bounding box center [1059, 109] width 24 height 24
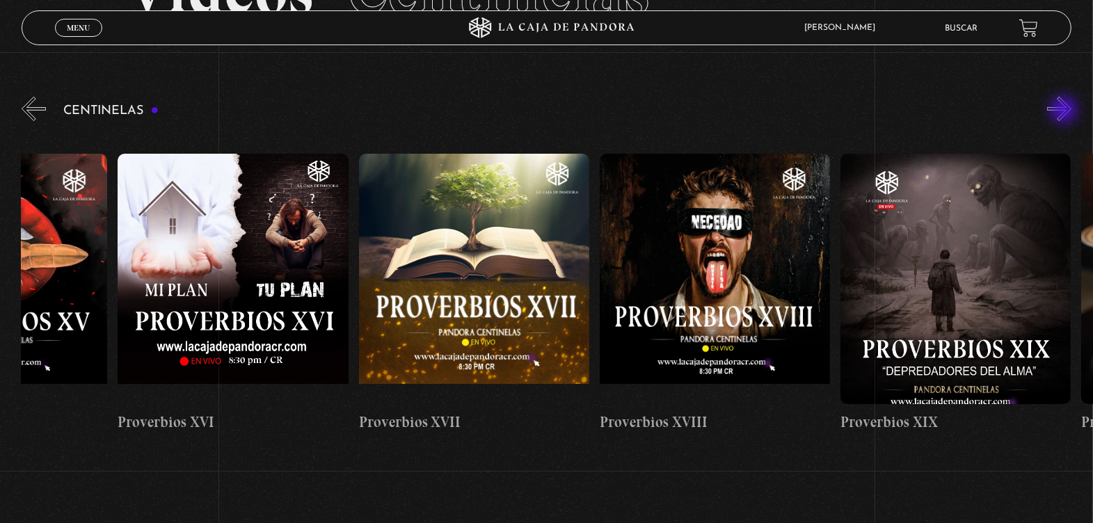
click at [1065, 111] on button "»" at bounding box center [1059, 109] width 24 height 24
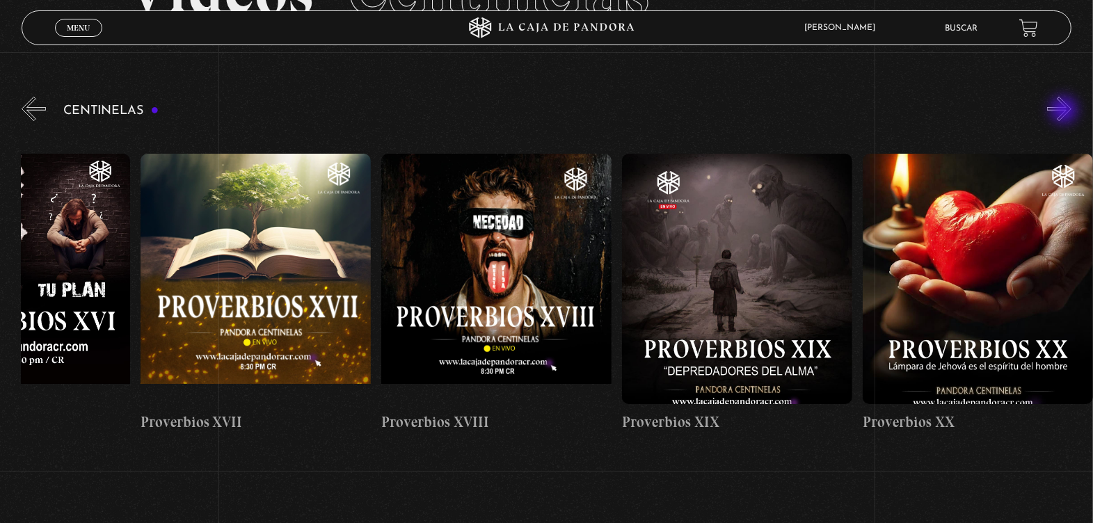
click at [1065, 111] on button "»" at bounding box center [1059, 109] width 24 height 24
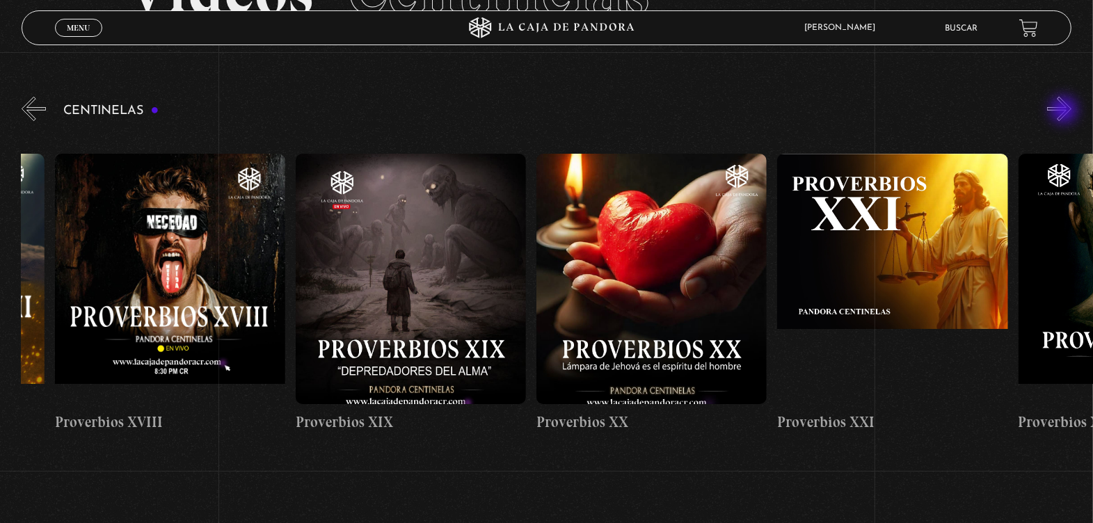
click at [1065, 111] on button "»" at bounding box center [1059, 109] width 24 height 24
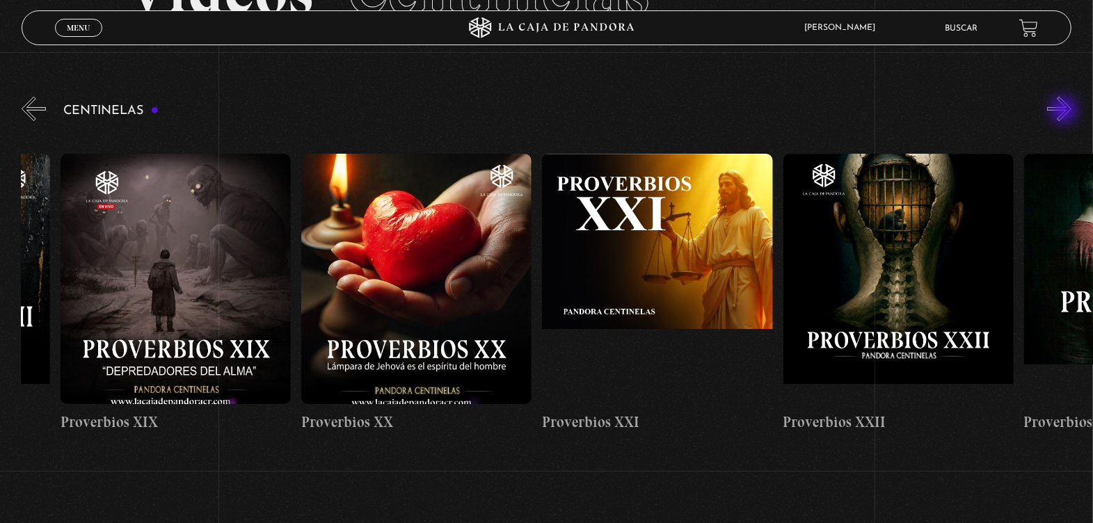
click at [1065, 111] on button "»" at bounding box center [1059, 109] width 24 height 24
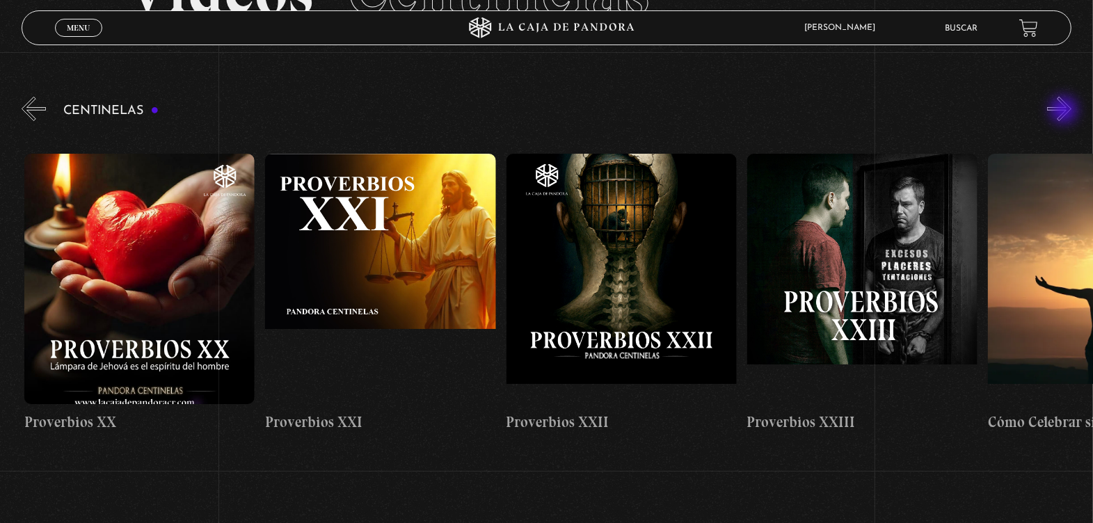
click at [1065, 111] on button "»" at bounding box center [1059, 109] width 24 height 24
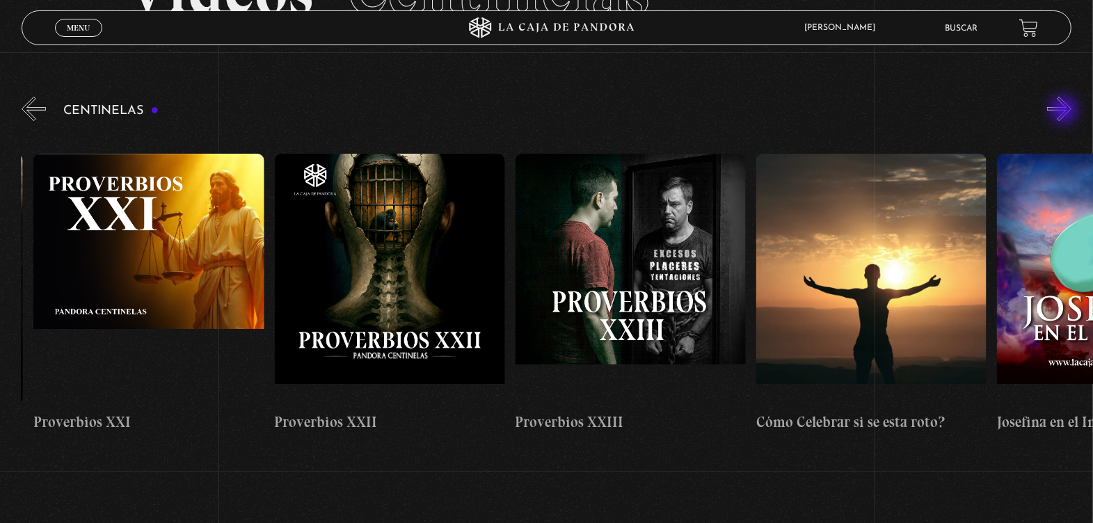
click at [1065, 111] on button "»" at bounding box center [1059, 109] width 24 height 24
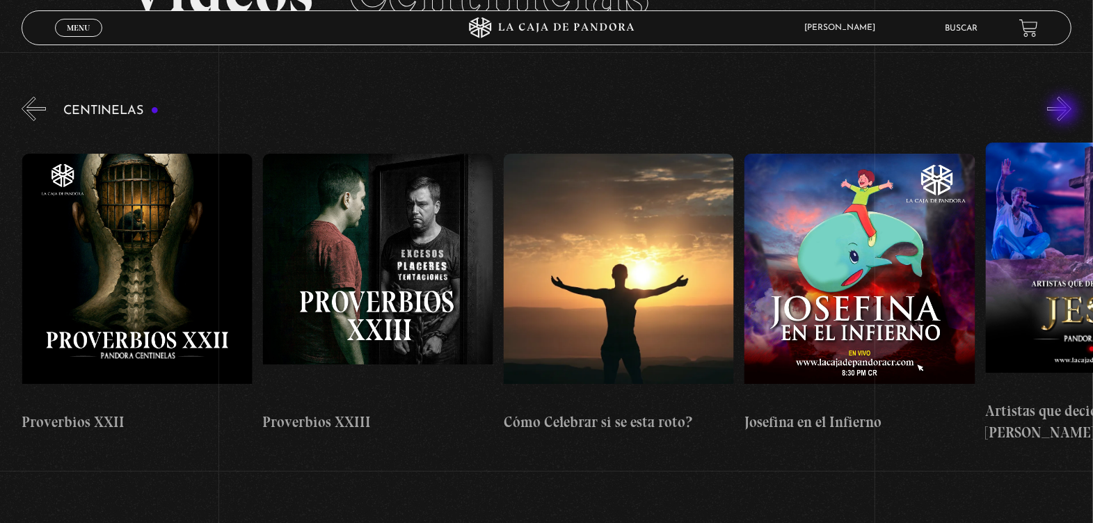
click at [1065, 111] on button "»" at bounding box center [1059, 109] width 24 height 24
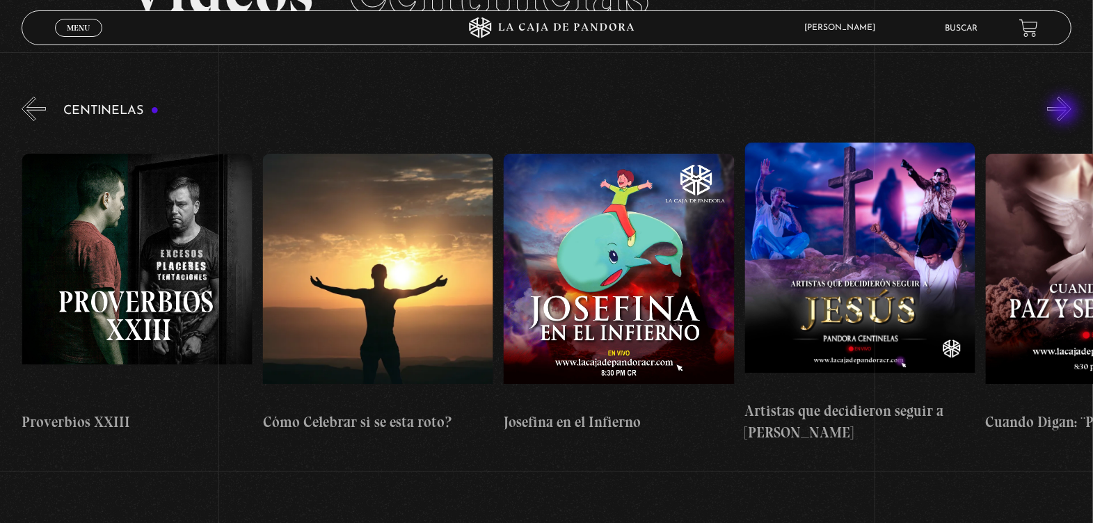
scroll to position [0, 6020]
click at [1065, 111] on button "»" at bounding box center [1059, 109] width 24 height 24
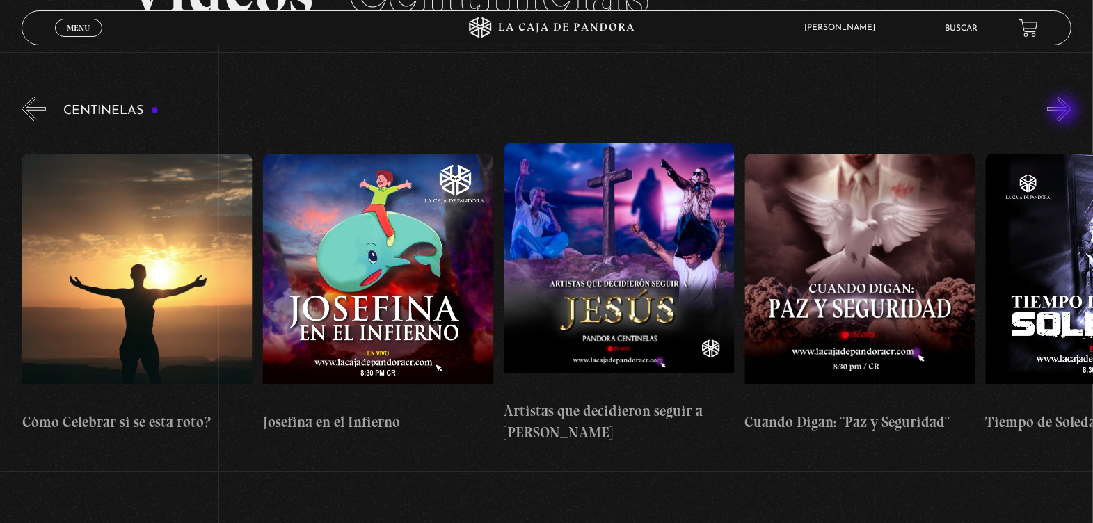
scroll to position [0, 6261]
click at [1065, 111] on button "»" at bounding box center [1059, 109] width 24 height 24
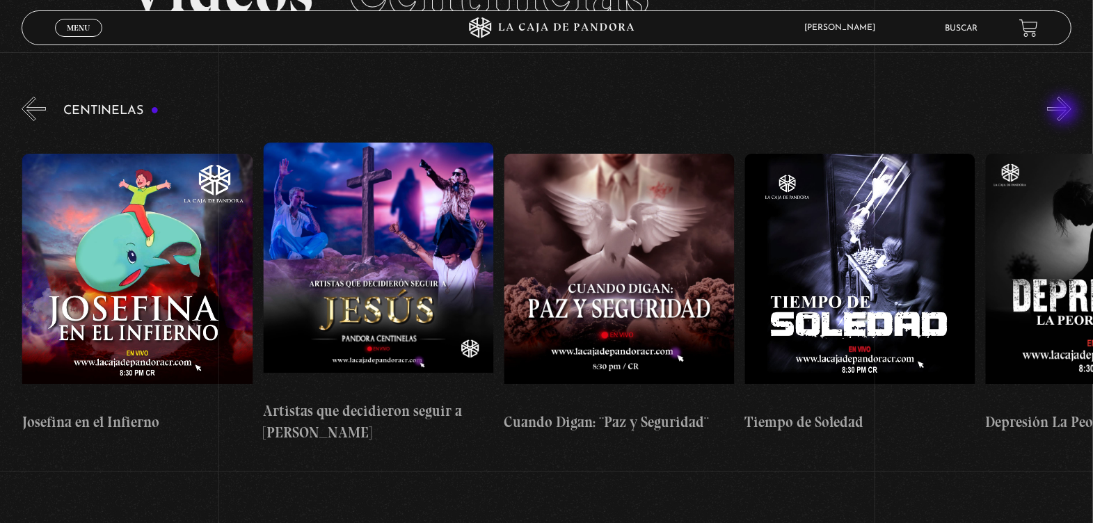
scroll to position [0, 6502]
click at [1065, 111] on button "»" at bounding box center [1059, 109] width 24 height 24
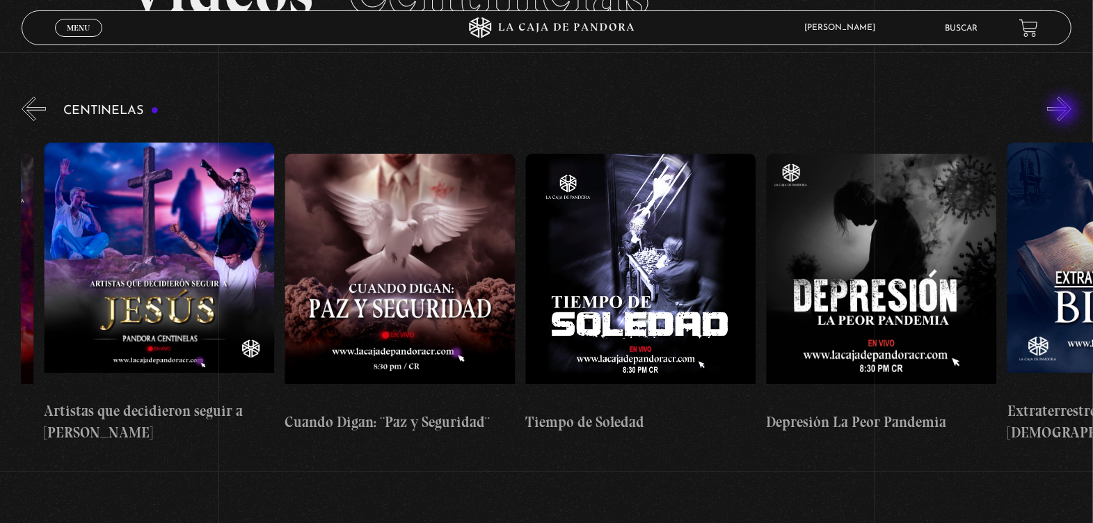
click at [1065, 111] on button "»" at bounding box center [1059, 109] width 24 height 24
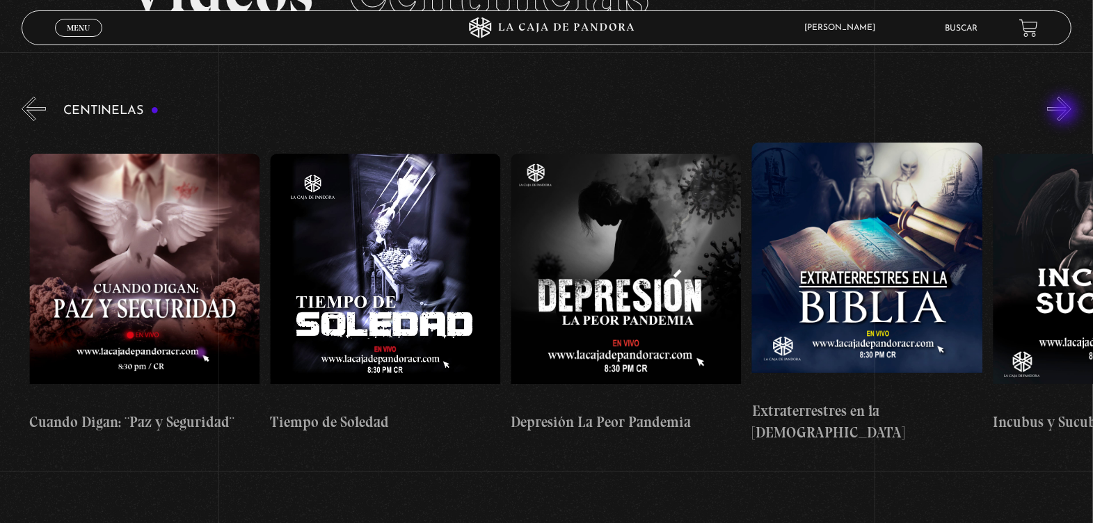
click at [1065, 111] on button "»" at bounding box center [1059, 109] width 24 height 24
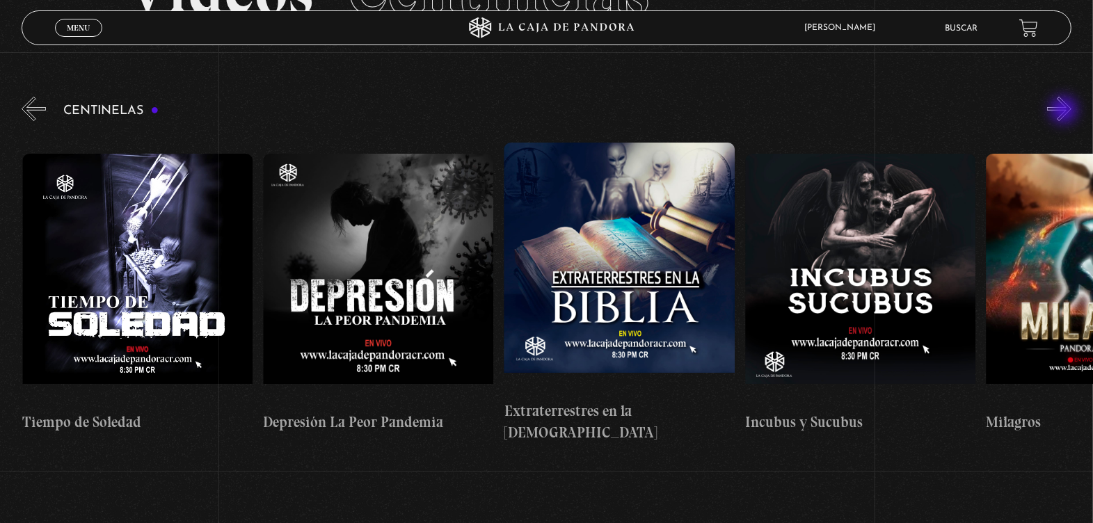
click at [1065, 111] on button "»" at bounding box center [1059, 109] width 24 height 24
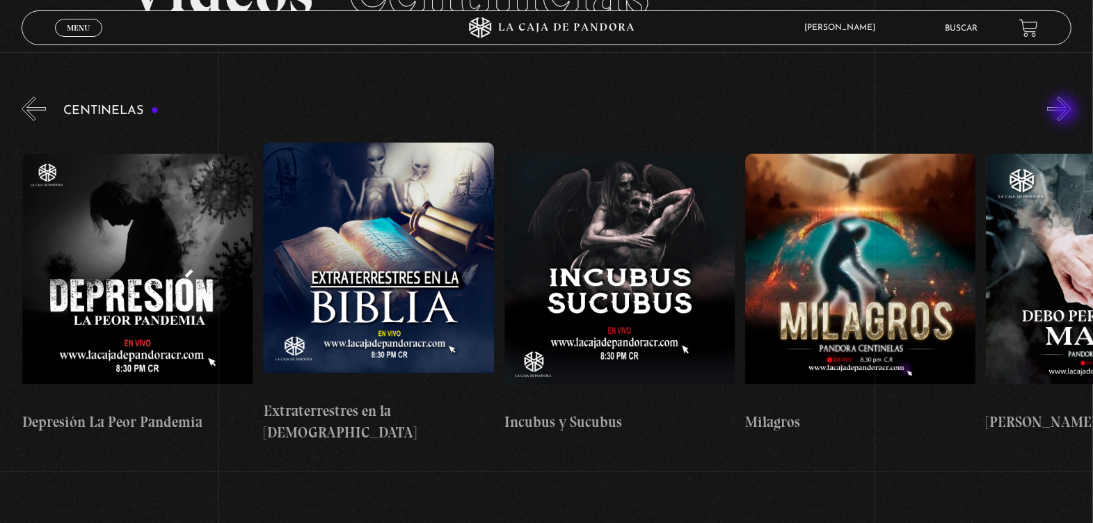
click at [1065, 111] on button "»" at bounding box center [1059, 109] width 24 height 24
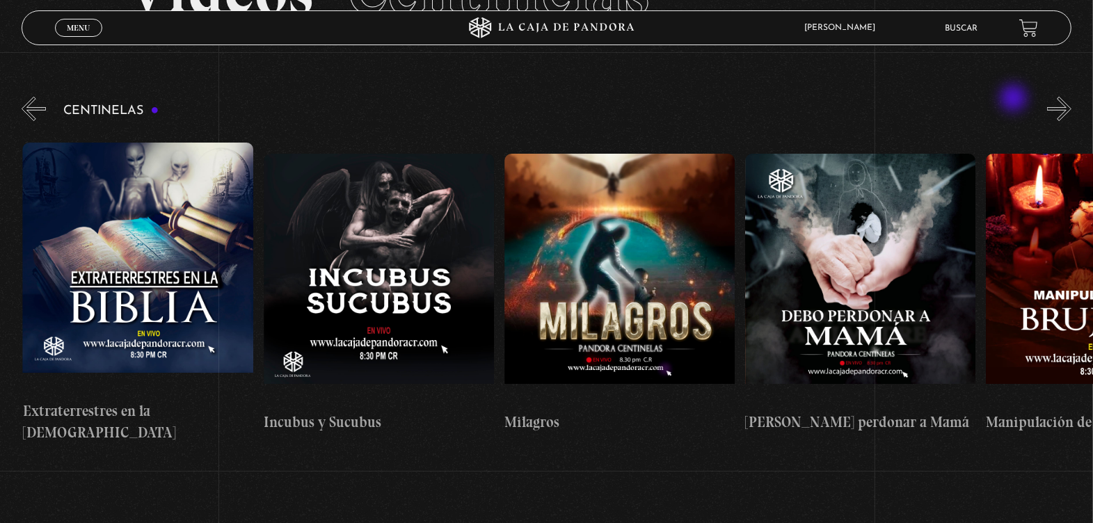
scroll to position [0, 7706]
click at [1071, 106] on button "»" at bounding box center [1059, 109] width 24 height 24
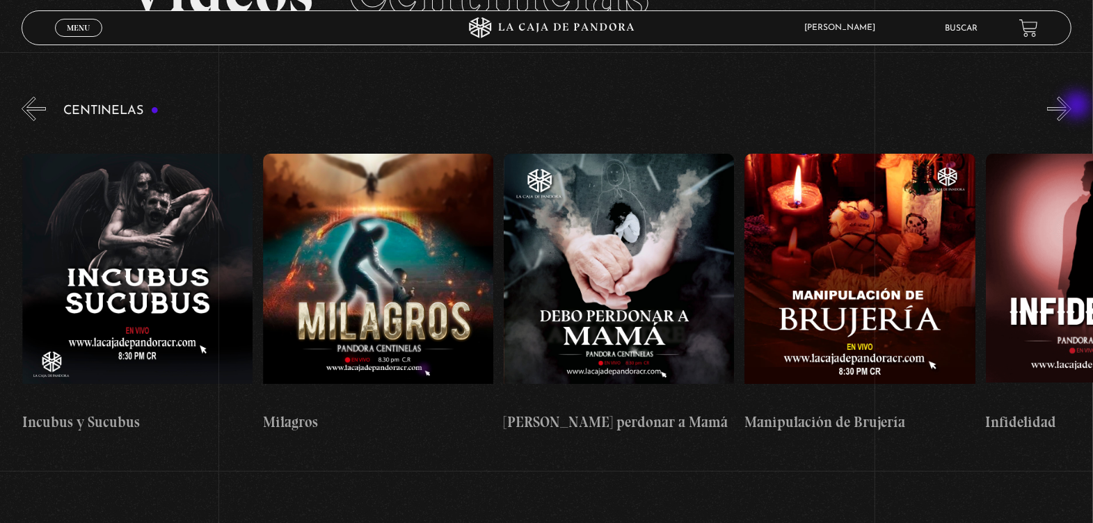
click at [1071, 106] on button "»" at bounding box center [1059, 109] width 24 height 24
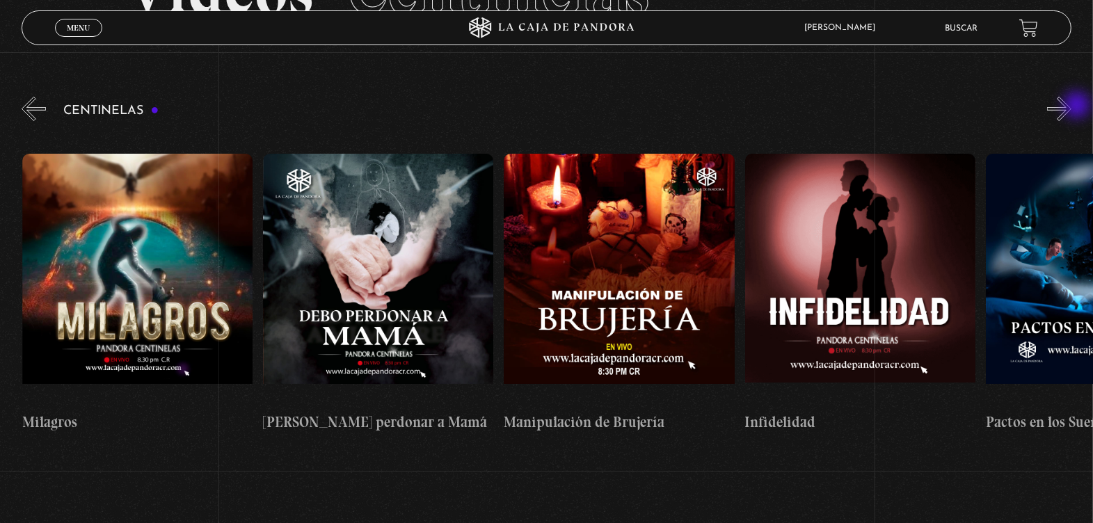
click at [1071, 106] on button "»" at bounding box center [1059, 109] width 24 height 24
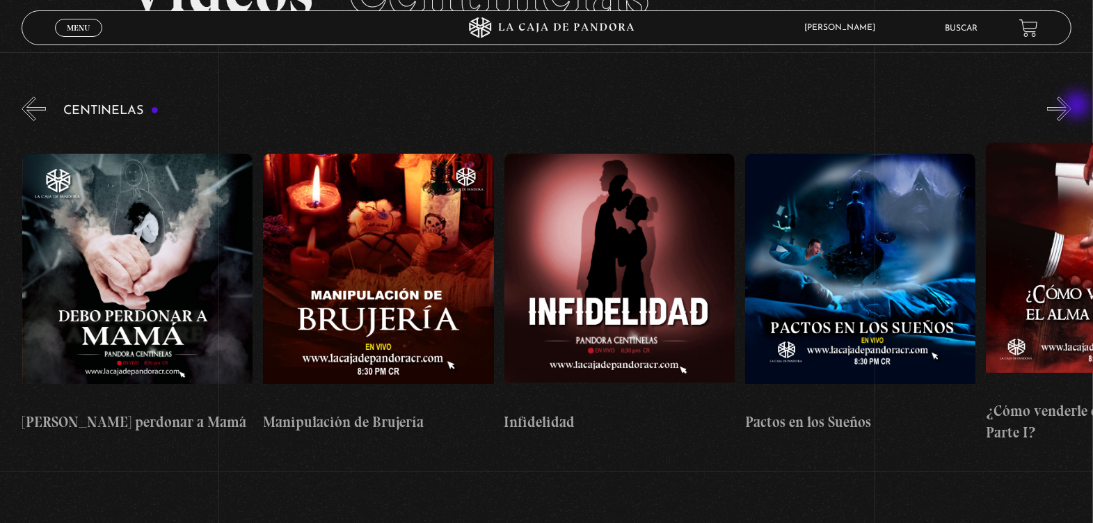
click at [1071, 106] on button "»" at bounding box center [1059, 109] width 24 height 24
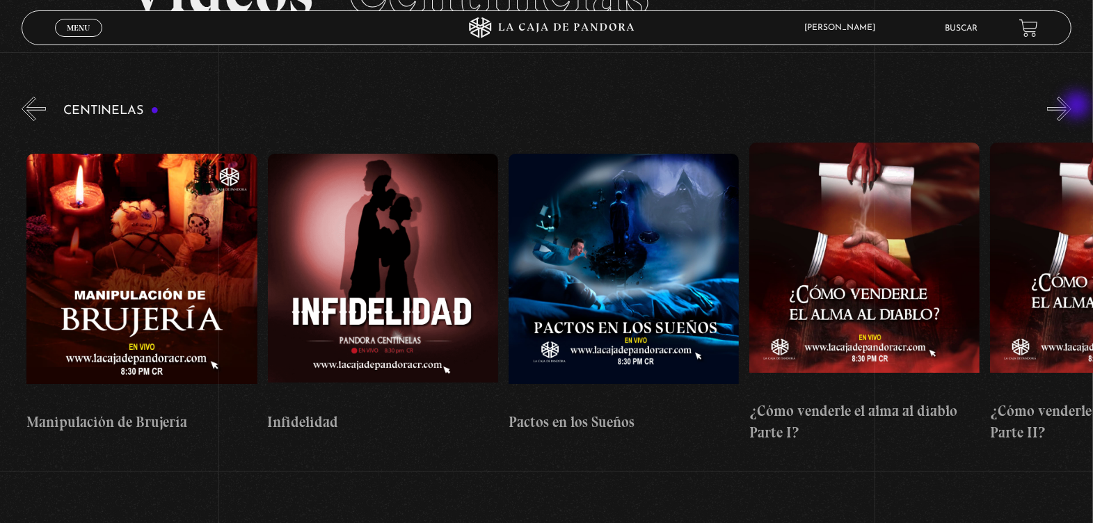
click at [1071, 106] on button "»" at bounding box center [1059, 109] width 24 height 24
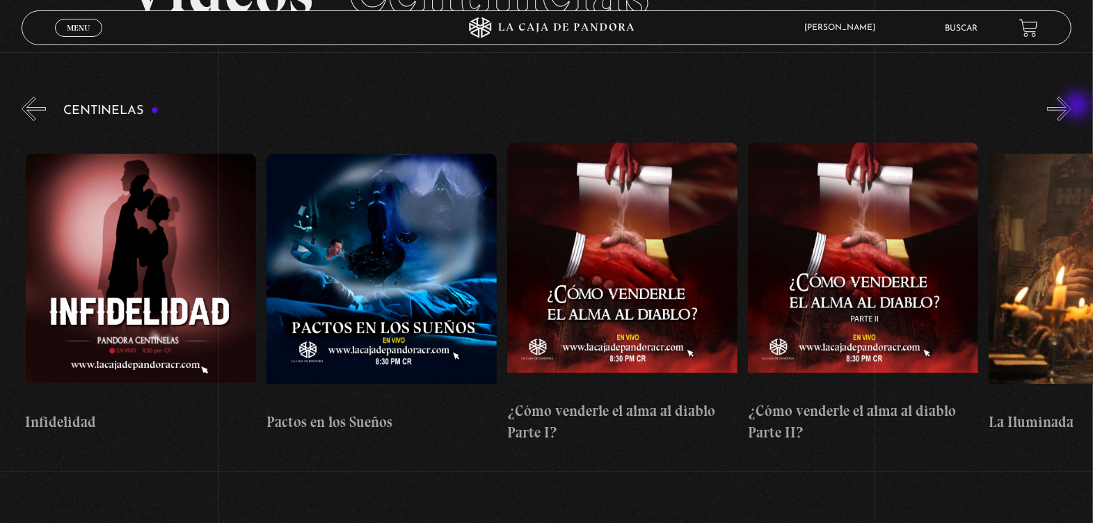
click at [1071, 106] on button "»" at bounding box center [1059, 109] width 24 height 24
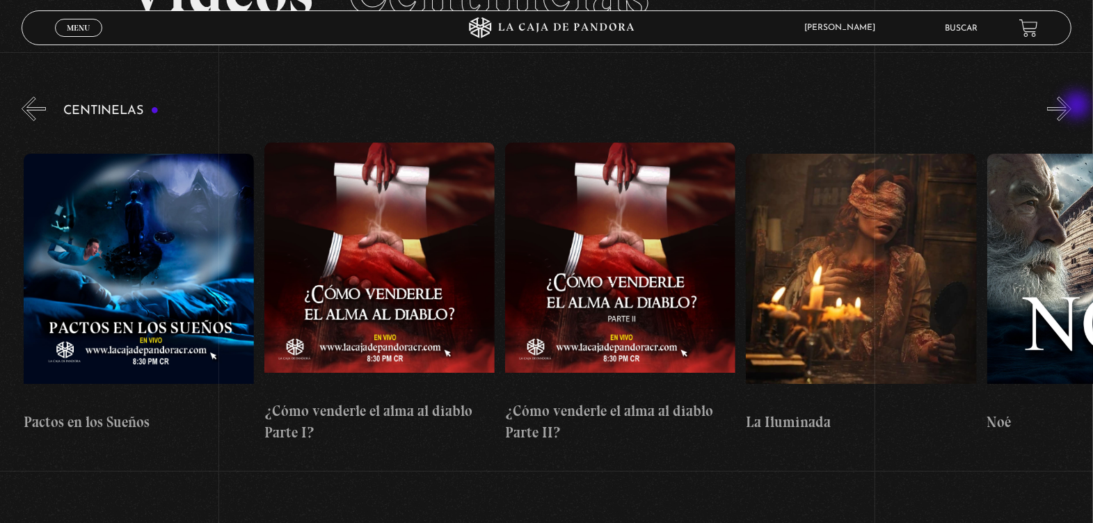
scroll to position [0, 9151]
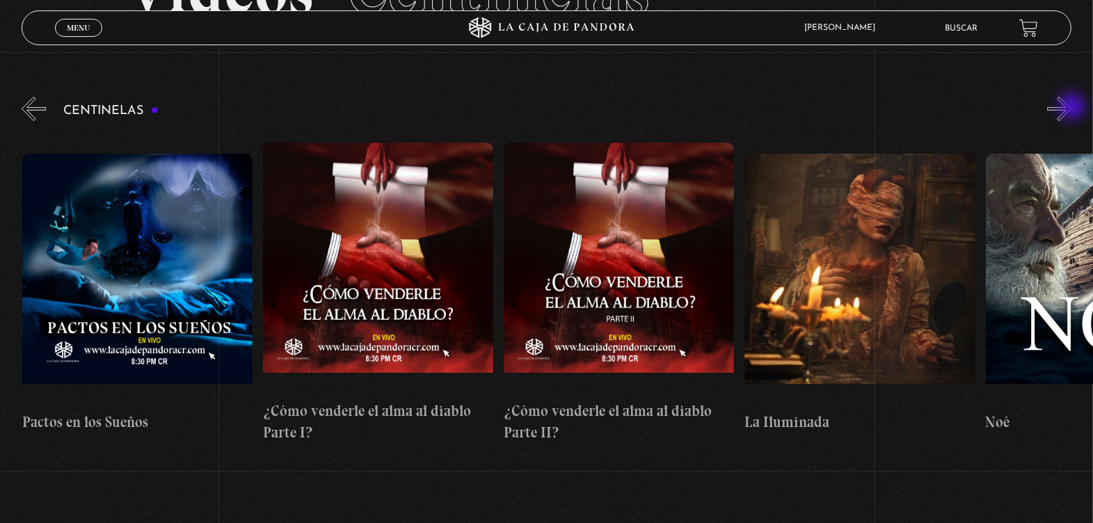
click at [1071, 108] on button "»" at bounding box center [1059, 109] width 24 height 24
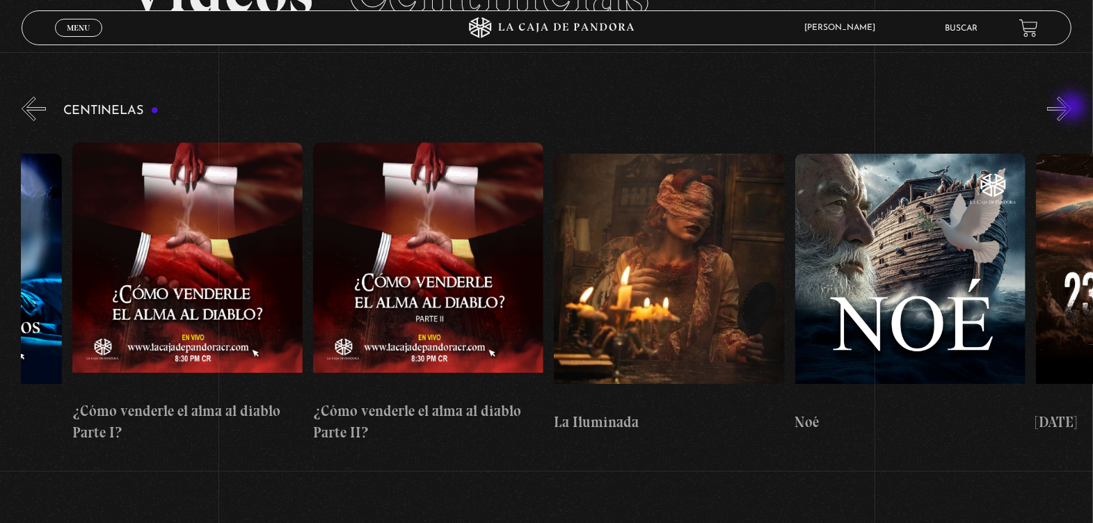
click at [1071, 108] on button "»" at bounding box center [1059, 109] width 24 height 24
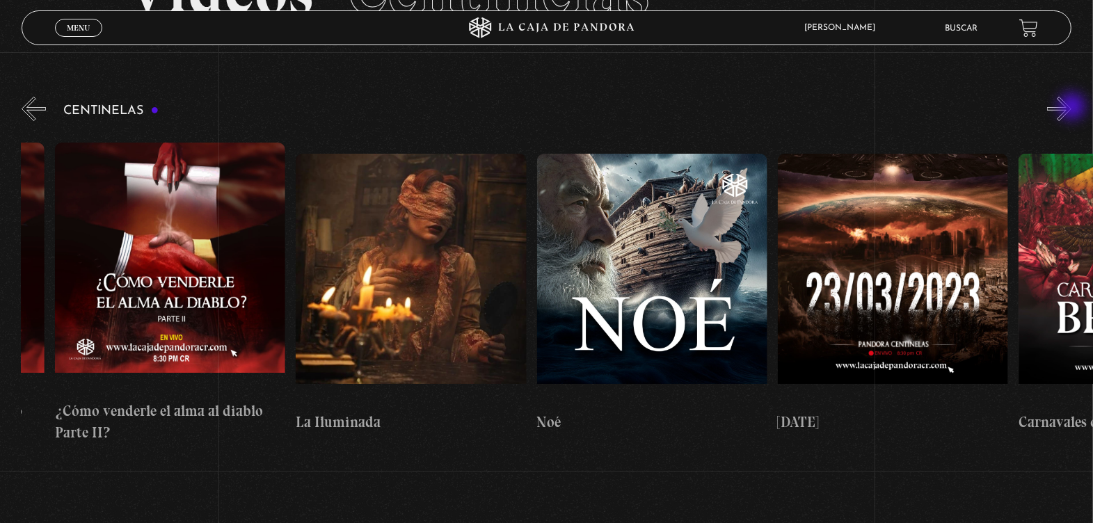
click at [1071, 108] on button "»" at bounding box center [1059, 109] width 24 height 24
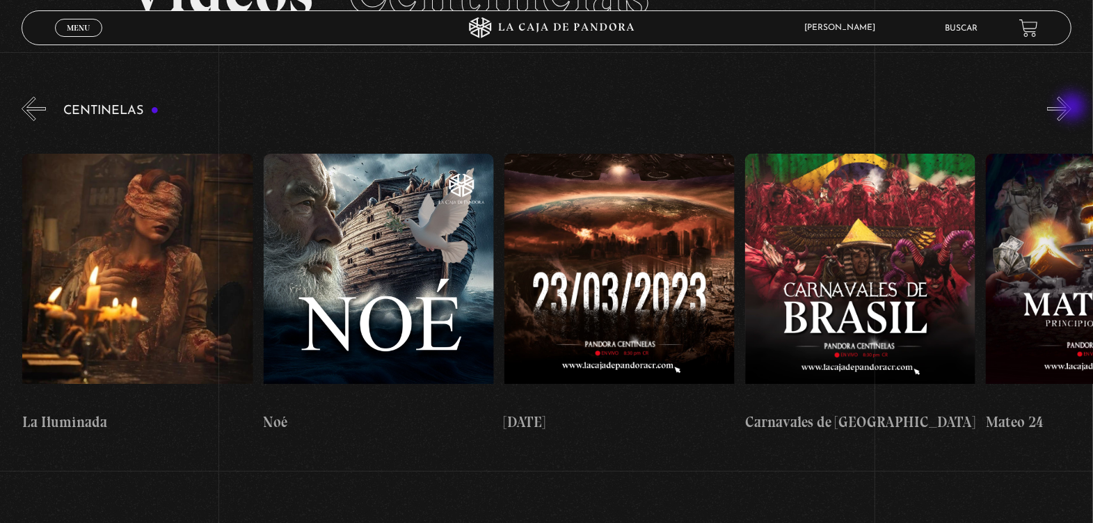
click at [1071, 108] on button "»" at bounding box center [1059, 109] width 24 height 24
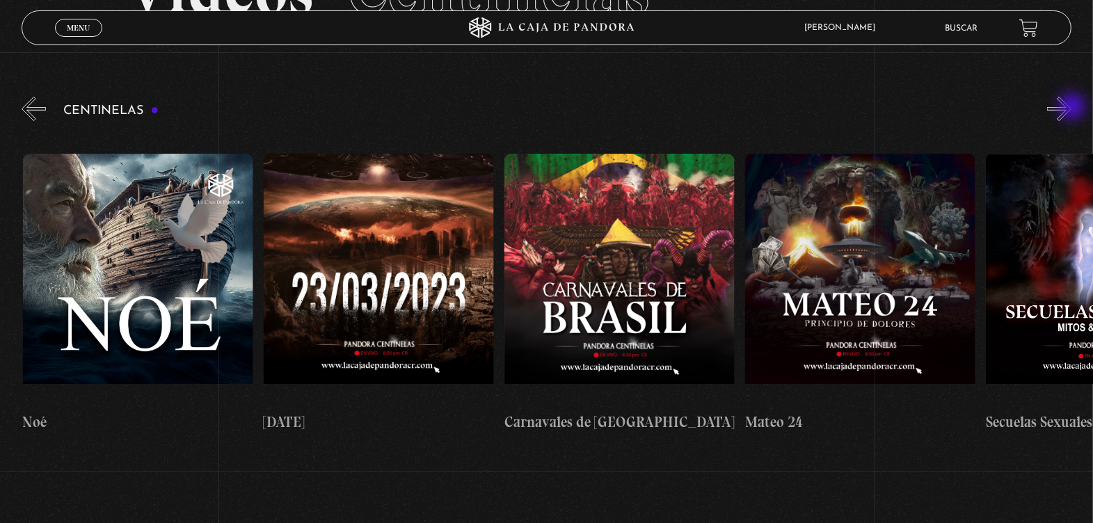
click at [1071, 108] on button "»" at bounding box center [1059, 109] width 24 height 24
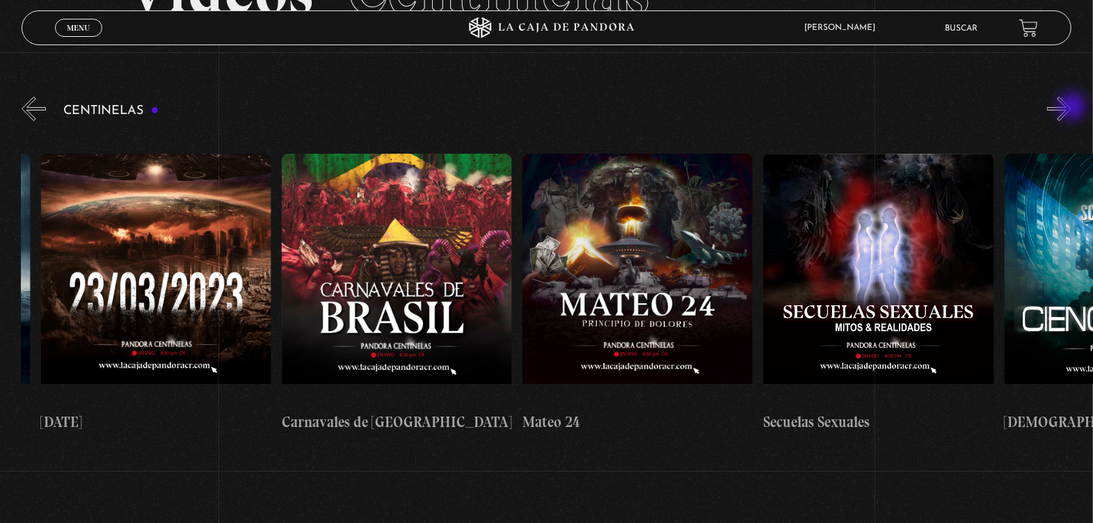
click at [1071, 108] on button "»" at bounding box center [1059, 109] width 24 height 24
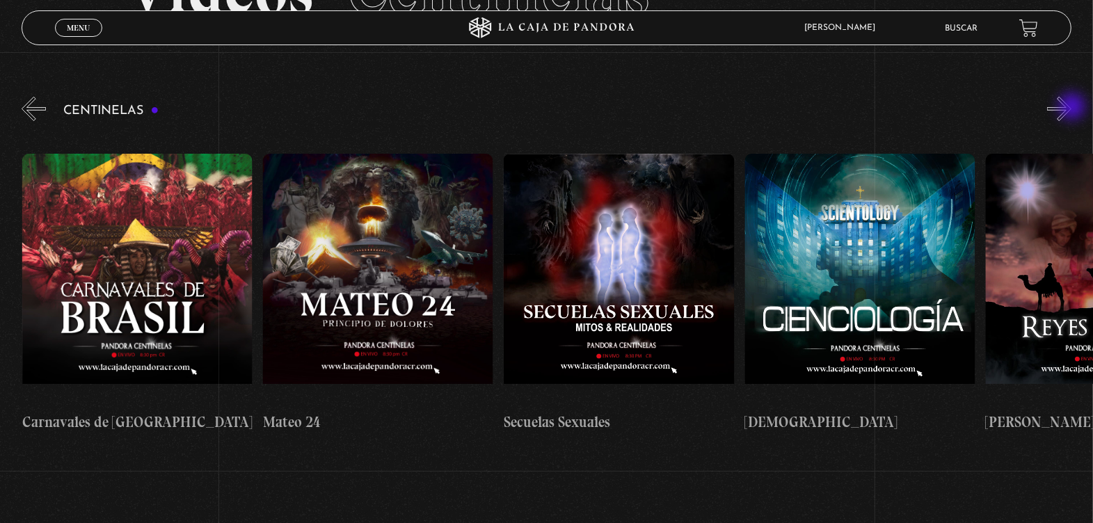
click at [1071, 108] on button "»" at bounding box center [1059, 109] width 24 height 24
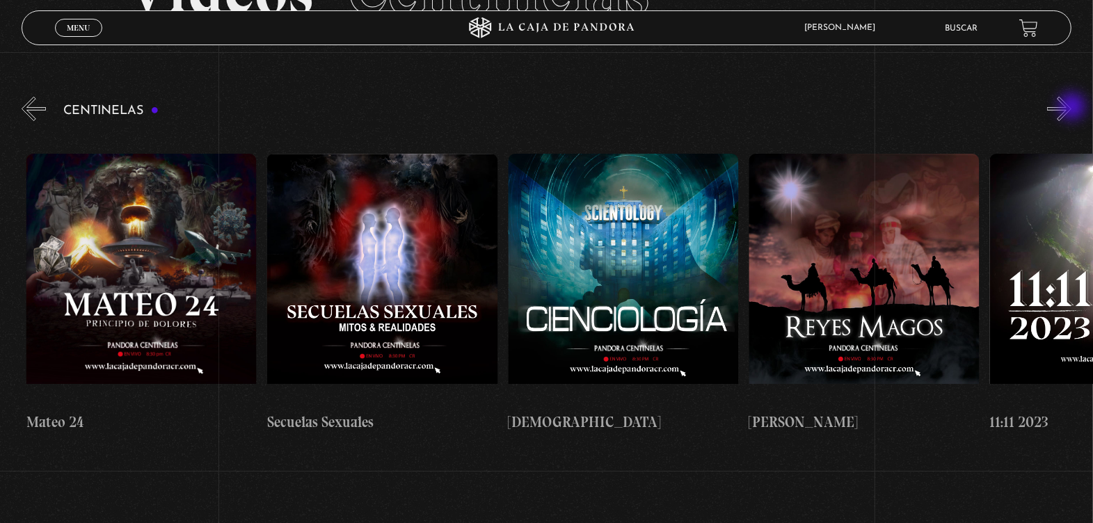
scroll to position [0, 10837]
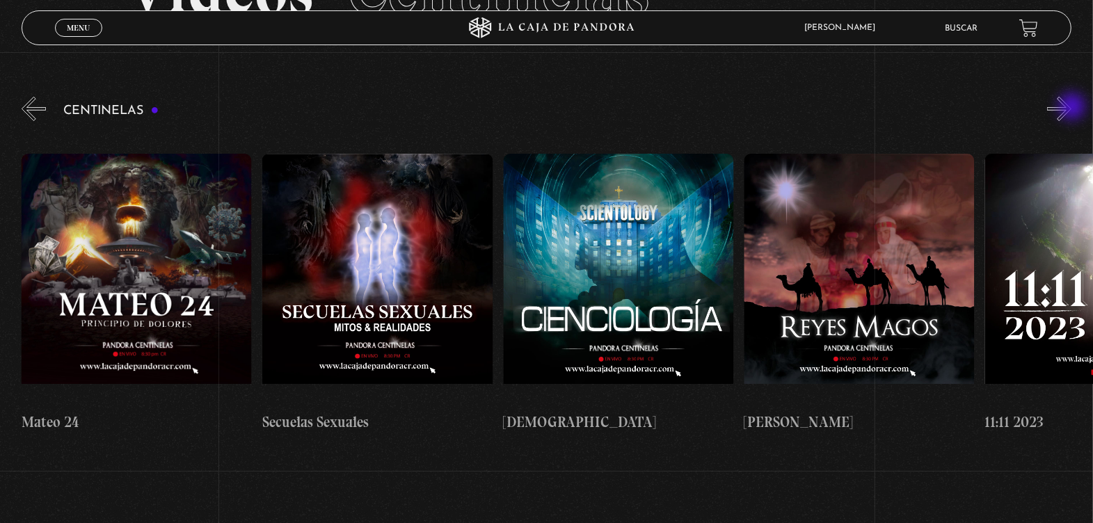
click at [1071, 108] on button "»" at bounding box center [1059, 109] width 24 height 24
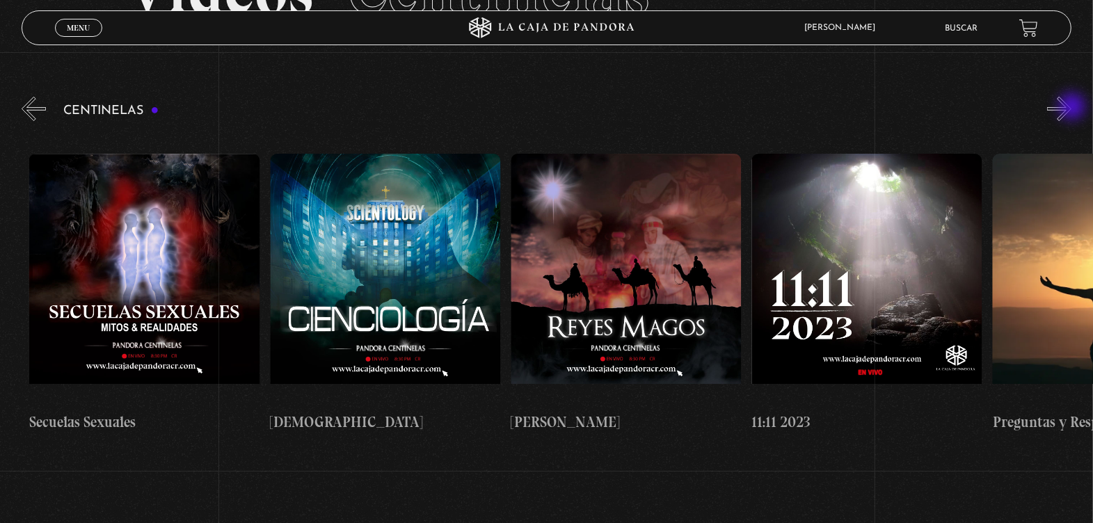
click at [1071, 108] on button "»" at bounding box center [1059, 109] width 24 height 24
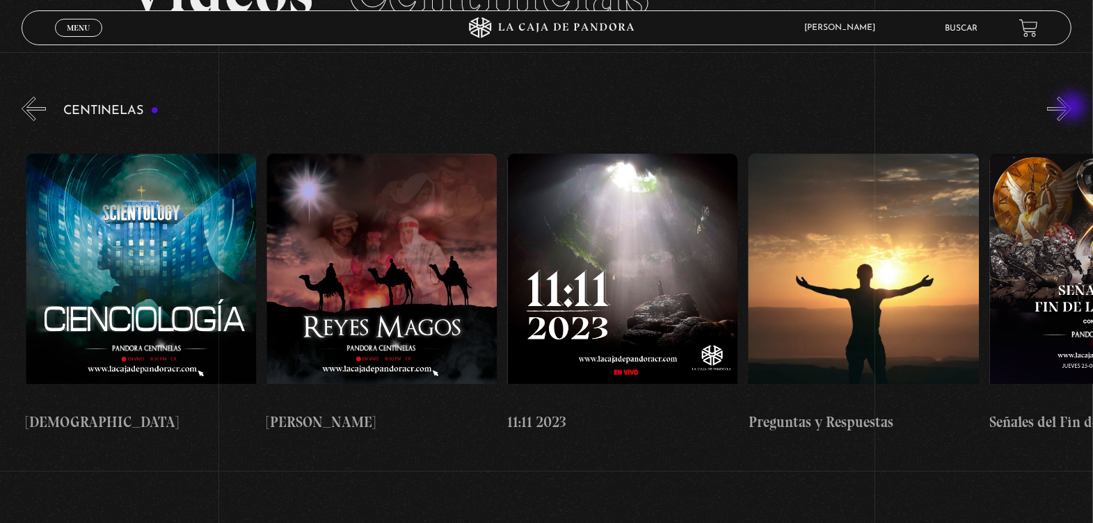
click at [1071, 108] on button "»" at bounding box center [1059, 109] width 24 height 24
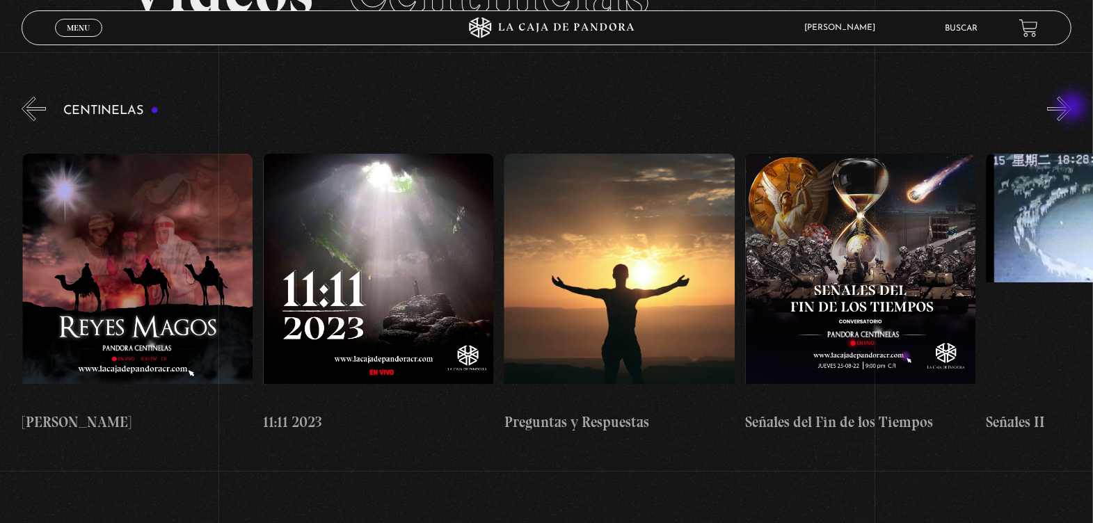
click at [1071, 108] on button "»" at bounding box center [1059, 109] width 24 height 24
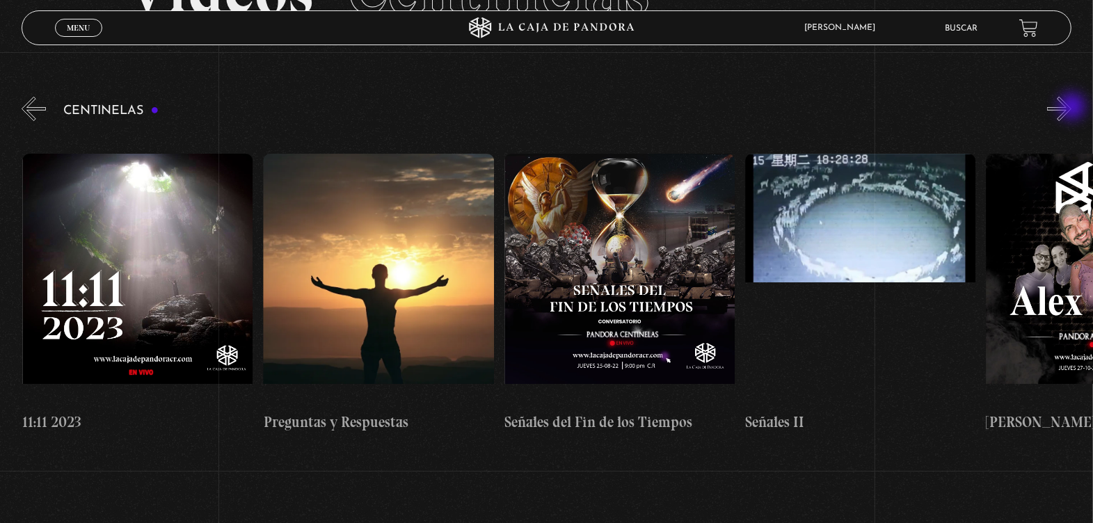
click at [1071, 108] on button "»" at bounding box center [1059, 109] width 24 height 24
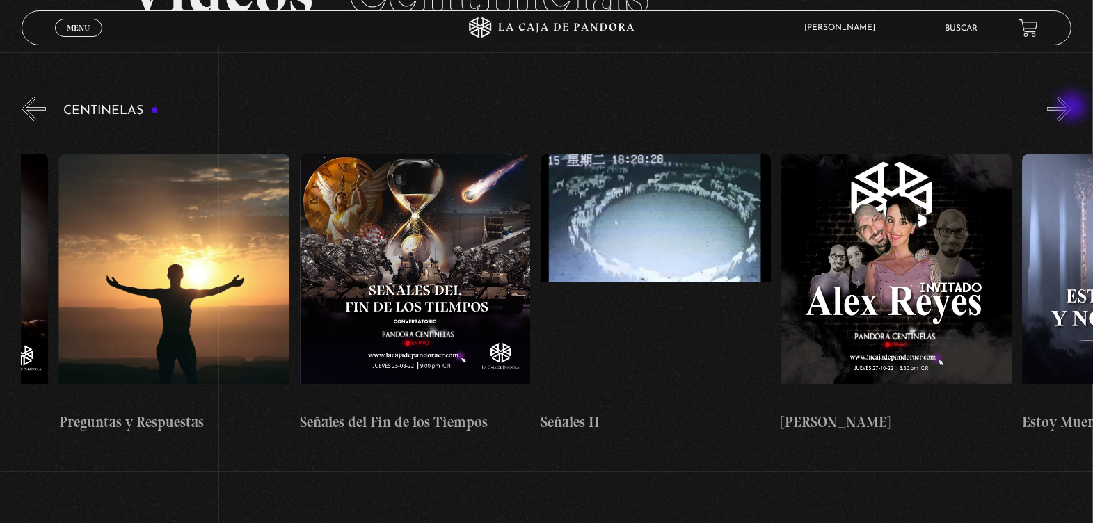
click at [1071, 108] on button "»" at bounding box center [1059, 109] width 24 height 24
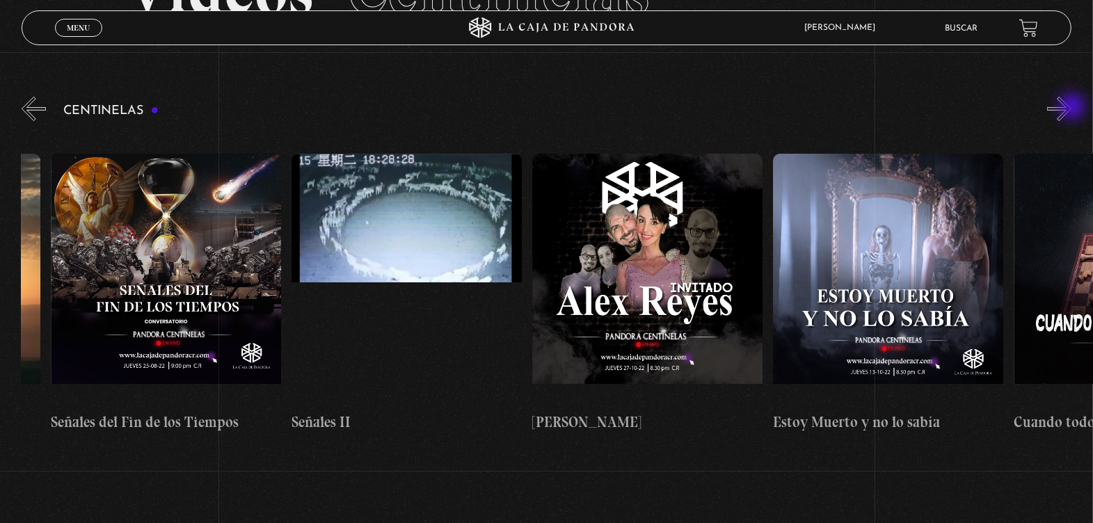
click at [1071, 108] on button "»" at bounding box center [1059, 109] width 24 height 24
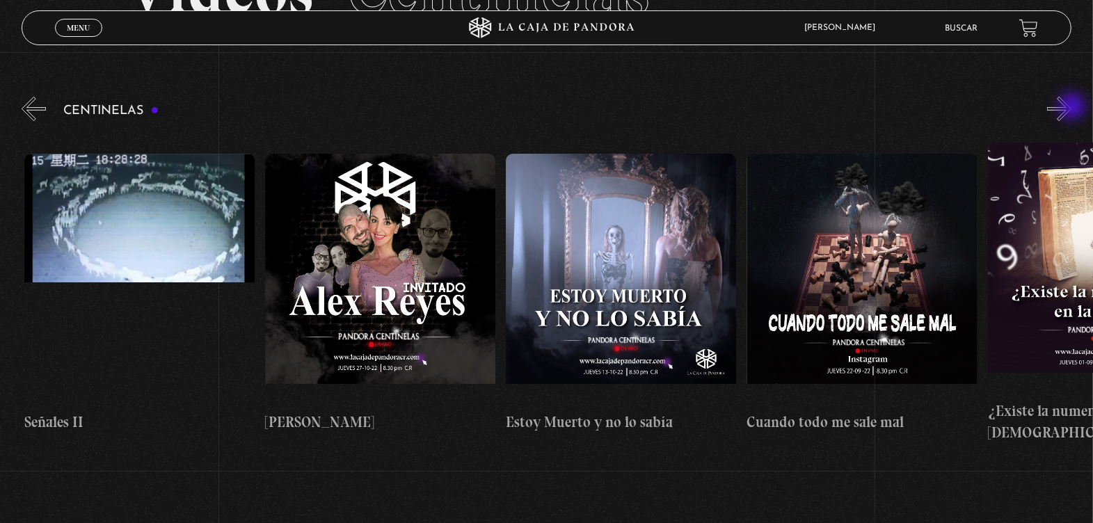
click at [1071, 108] on button "»" at bounding box center [1059, 109] width 24 height 24
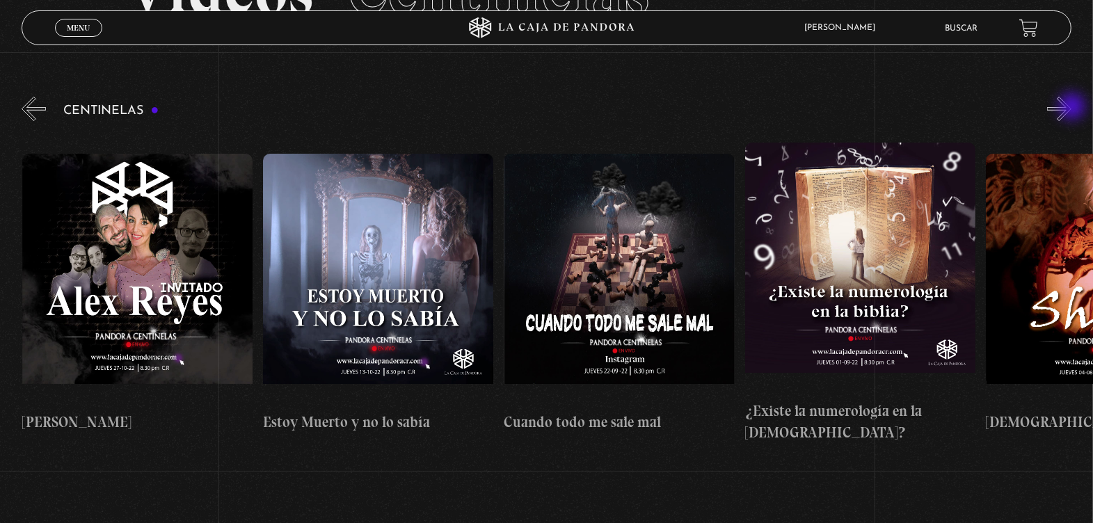
click at [1071, 108] on button "»" at bounding box center [1059, 109] width 24 height 24
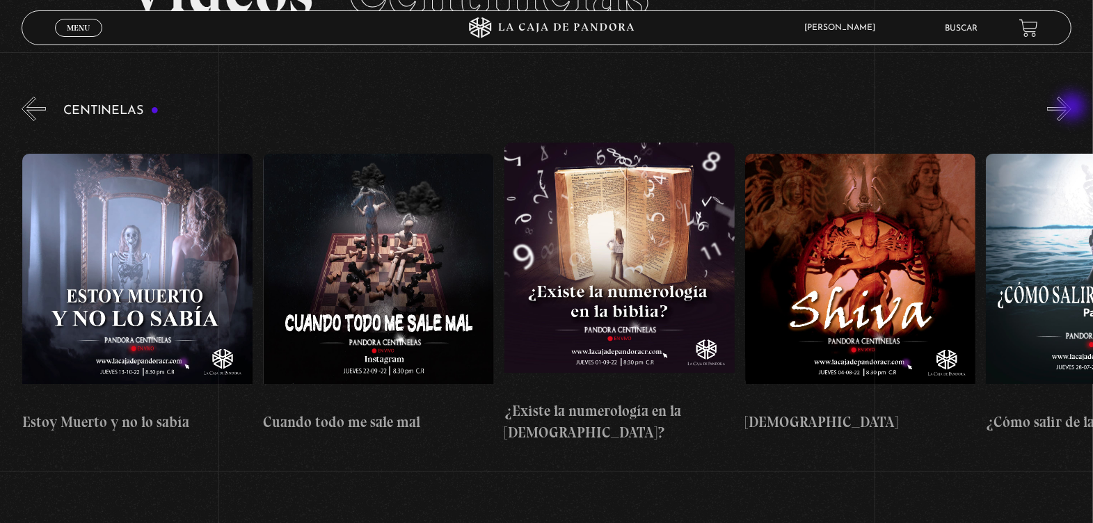
click at [1071, 108] on button "»" at bounding box center [1059, 109] width 24 height 24
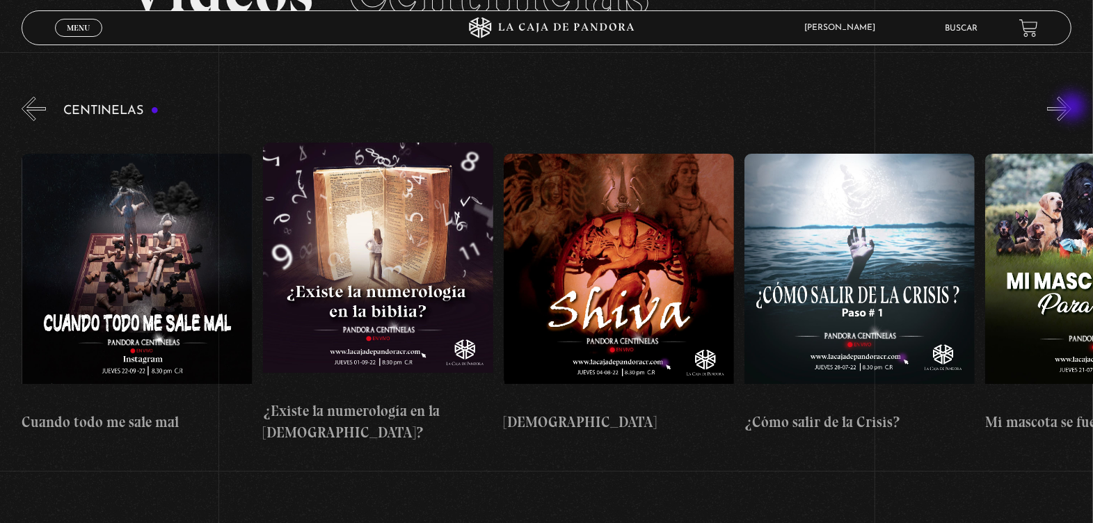
click at [1071, 108] on button "»" at bounding box center [1059, 109] width 24 height 24
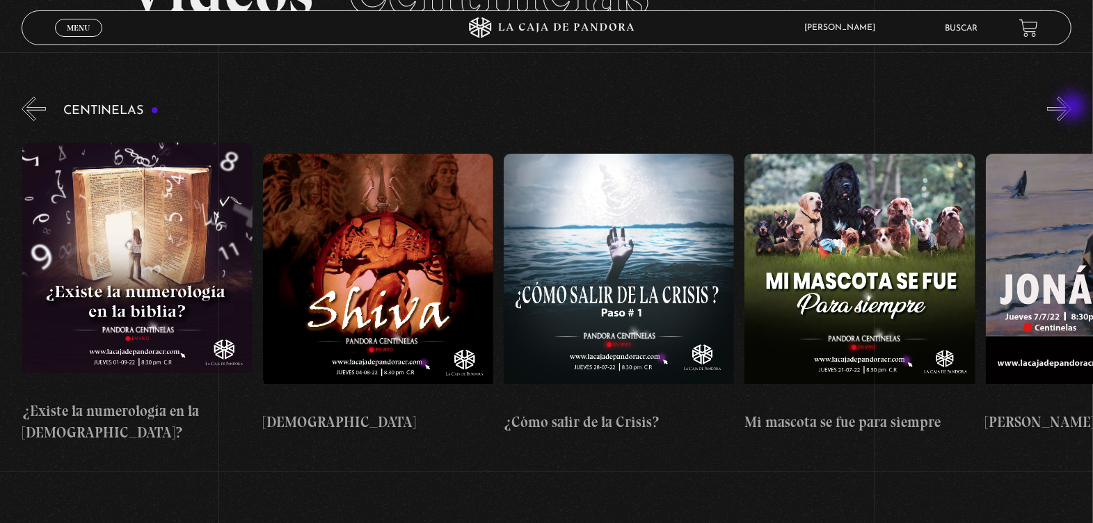
click at [1071, 108] on button "»" at bounding box center [1059, 109] width 24 height 24
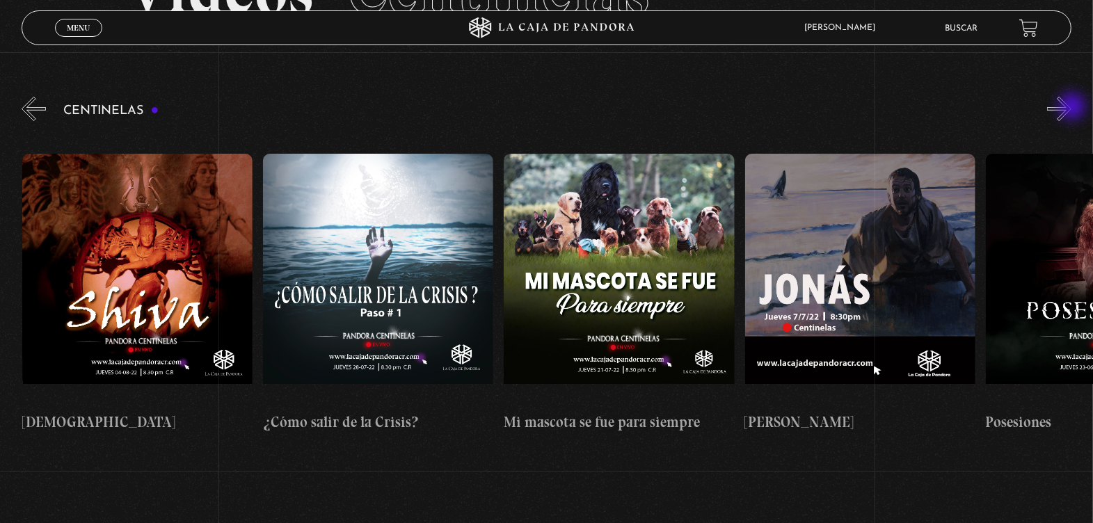
click at [1071, 108] on button "»" at bounding box center [1059, 109] width 24 height 24
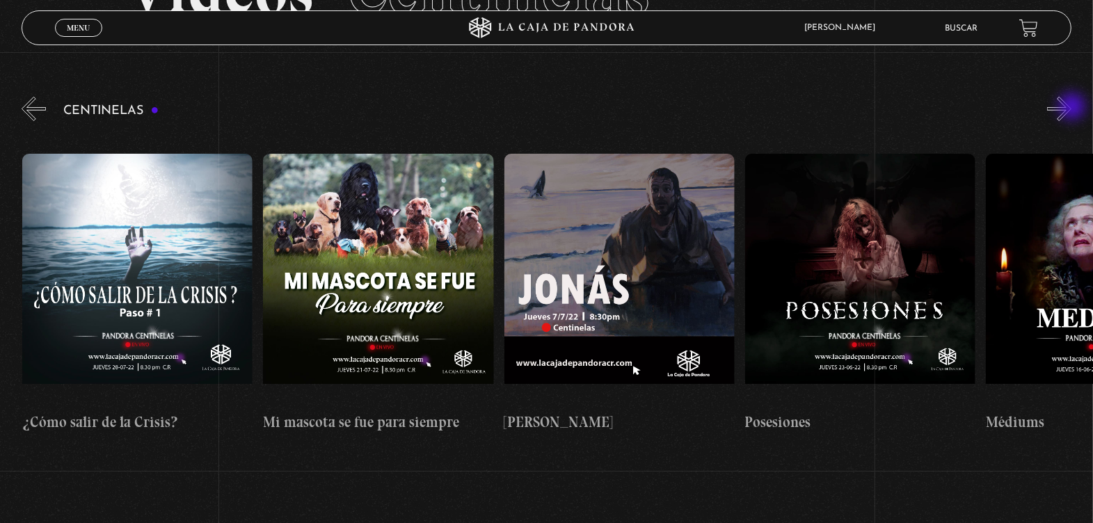
click at [1071, 108] on button "»" at bounding box center [1059, 109] width 24 height 24
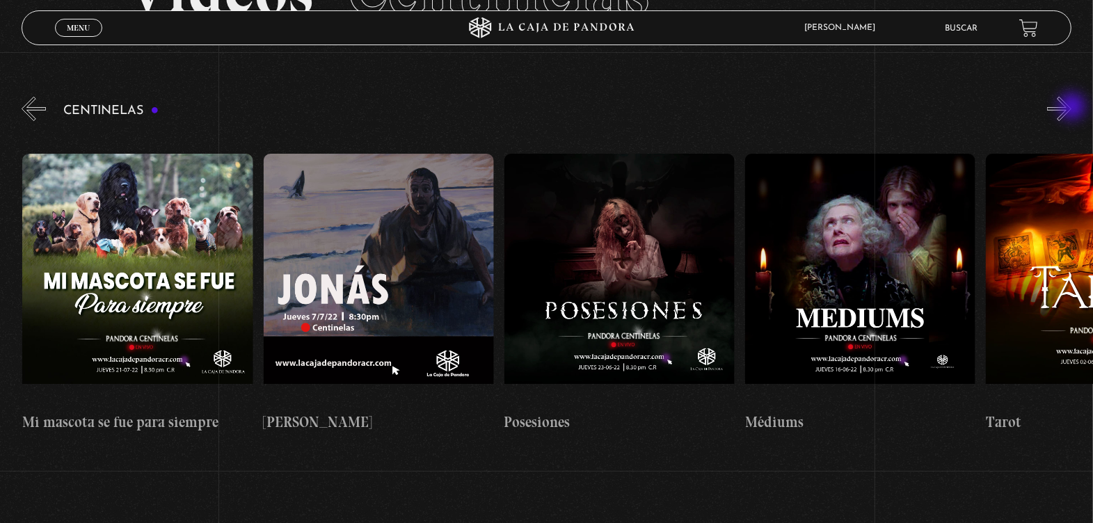
click at [1071, 108] on button "»" at bounding box center [1059, 109] width 24 height 24
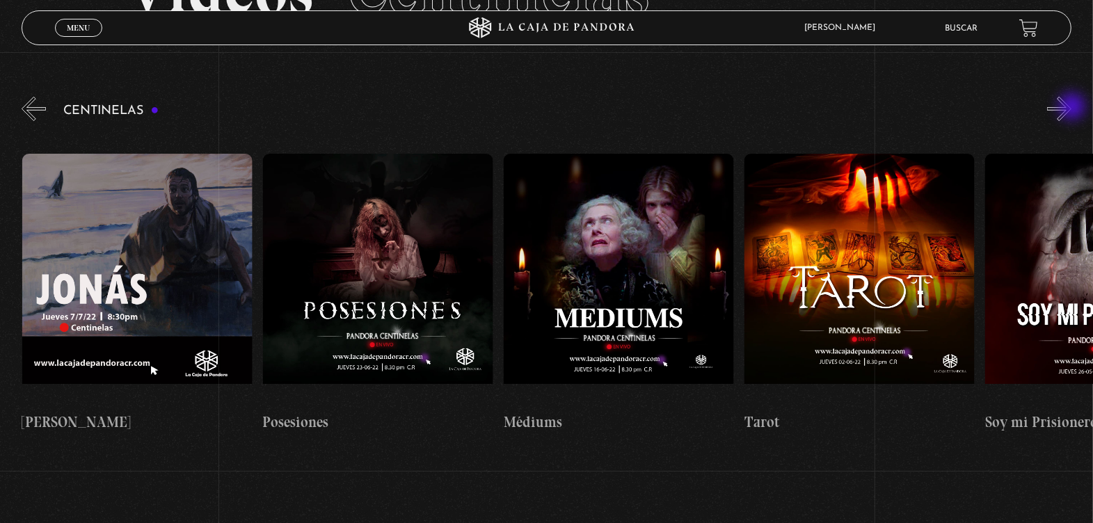
click at [1071, 108] on button "»" at bounding box center [1059, 109] width 24 height 24
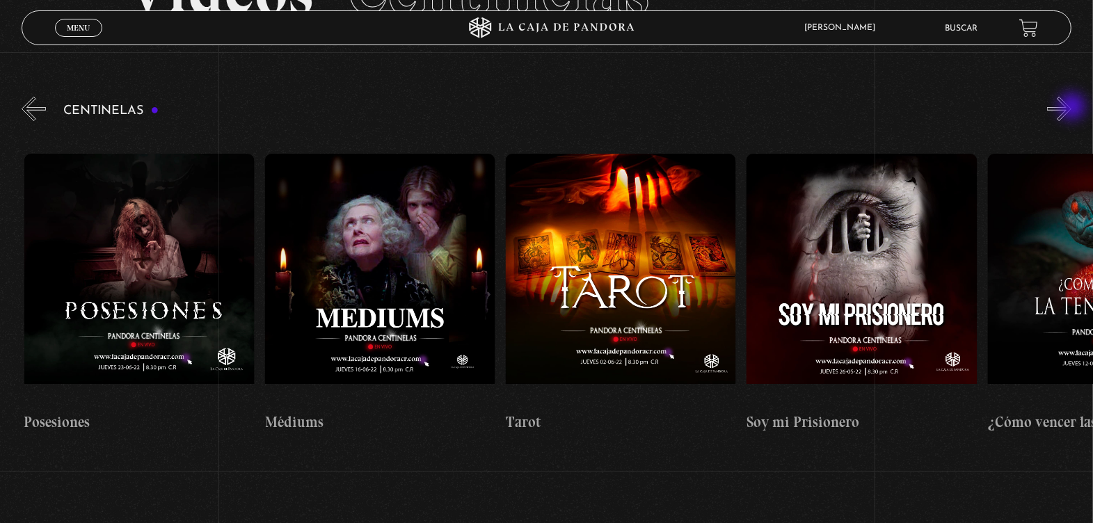
scroll to position [0, 14690]
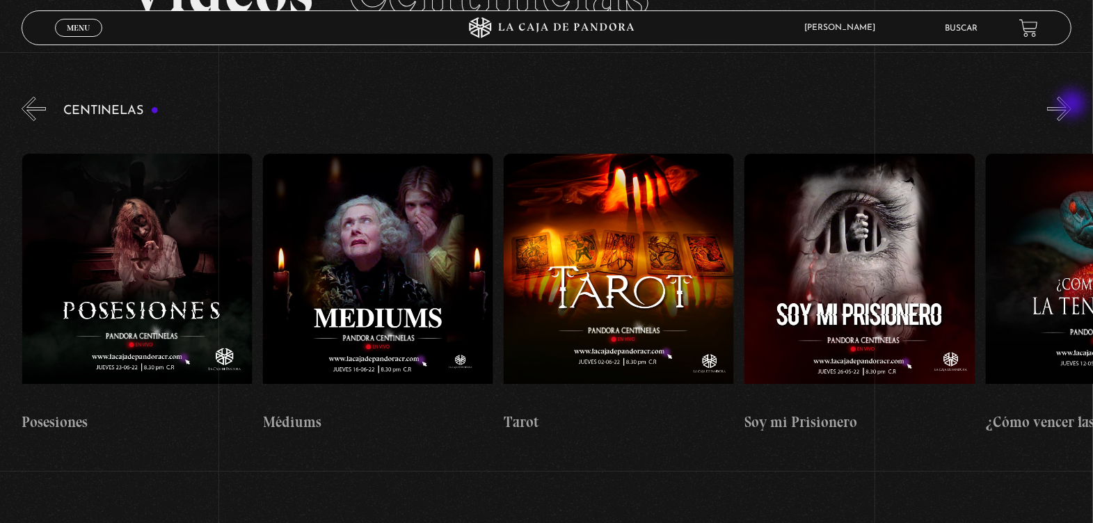
click at [1071, 105] on button "»" at bounding box center [1059, 109] width 24 height 24
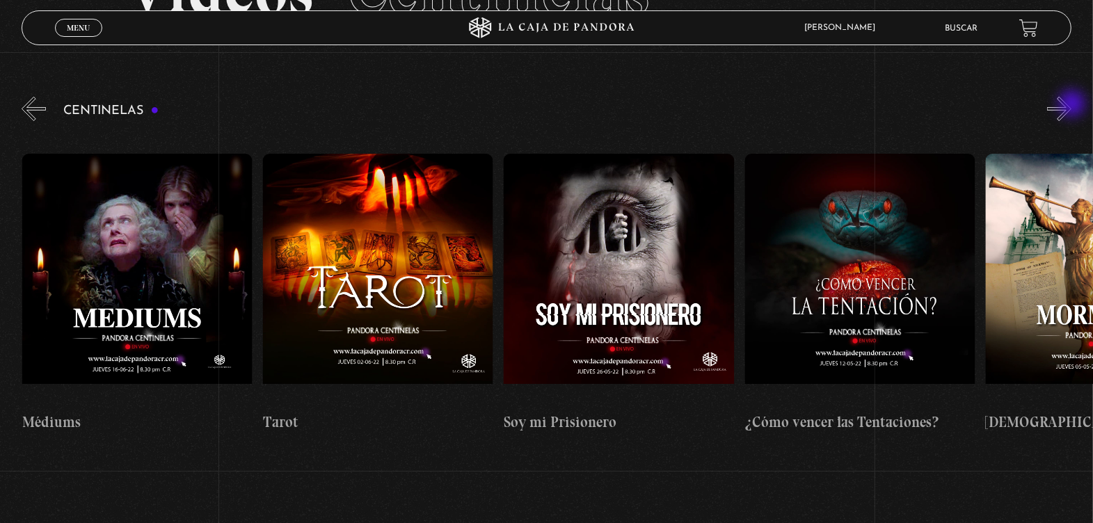
click at [1071, 105] on button "»" at bounding box center [1059, 109] width 24 height 24
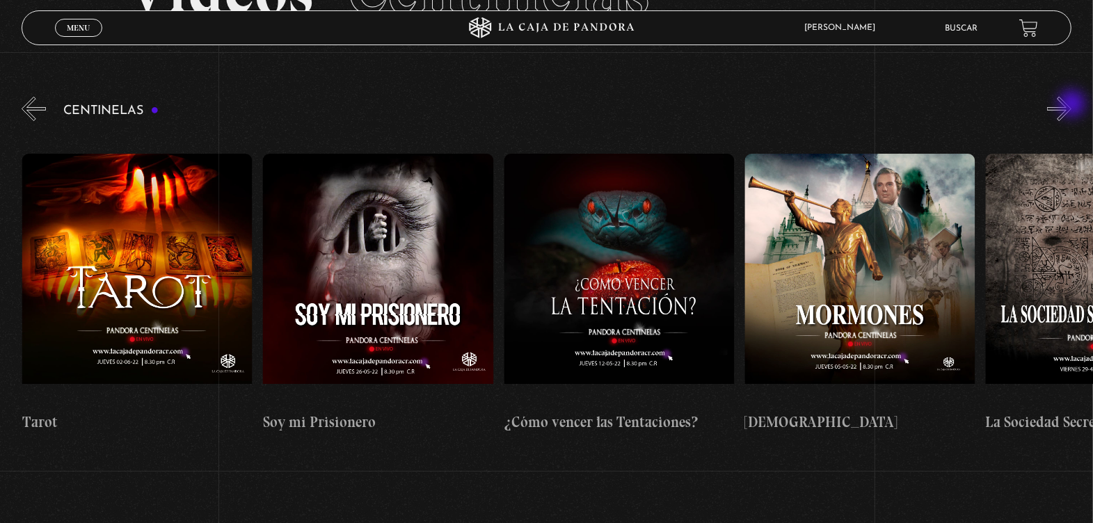
click at [1071, 105] on button "»" at bounding box center [1059, 109] width 24 height 24
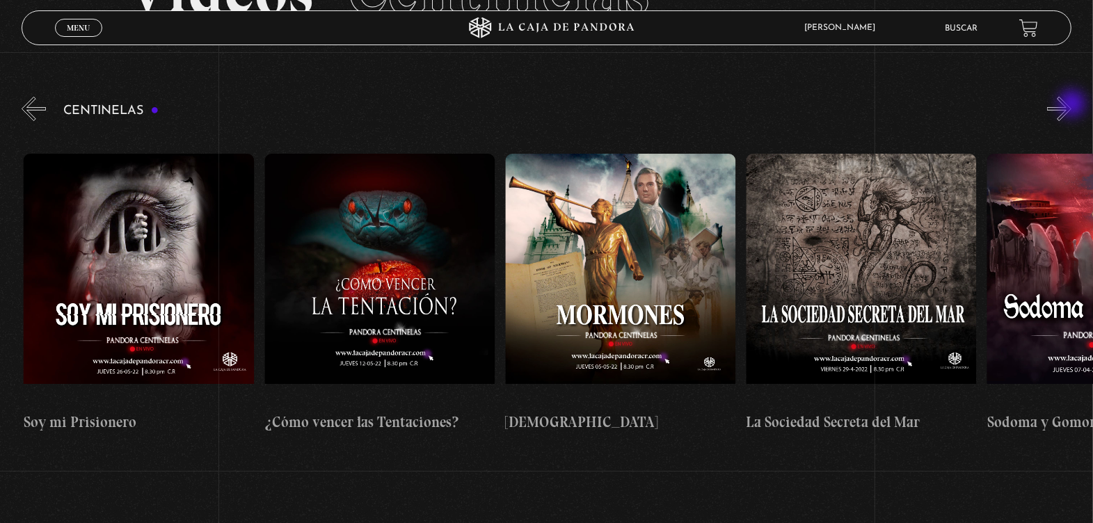
click at [1071, 105] on button "»" at bounding box center [1059, 109] width 24 height 24
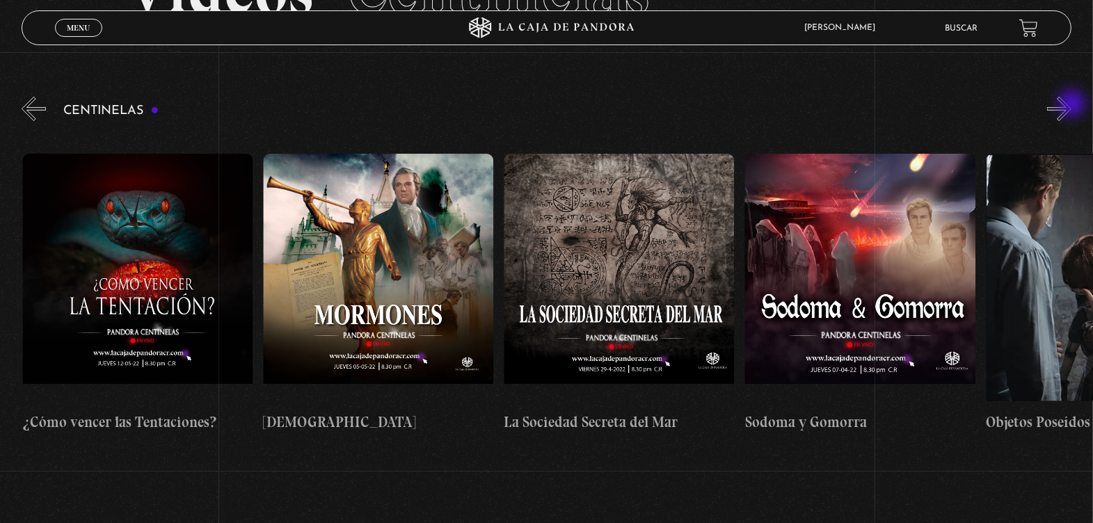
click at [1071, 105] on button "»" at bounding box center [1059, 109] width 24 height 24
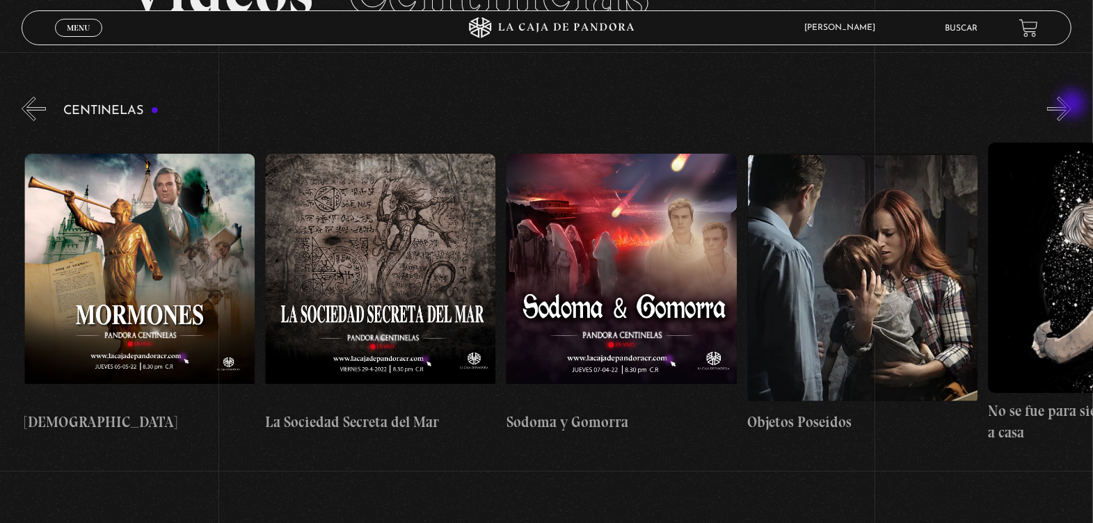
click at [1071, 105] on button "»" at bounding box center [1059, 109] width 24 height 24
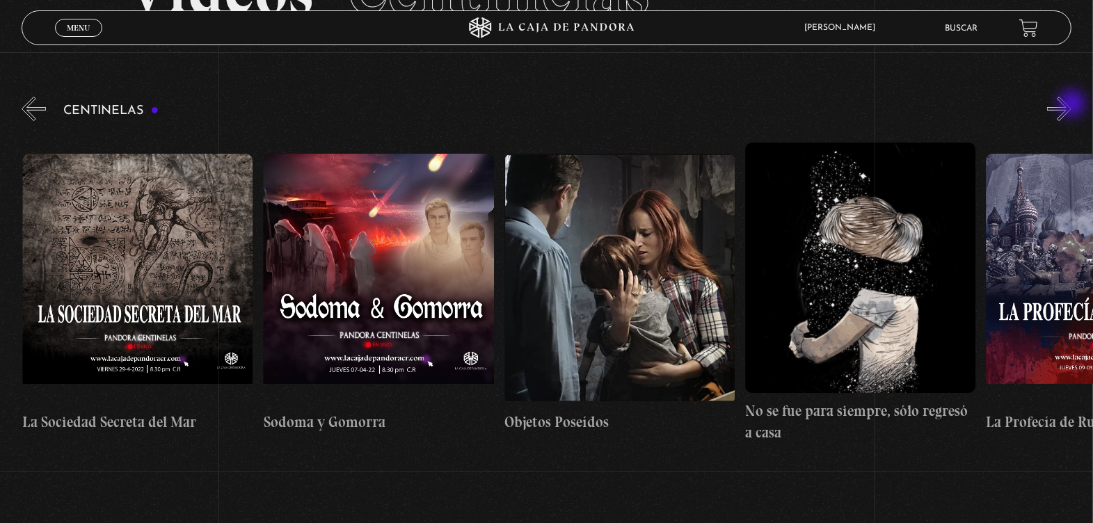
click at [1071, 105] on button "»" at bounding box center [1059, 109] width 24 height 24
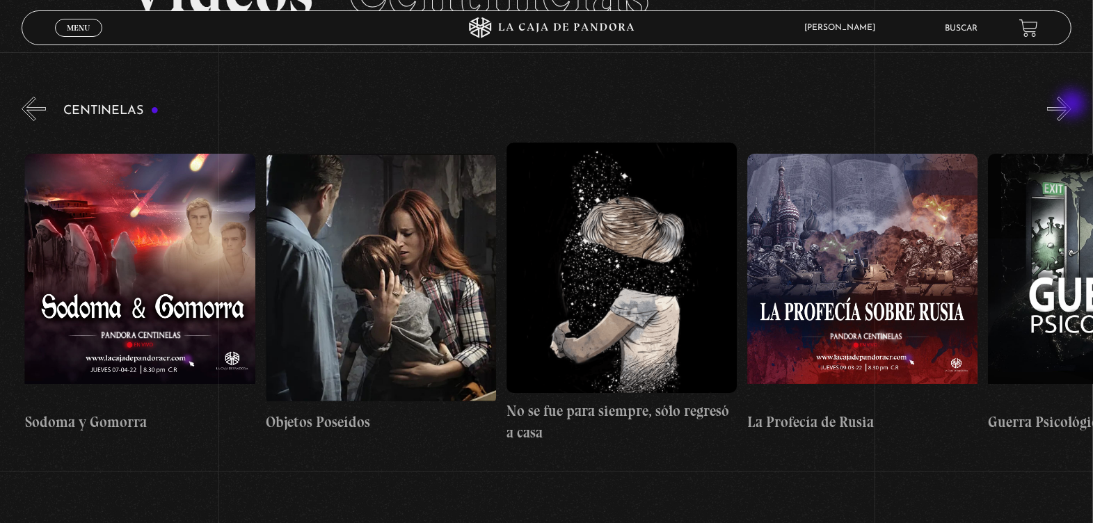
click at [1071, 105] on button "»" at bounding box center [1059, 109] width 24 height 24
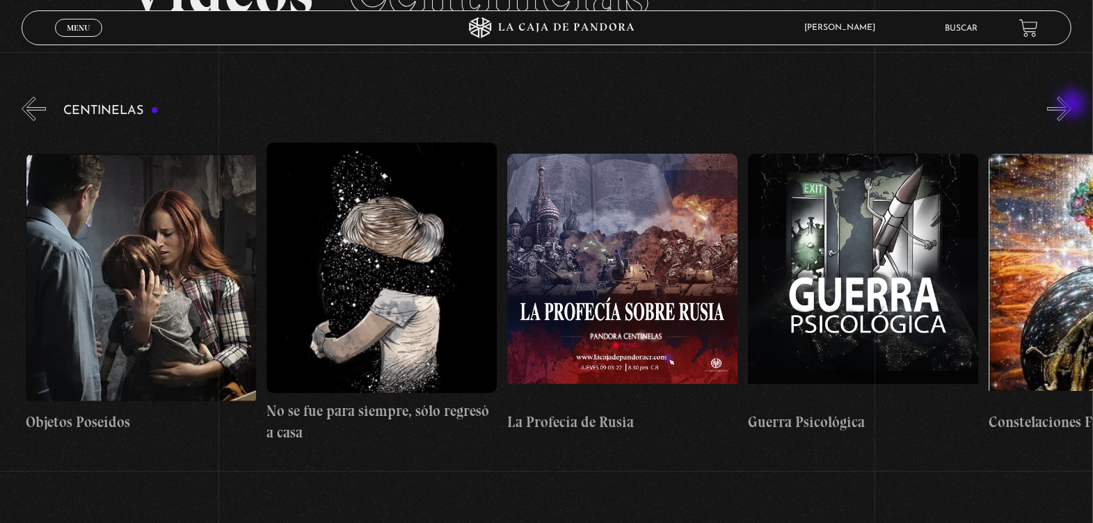
click at [1071, 105] on button "»" at bounding box center [1059, 109] width 24 height 24
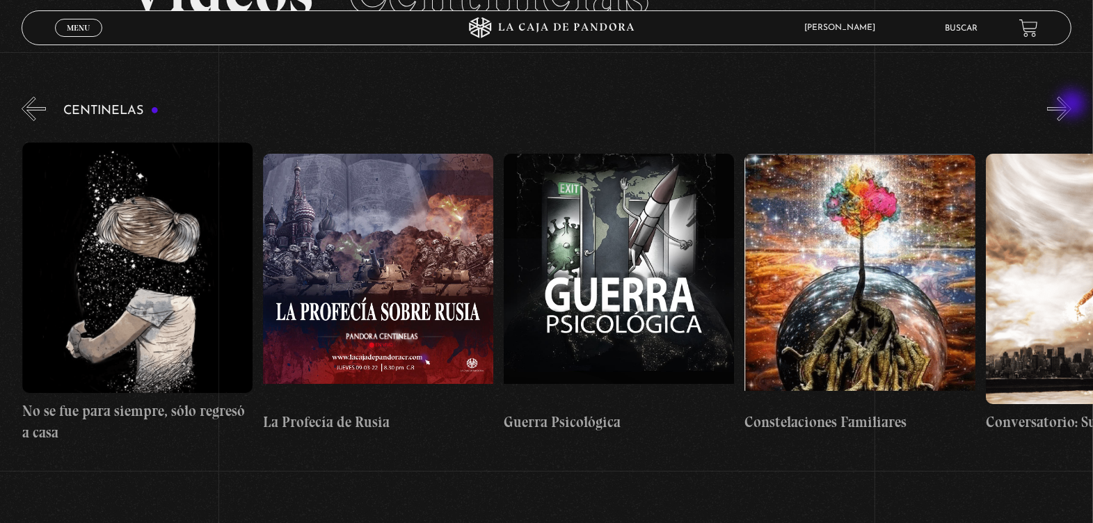
click at [1071, 105] on button "»" at bounding box center [1059, 109] width 24 height 24
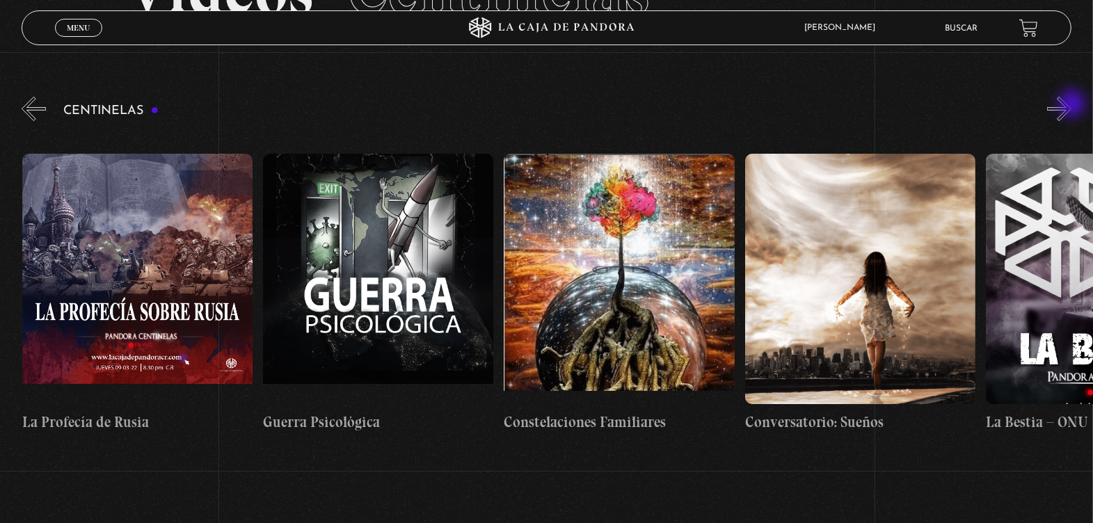
click at [1071, 105] on button "»" at bounding box center [1059, 109] width 24 height 24
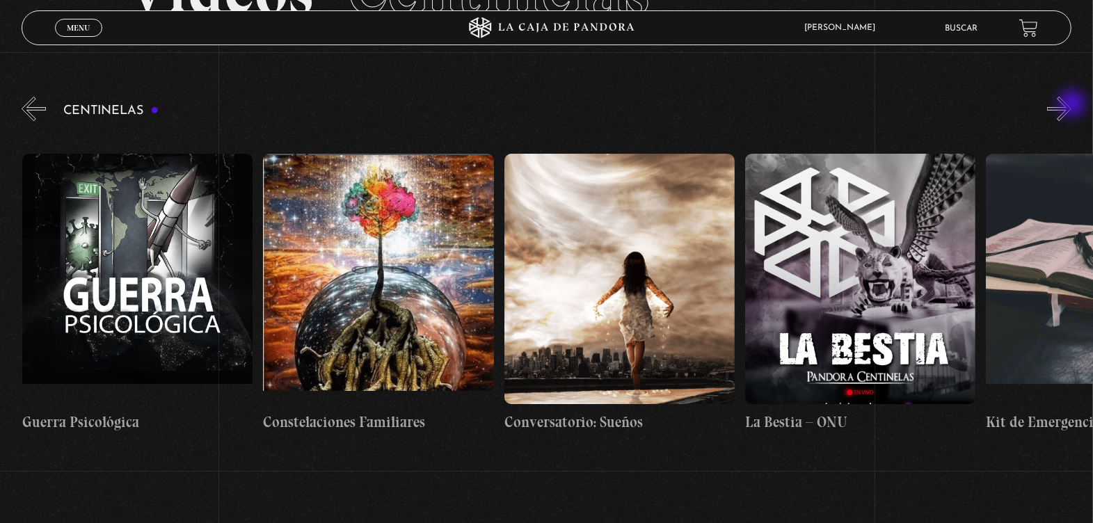
click at [1071, 105] on button "»" at bounding box center [1059, 109] width 24 height 24
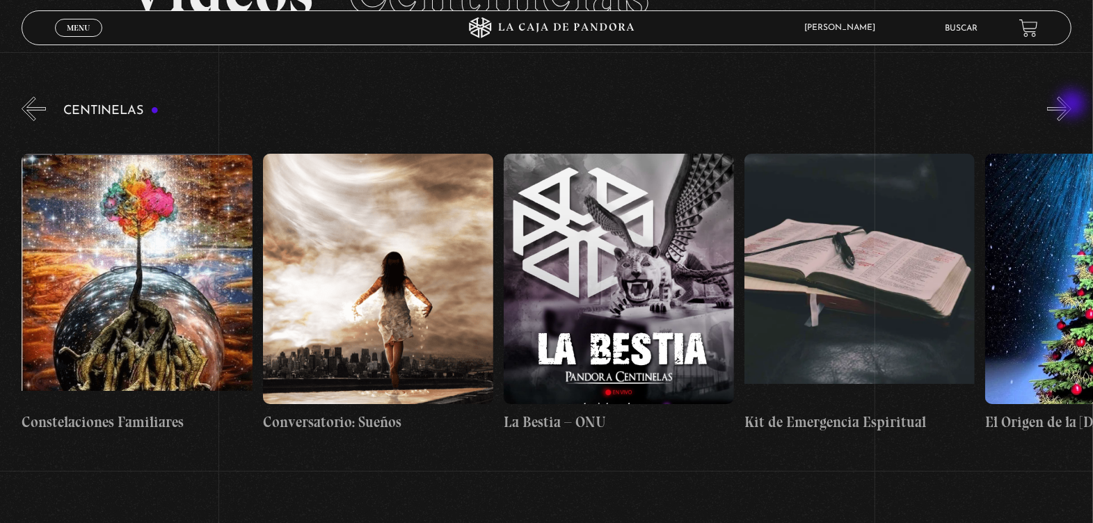
click at [1071, 105] on button "»" at bounding box center [1059, 109] width 24 height 24
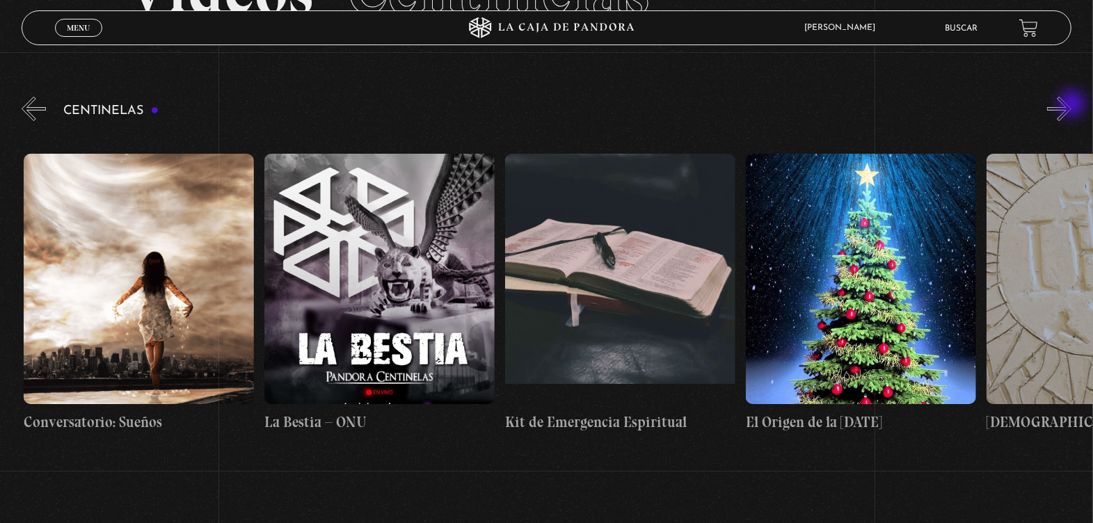
click at [1071, 105] on button "»" at bounding box center [1059, 109] width 24 height 24
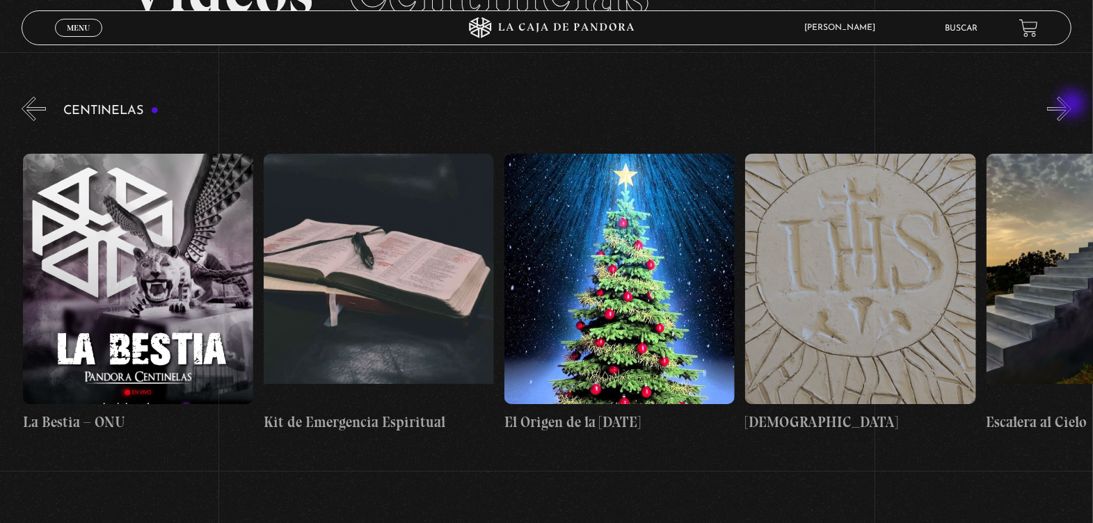
click at [1071, 105] on button "»" at bounding box center [1059, 109] width 24 height 24
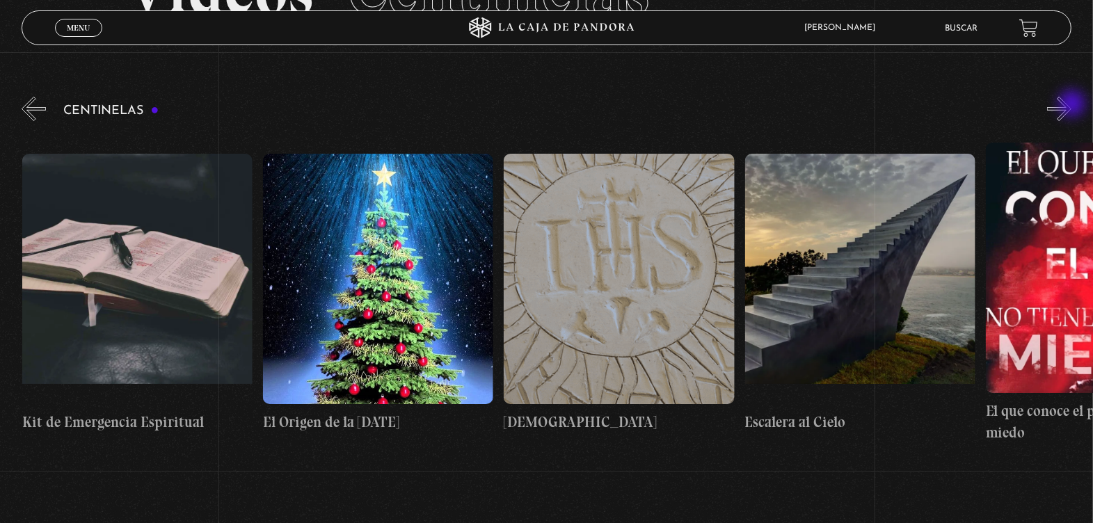
click at [1071, 105] on button "»" at bounding box center [1059, 109] width 24 height 24
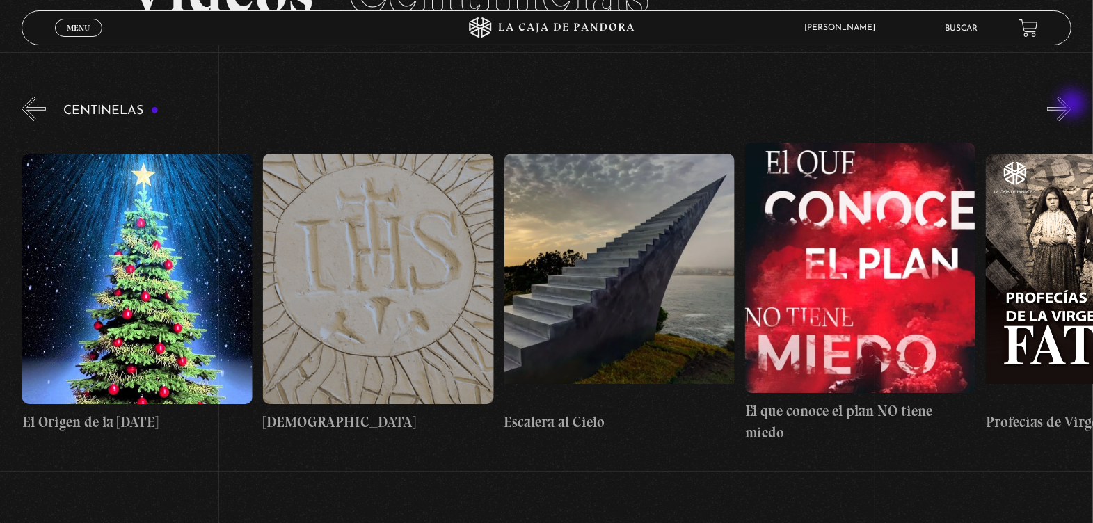
click at [1071, 105] on button "»" at bounding box center [1059, 109] width 24 height 24
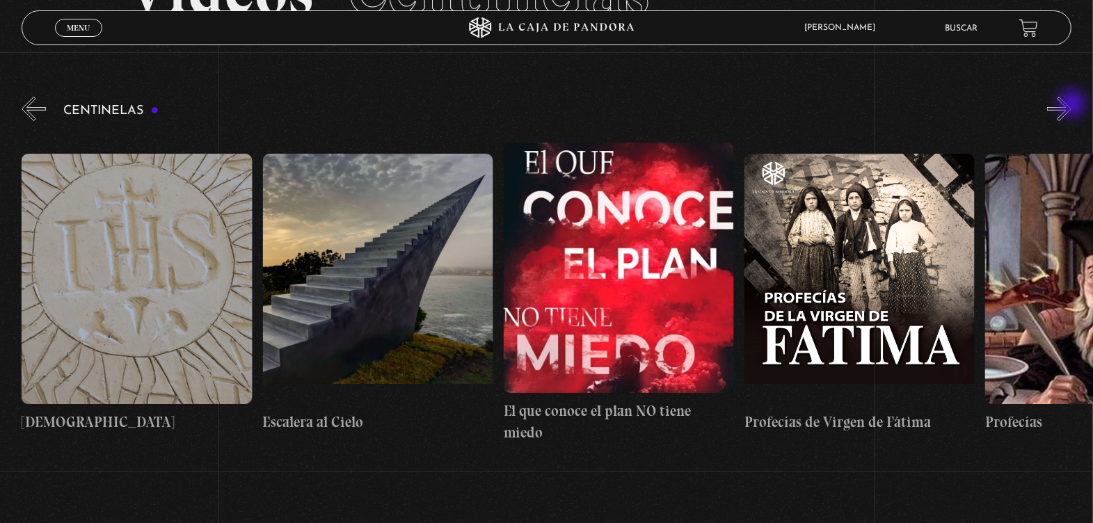
click at [1071, 105] on button "»" at bounding box center [1059, 109] width 24 height 24
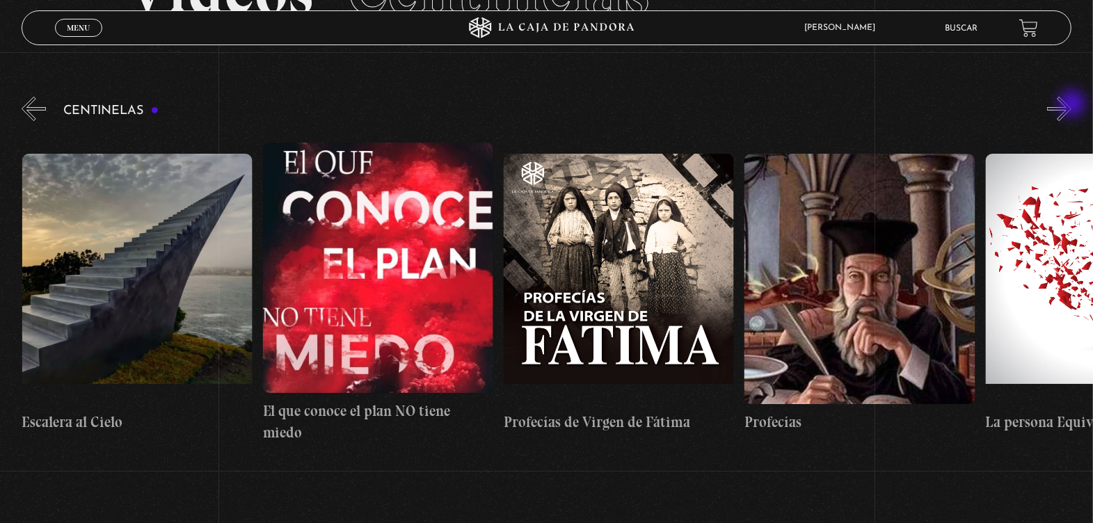
click at [1071, 105] on button "»" at bounding box center [1059, 109] width 24 height 24
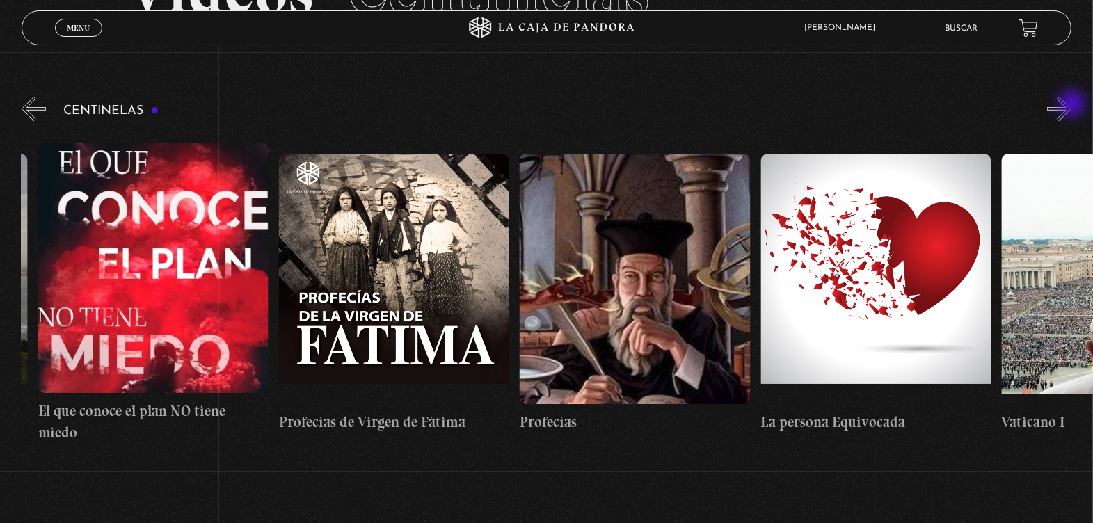
scroll to position [0, 19265]
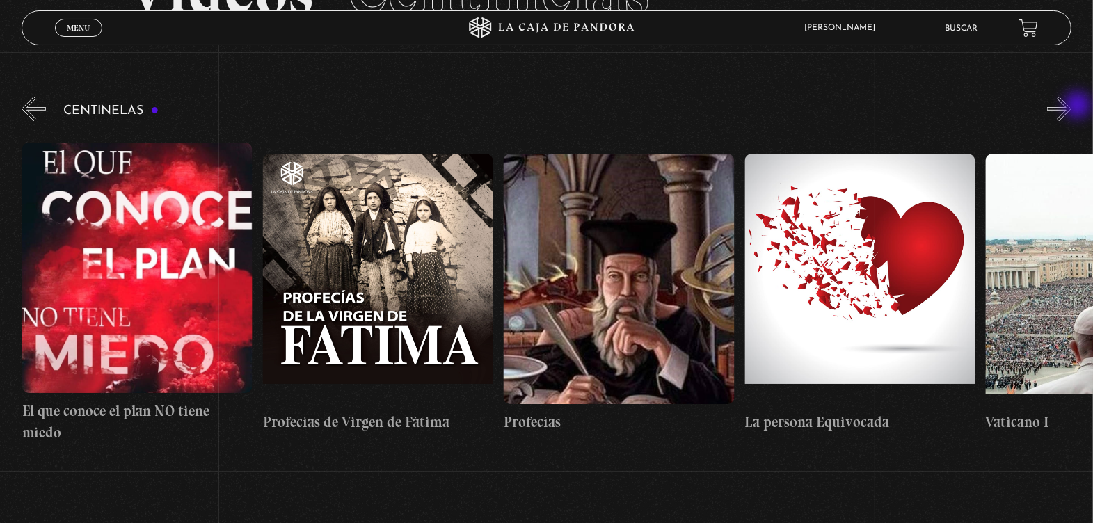
click at [1071, 106] on button "»" at bounding box center [1059, 109] width 24 height 24
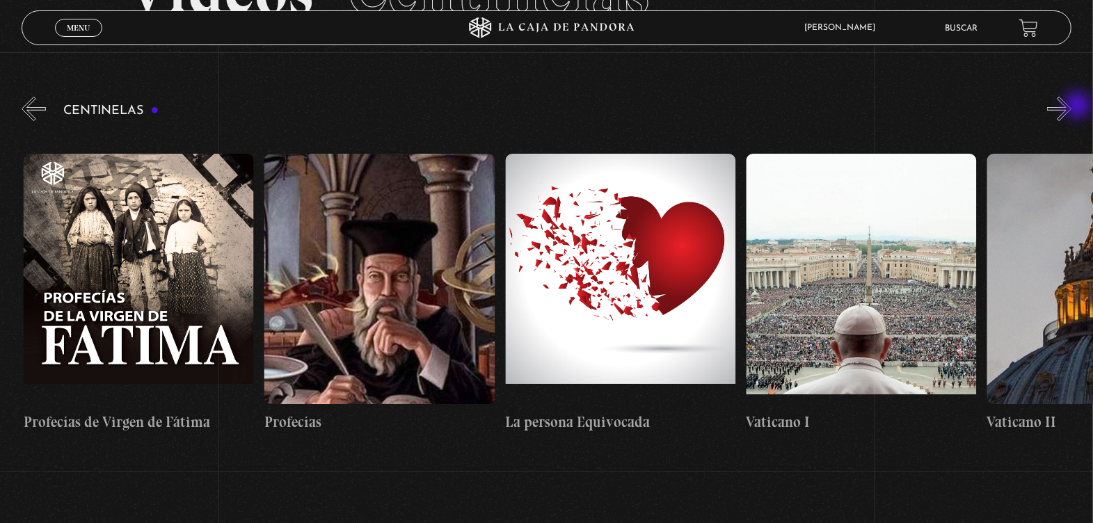
click at [1071, 106] on button "»" at bounding box center [1059, 109] width 24 height 24
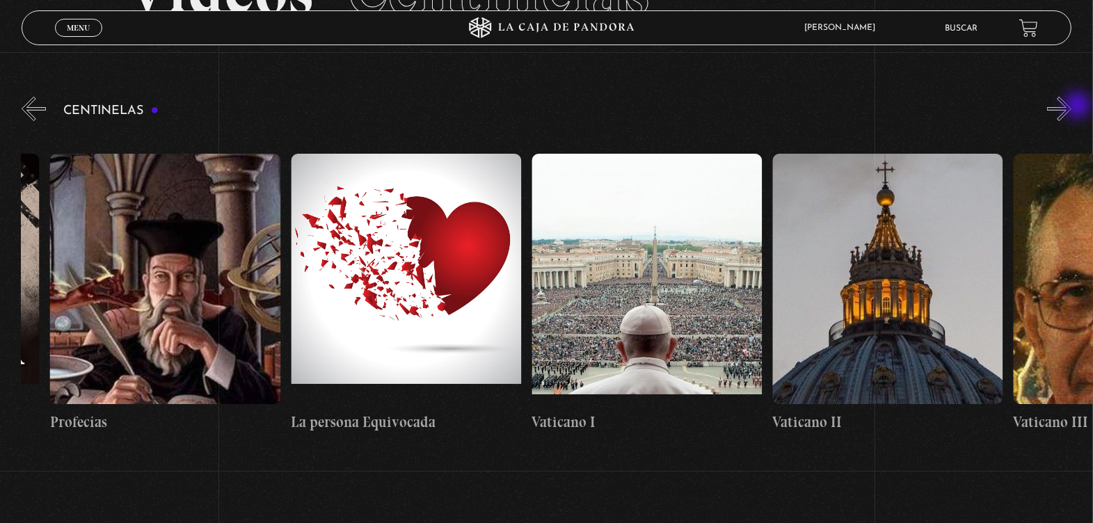
click at [1071, 106] on button "»" at bounding box center [1059, 109] width 24 height 24
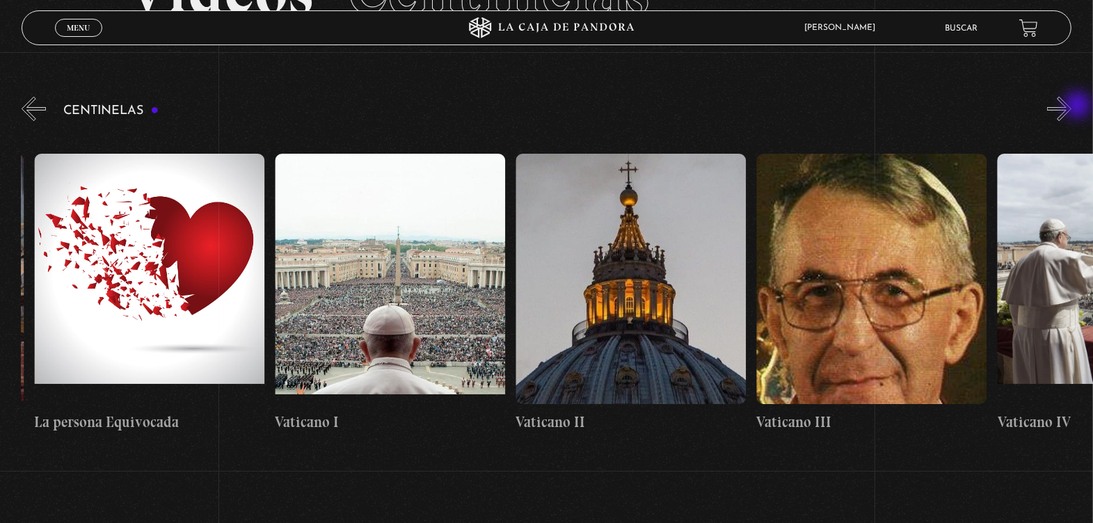
click at [1071, 106] on button "»" at bounding box center [1059, 109] width 24 height 24
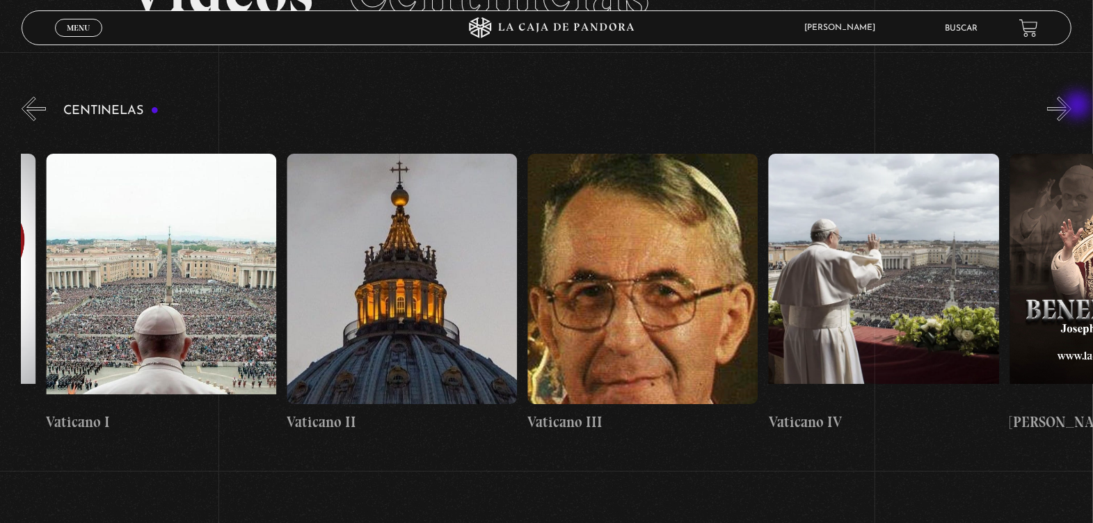
click at [1071, 106] on button "»" at bounding box center [1059, 109] width 24 height 24
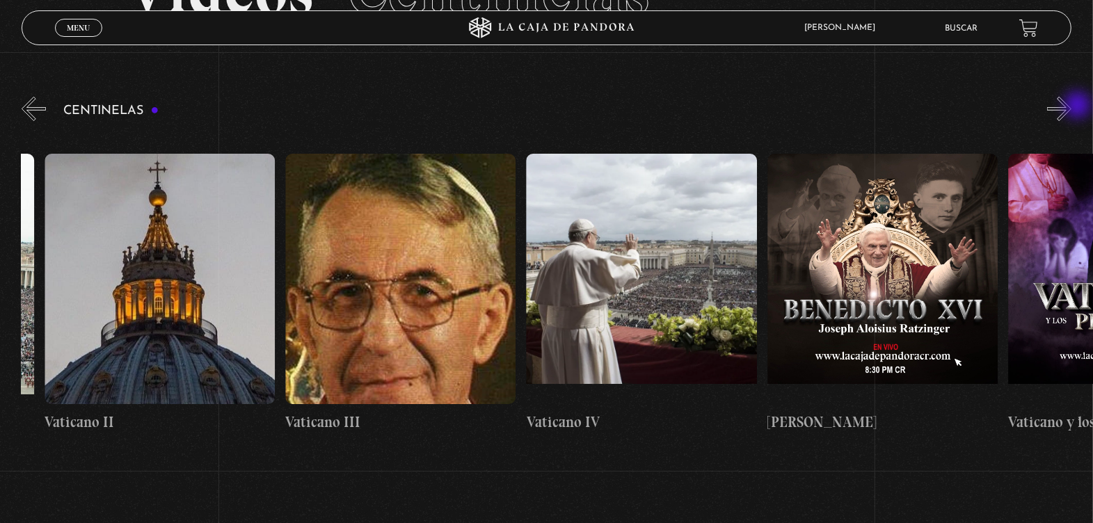
click at [1071, 106] on button "»" at bounding box center [1059, 109] width 24 height 24
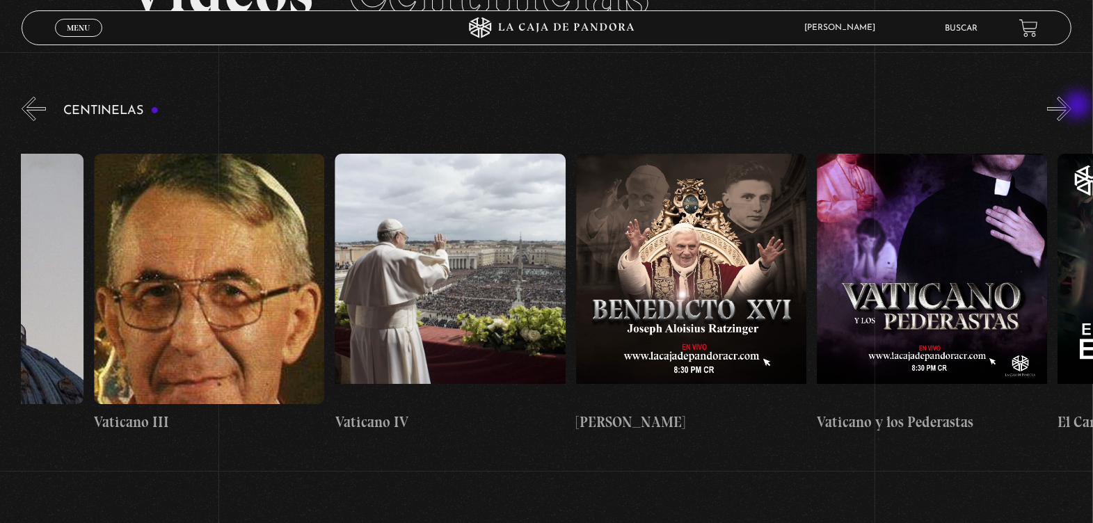
click at [1071, 106] on button "»" at bounding box center [1059, 109] width 24 height 24
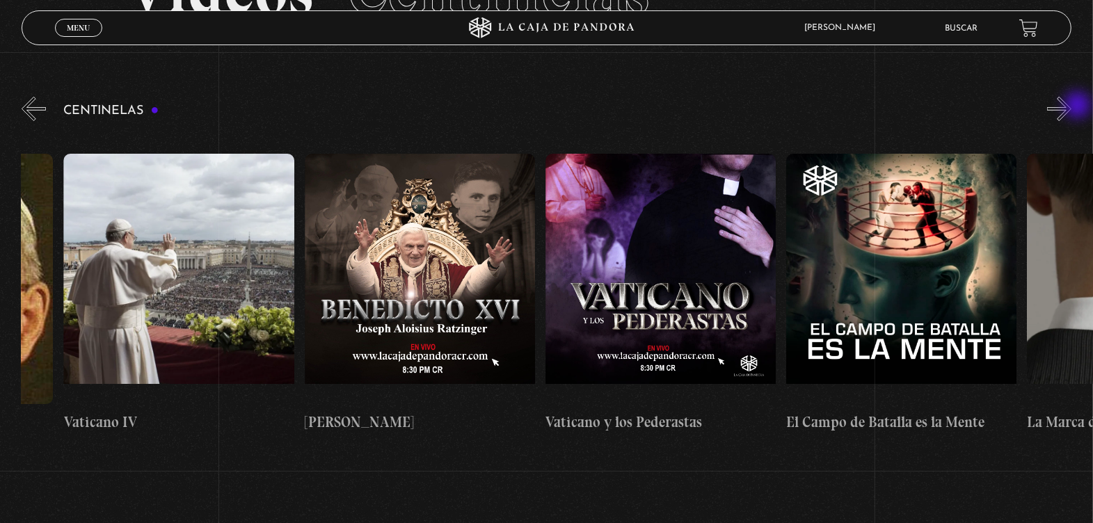
click at [1071, 106] on button "»" at bounding box center [1059, 109] width 24 height 24
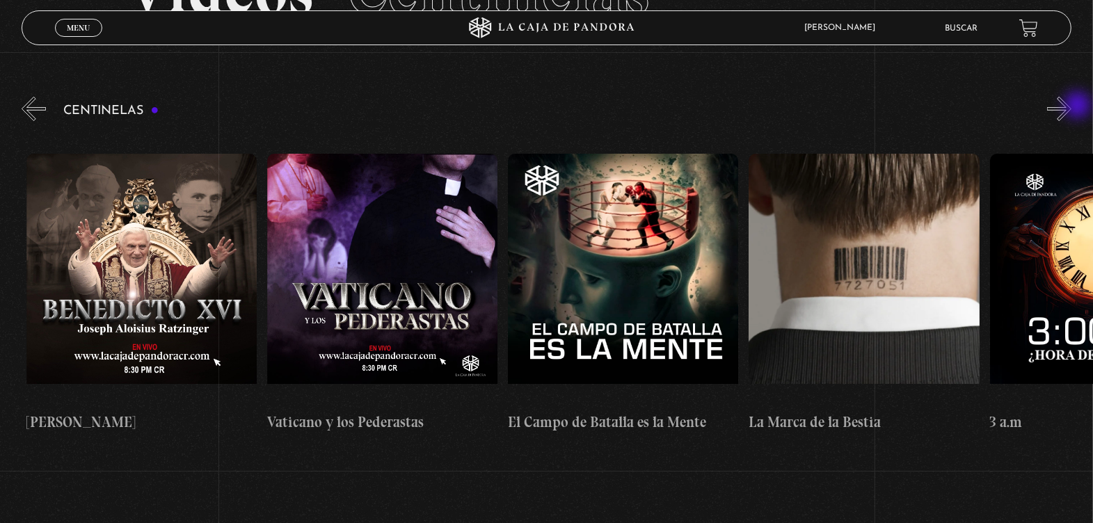
click at [1071, 106] on button "»" at bounding box center [1059, 109] width 24 height 24
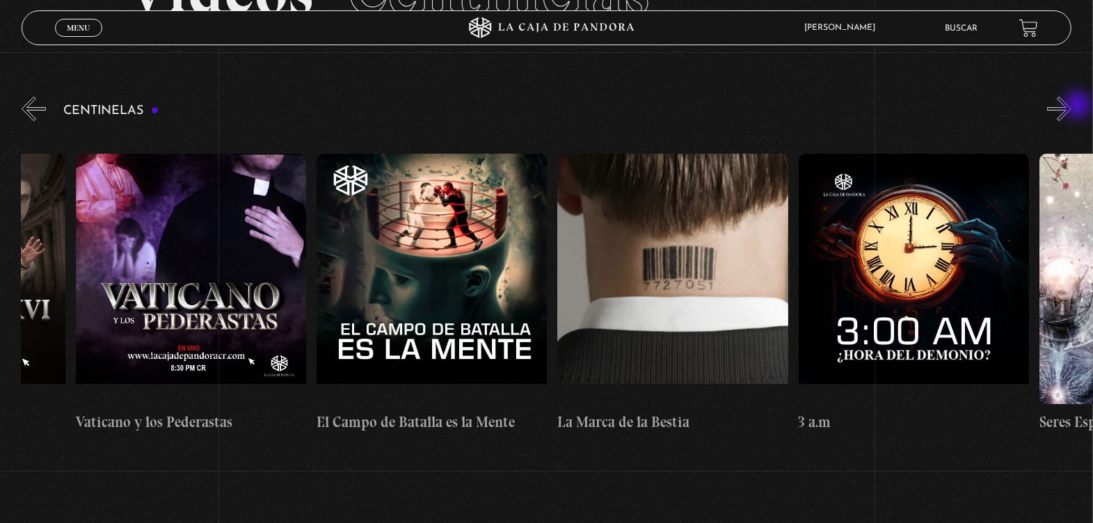
click at [1071, 106] on button "»" at bounding box center [1059, 109] width 24 height 24
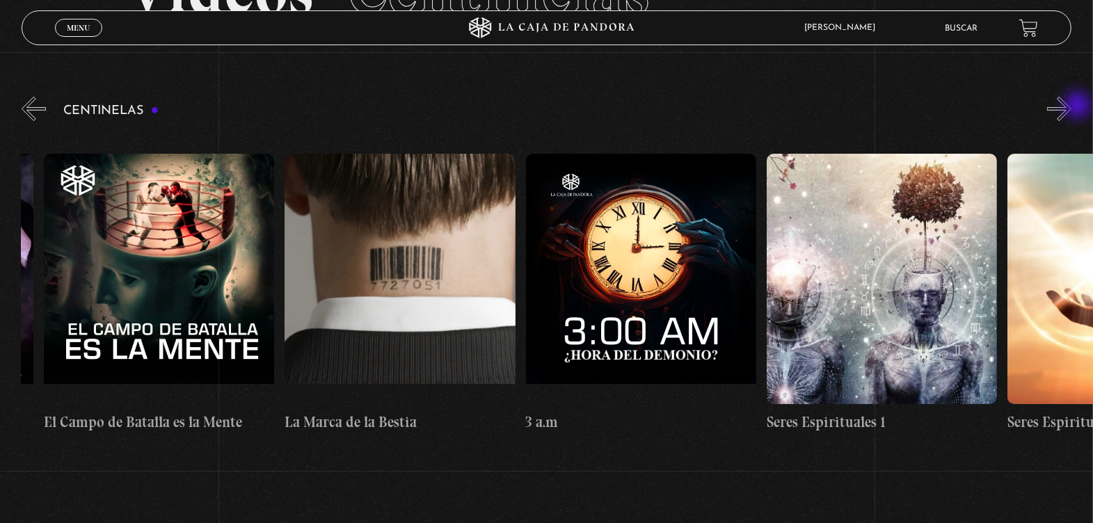
click at [1071, 106] on button "»" at bounding box center [1059, 109] width 24 height 24
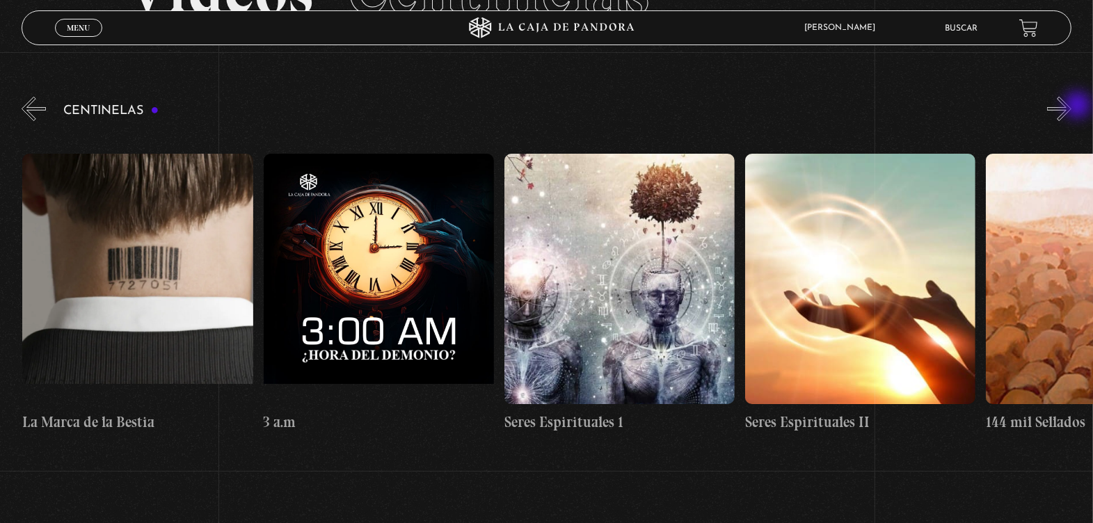
click at [1071, 106] on button "»" at bounding box center [1059, 109] width 24 height 24
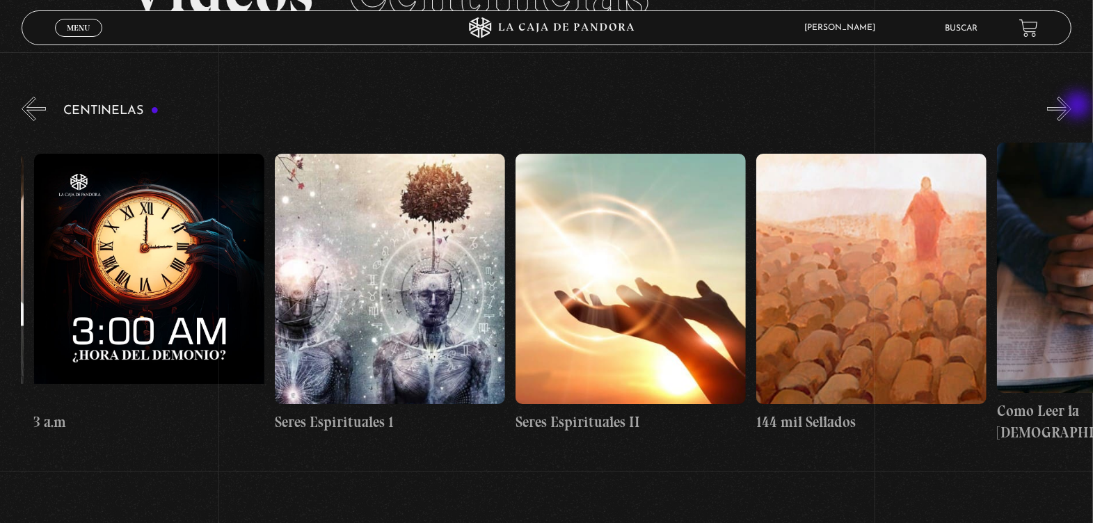
click at [1071, 106] on button "»" at bounding box center [1059, 109] width 24 height 24
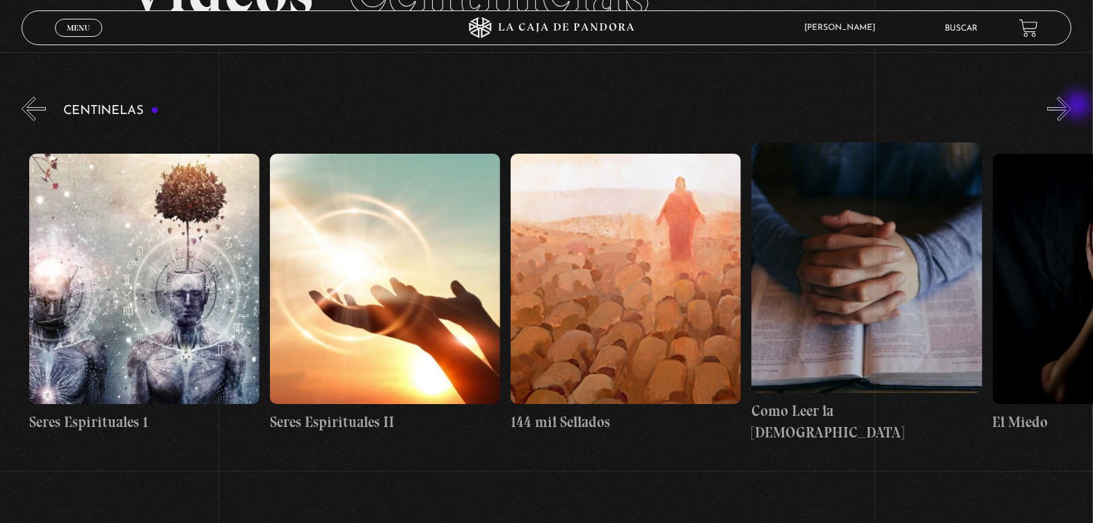
click at [1071, 106] on button "»" at bounding box center [1059, 109] width 24 height 24
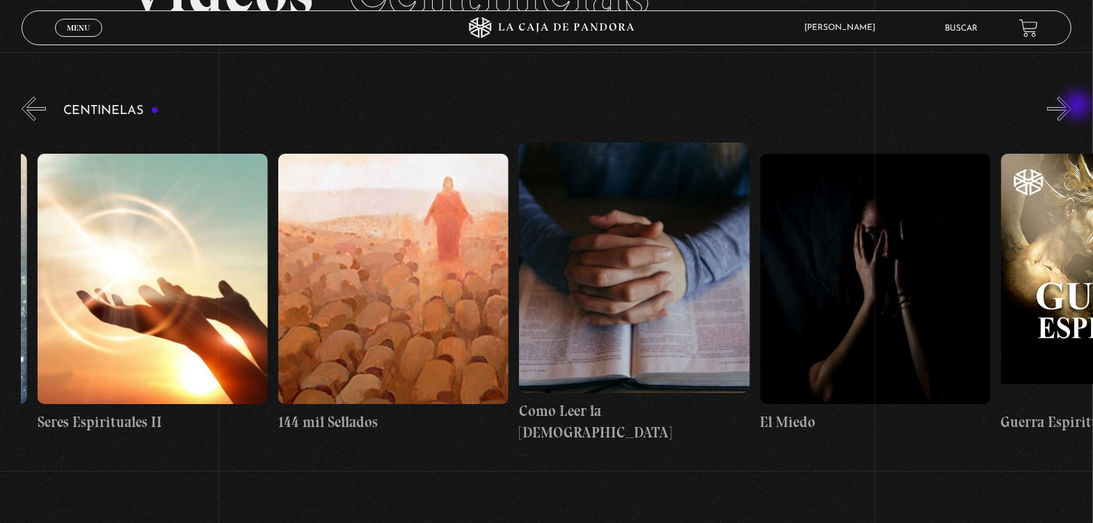
click at [1071, 106] on button "»" at bounding box center [1059, 109] width 24 height 24
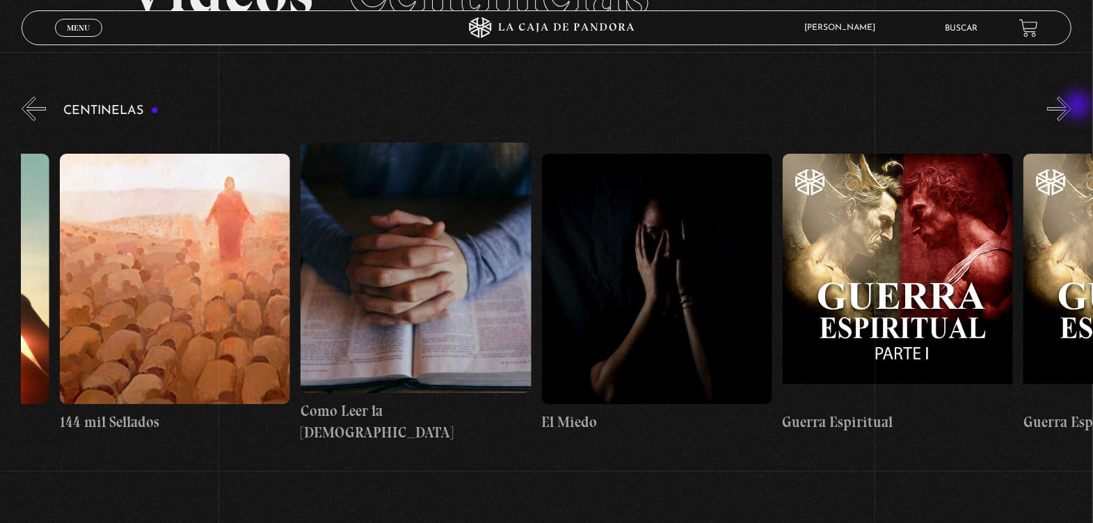
click at [1071, 106] on button "»" at bounding box center [1059, 109] width 24 height 24
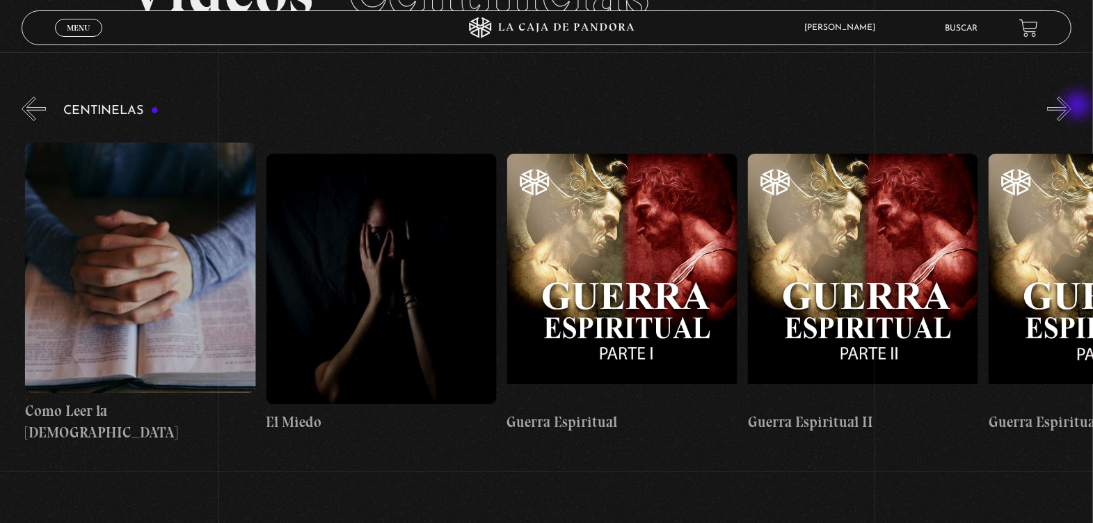
click at [1071, 106] on button "»" at bounding box center [1059, 109] width 24 height 24
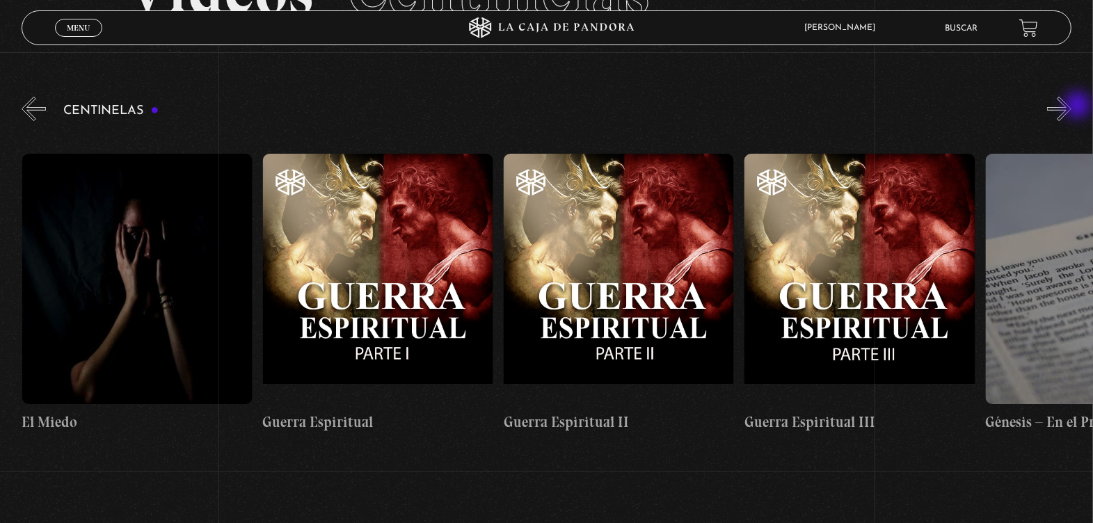
scroll to position [0, 23359]
click at [1071, 106] on button "»" at bounding box center [1059, 109] width 24 height 24
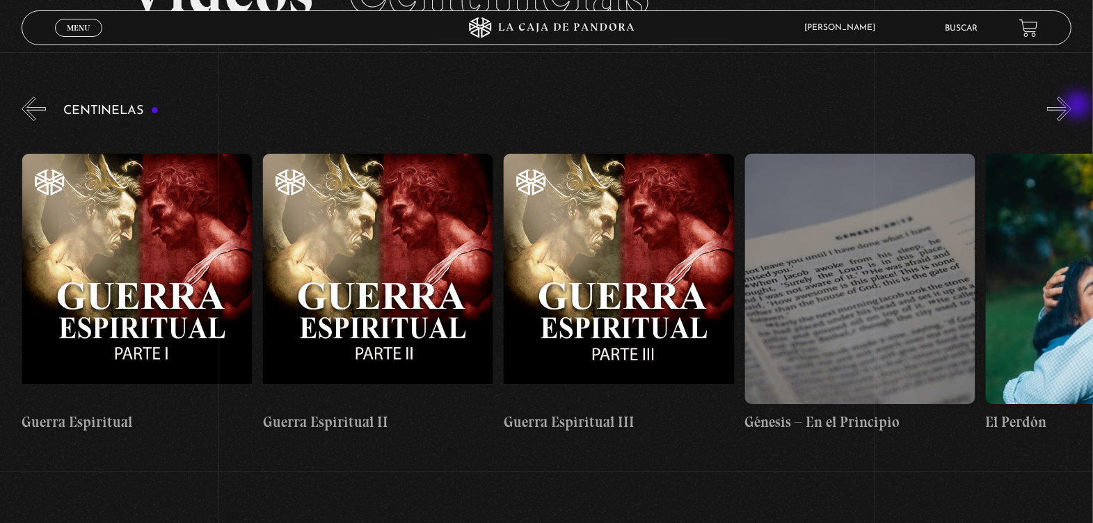
scroll to position [0, 23601]
click at [1071, 106] on button "»" at bounding box center [1059, 109] width 24 height 24
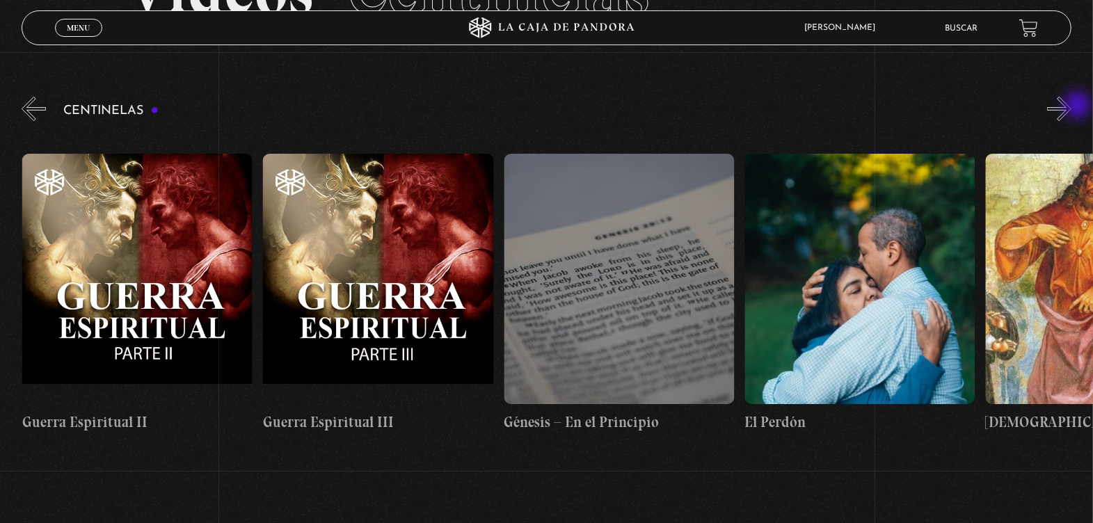
click at [1071, 106] on button "»" at bounding box center [1059, 109] width 24 height 24
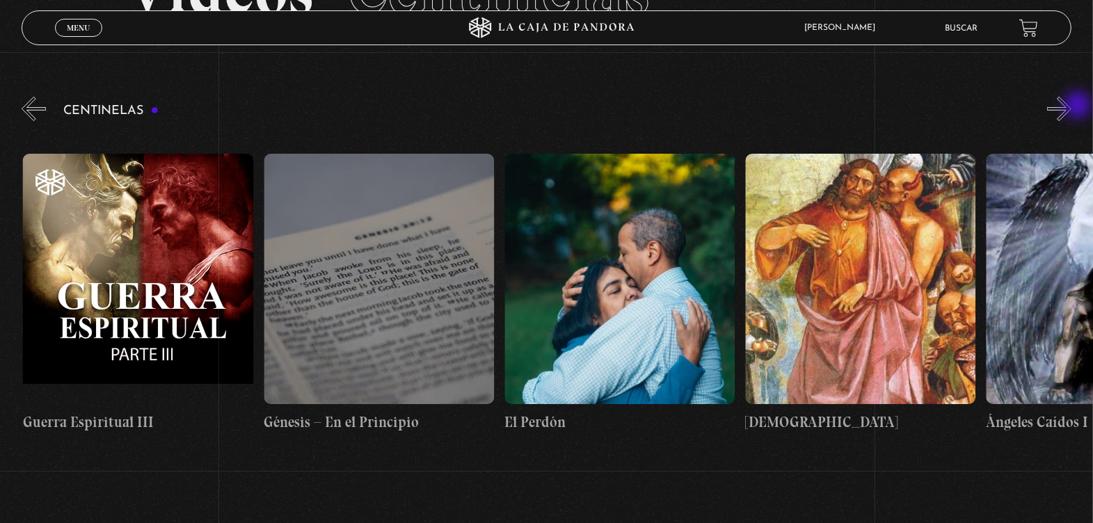
click at [1071, 106] on button "»" at bounding box center [1059, 109] width 24 height 24
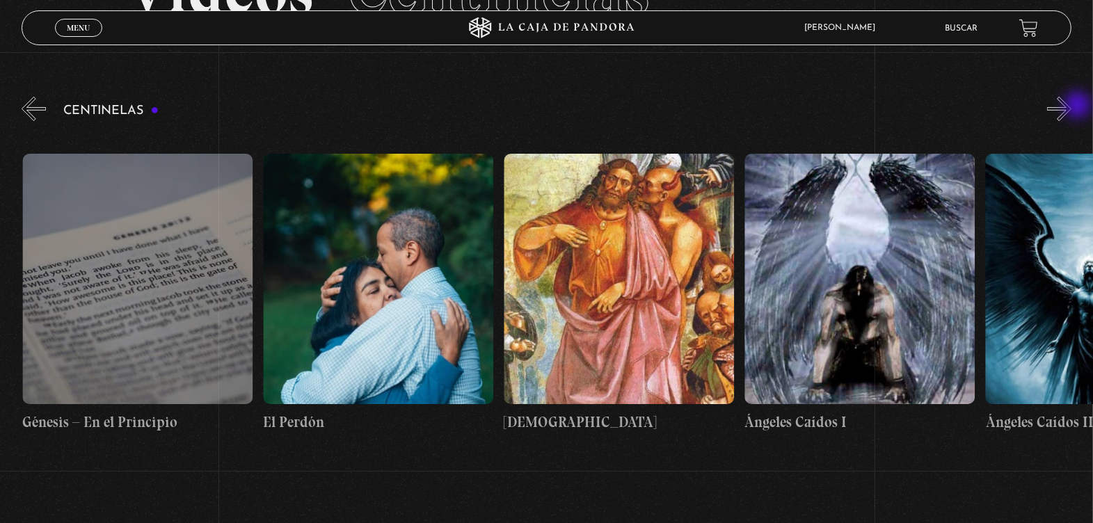
click at [1071, 106] on button "»" at bounding box center [1059, 109] width 24 height 24
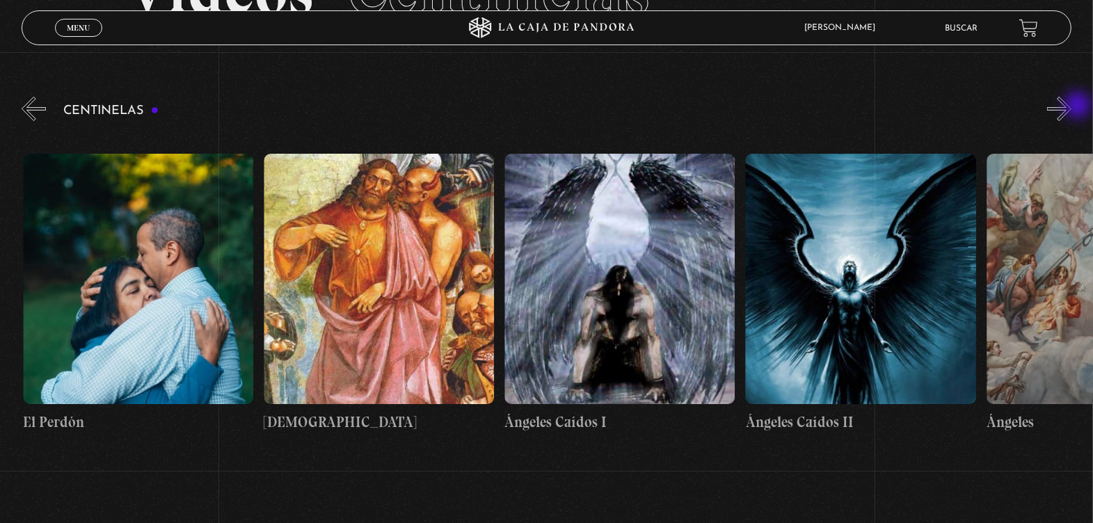
click at [1071, 106] on button "»" at bounding box center [1059, 109] width 24 height 24
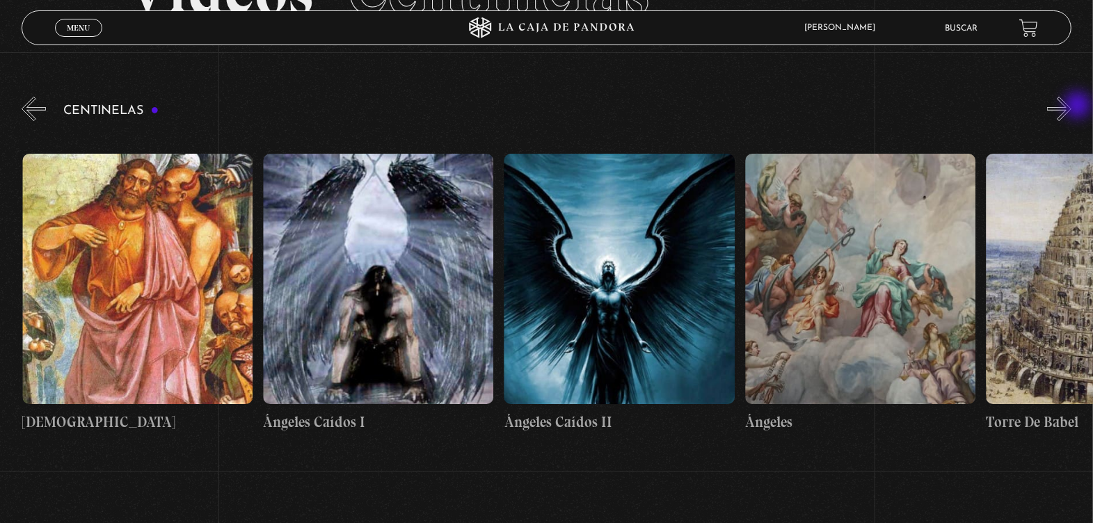
click at [1071, 106] on button "»" at bounding box center [1059, 109] width 24 height 24
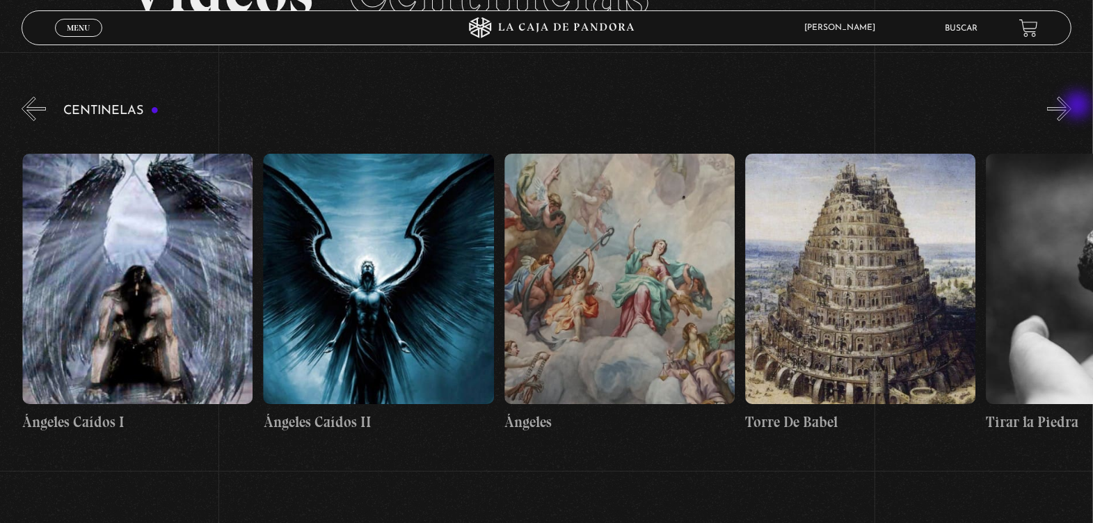
click at [1071, 106] on button "»" at bounding box center [1059, 109] width 24 height 24
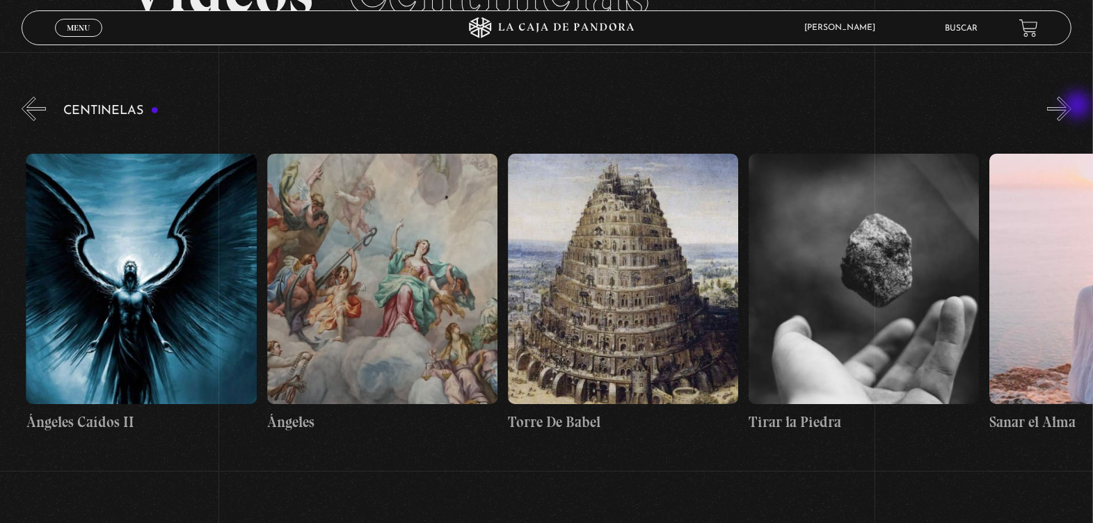
click at [1071, 106] on button "»" at bounding box center [1059, 109] width 24 height 24
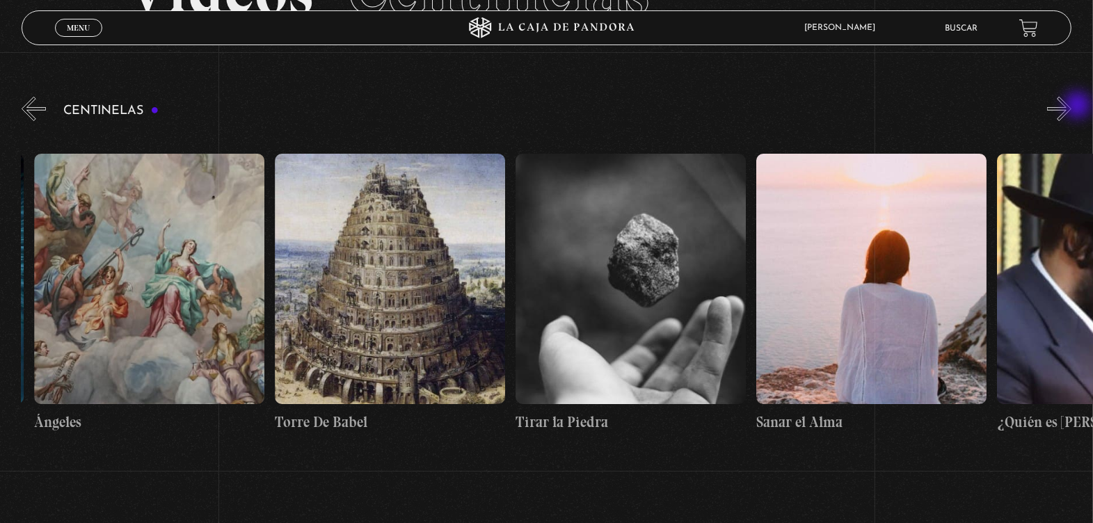
click at [1071, 106] on button "»" at bounding box center [1059, 109] width 24 height 24
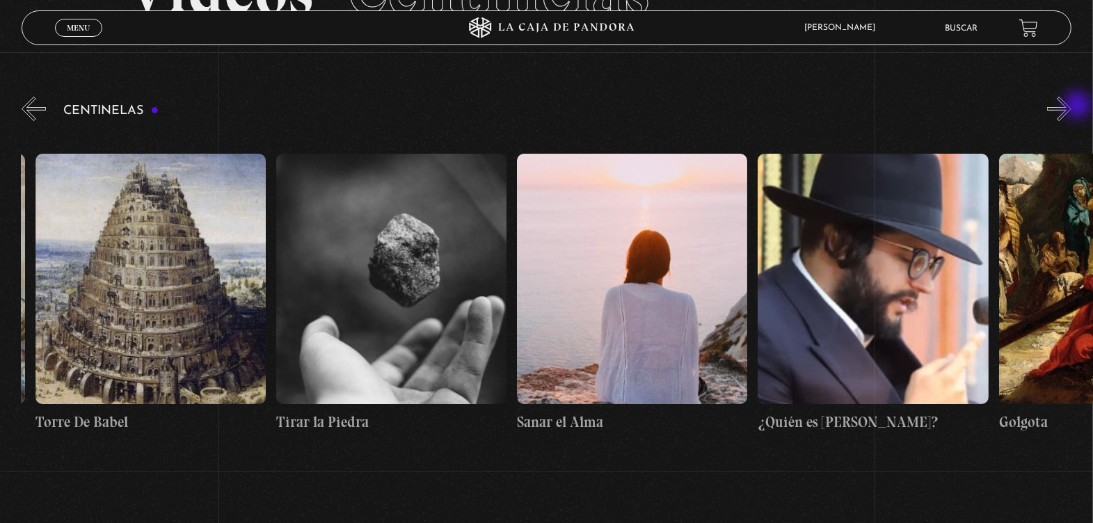
click at [1071, 106] on button "»" at bounding box center [1059, 109] width 24 height 24
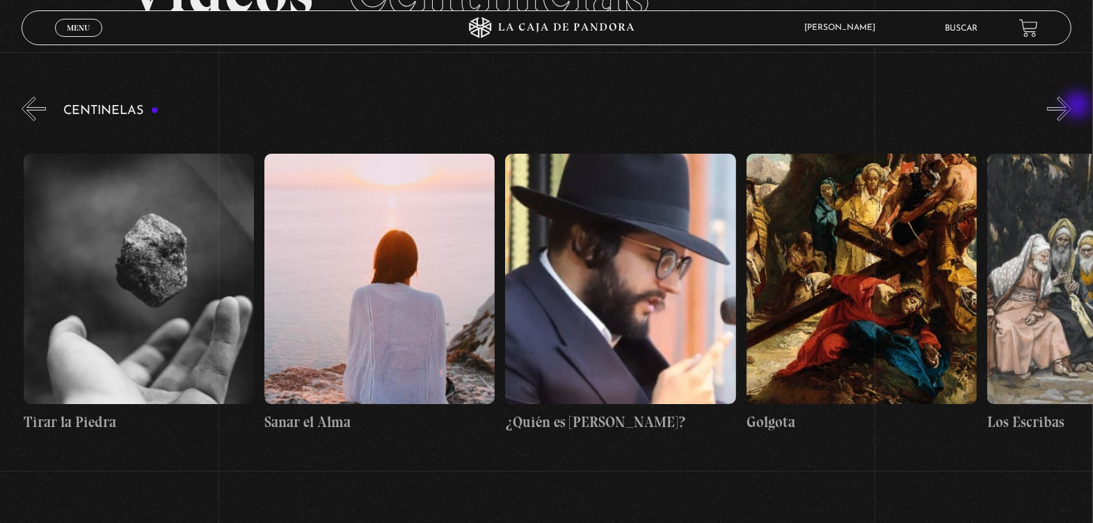
click at [1071, 106] on button "»" at bounding box center [1059, 109] width 24 height 24
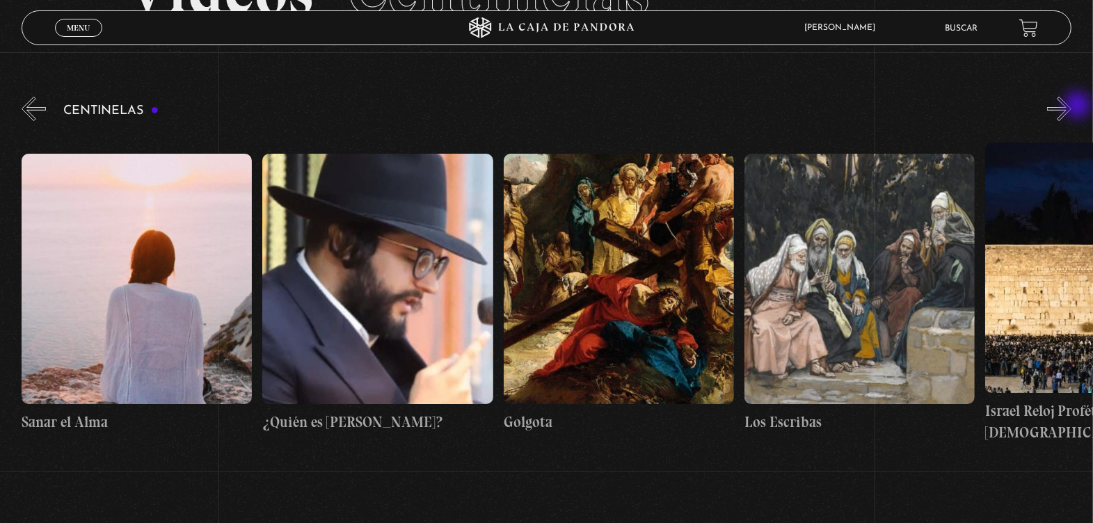
click at [1071, 106] on button "»" at bounding box center [1059, 109] width 24 height 24
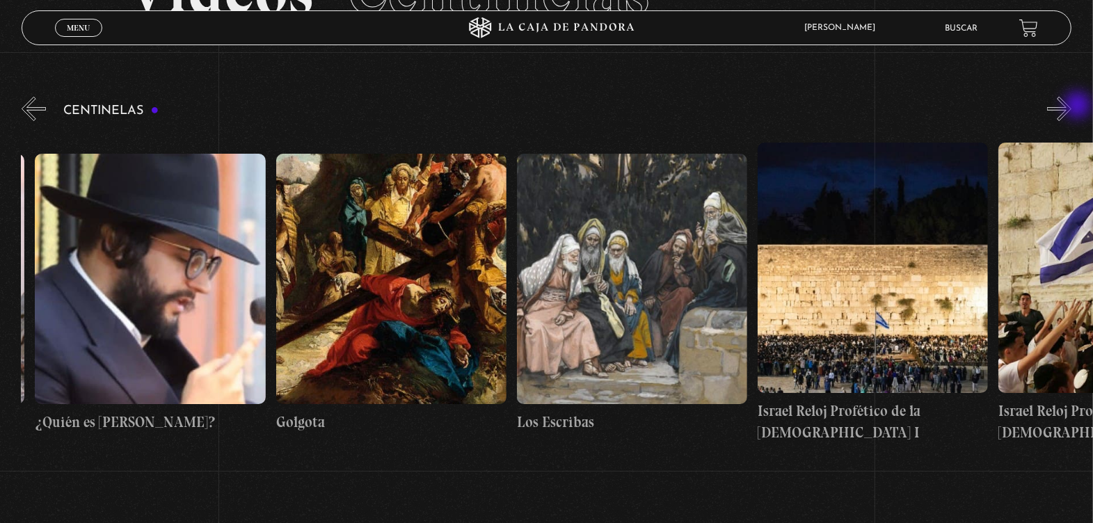
click at [1071, 106] on button "»" at bounding box center [1059, 109] width 24 height 24
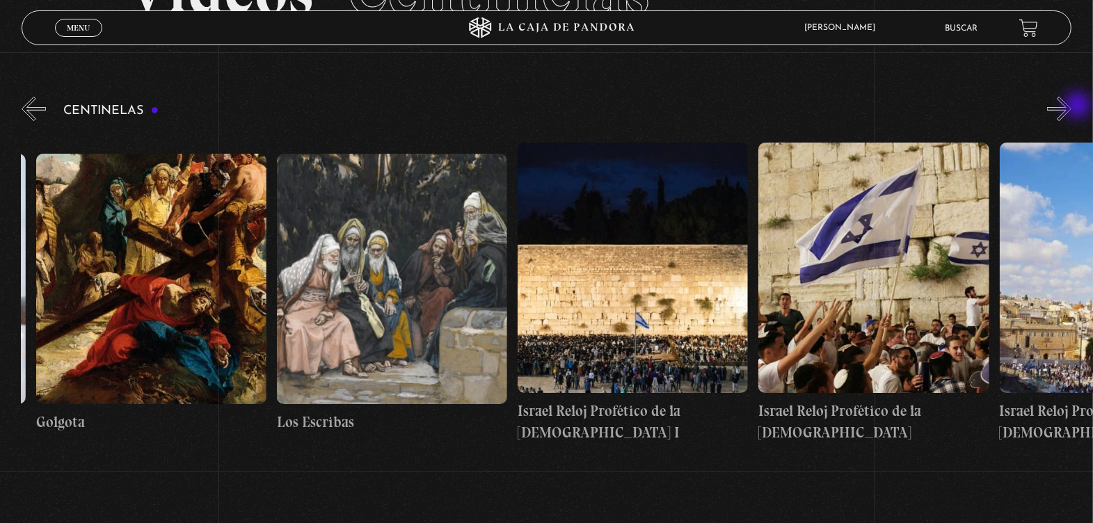
click at [1071, 106] on button "»" at bounding box center [1059, 109] width 24 height 24
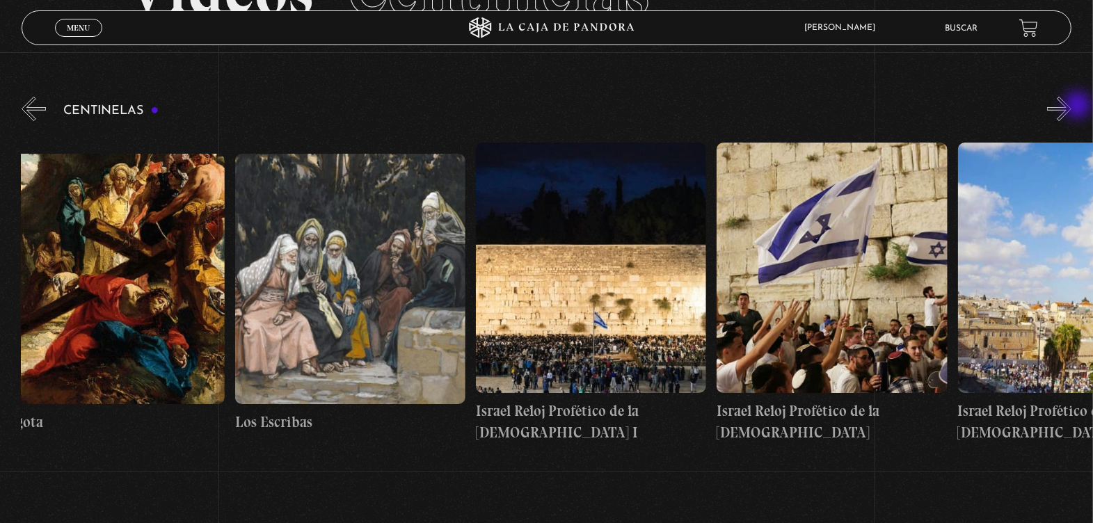
scroll to position [0, 26851]
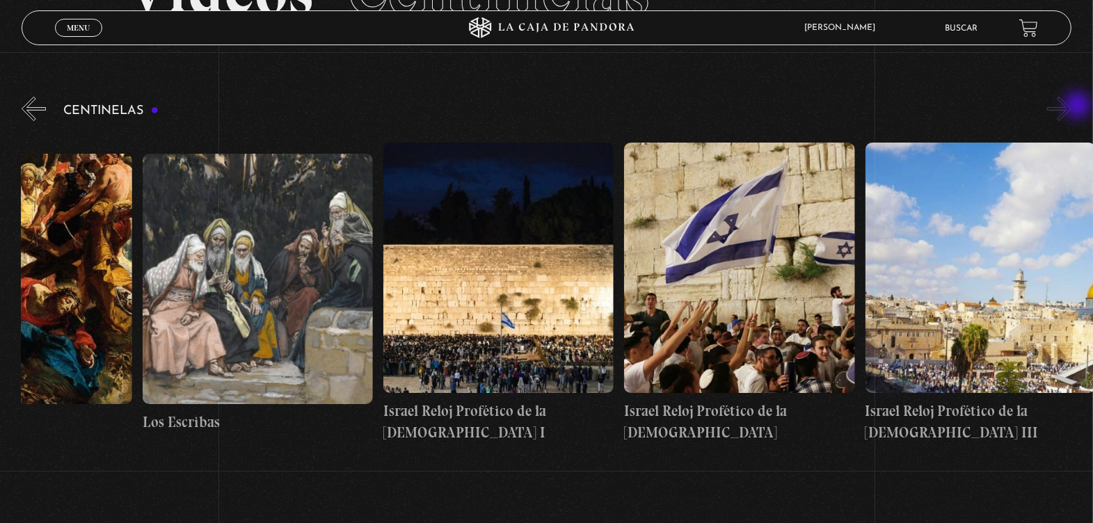
click at [1071, 106] on button "»" at bounding box center [1059, 109] width 24 height 24
click at [37, 106] on button "«" at bounding box center [34, 109] width 24 height 24
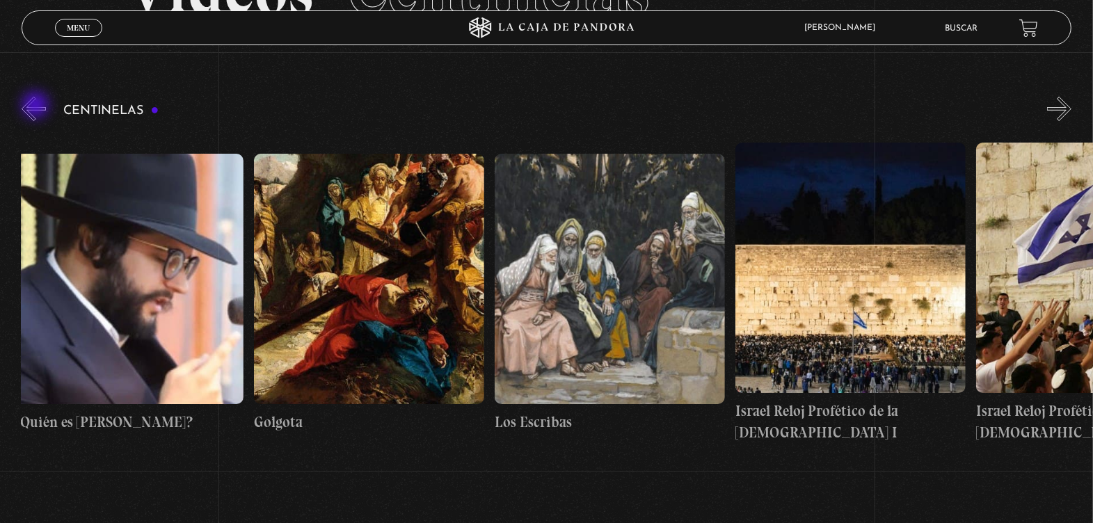
click at [37, 106] on button "«" at bounding box center [34, 109] width 24 height 24
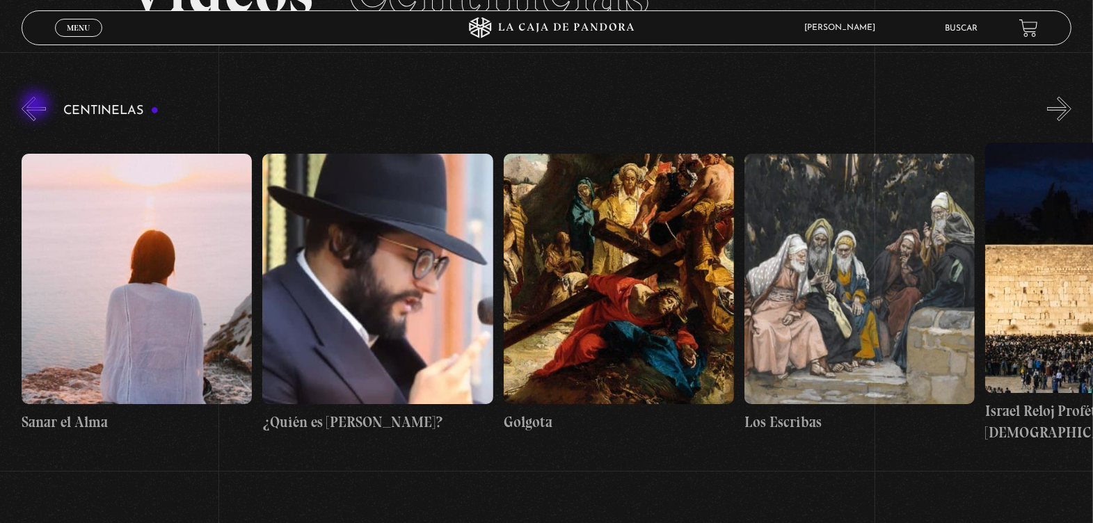
click at [37, 106] on button "«" at bounding box center [34, 109] width 24 height 24
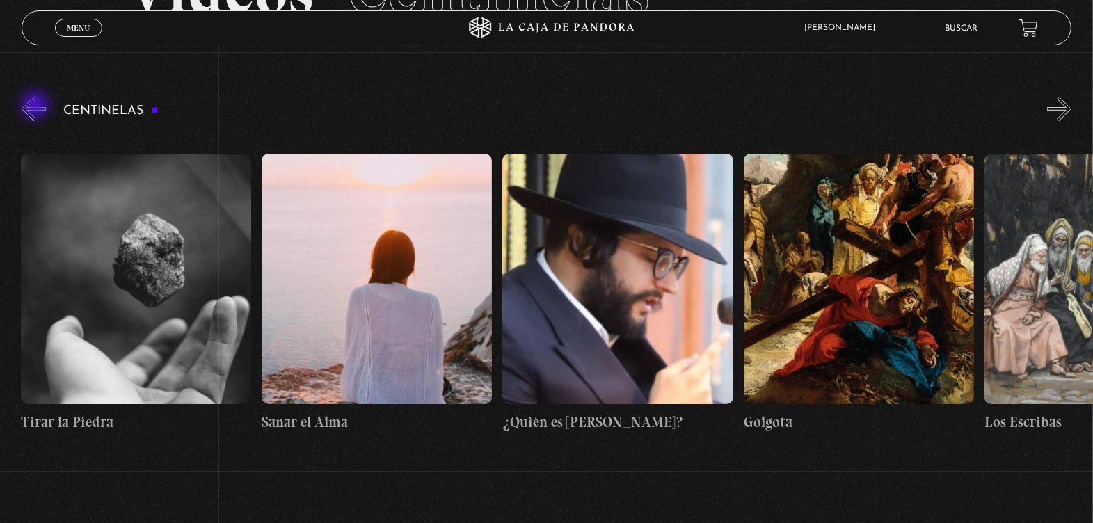
click at [37, 106] on button "«" at bounding box center [34, 109] width 24 height 24
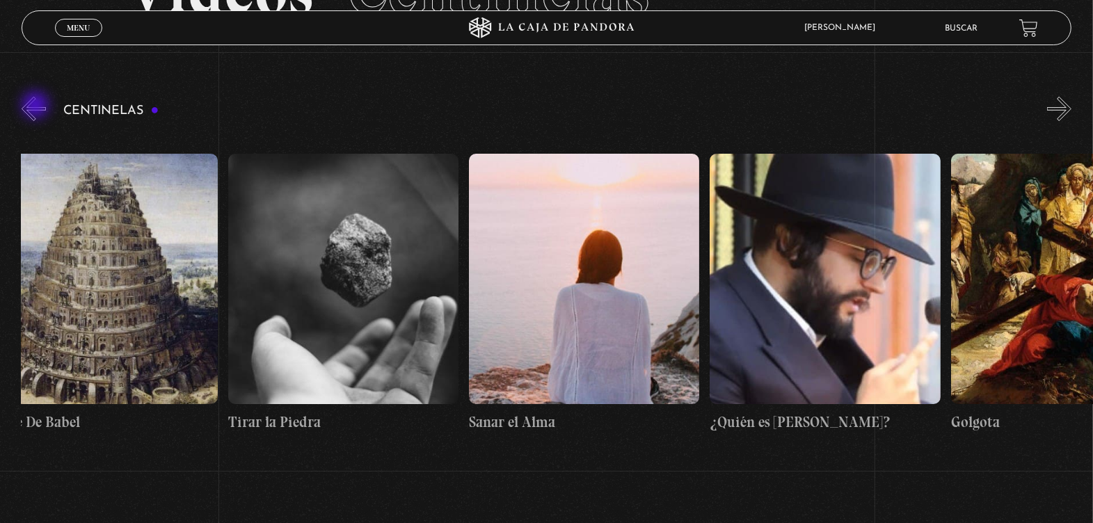
click at [37, 106] on button "«" at bounding box center [34, 109] width 24 height 24
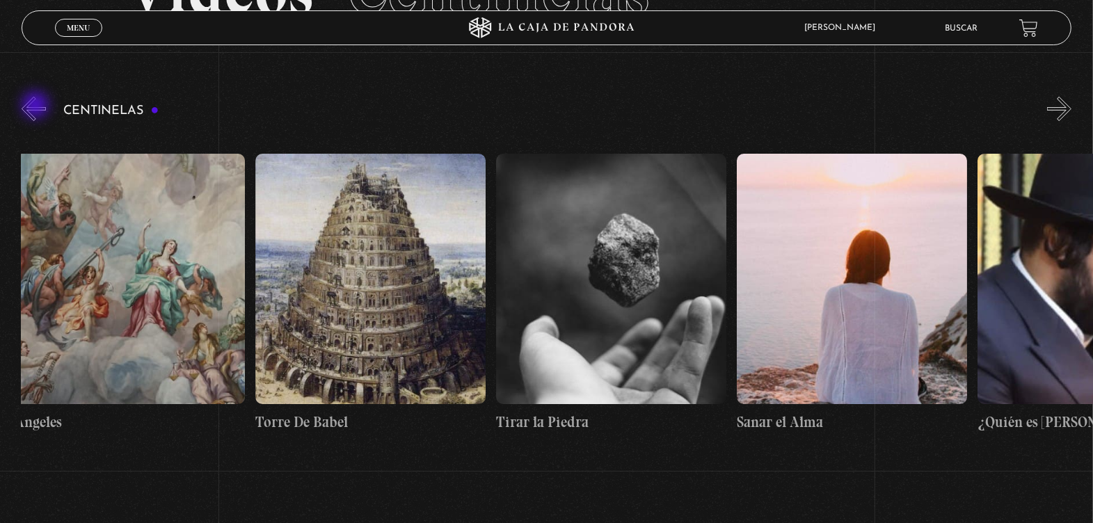
click at [37, 106] on button "«" at bounding box center [34, 109] width 24 height 24
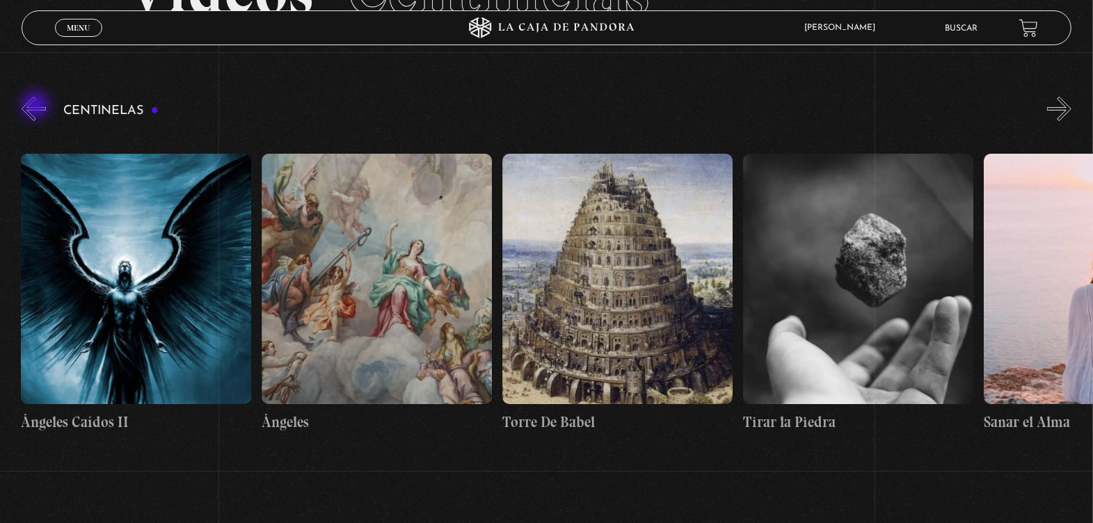
click at [37, 106] on button "«" at bounding box center [34, 109] width 24 height 24
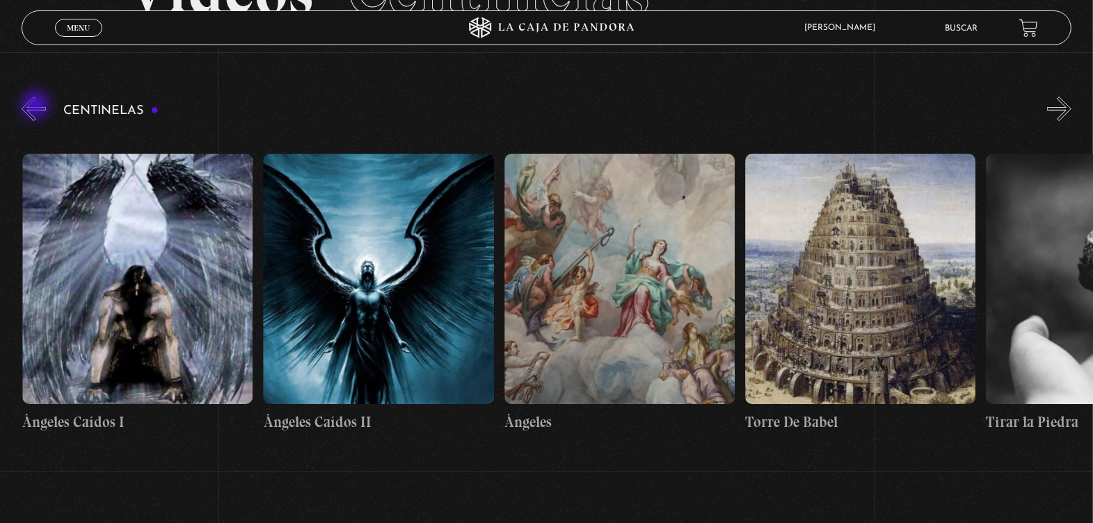
click at [37, 106] on button "«" at bounding box center [34, 109] width 24 height 24
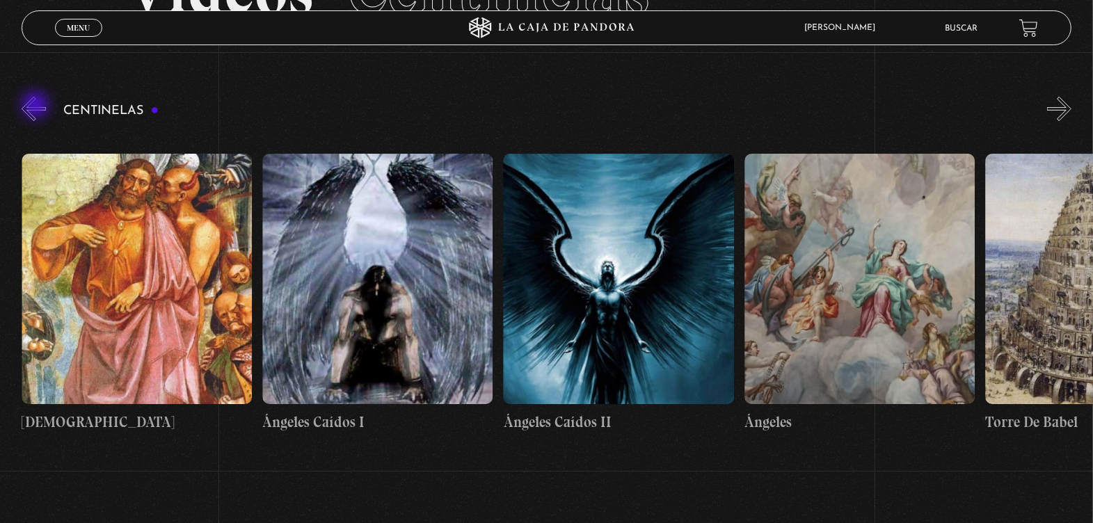
click at [37, 106] on button "«" at bounding box center [34, 109] width 24 height 24
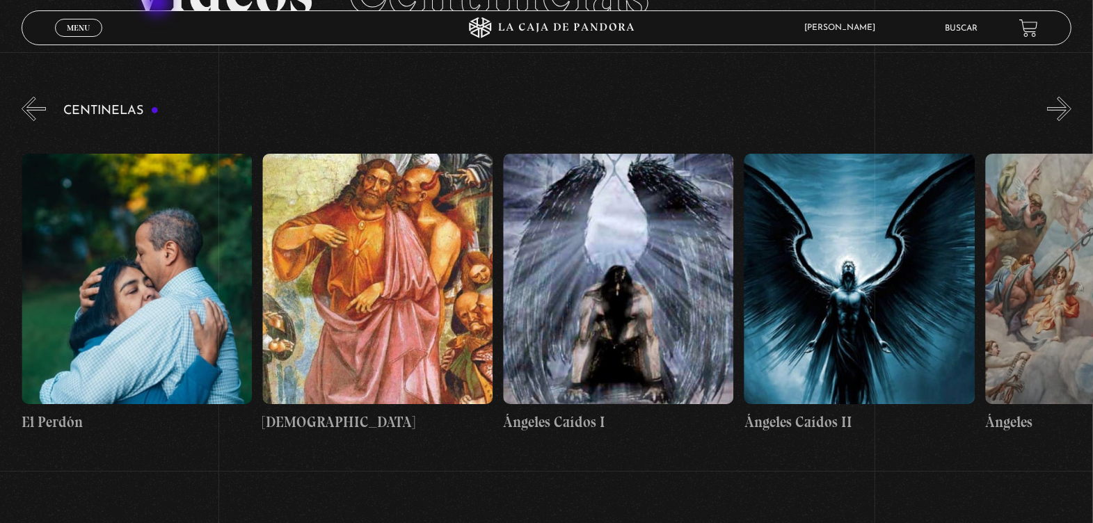
scroll to position [0, 24563]
click at [35, 106] on button "«" at bounding box center [34, 109] width 24 height 24
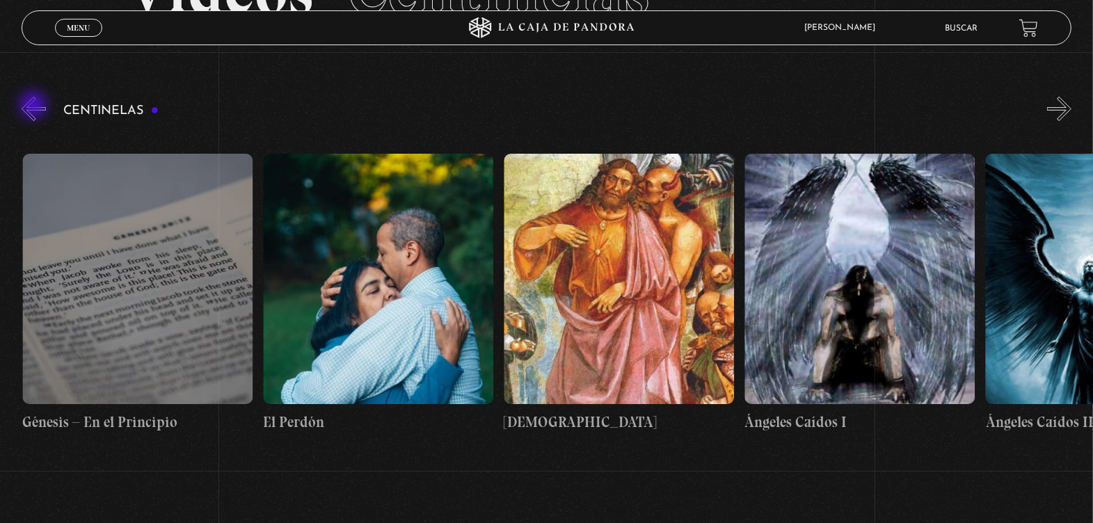
click at [35, 106] on button "«" at bounding box center [34, 109] width 24 height 24
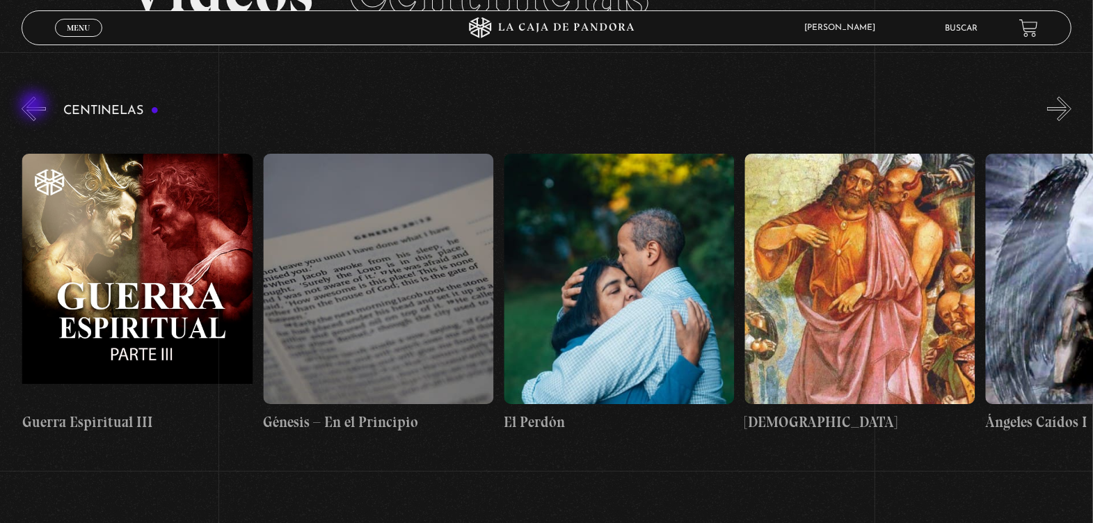
click at [35, 106] on button "«" at bounding box center [34, 109] width 24 height 24
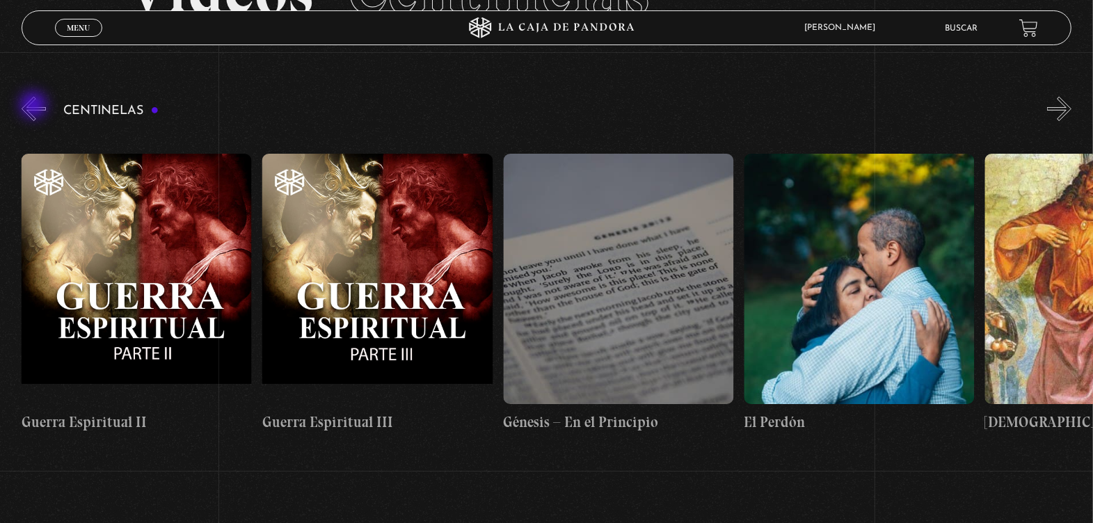
click at [35, 106] on button "«" at bounding box center [34, 109] width 24 height 24
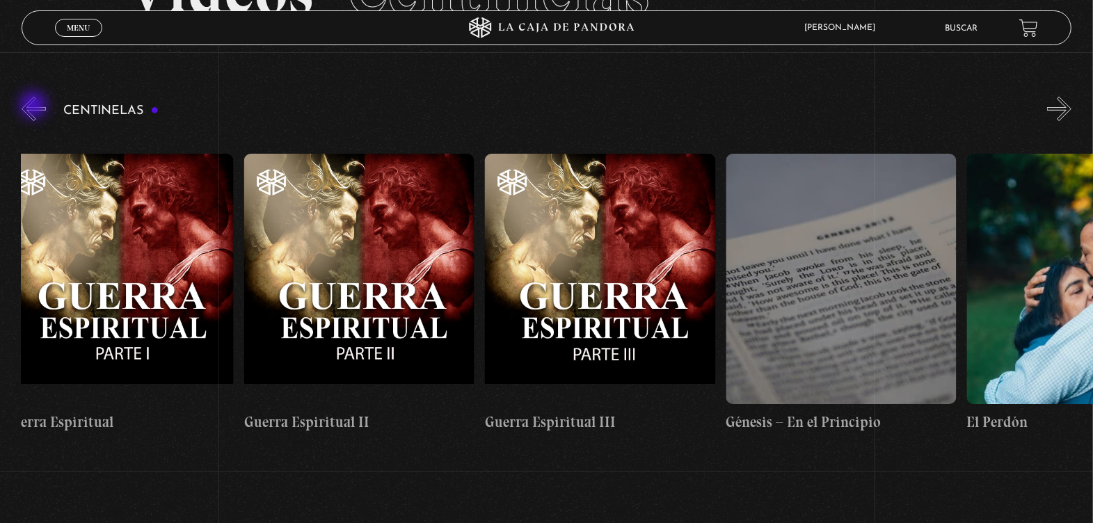
click at [35, 106] on button "«" at bounding box center [34, 109] width 24 height 24
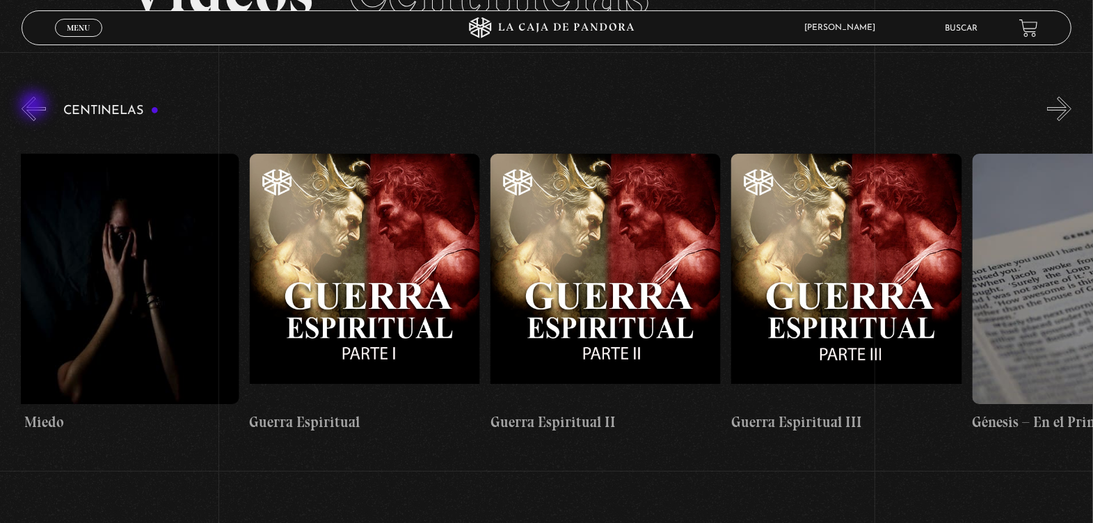
click at [35, 106] on button "«" at bounding box center [34, 109] width 24 height 24
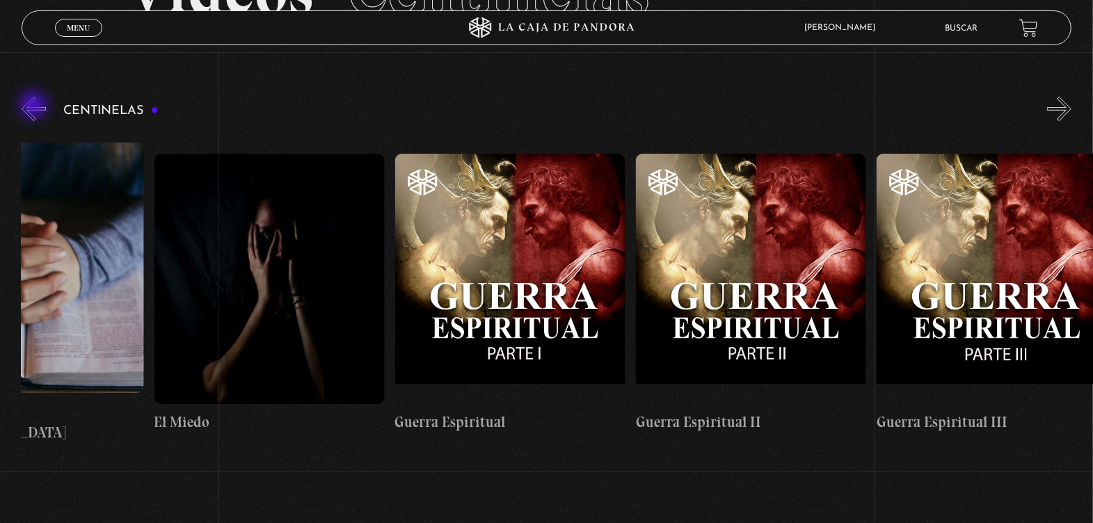
click at [35, 106] on button "«" at bounding box center [34, 109] width 24 height 24
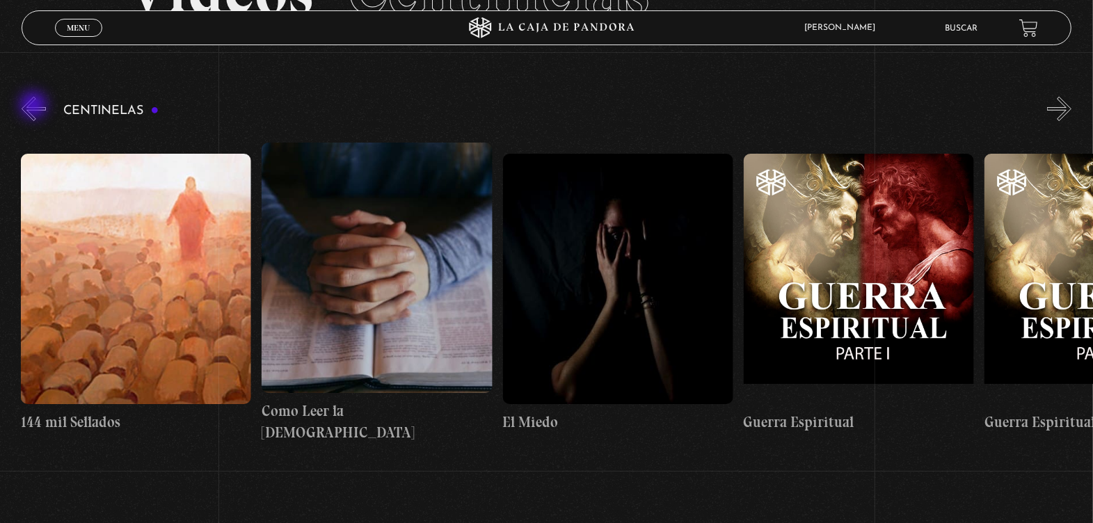
click at [35, 106] on button "«" at bounding box center [34, 109] width 24 height 24
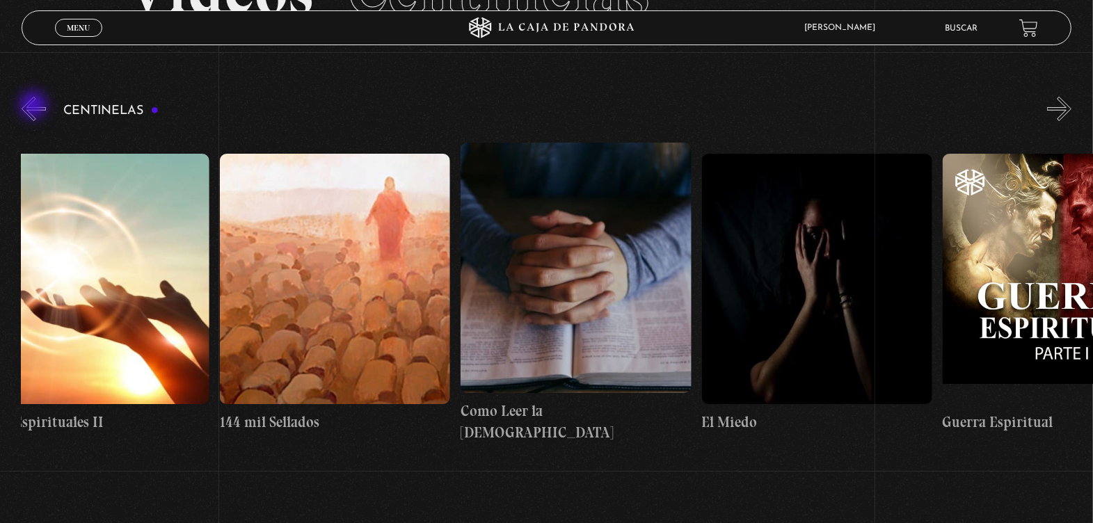
click at [35, 106] on button "«" at bounding box center [34, 109] width 24 height 24
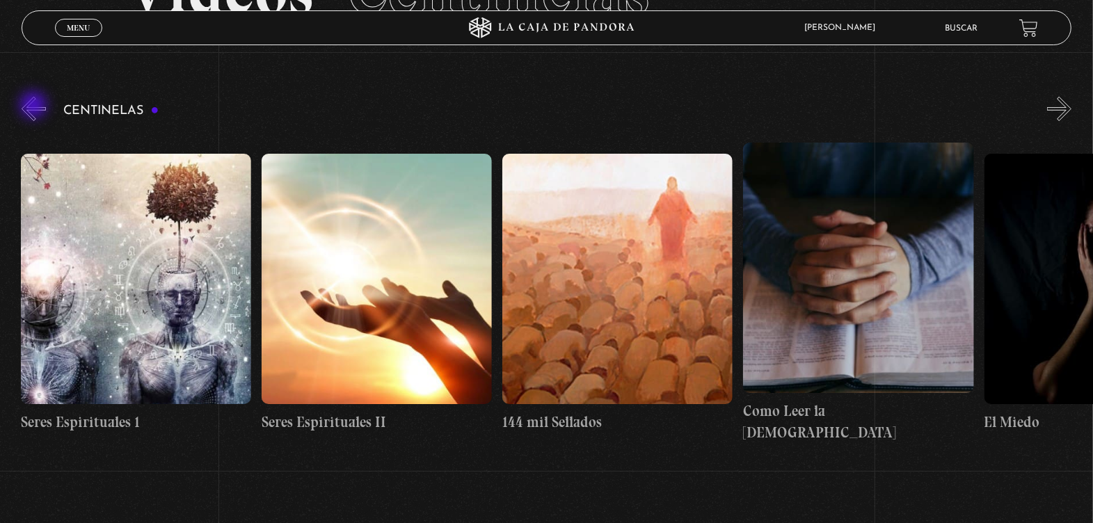
click at [35, 106] on button "«" at bounding box center [34, 109] width 24 height 24
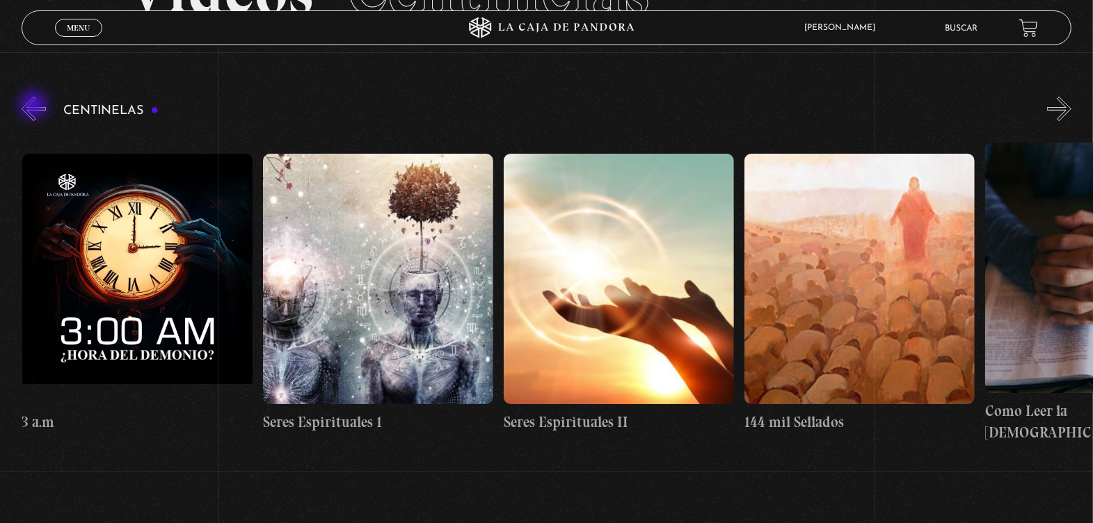
click at [35, 106] on button "«" at bounding box center [34, 109] width 24 height 24
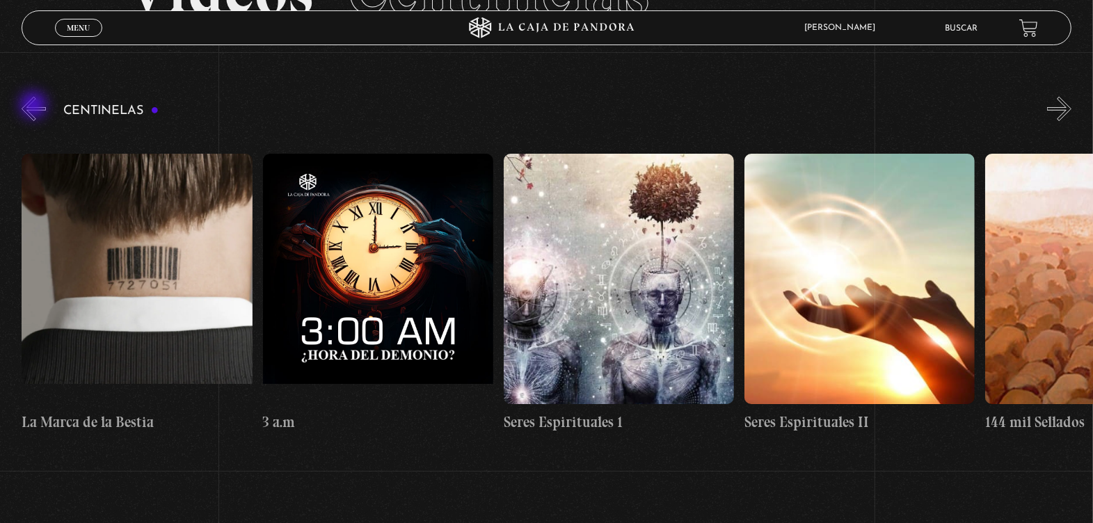
click at [35, 106] on button "«" at bounding box center [34, 109] width 24 height 24
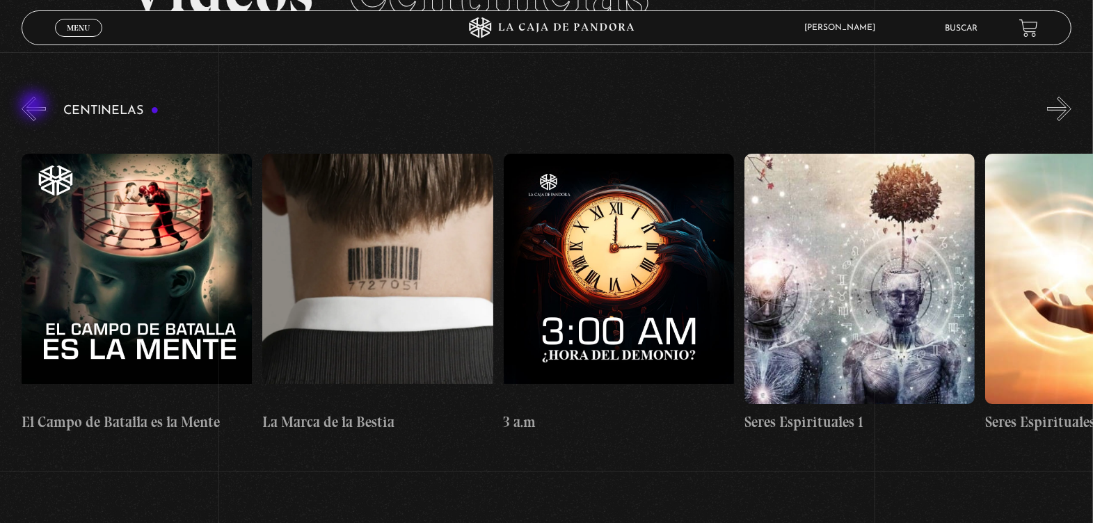
click at [35, 106] on button "«" at bounding box center [34, 109] width 24 height 24
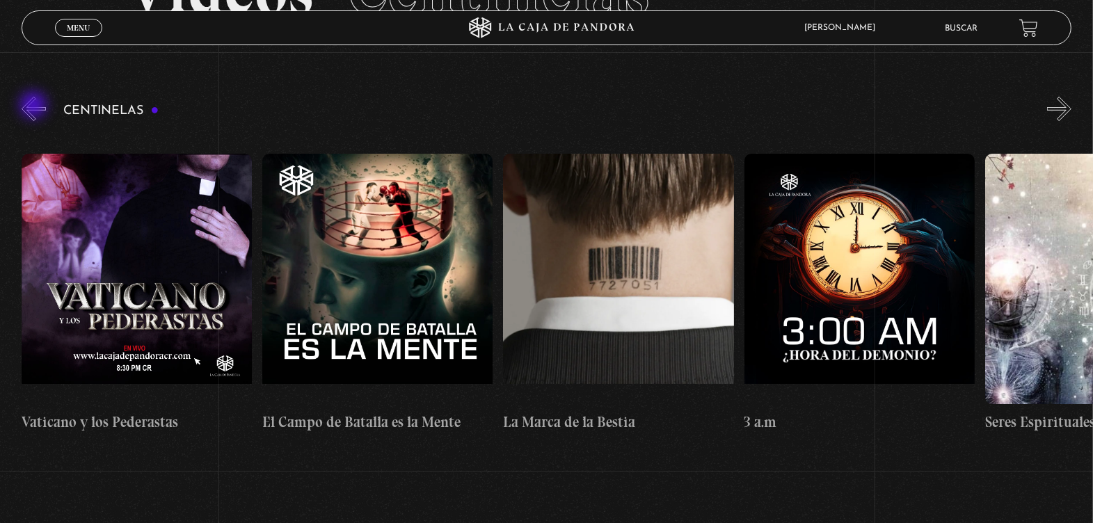
click at [35, 106] on button "«" at bounding box center [34, 109] width 24 height 24
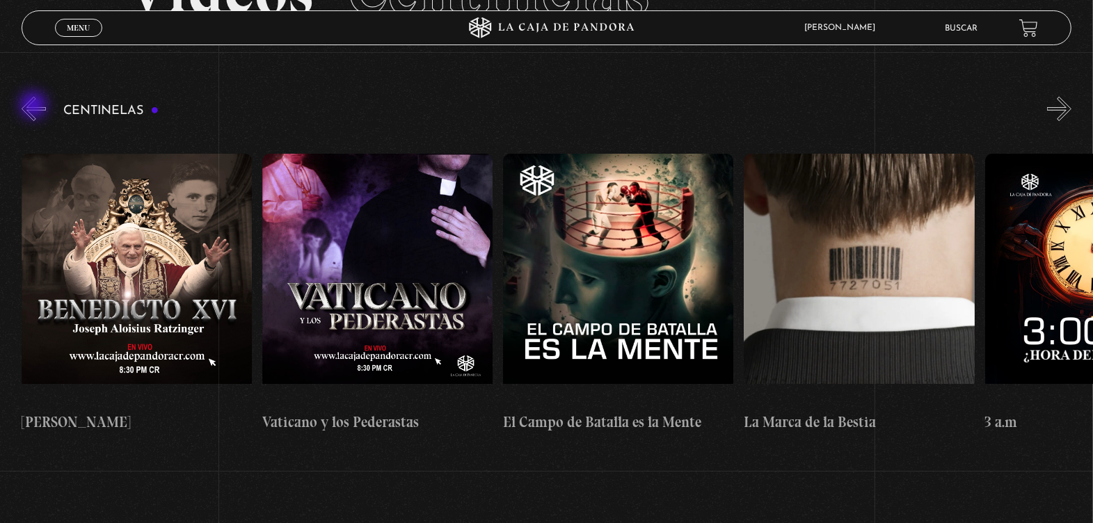
click at [35, 106] on button "«" at bounding box center [34, 109] width 24 height 24
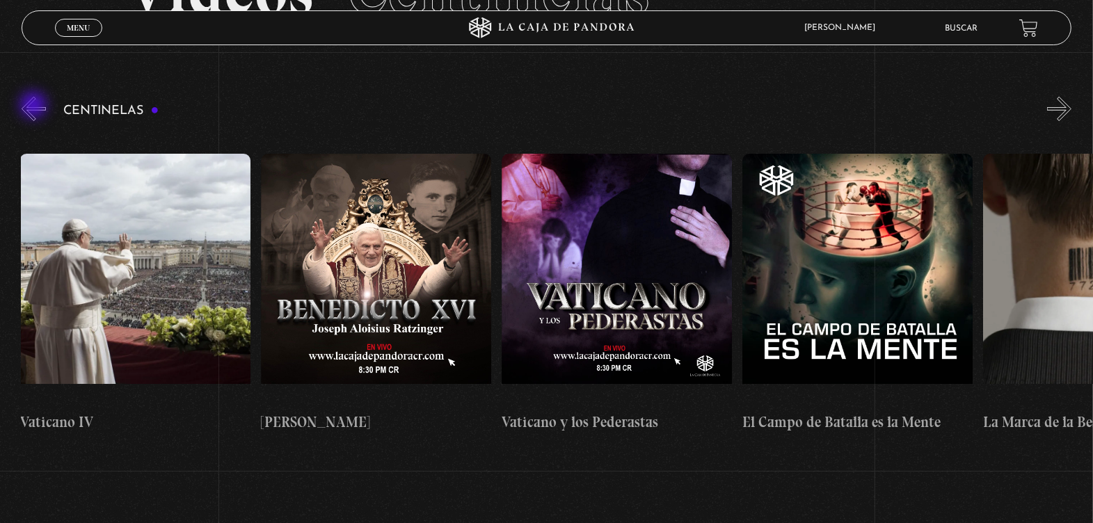
click at [35, 106] on button "«" at bounding box center [34, 109] width 24 height 24
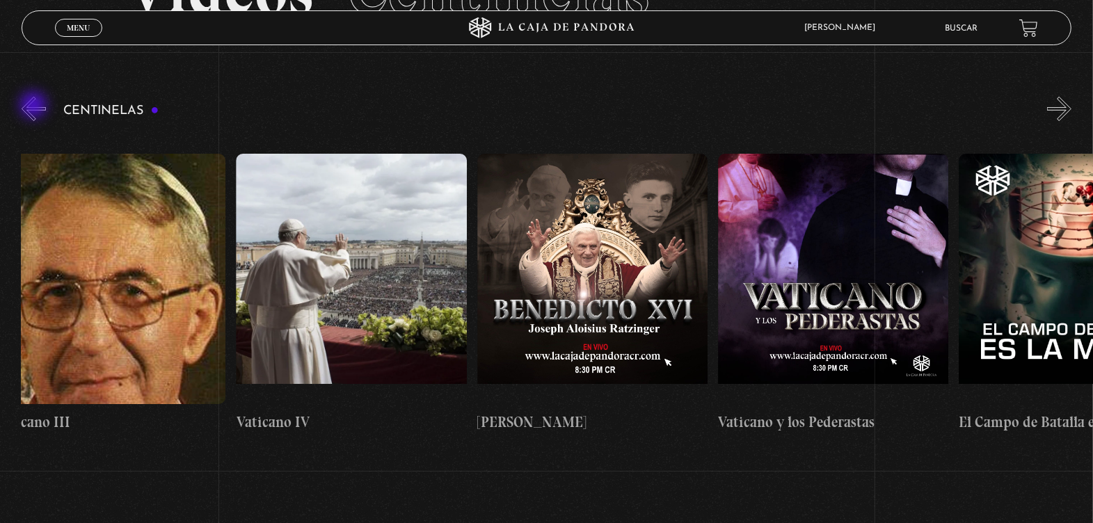
click at [35, 106] on button "«" at bounding box center [34, 109] width 24 height 24
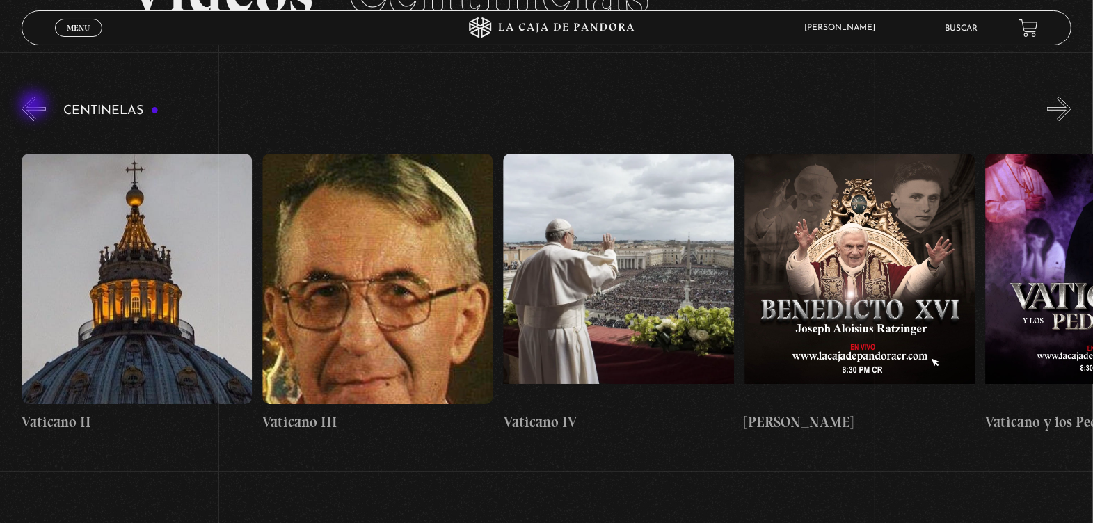
click at [35, 106] on button "«" at bounding box center [34, 109] width 24 height 24
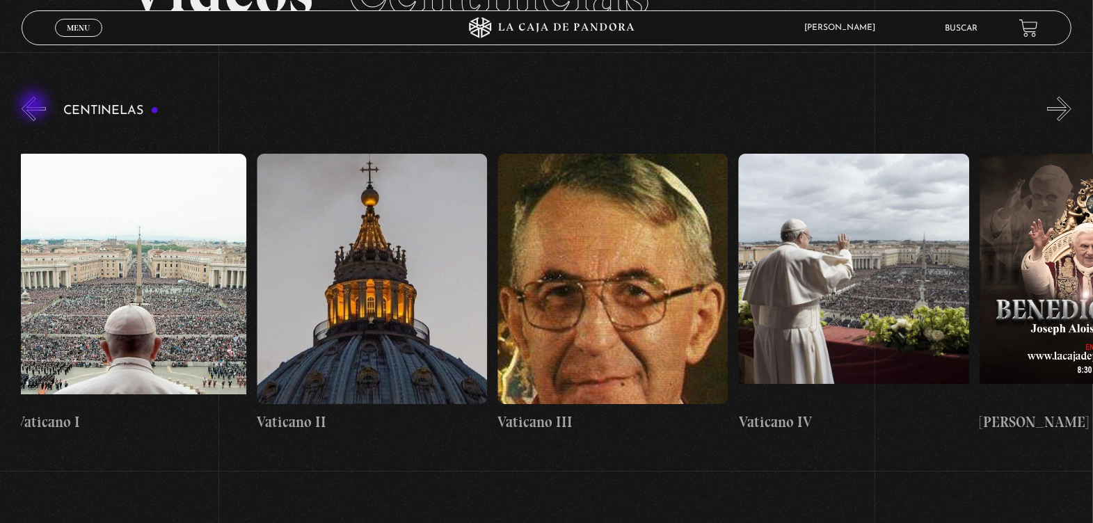
click at [35, 106] on button "«" at bounding box center [34, 109] width 24 height 24
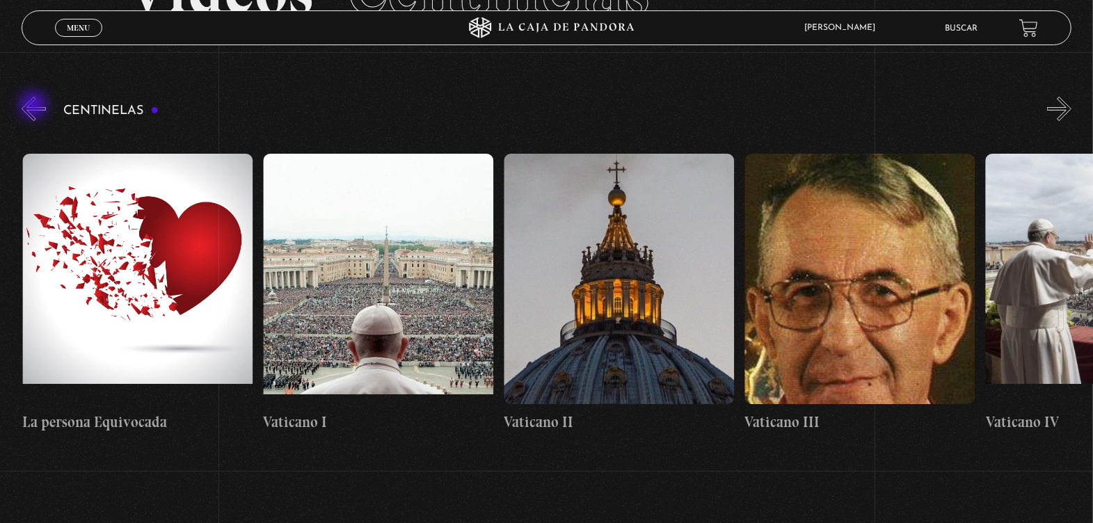
click at [35, 106] on button "«" at bounding box center [34, 109] width 24 height 24
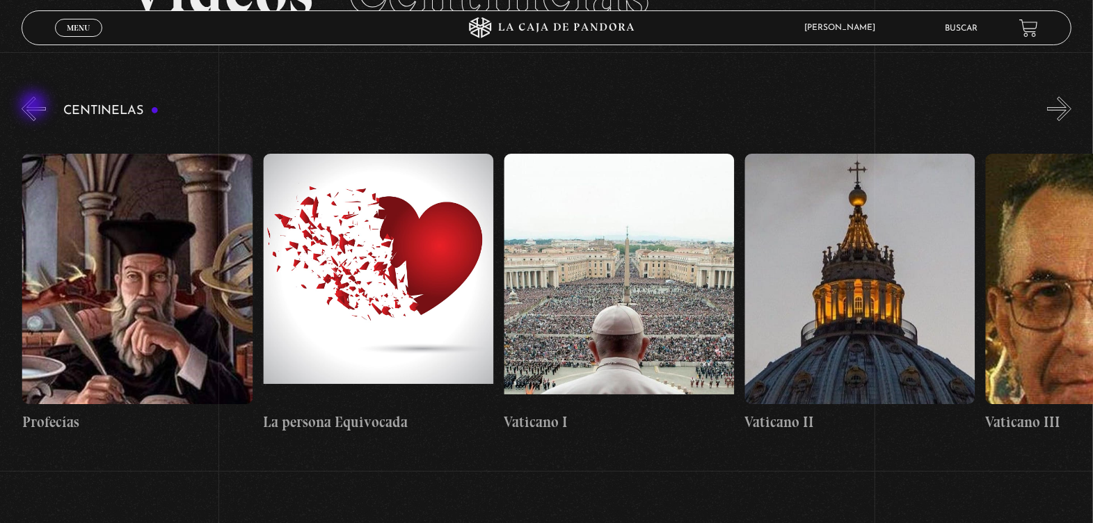
click at [35, 106] on button "«" at bounding box center [34, 109] width 24 height 24
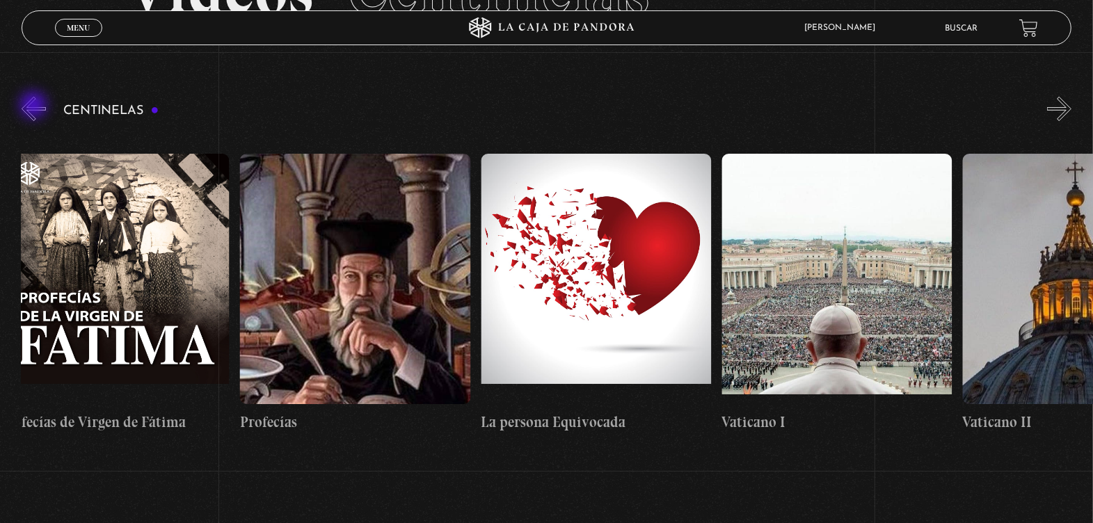
click at [35, 106] on button "«" at bounding box center [34, 109] width 24 height 24
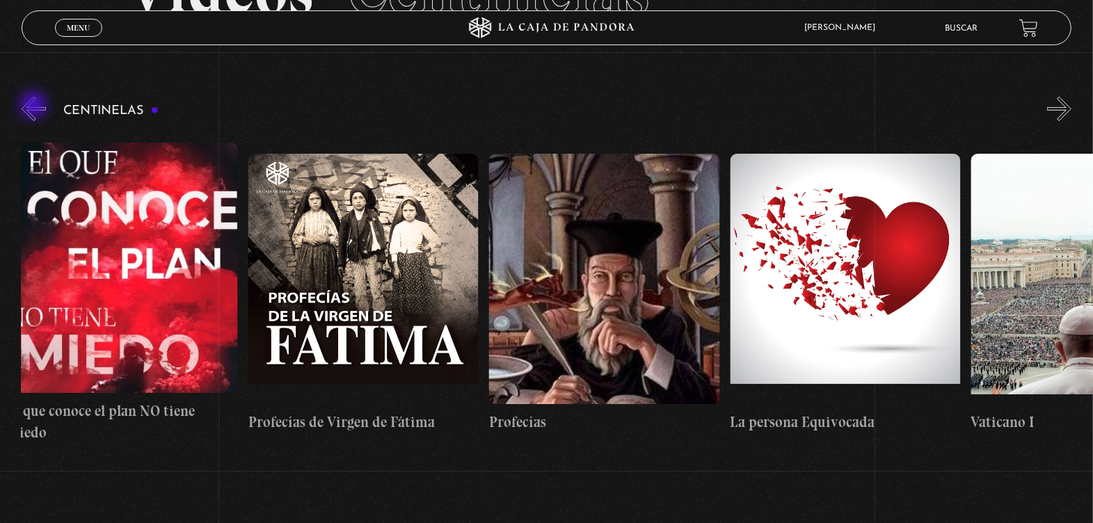
click at [35, 106] on button "«" at bounding box center [34, 109] width 24 height 24
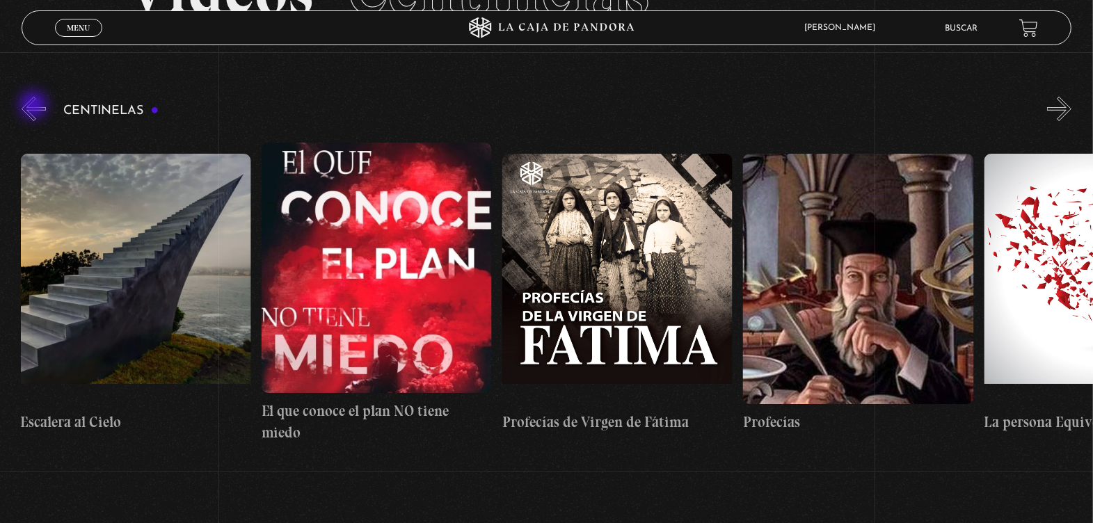
click at [35, 106] on button "«" at bounding box center [34, 109] width 24 height 24
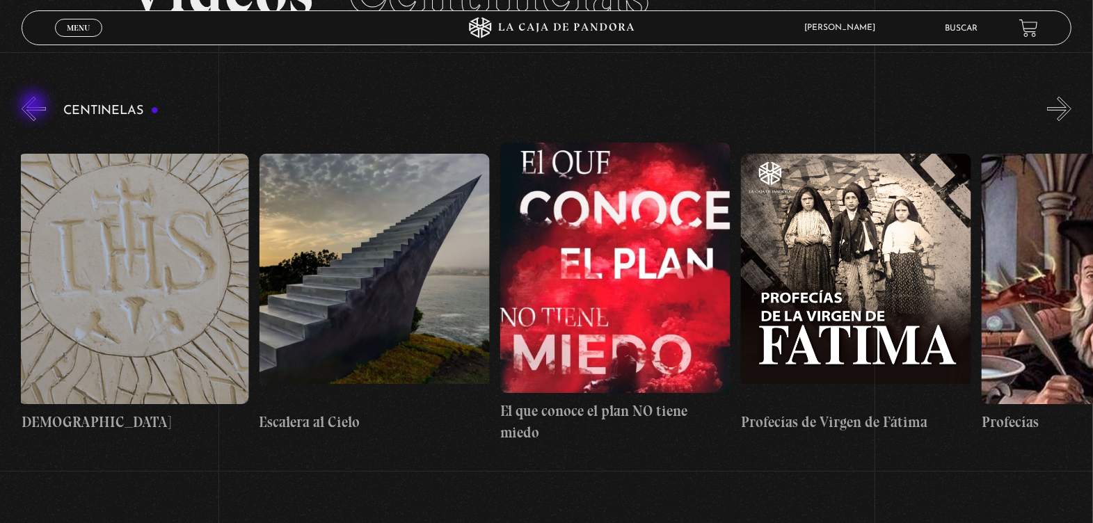
click at [35, 106] on button "«" at bounding box center [34, 109] width 24 height 24
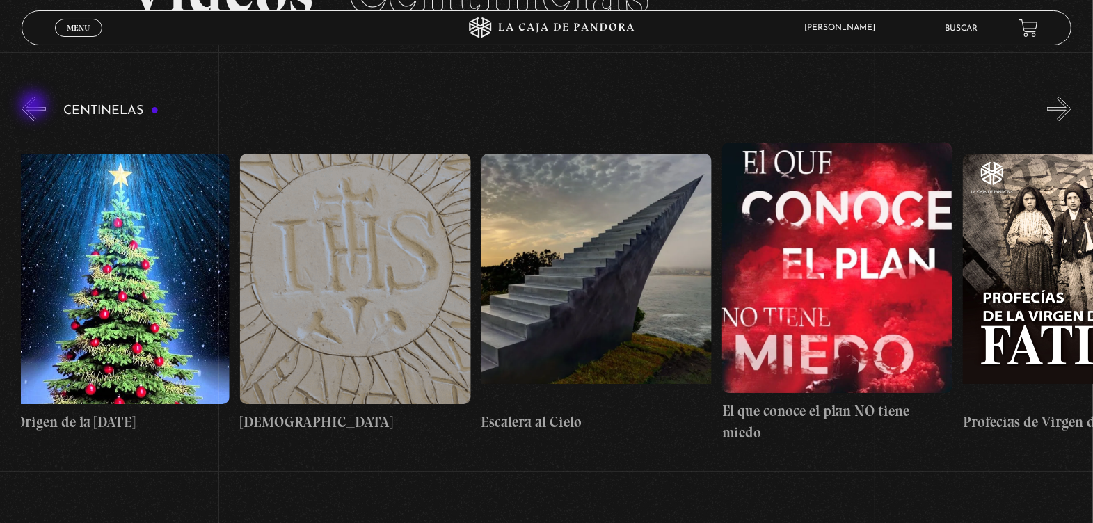
click at [35, 106] on button "«" at bounding box center [34, 109] width 24 height 24
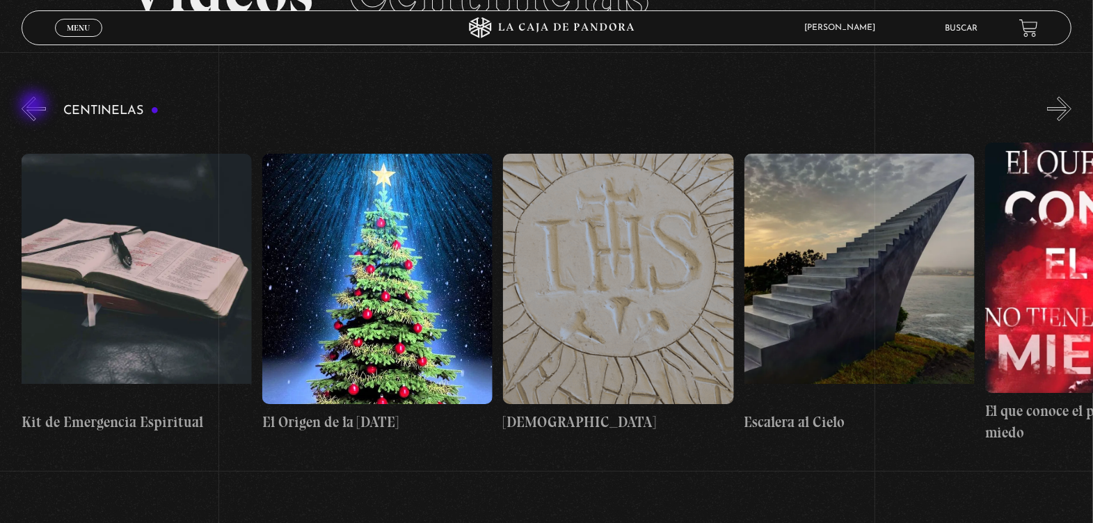
click at [35, 106] on button "«" at bounding box center [34, 109] width 24 height 24
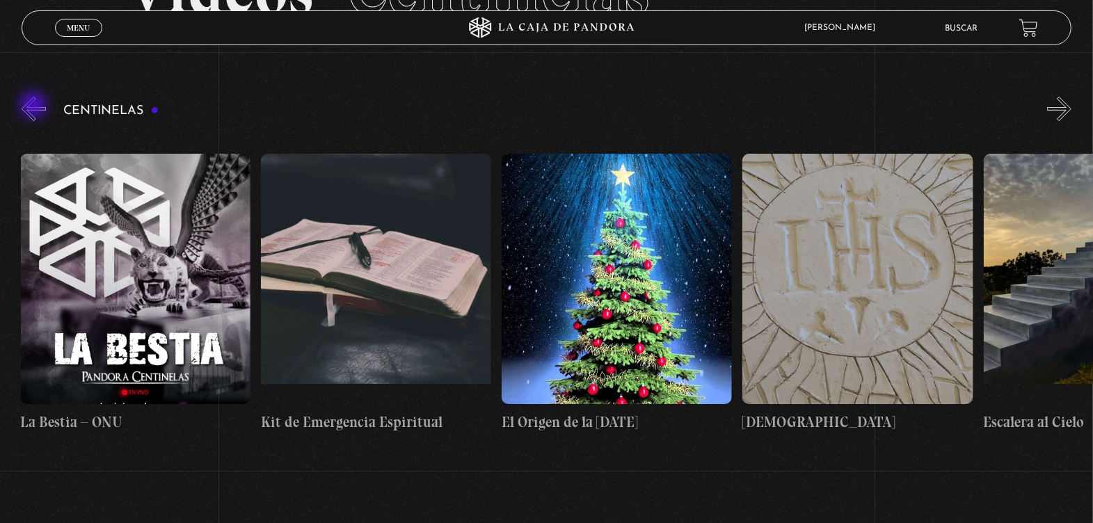
click at [35, 106] on button "«" at bounding box center [34, 109] width 24 height 24
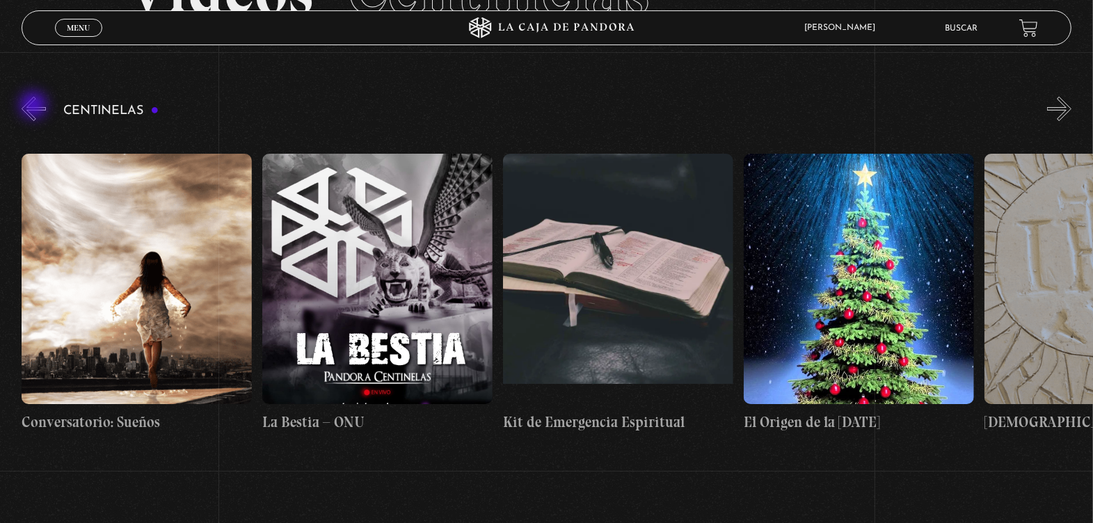
click at [35, 106] on button "«" at bounding box center [34, 109] width 24 height 24
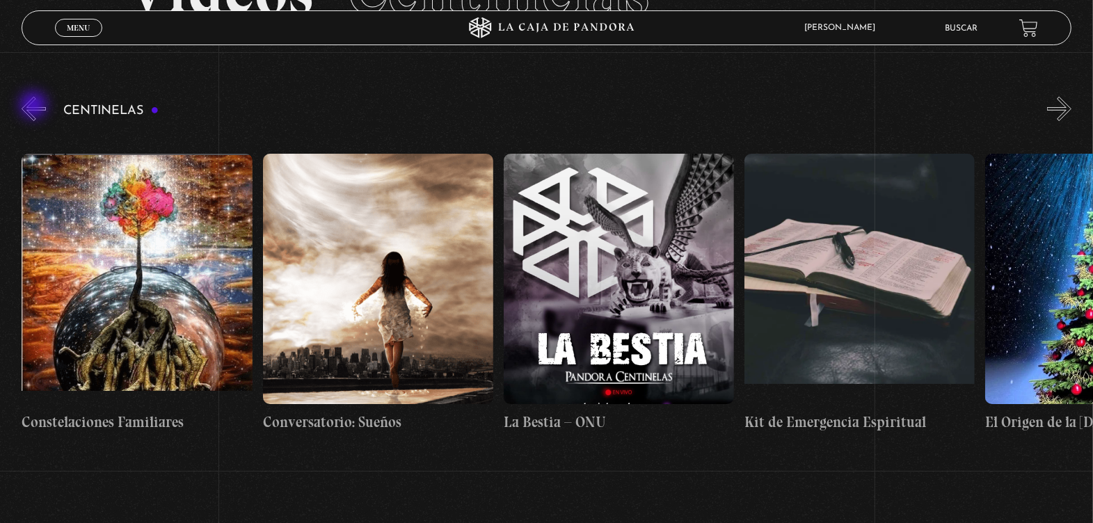
click at [35, 106] on button "«" at bounding box center [34, 109] width 24 height 24
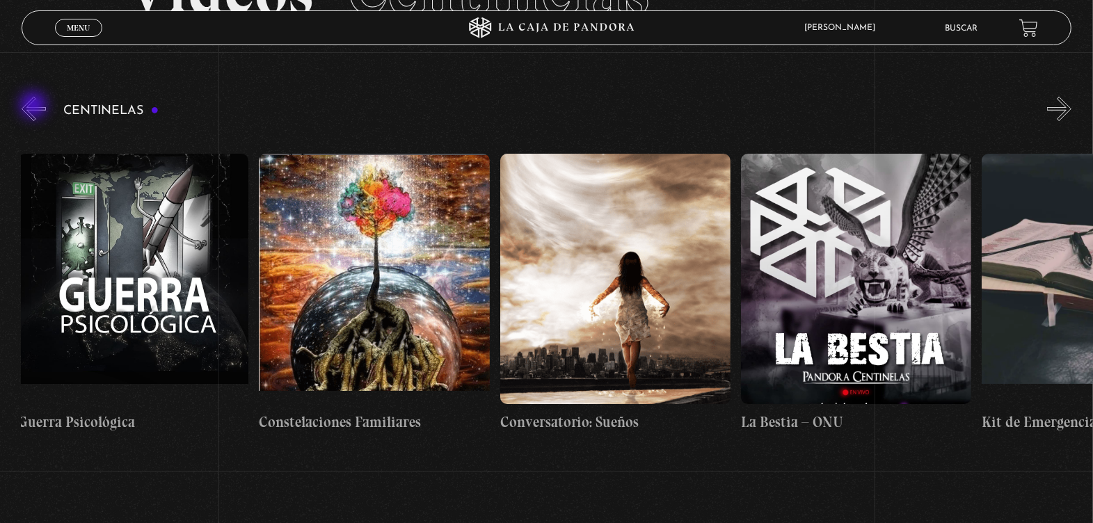
click at [35, 106] on button "«" at bounding box center [34, 109] width 24 height 24
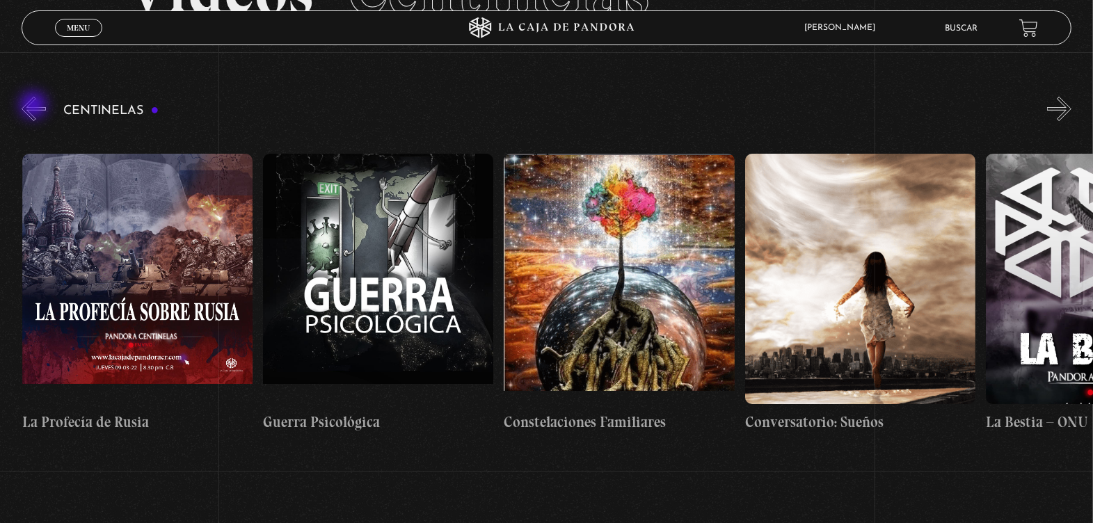
click at [35, 106] on button "«" at bounding box center [34, 109] width 24 height 24
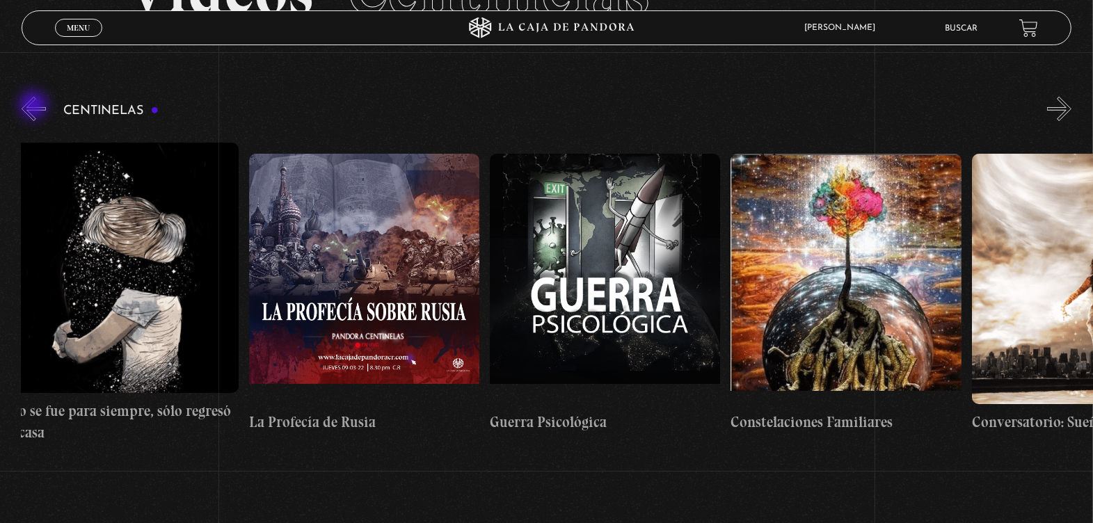
scroll to position [0, 16857]
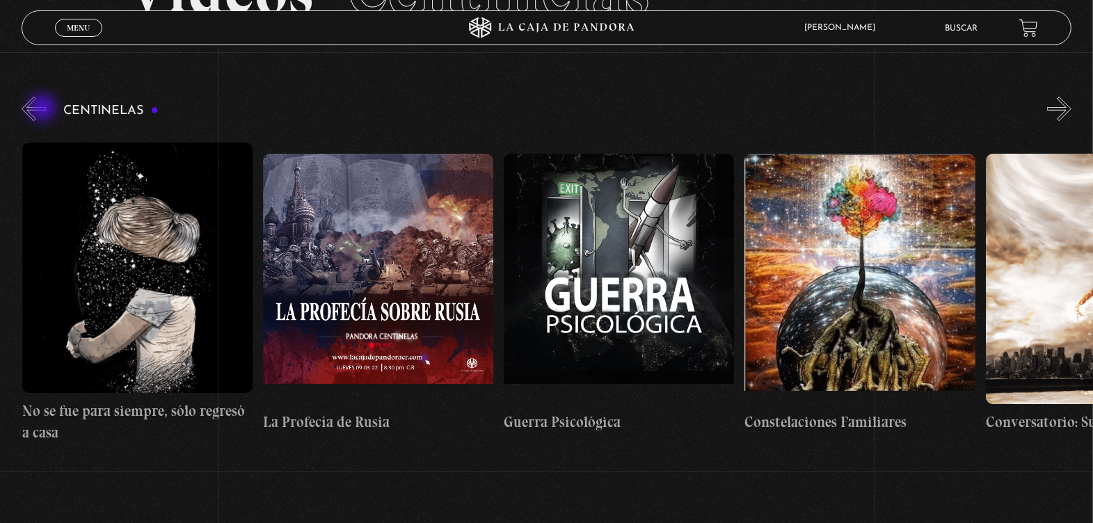
click at [44, 109] on button "«" at bounding box center [34, 109] width 24 height 24
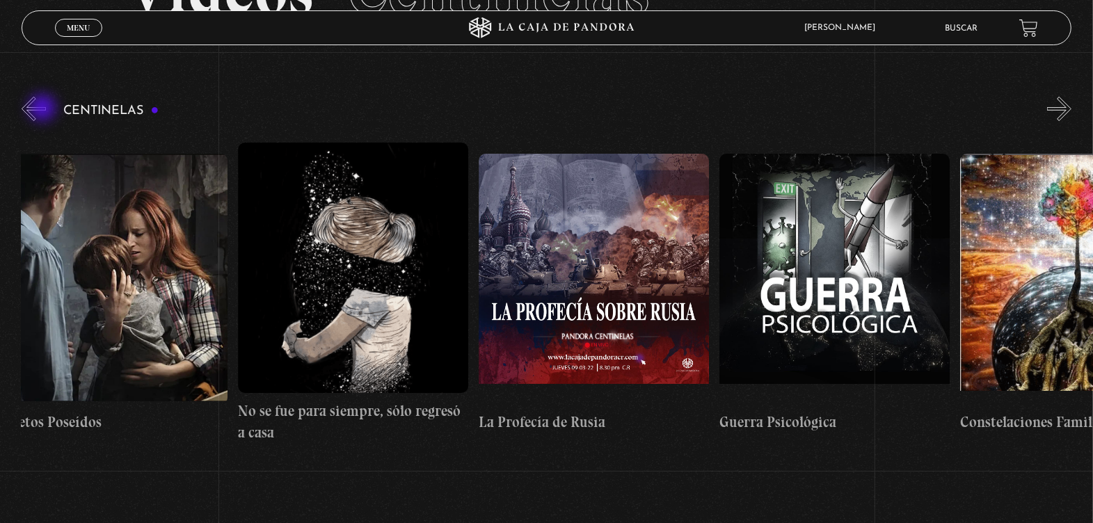
click at [44, 109] on button "«" at bounding box center [34, 109] width 24 height 24
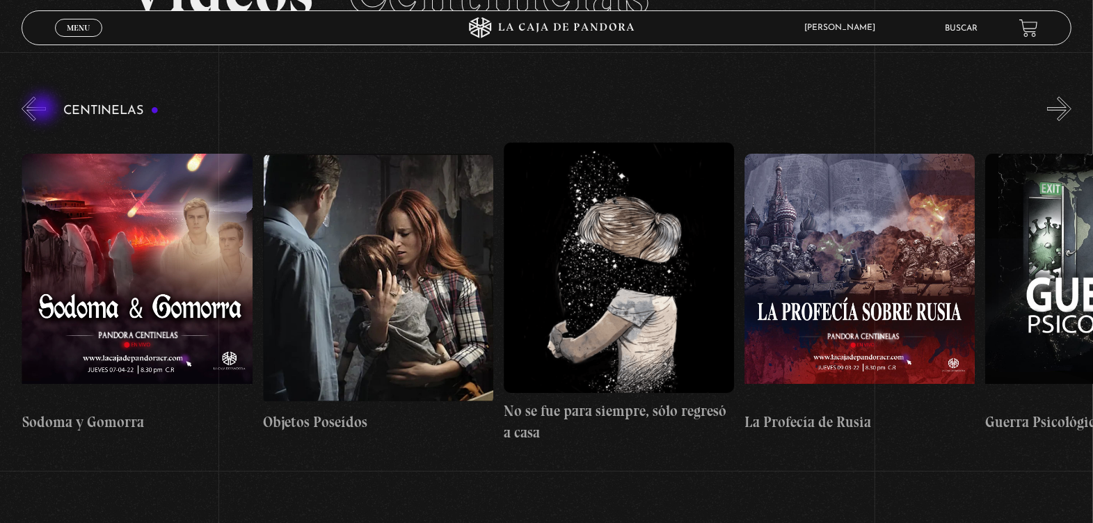
click at [44, 109] on button "«" at bounding box center [34, 109] width 24 height 24
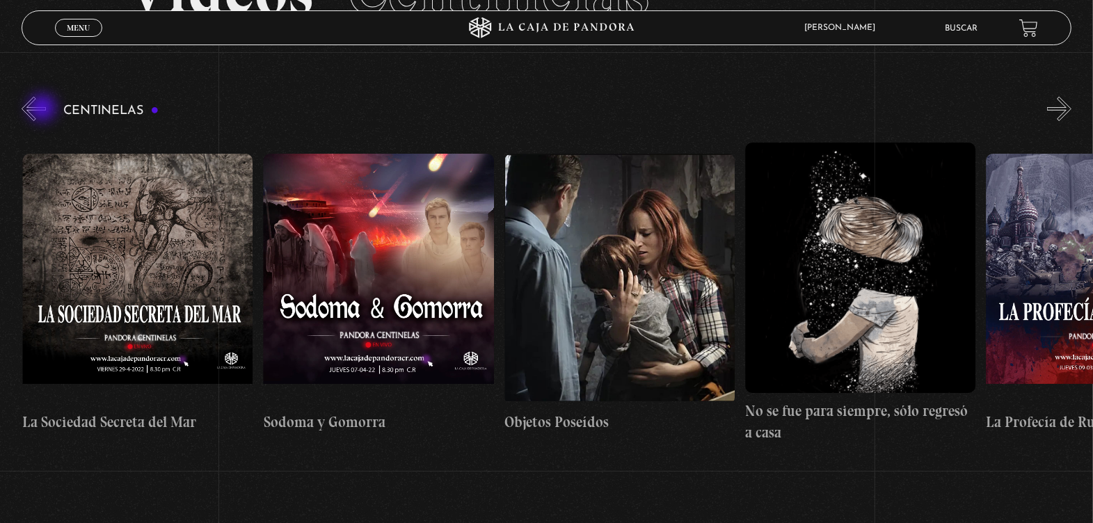
click at [44, 109] on button "«" at bounding box center [34, 109] width 24 height 24
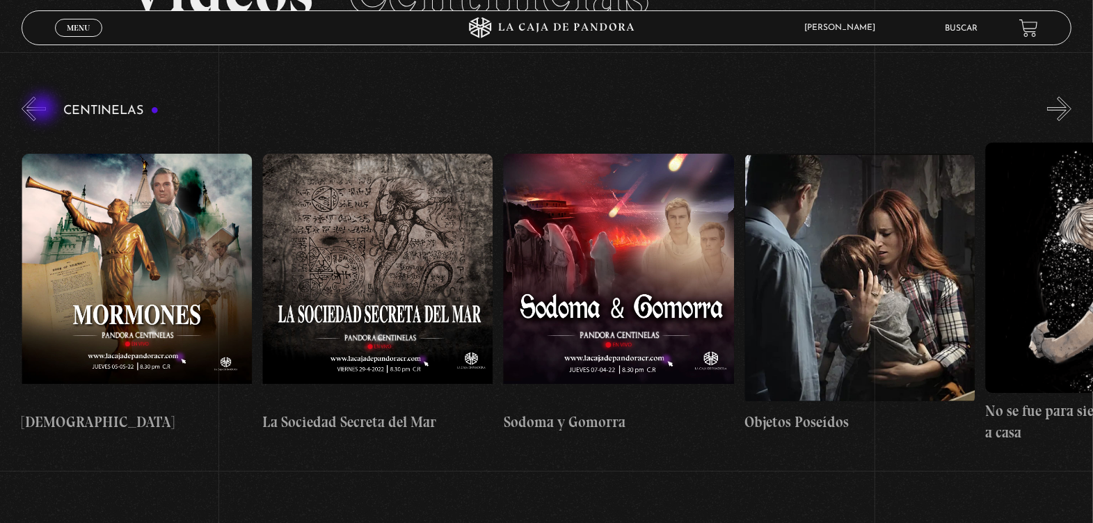
scroll to position [0, 15894]
click at [44, 109] on button "«" at bounding box center [34, 109] width 24 height 24
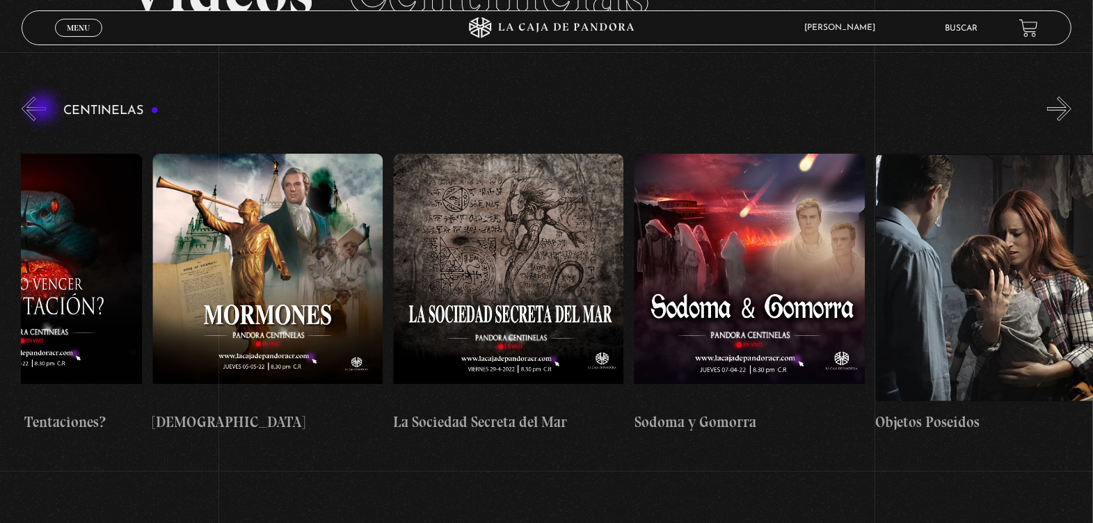
click at [44, 109] on button "«" at bounding box center [34, 109] width 24 height 24
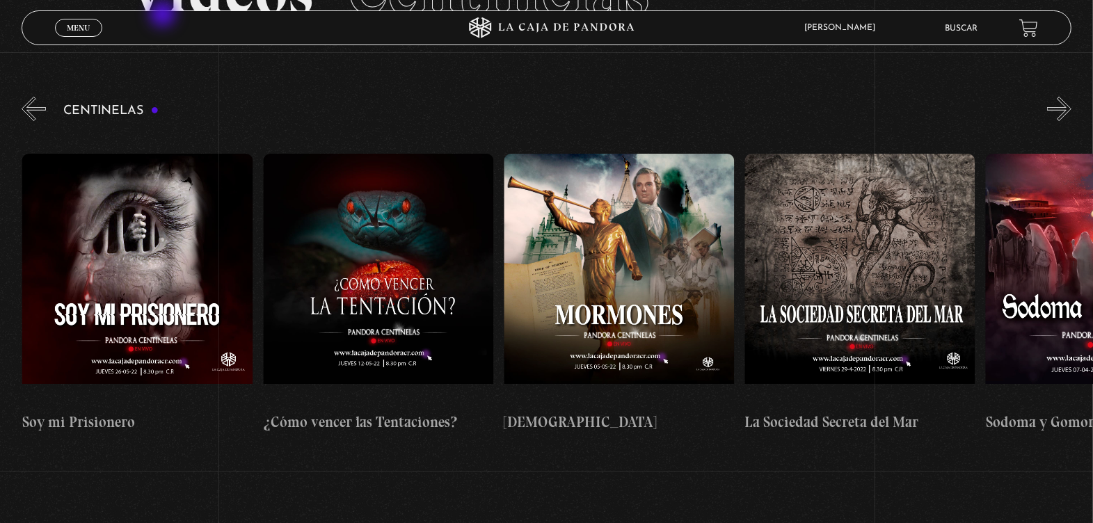
scroll to position [0, 15412]
click at [91, 19] on link "Menu Cerrar" at bounding box center [78, 28] width 47 height 18
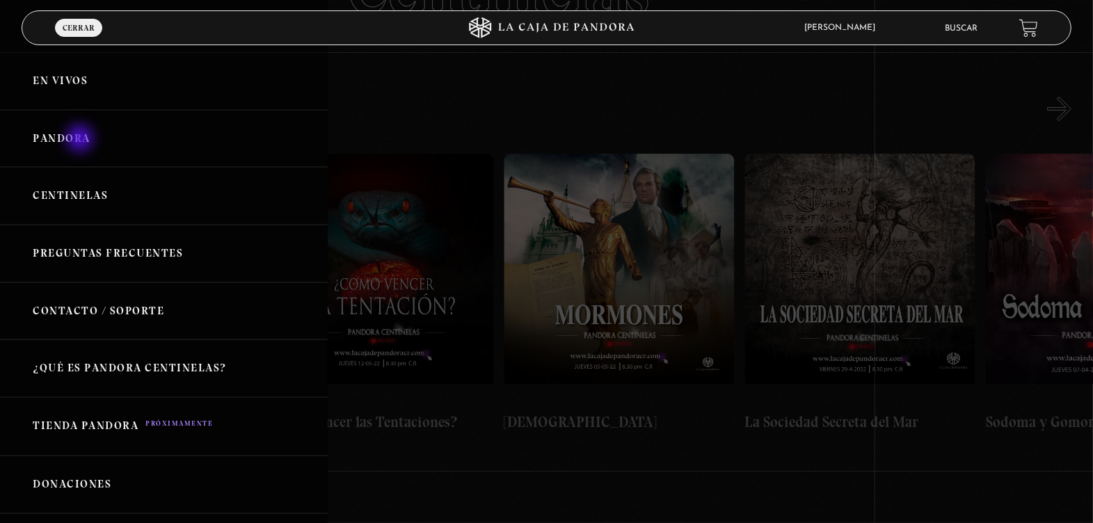
click at [81, 140] on link "Pandora" at bounding box center [164, 139] width 328 height 58
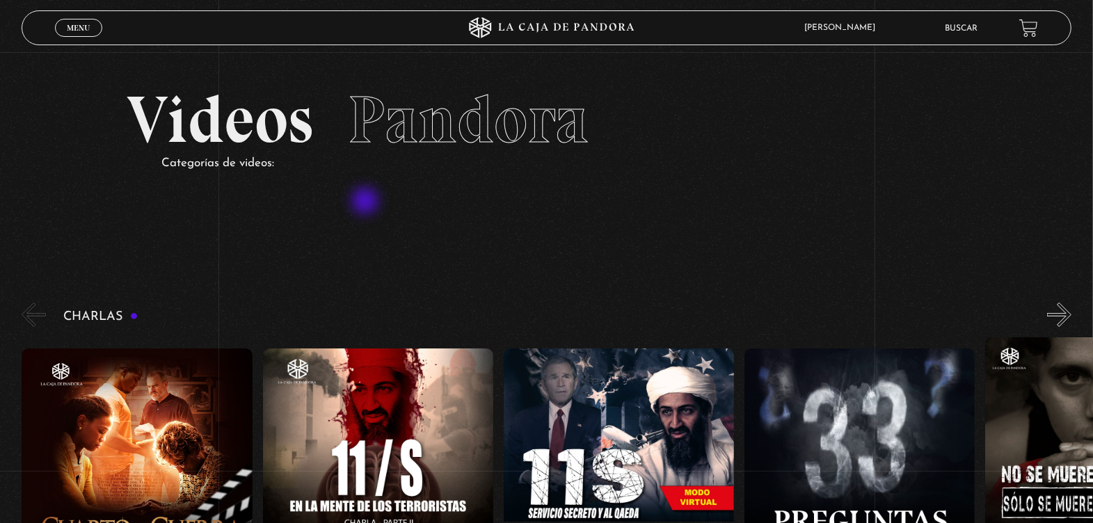
click at [367, 202] on section "Videos Pandora Categorías de videos:" at bounding box center [546, 148] width 1093 height 192
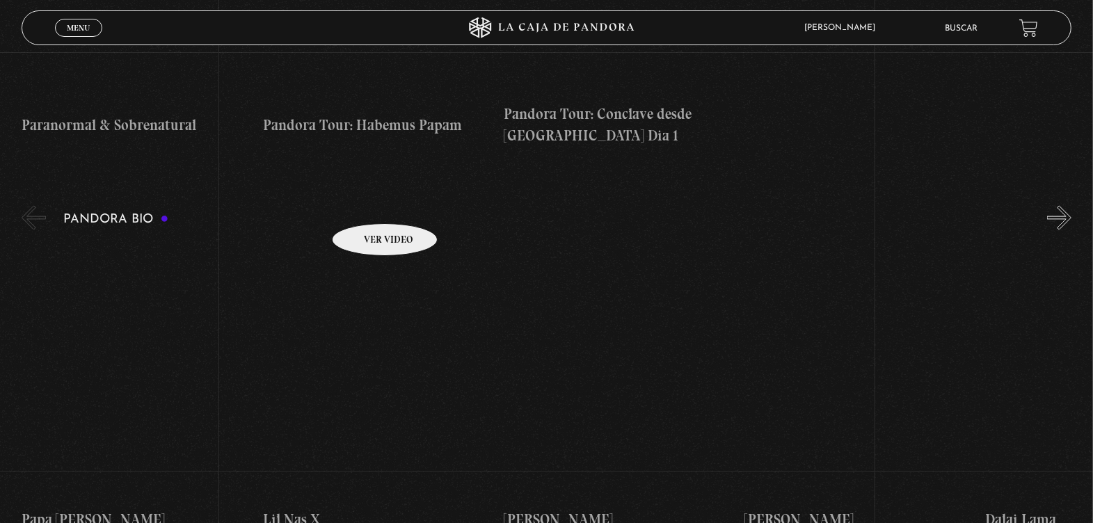
scroll to position [2017, 0]
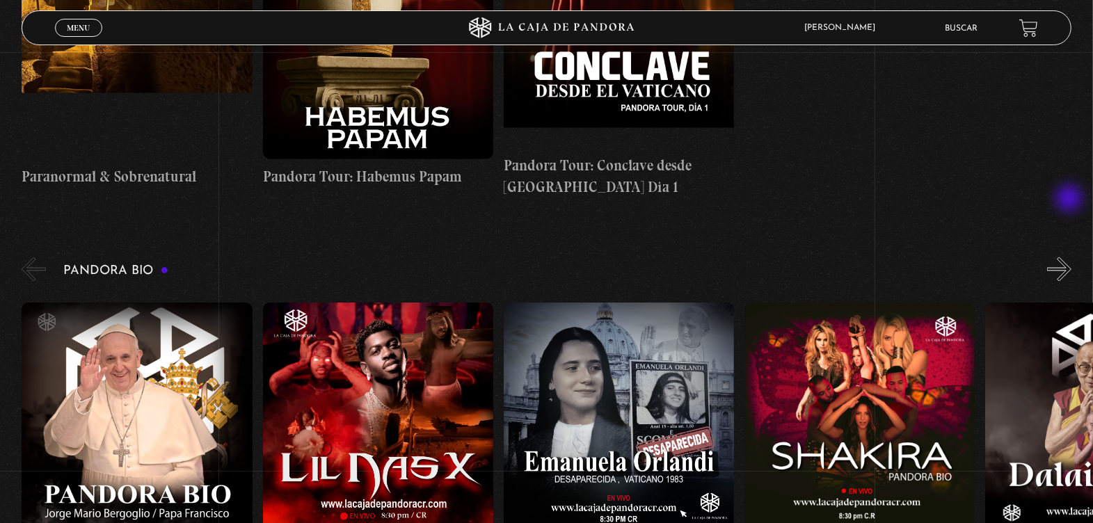
click at [1070, 257] on button "»" at bounding box center [1059, 269] width 24 height 24
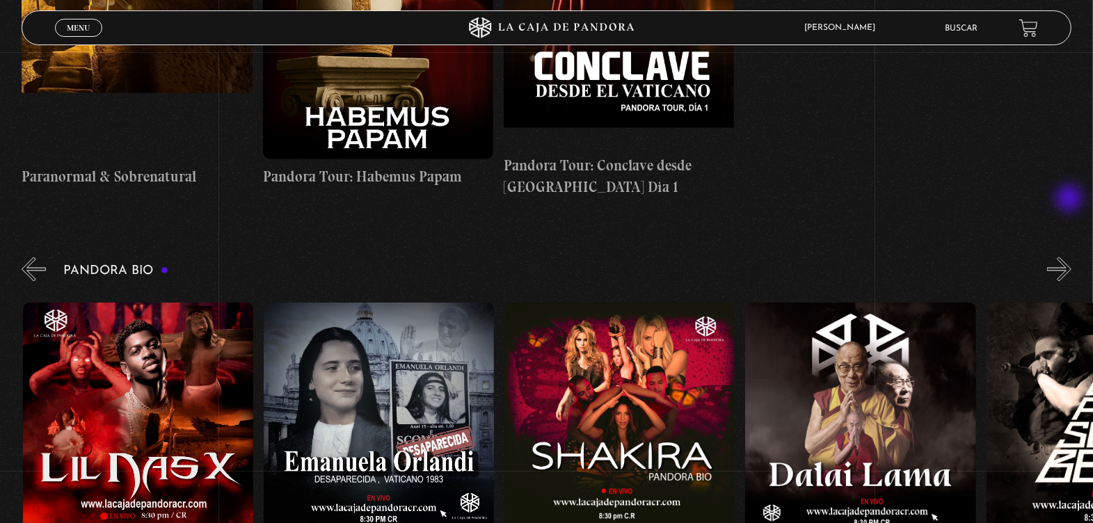
click at [1070, 257] on button "»" at bounding box center [1059, 269] width 24 height 24
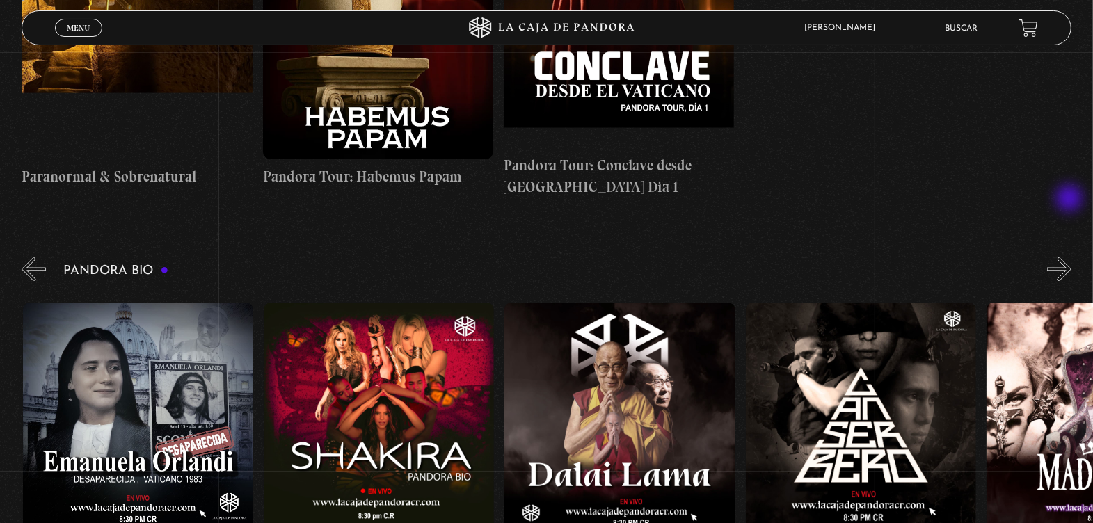
scroll to position [0, 481]
click at [1070, 257] on button "»" at bounding box center [1059, 269] width 24 height 24
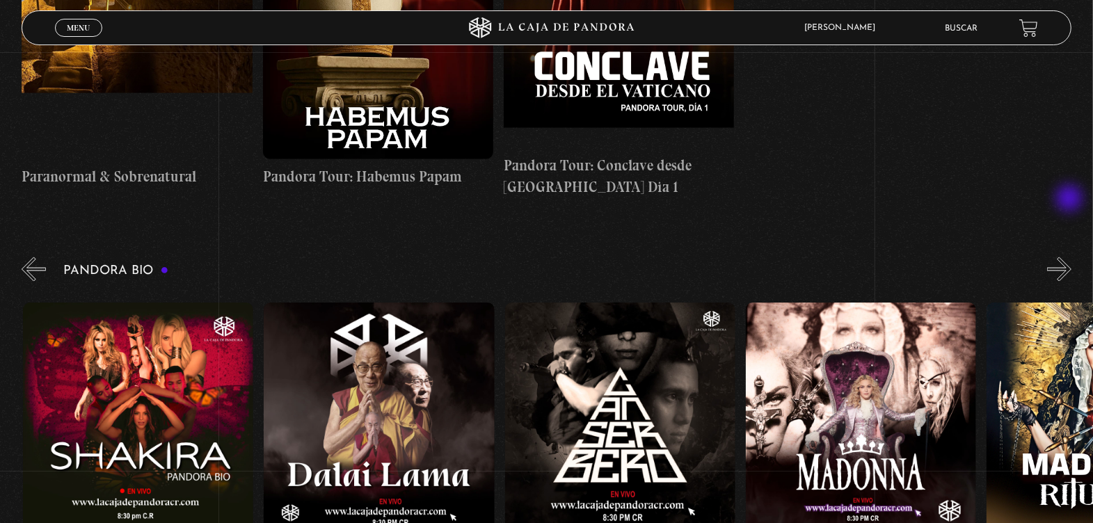
click at [1070, 257] on button "»" at bounding box center [1059, 269] width 24 height 24
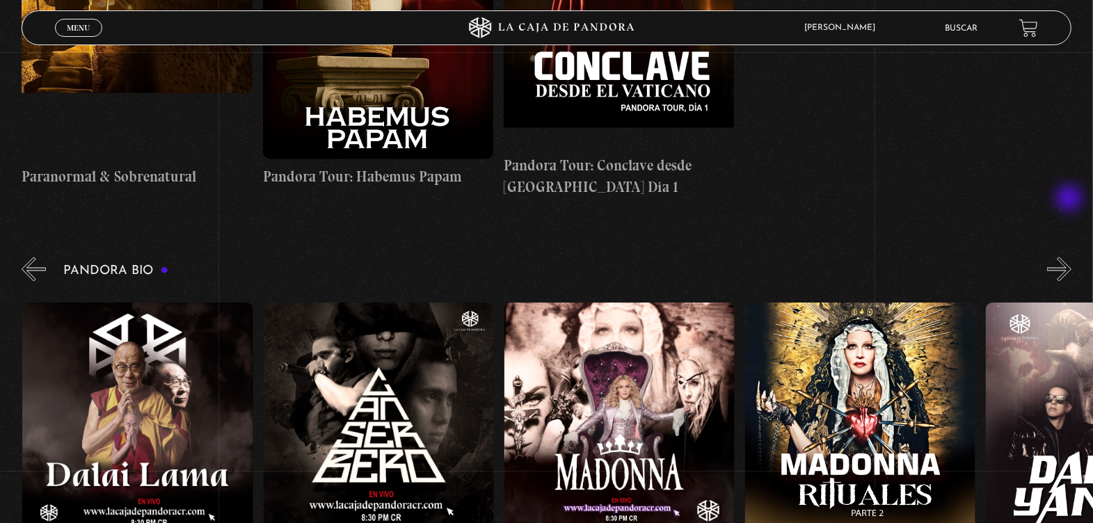
click at [1070, 257] on button "»" at bounding box center [1059, 269] width 24 height 24
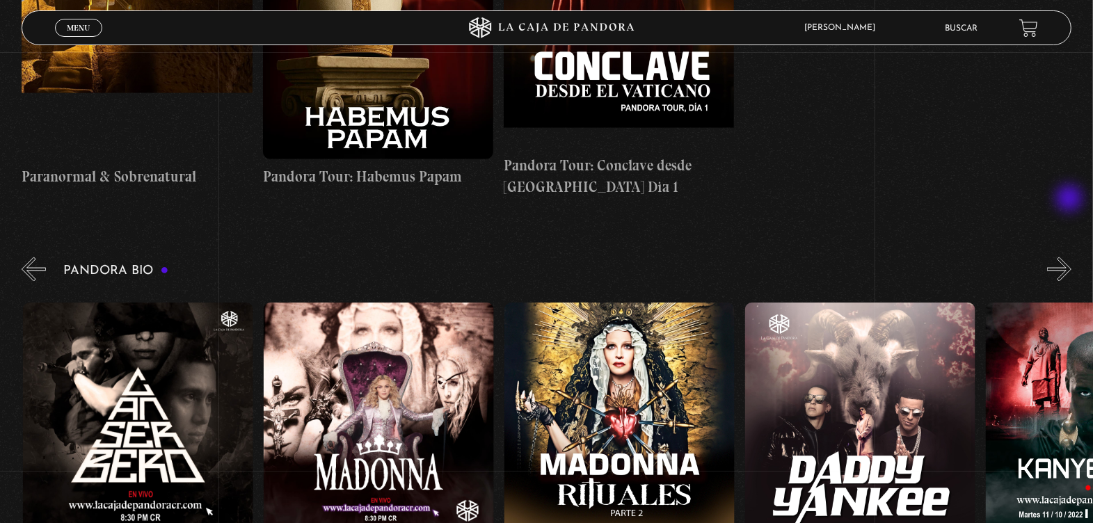
click at [1070, 257] on button "»" at bounding box center [1059, 269] width 24 height 24
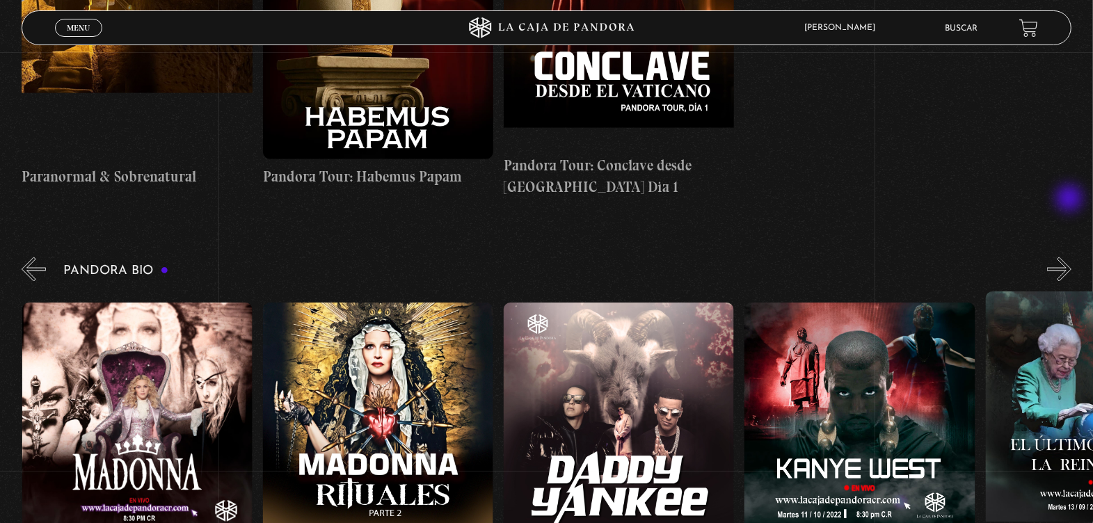
click at [1070, 257] on button "»" at bounding box center [1059, 269] width 24 height 24
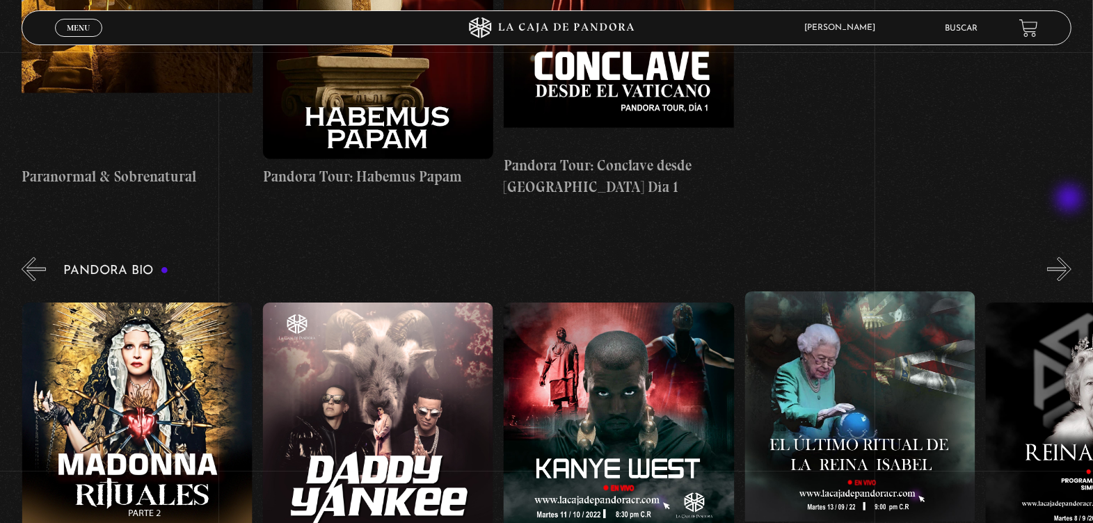
click at [1070, 257] on button "»" at bounding box center [1059, 269] width 24 height 24
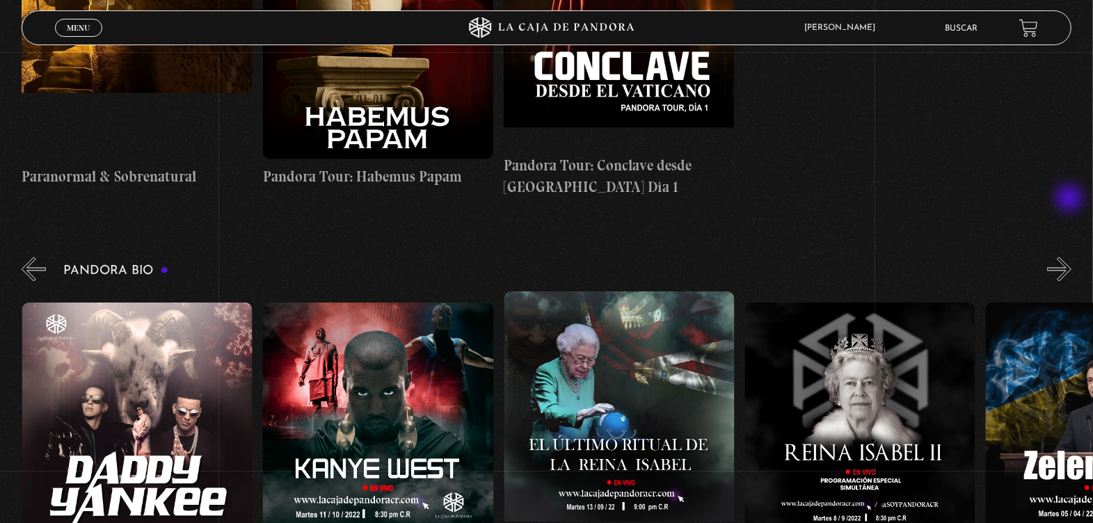
click at [1070, 257] on button "»" at bounding box center [1059, 269] width 24 height 24
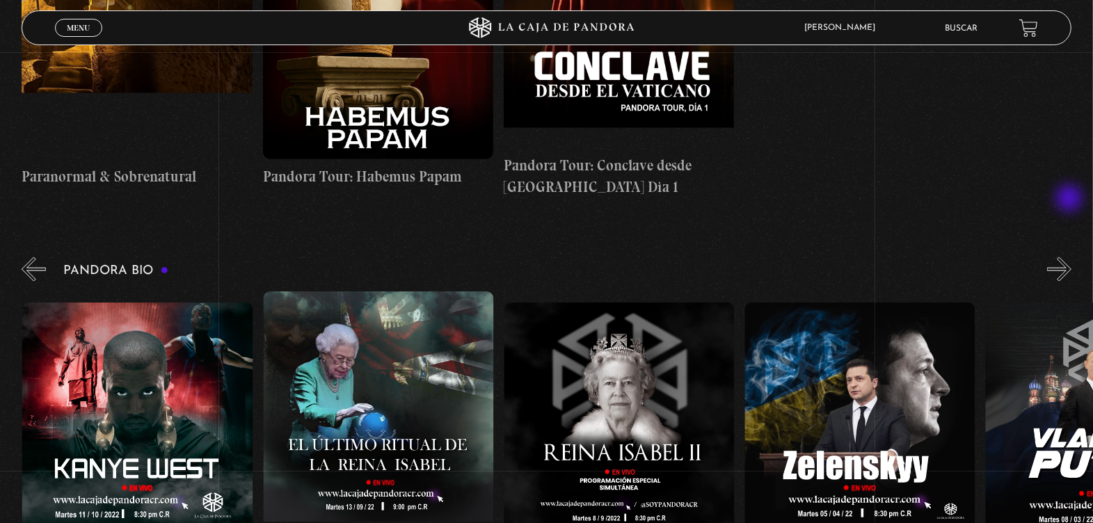
click at [1070, 257] on button "»" at bounding box center [1059, 269] width 24 height 24
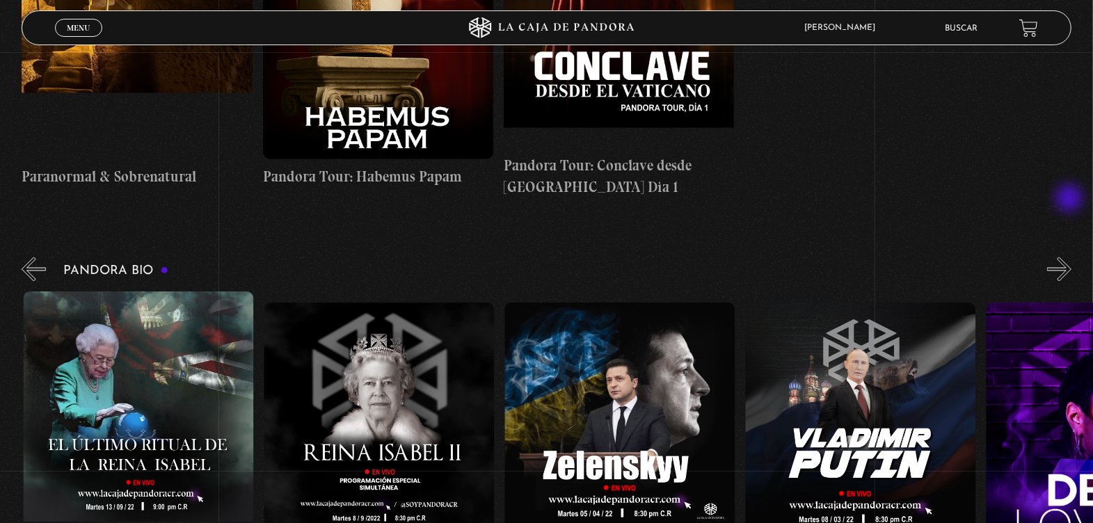
click at [1070, 257] on button "»" at bounding box center [1059, 269] width 24 height 24
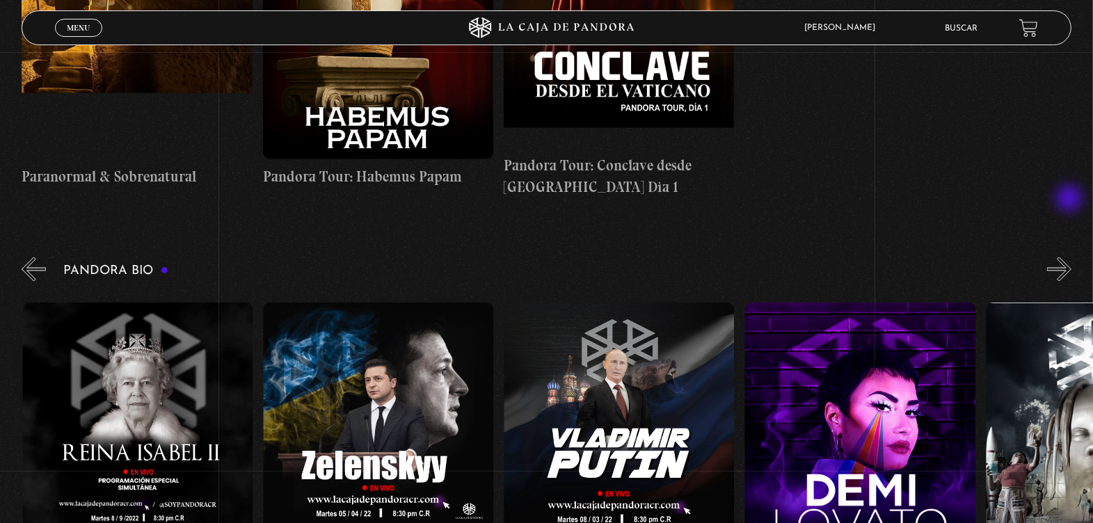
click at [1070, 257] on button "»" at bounding box center [1059, 269] width 24 height 24
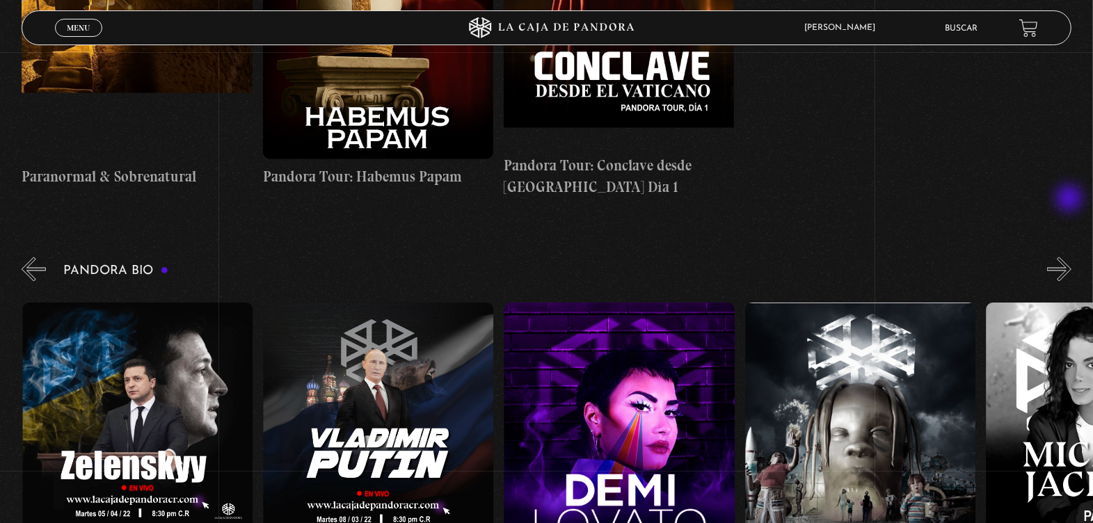
click at [1070, 257] on button "»" at bounding box center [1059, 269] width 24 height 24
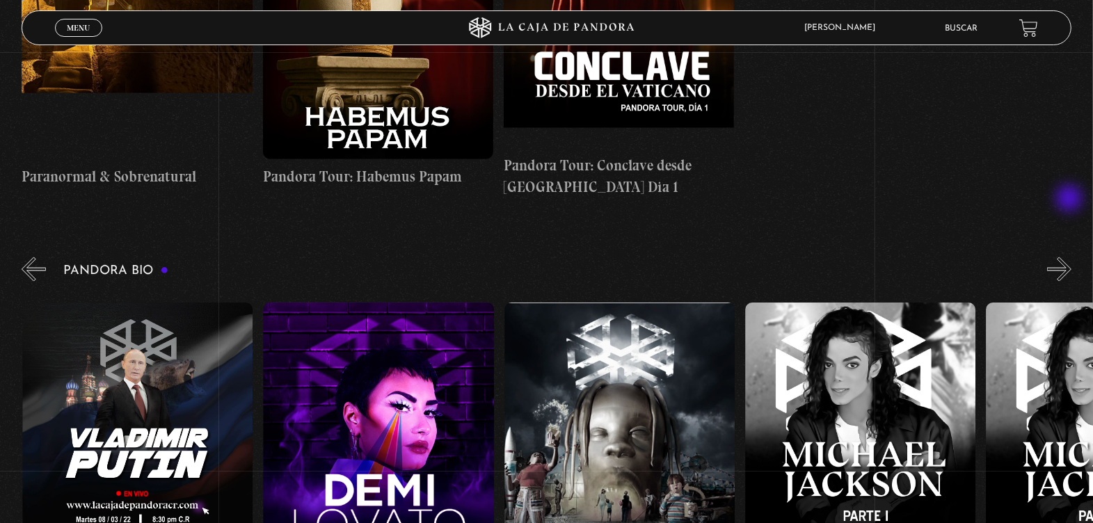
click at [1070, 257] on button "»" at bounding box center [1059, 269] width 24 height 24
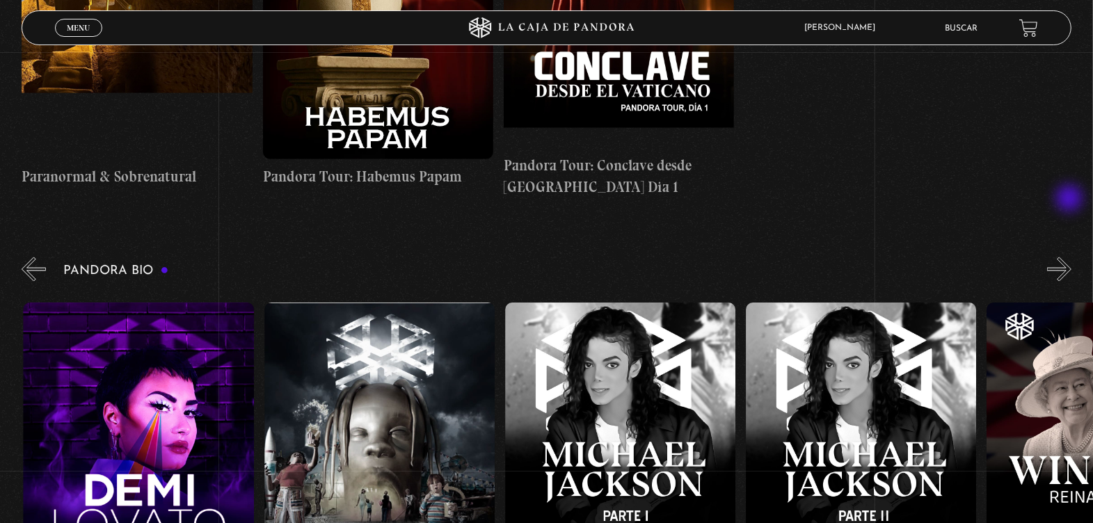
click at [1070, 257] on button "»" at bounding box center [1059, 269] width 24 height 24
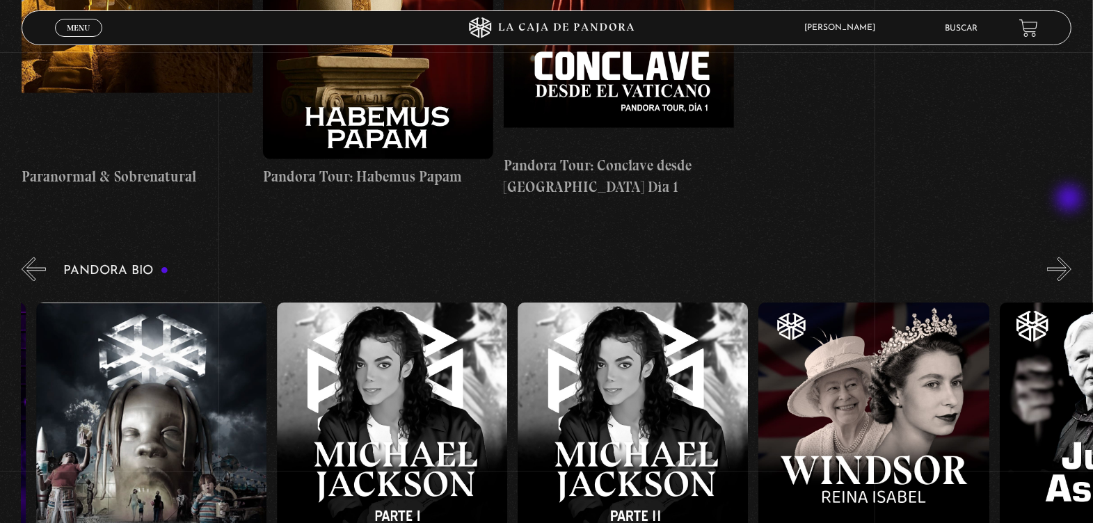
click at [1070, 257] on button "»" at bounding box center [1059, 269] width 24 height 24
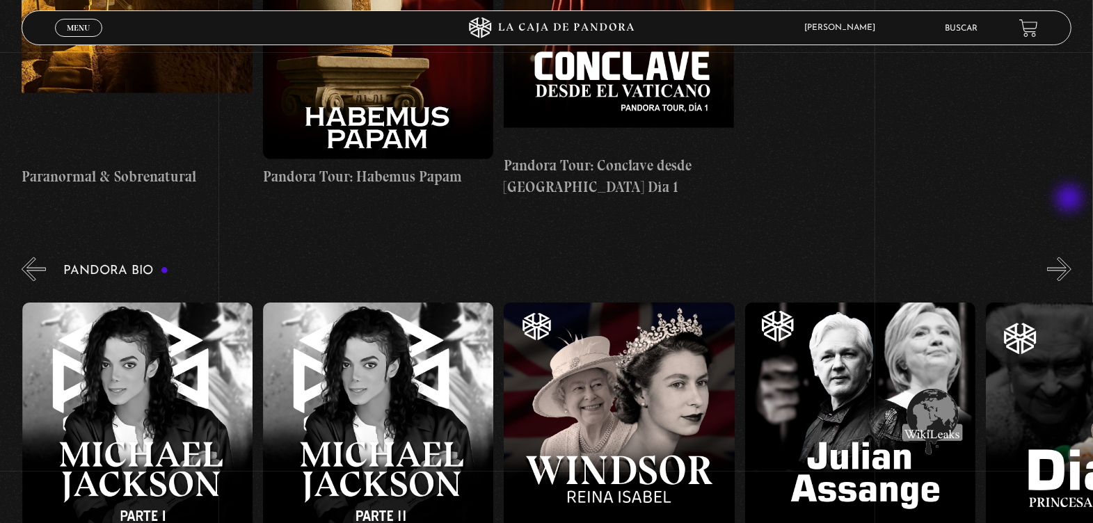
click at [1070, 257] on button "»" at bounding box center [1059, 269] width 24 height 24
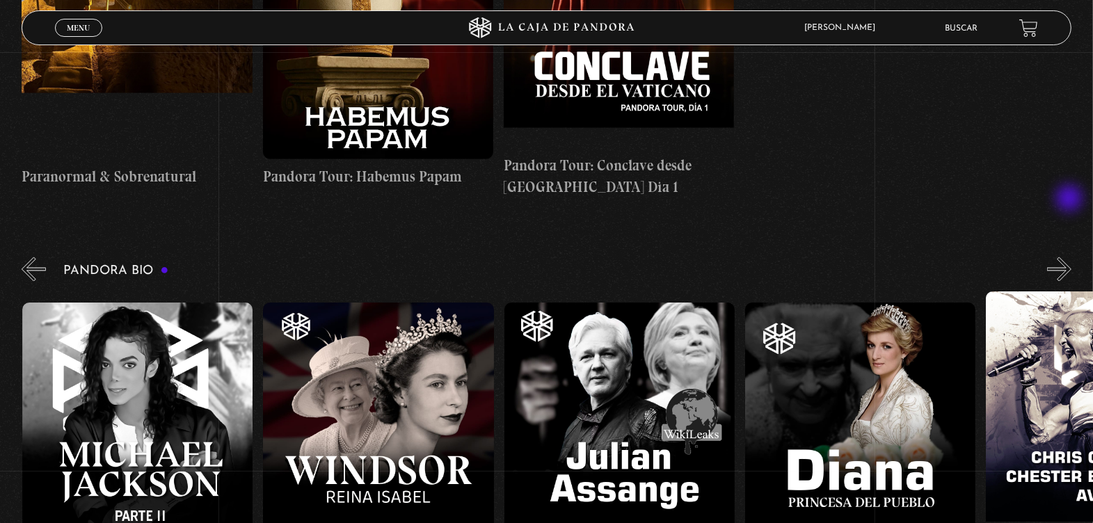
click at [1070, 257] on button "»" at bounding box center [1059, 269] width 24 height 24
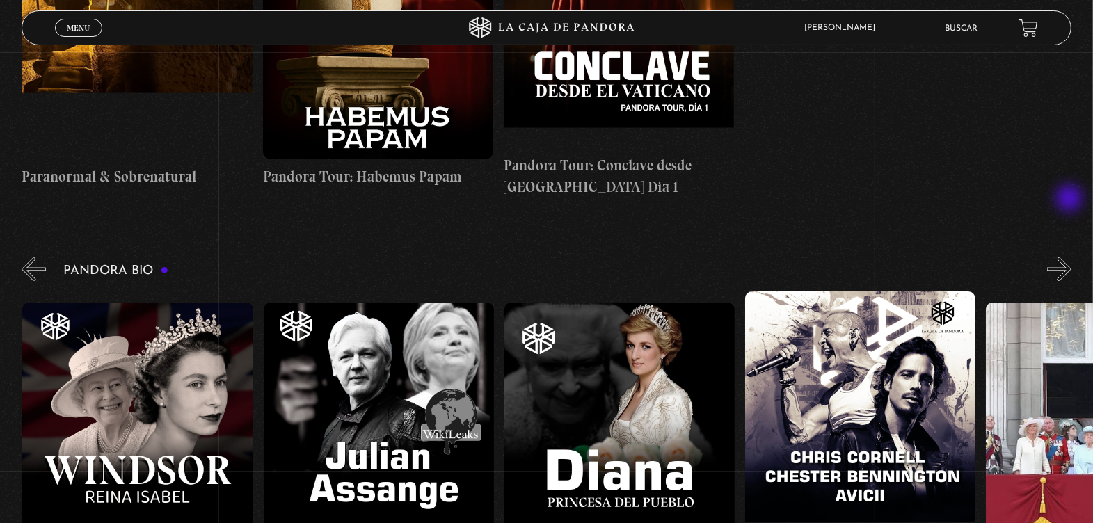
scroll to position [0, 4334]
click at [1070, 257] on button "»" at bounding box center [1059, 269] width 24 height 24
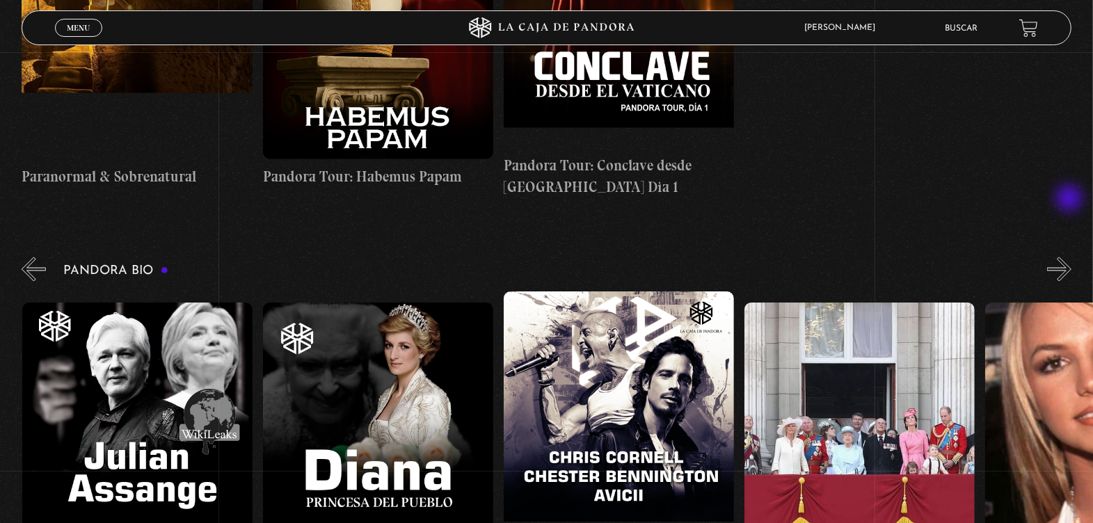
click at [1070, 257] on button "»" at bounding box center [1059, 269] width 24 height 24
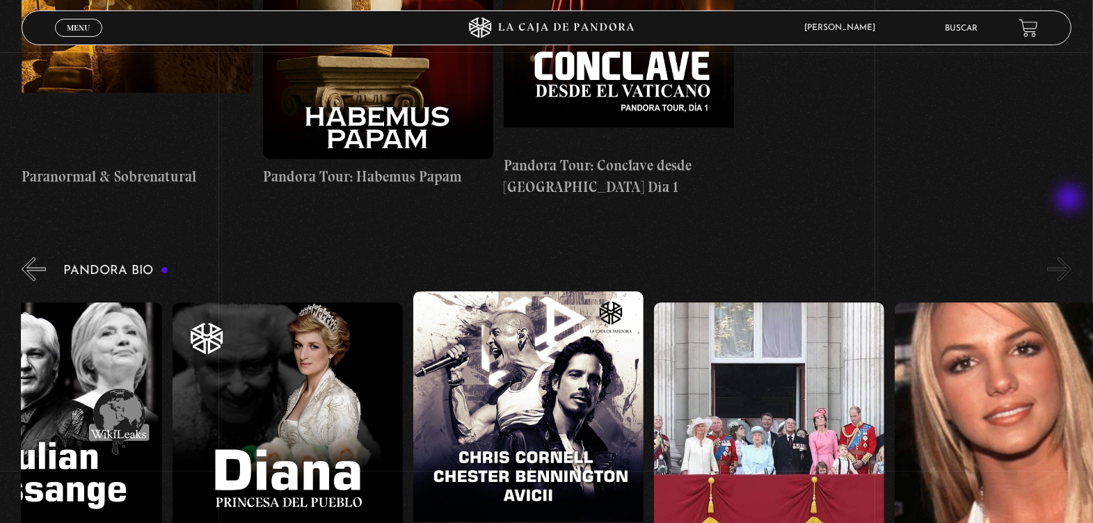
scroll to position [0, 4696]
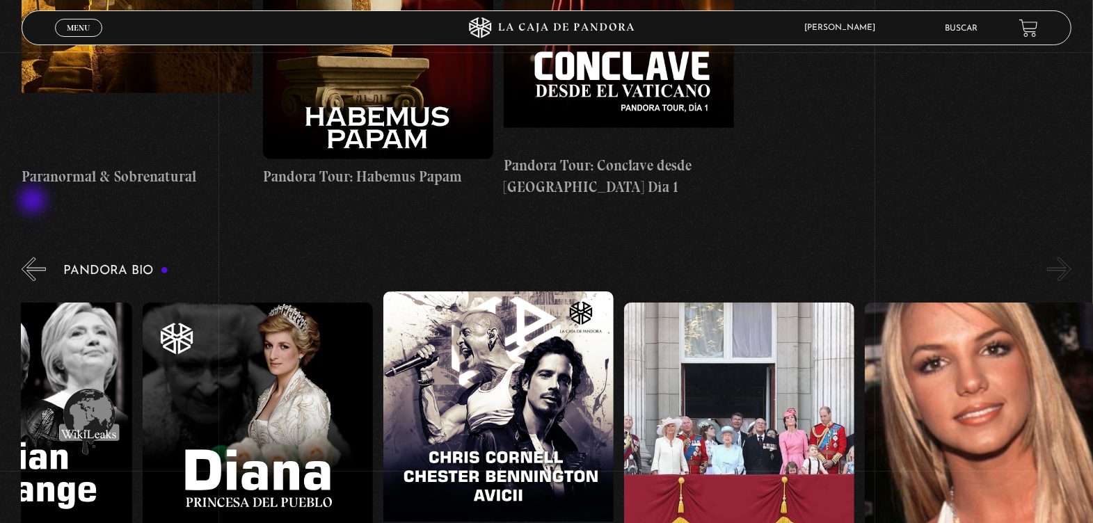
click at [34, 257] on button "«" at bounding box center [34, 269] width 24 height 24
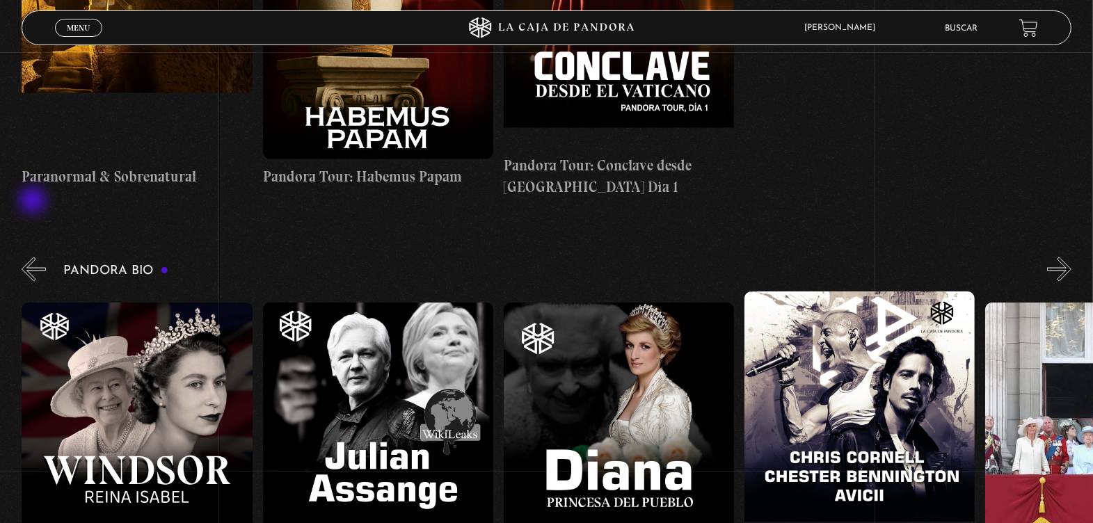
scroll to position [0, 4334]
click at [31, 257] on button "«" at bounding box center [34, 269] width 24 height 24
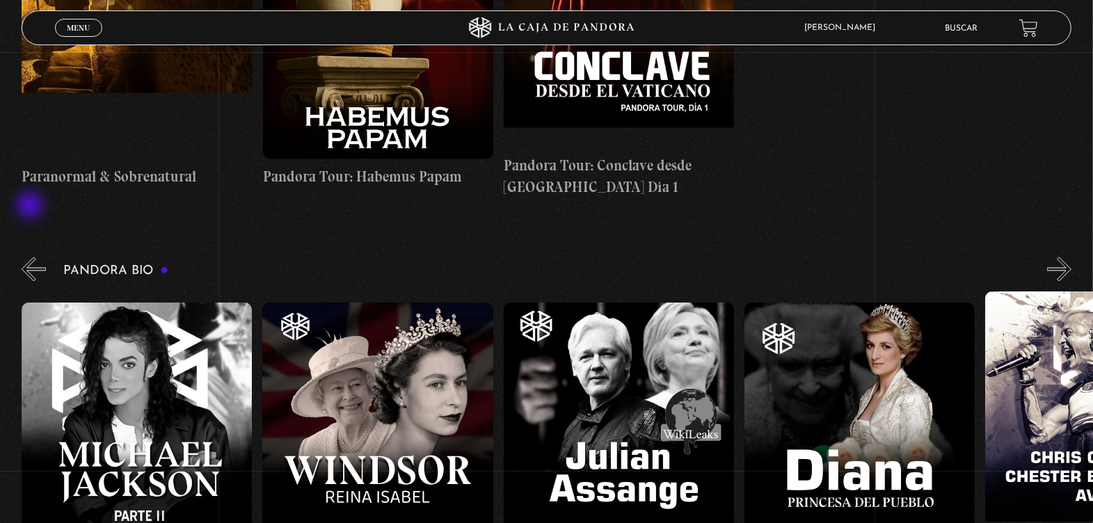
click at [31, 257] on button "«" at bounding box center [34, 269] width 24 height 24
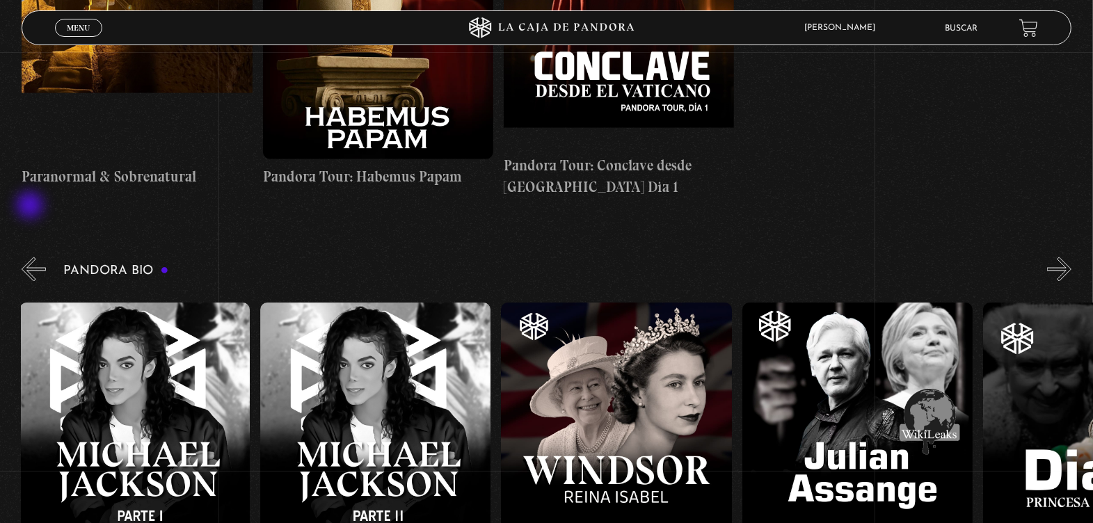
click at [31, 257] on button "«" at bounding box center [34, 269] width 24 height 24
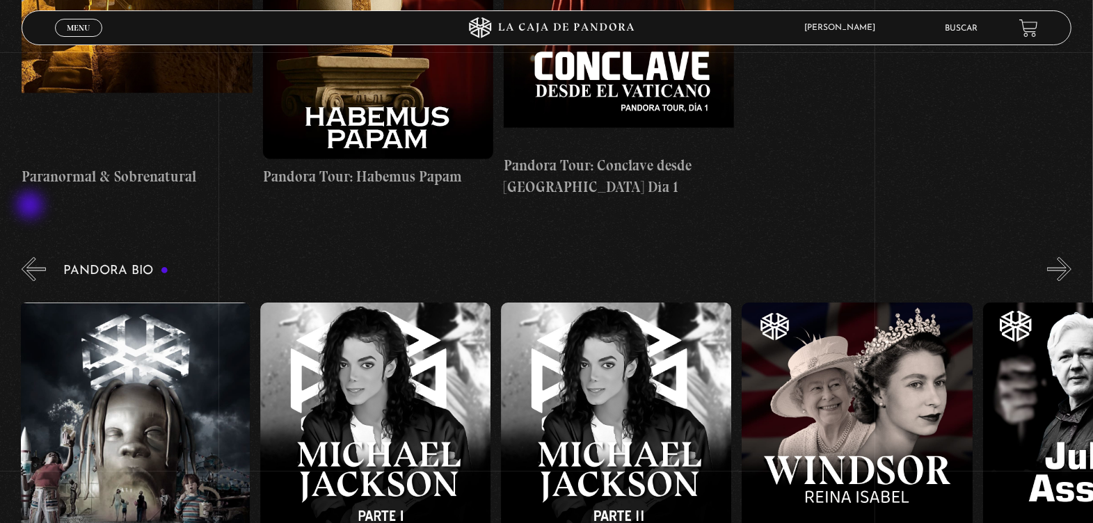
click at [31, 257] on button "«" at bounding box center [34, 269] width 24 height 24
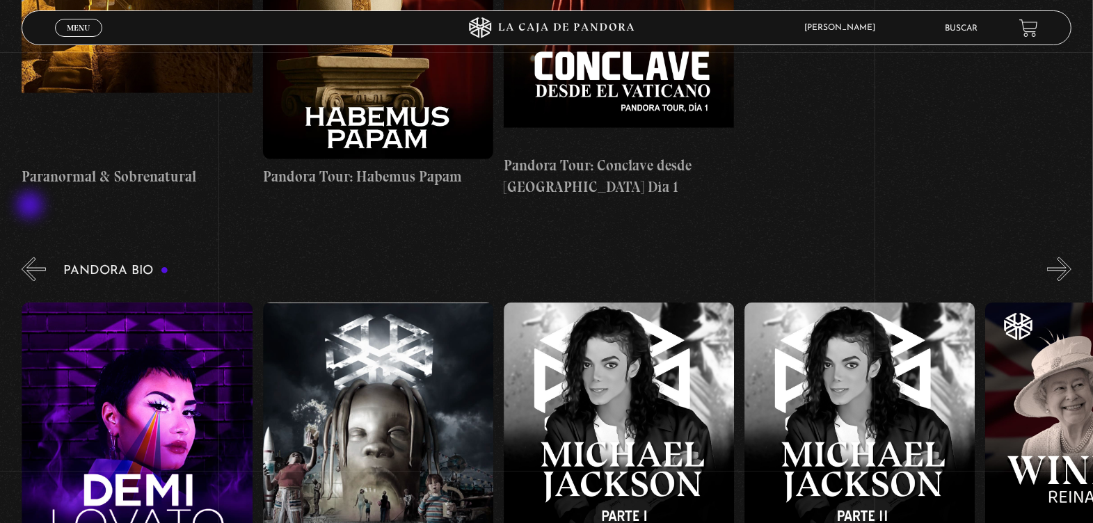
click at [31, 257] on button "«" at bounding box center [34, 269] width 24 height 24
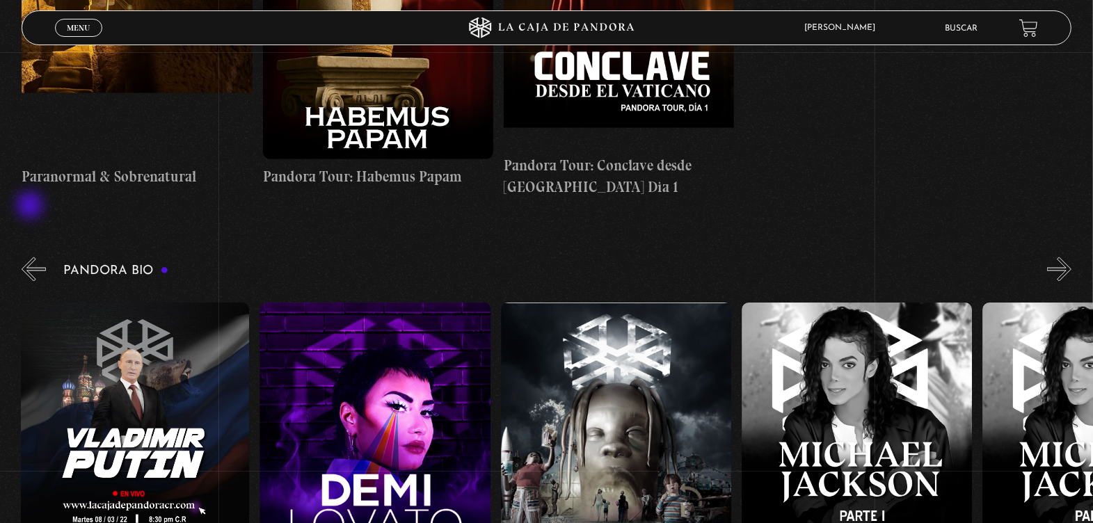
click at [31, 257] on button "«" at bounding box center [34, 269] width 24 height 24
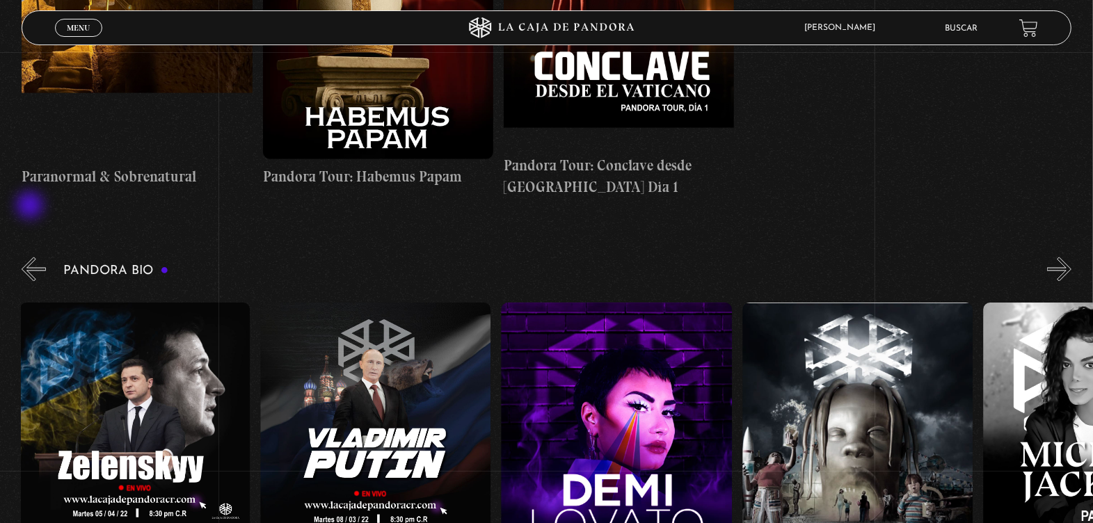
click at [31, 257] on button "«" at bounding box center [34, 269] width 24 height 24
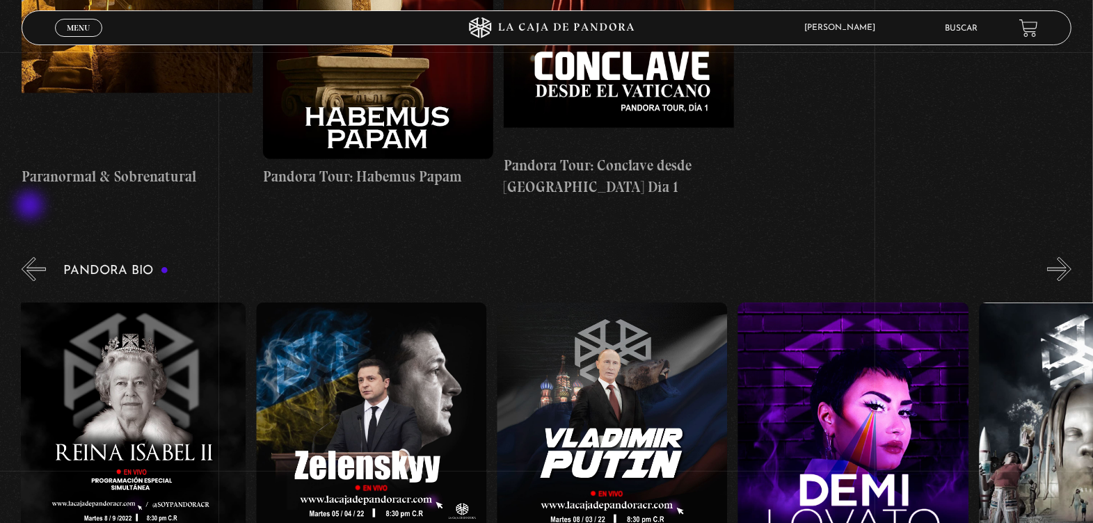
click at [31, 257] on button "«" at bounding box center [34, 269] width 24 height 24
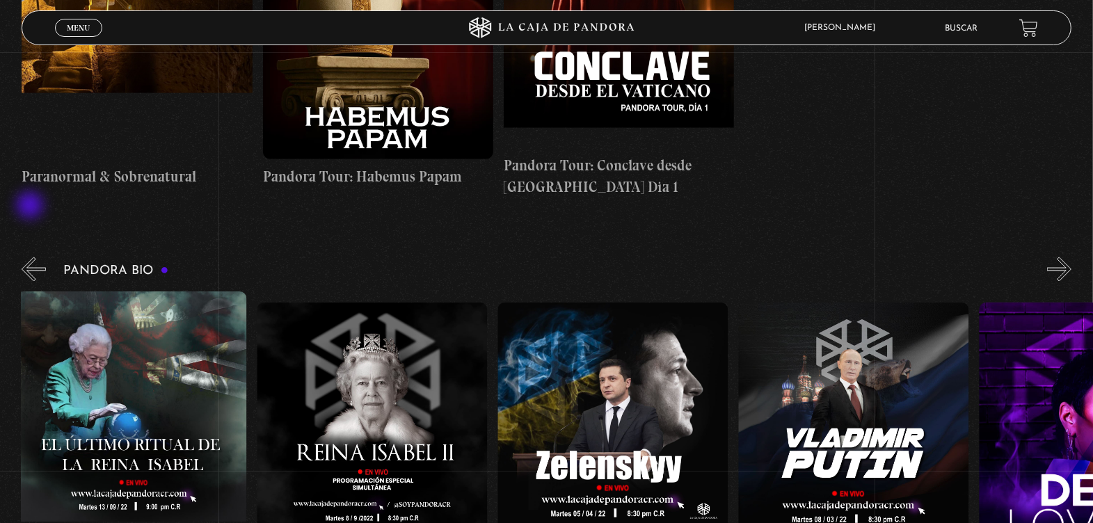
click at [31, 257] on button "«" at bounding box center [34, 269] width 24 height 24
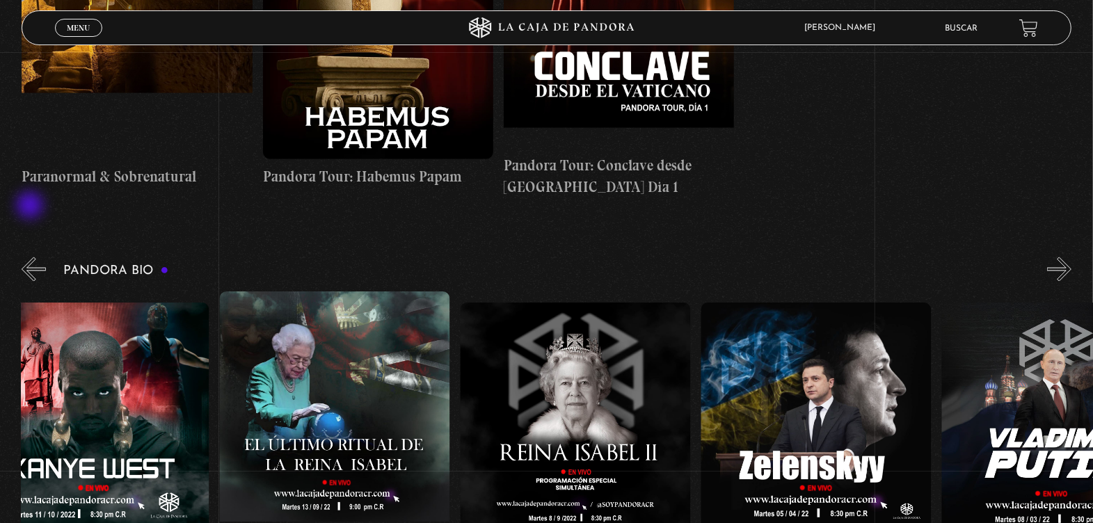
click at [31, 257] on button "«" at bounding box center [34, 269] width 24 height 24
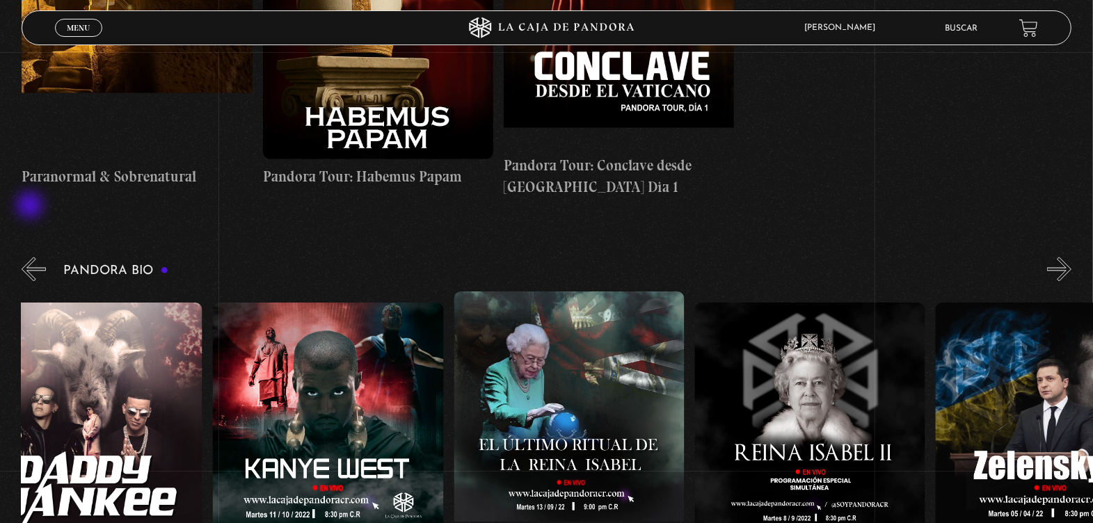
click at [31, 257] on button "«" at bounding box center [34, 269] width 24 height 24
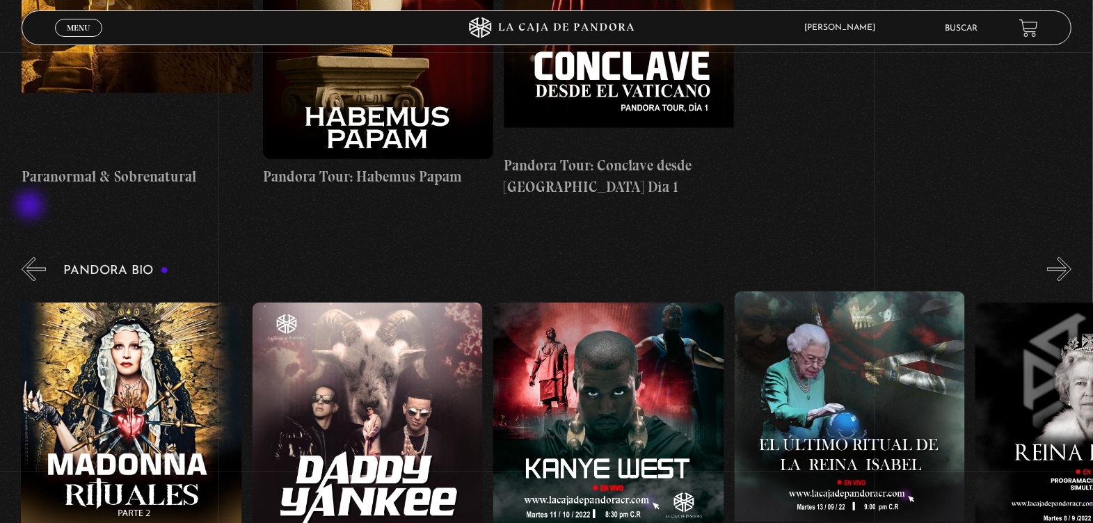
click at [31, 257] on button "«" at bounding box center [34, 269] width 24 height 24
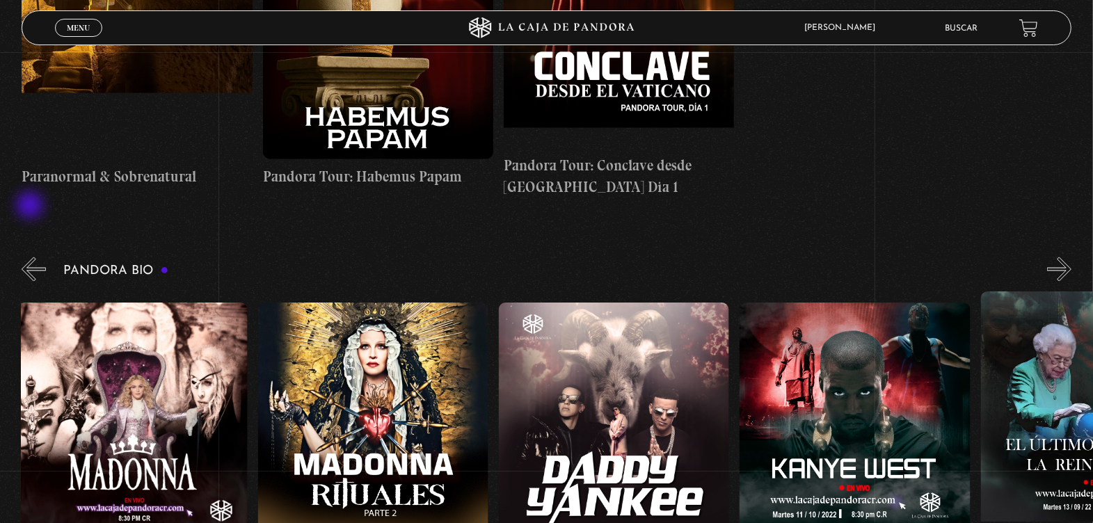
click at [31, 257] on button "«" at bounding box center [34, 269] width 24 height 24
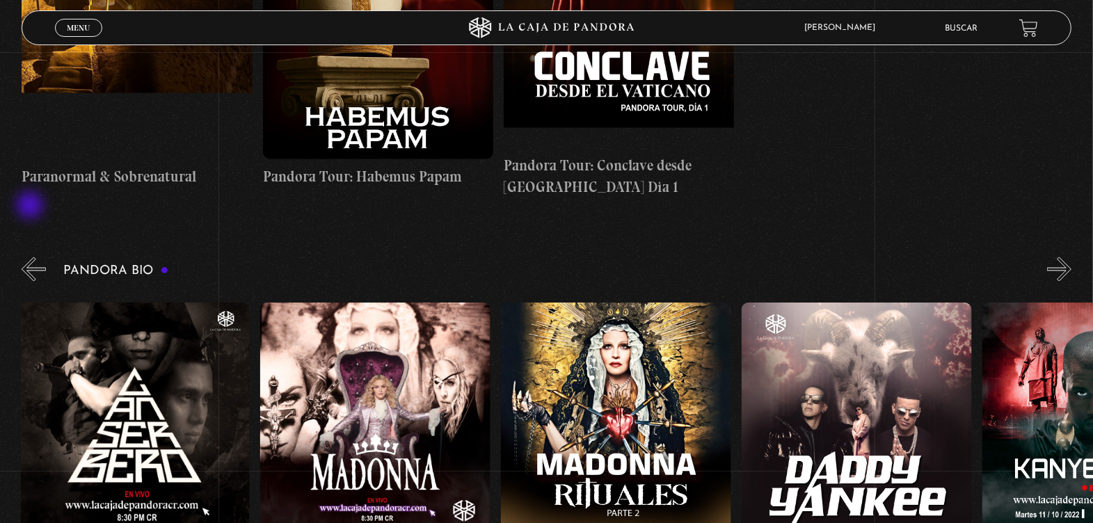
click at [31, 257] on button "«" at bounding box center [34, 269] width 24 height 24
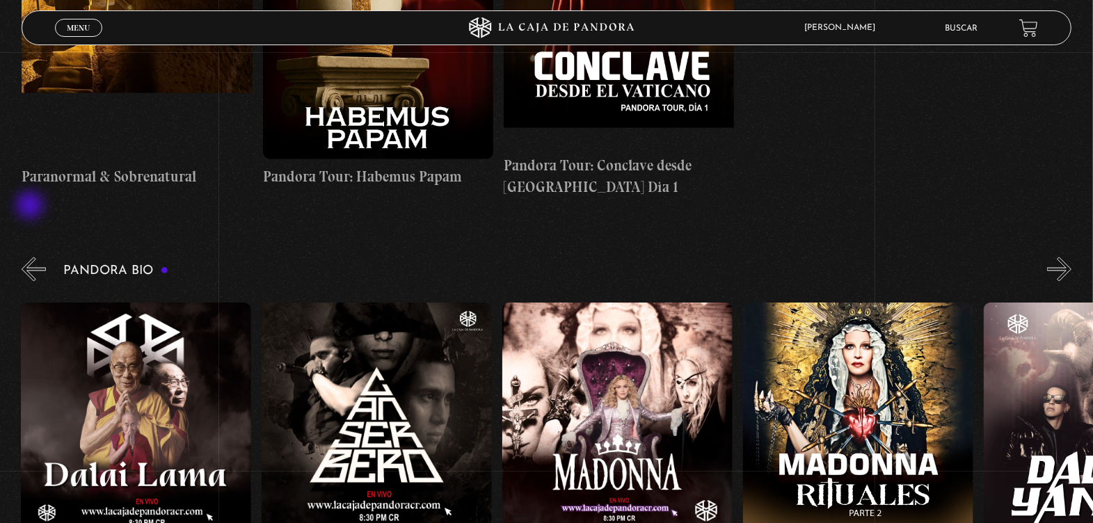
click at [31, 257] on button "«" at bounding box center [34, 269] width 24 height 24
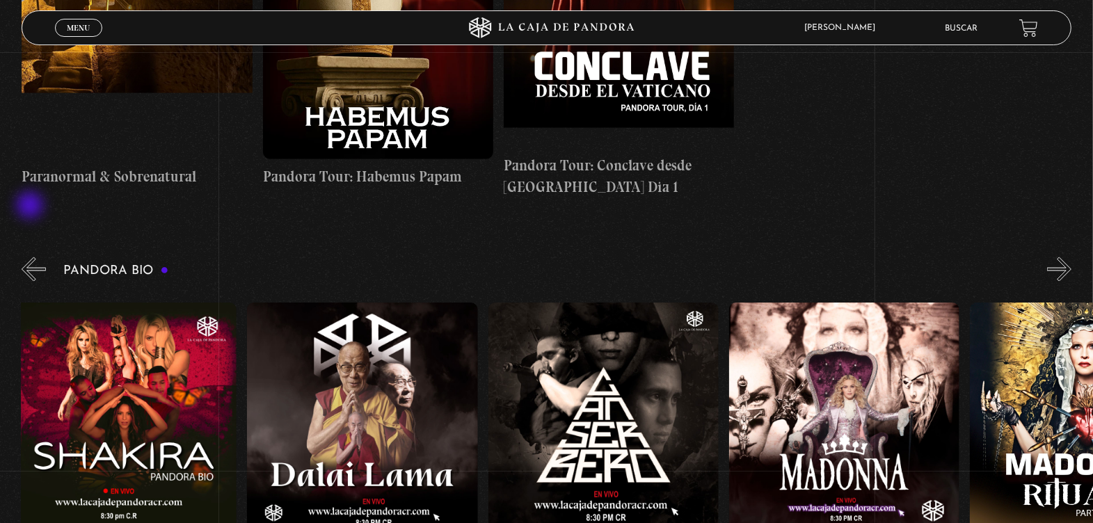
click at [31, 257] on button "«" at bounding box center [34, 269] width 24 height 24
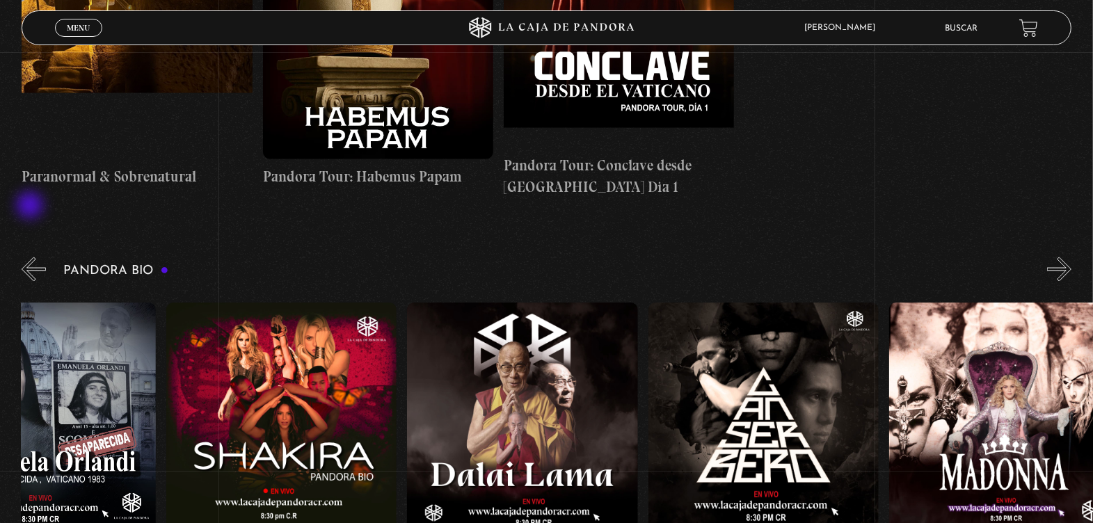
click at [31, 257] on button "«" at bounding box center [34, 269] width 24 height 24
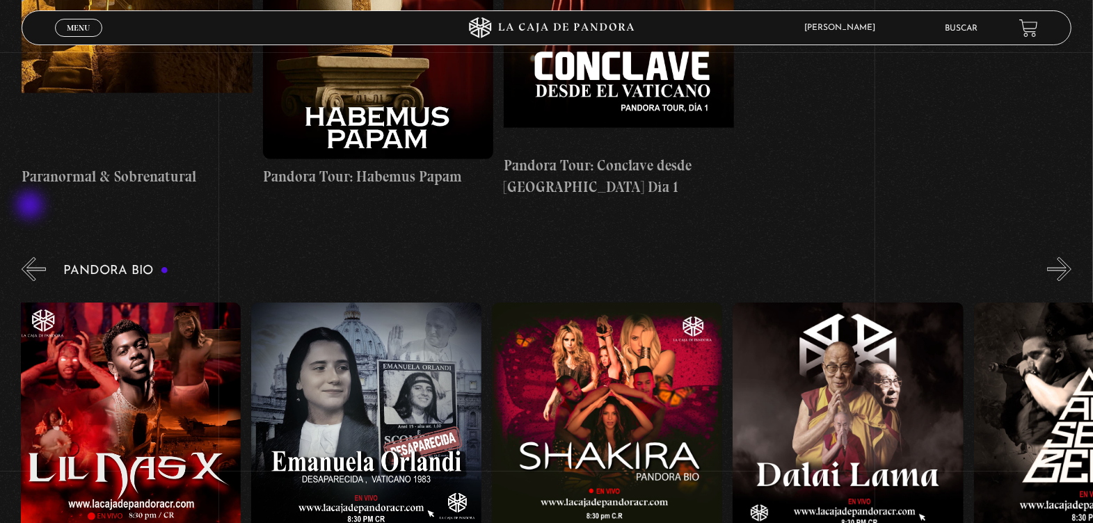
click at [31, 257] on button "«" at bounding box center [34, 269] width 24 height 24
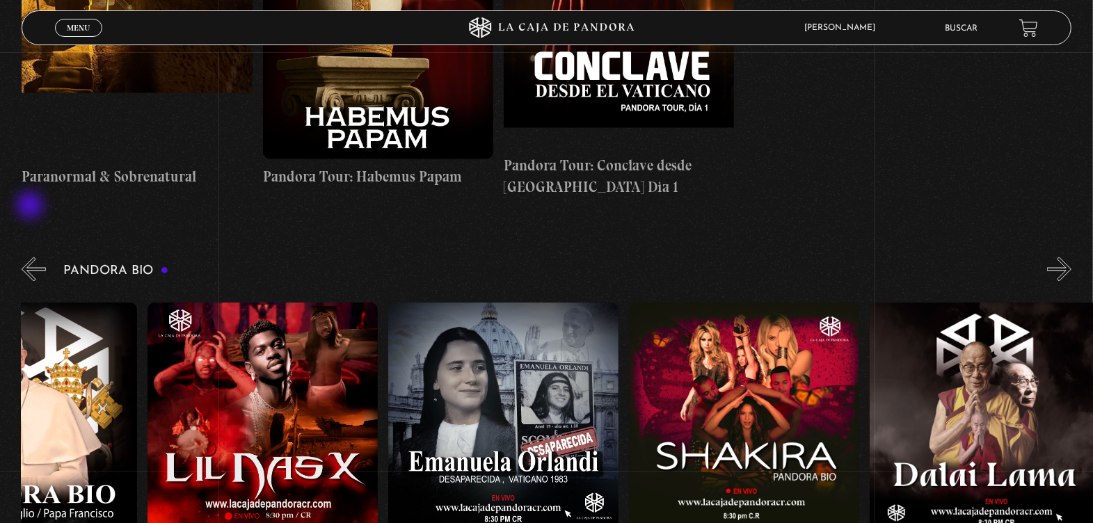
scroll to position [0, 6]
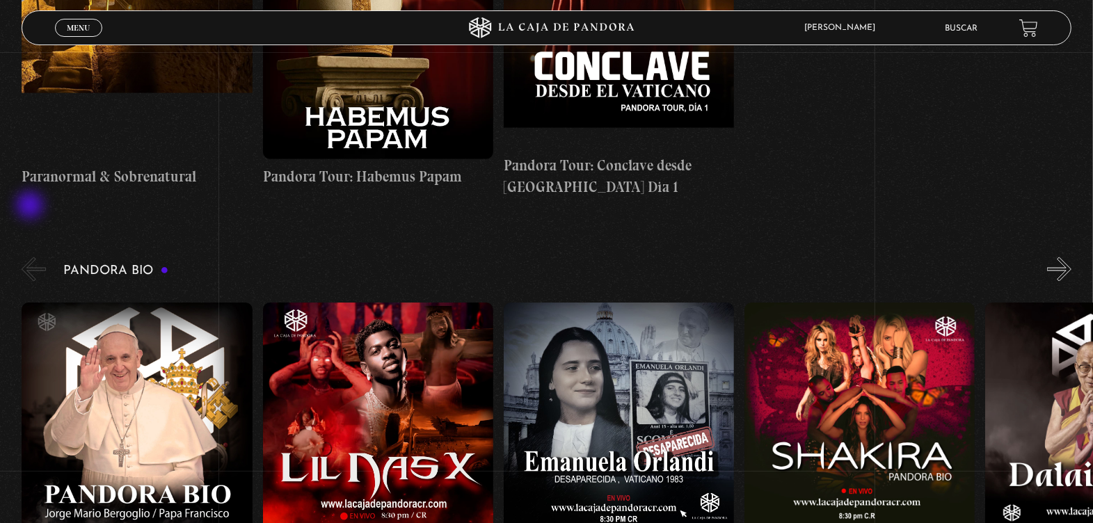
click at [31, 257] on button "«" at bounding box center [34, 269] width 24 height 24
click at [977, 30] on link "Buscar" at bounding box center [961, 28] width 33 height 8
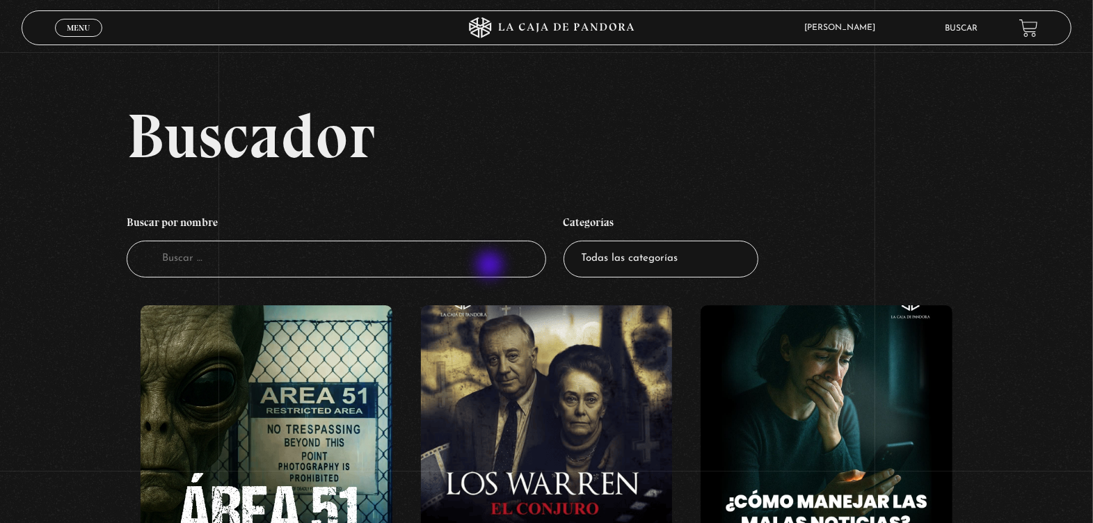
click at [491, 266] on input "Buscador" at bounding box center [336, 259] width 419 height 37
type input "y"
type input "tarot"
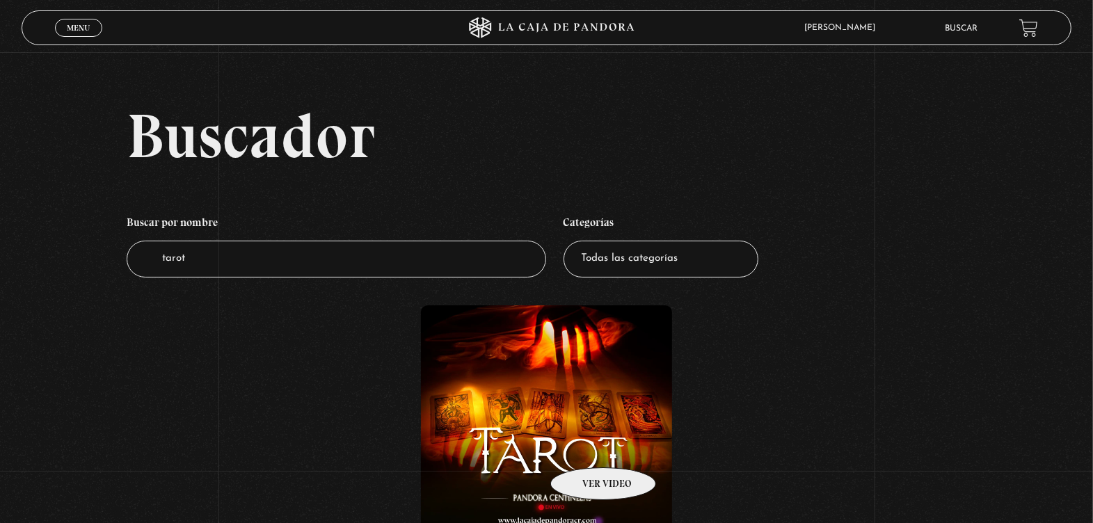
click at [585, 447] on figure at bounding box center [547, 430] width 252 height 250
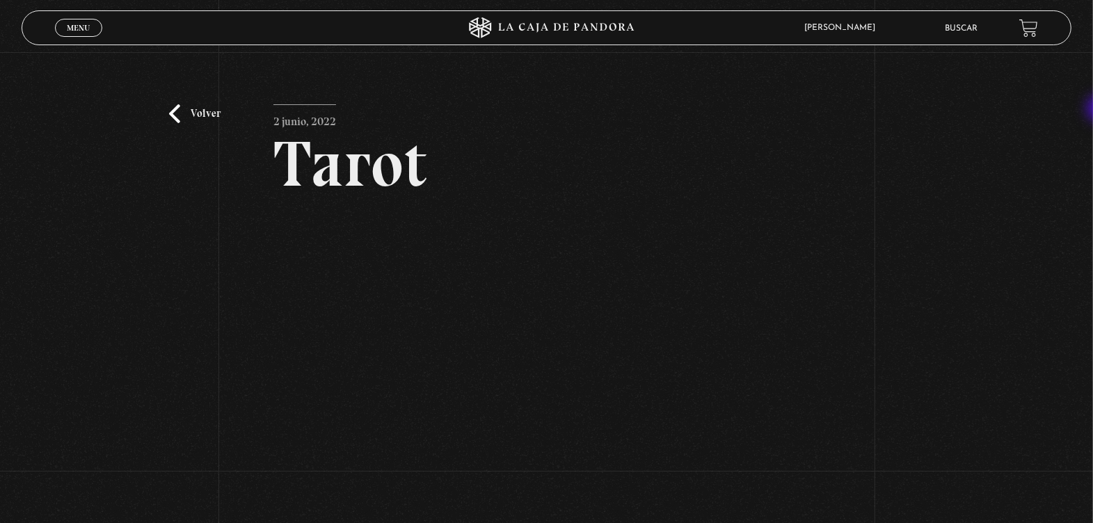
scroll to position [79, 0]
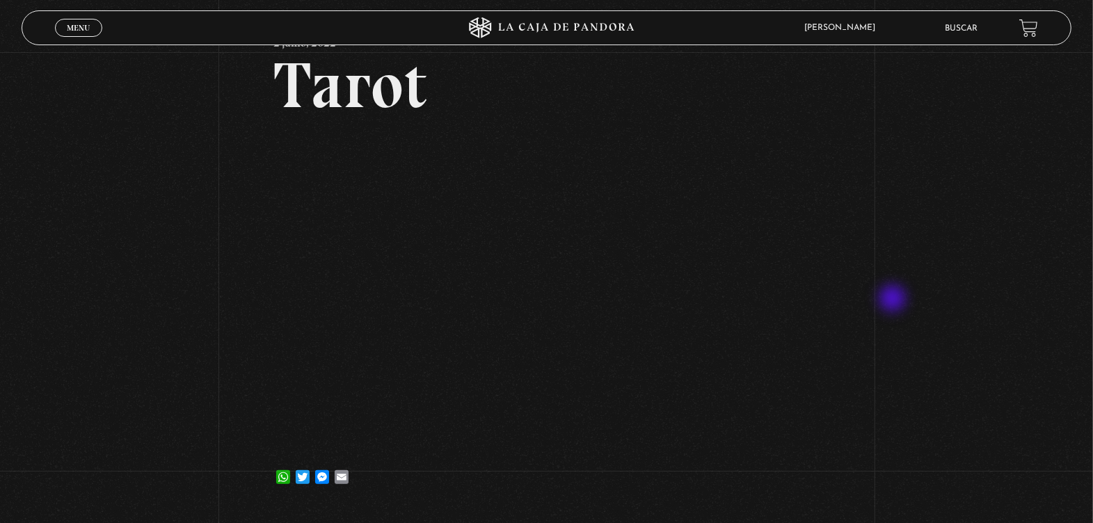
click at [894, 300] on div "Volver 2 junio, 2022 [GEOGRAPHIC_DATA] WhatsApp Twitter Messenger Email" at bounding box center [546, 242] width 1093 height 536
click at [992, 314] on div "Volver 2 junio, 2022 [GEOGRAPHIC_DATA] WhatsApp Twitter Messenger Email" at bounding box center [546, 242] width 1093 height 536
click at [858, 333] on div "Volver 2 junio, 2022 [GEOGRAPHIC_DATA] WhatsApp Twitter Messenger Email" at bounding box center [546, 242] width 1093 height 536
click at [885, 283] on div "Volver 2 junio, 2022 [GEOGRAPHIC_DATA] WhatsApp Twitter Messenger Email" at bounding box center [546, 242] width 1093 height 536
click at [881, 279] on div "Volver 2 junio, 2022 [GEOGRAPHIC_DATA] WhatsApp Twitter Messenger Email" at bounding box center [546, 242] width 1093 height 536
